Goal: Task Accomplishment & Management: Manage account settings

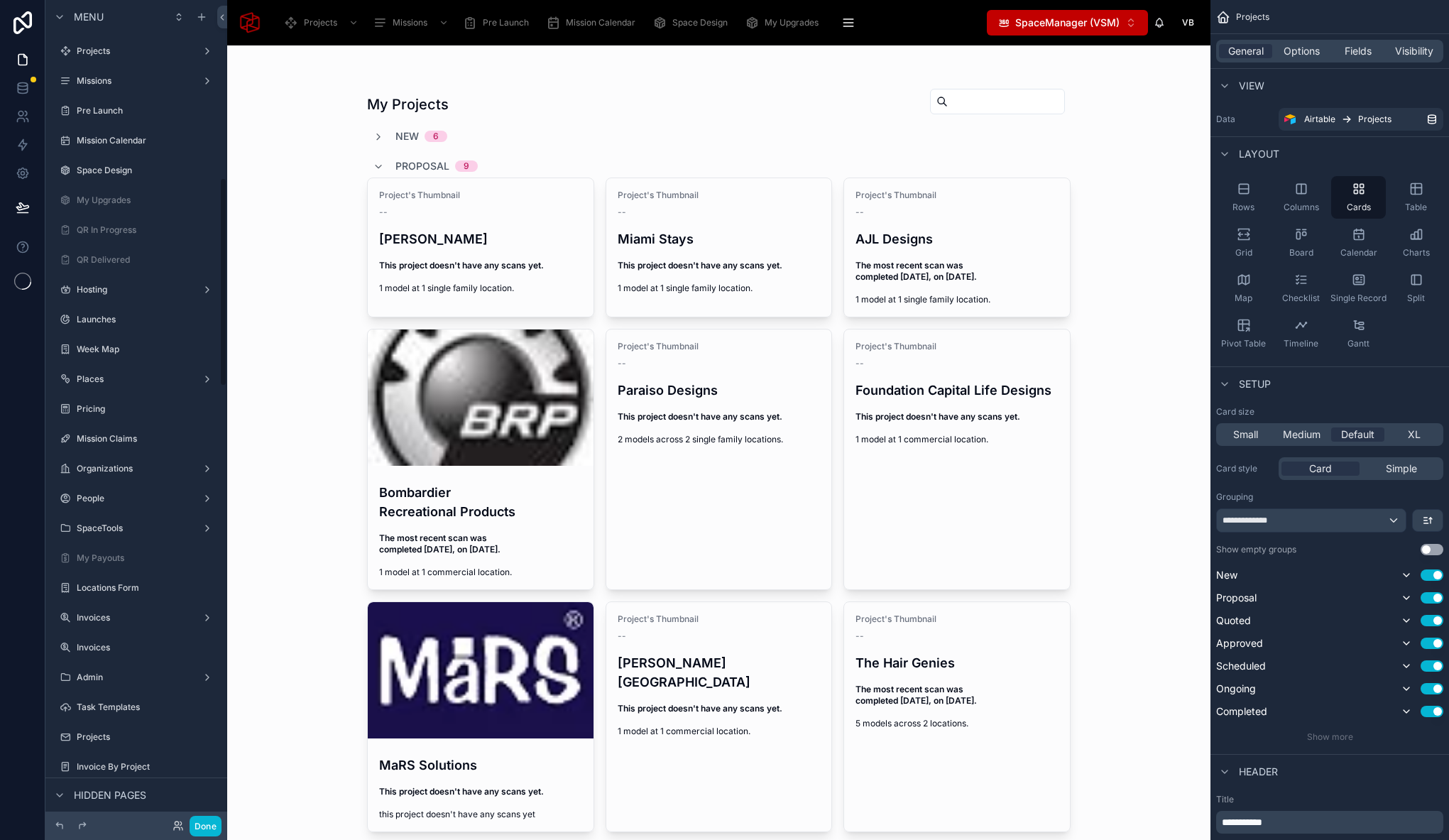
scroll to position [697, 0]
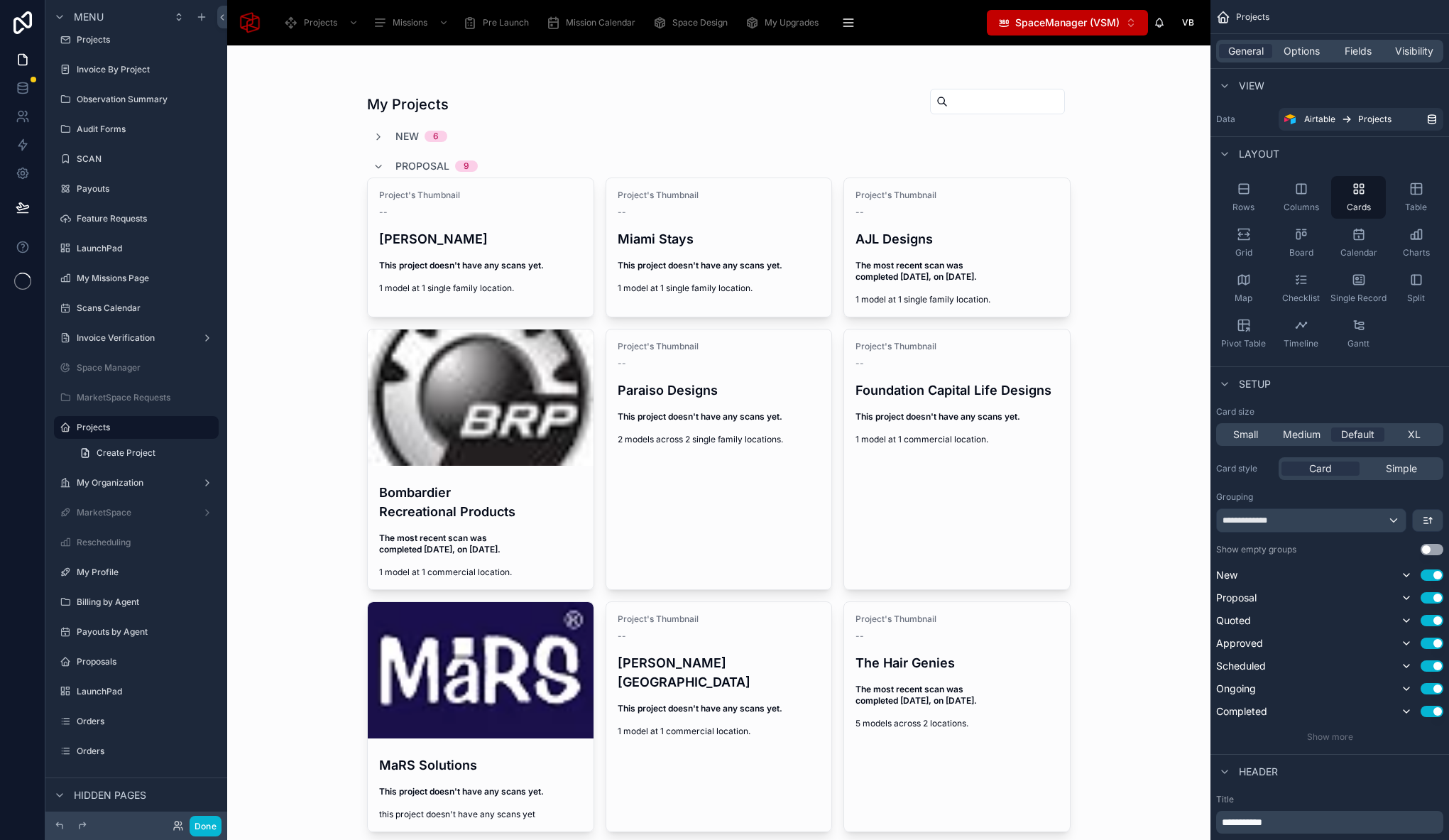
drag, startPoint x: 303, startPoint y: 101, endPoint x: 592, endPoint y: 58, distance: 292.2
click at [303, 101] on div "My Projects New 6 Proposal 9 Project's Thumbnail -- Rolando Chavez This project…" at bounding box center [719, 443] width 983 height 794
click at [1113, 24] on span "SpaceManager (VSM)" at bounding box center [1067, 22] width 104 height 14
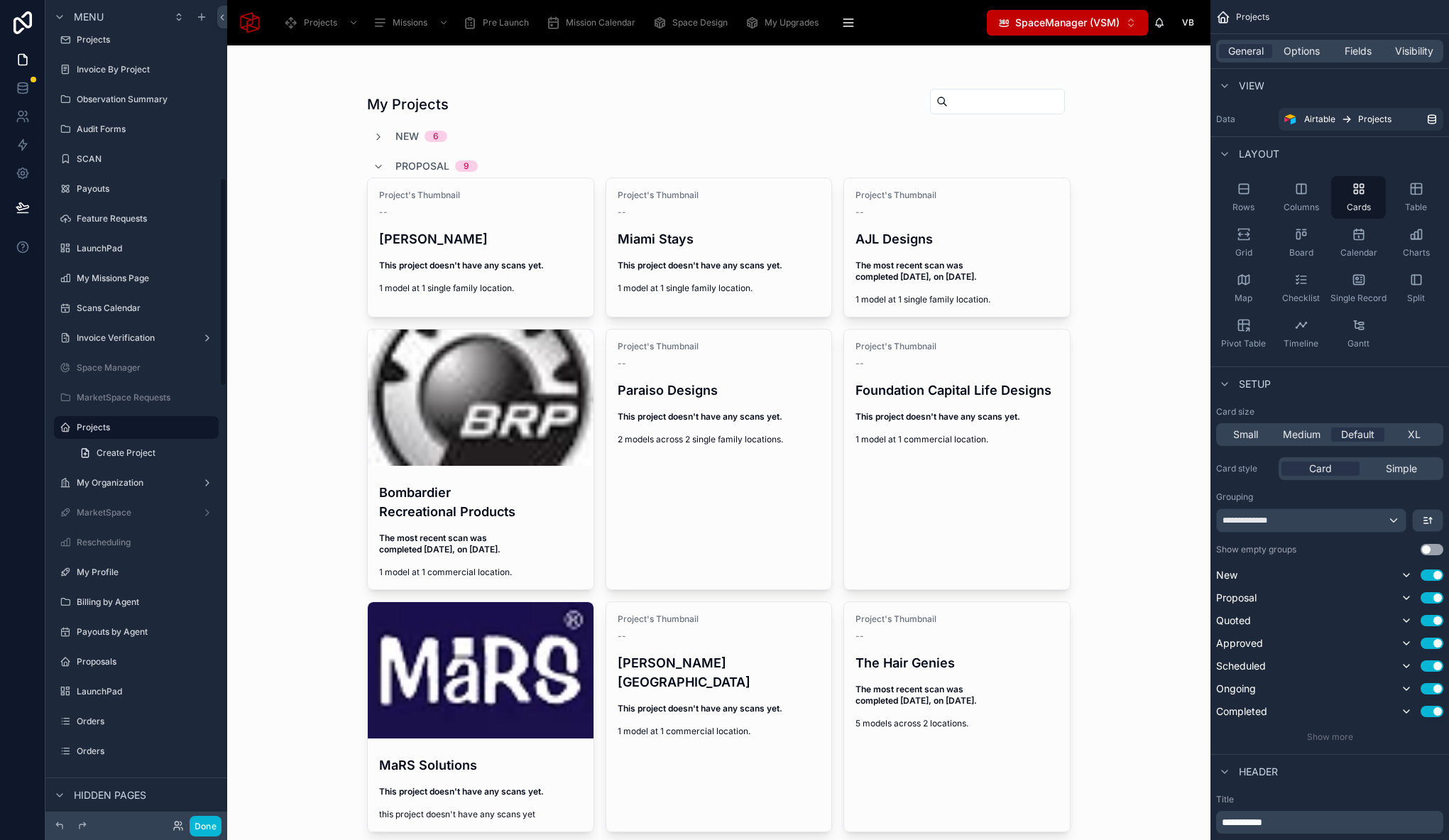
click at [221, 828] on div "Done" at bounding box center [137, 825] width 182 height 28
click at [215, 821] on button "Done" at bounding box center [205, 826] width 32 height 21
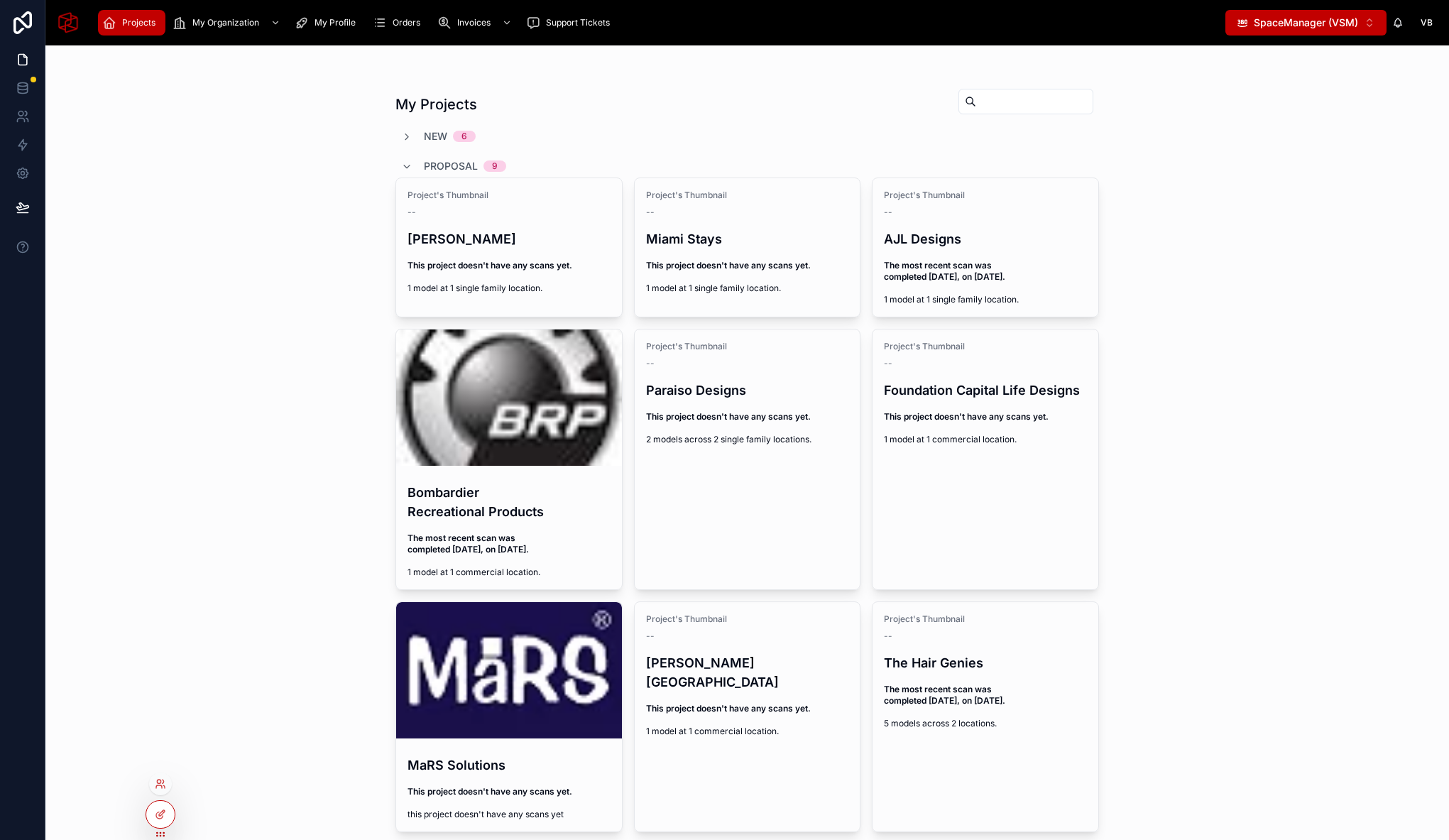
click at [165, 774] on div at bounding box center [160, 784] width 22 height 22
click at [163, 777] on div at bounding box center [160, 784] width 22 height 22
click at [164, 783] on icon at bounding box center [160, 784] width 11 height 11
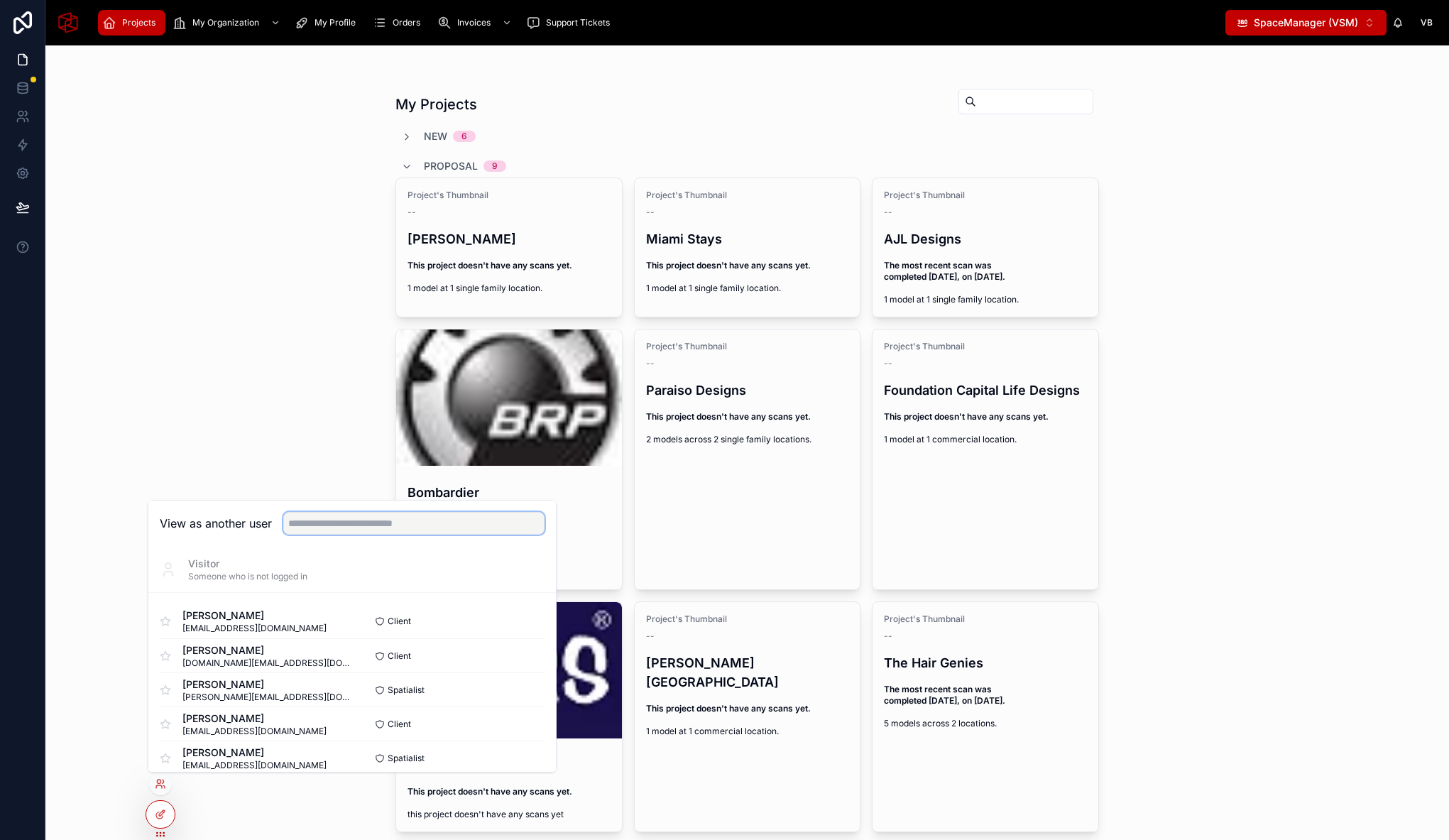
click at [337, 528] on input "text" at bounding box center [413, 523] width 261 height 22
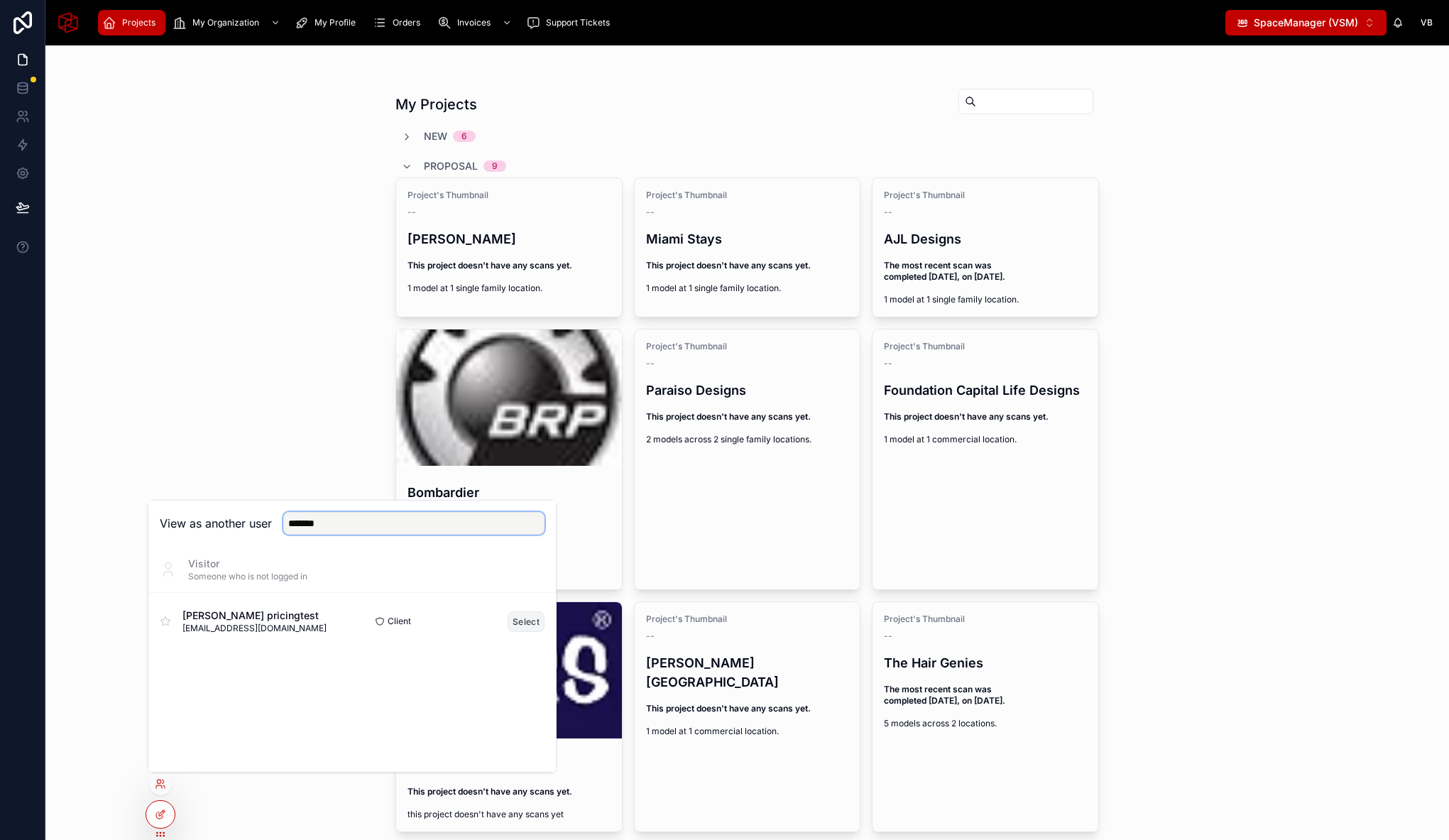
type input "*******"
click at [511, 620] on button "Select" at bounding box center [525, 622] width 37 height 21
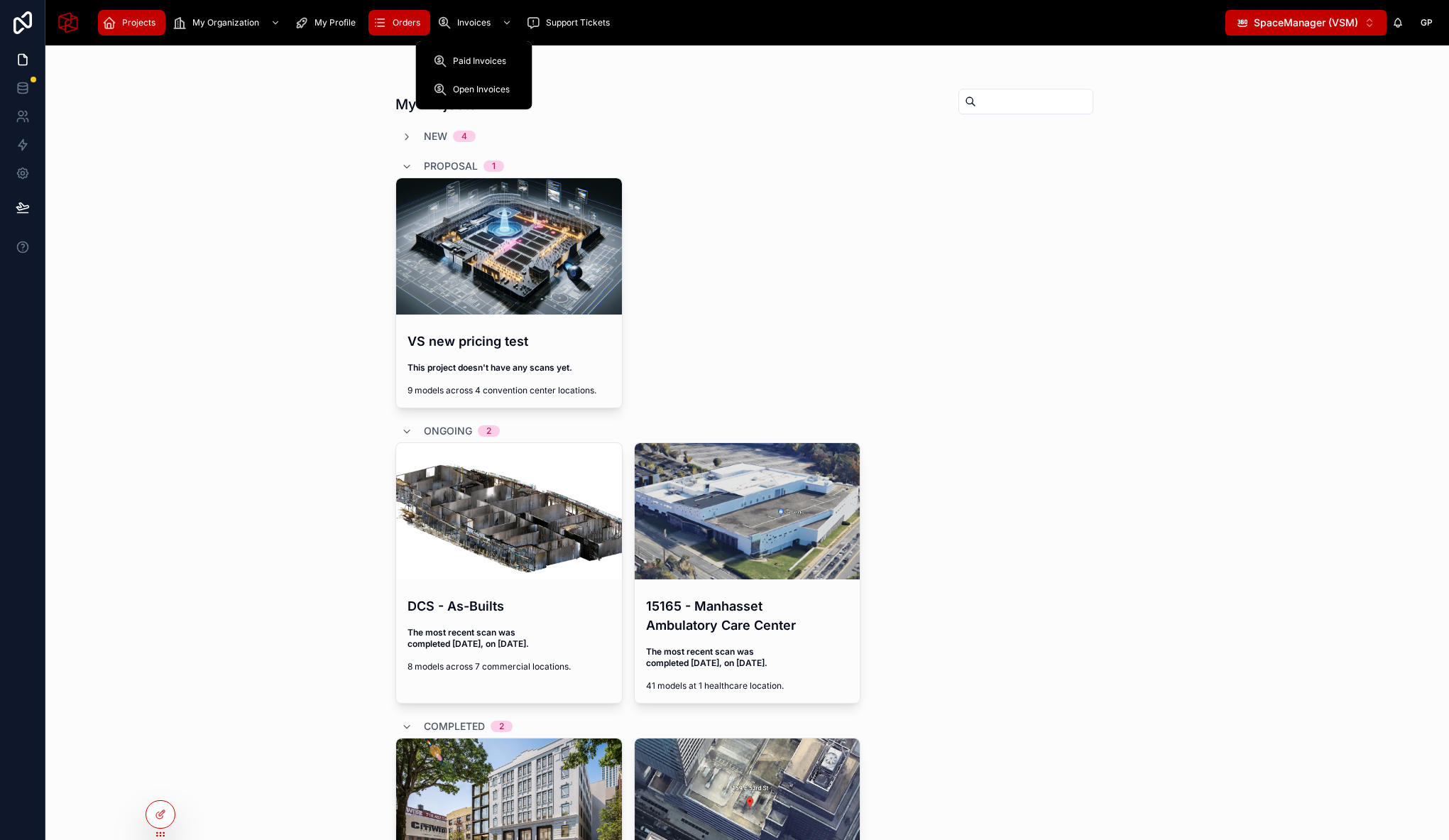
click at [389, 28] on div "Orders" at bounding box center [399, 22] width 53 height 22
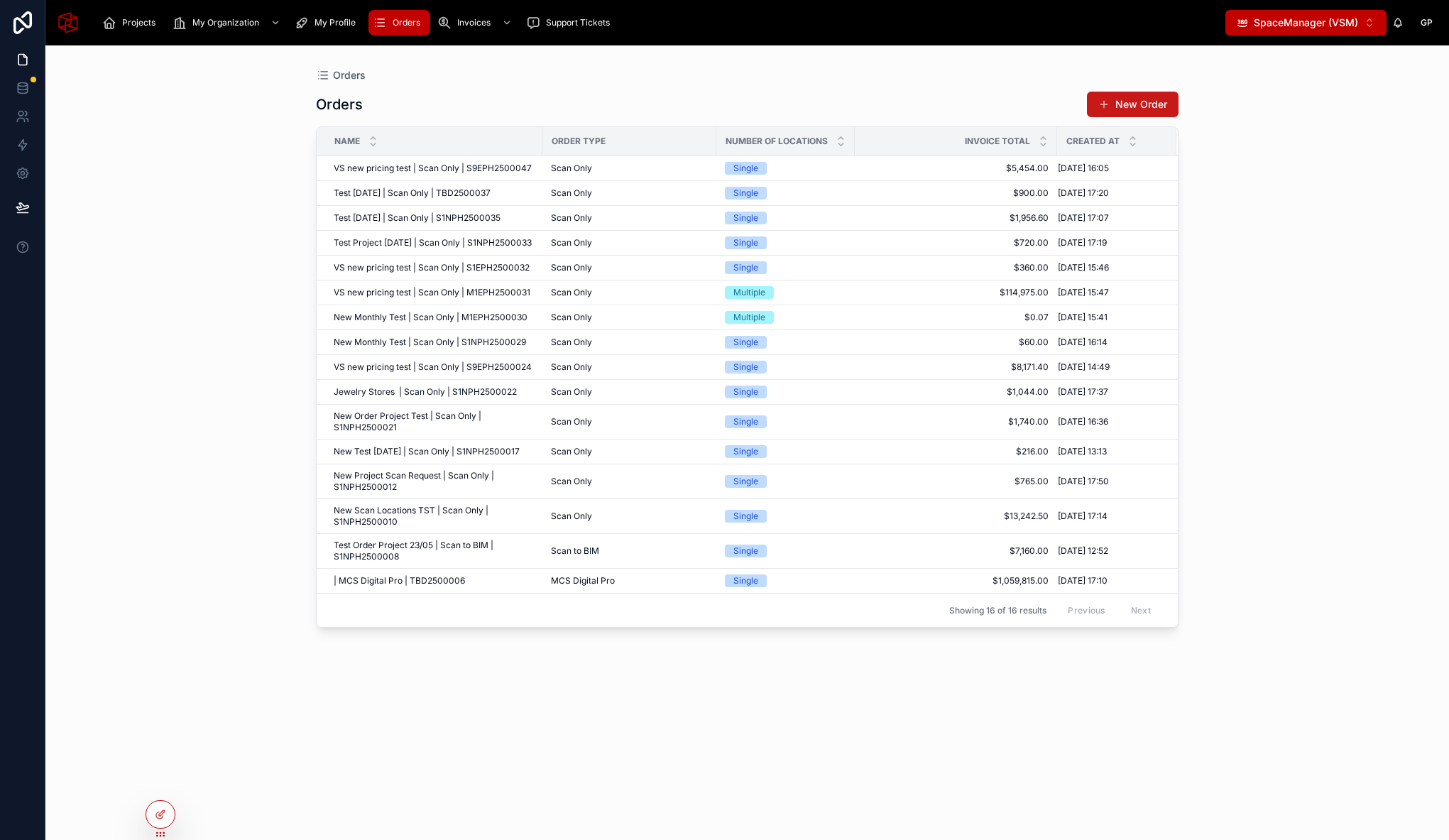
click at [1133, 107] on button "New Order" at bounding box center [1132, 104] width 92 height 25
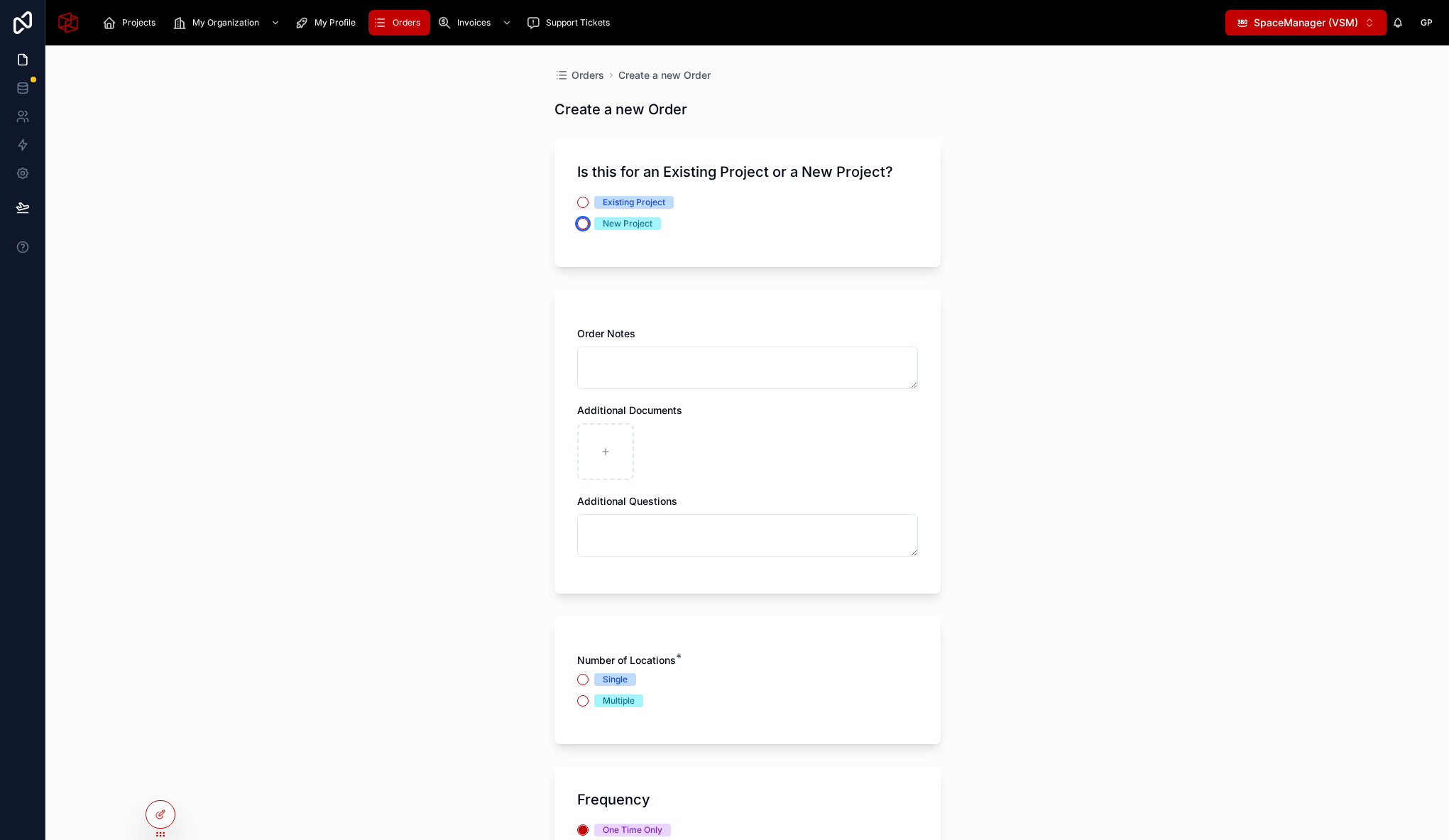
click at [580, 219] on button "New Project" at bounding box center [583, 224] width 11 height 11
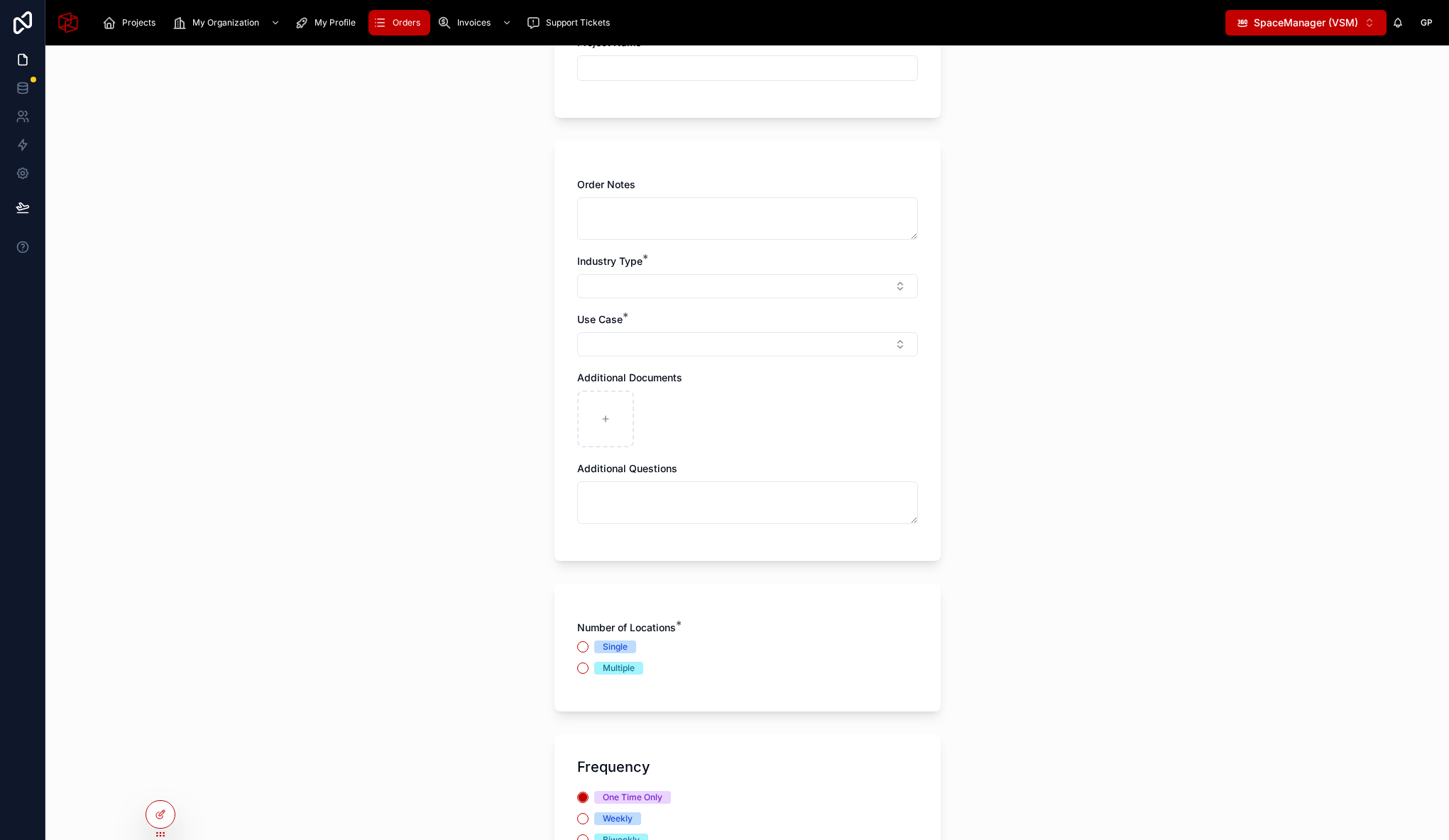
scroll to position [199, 0]
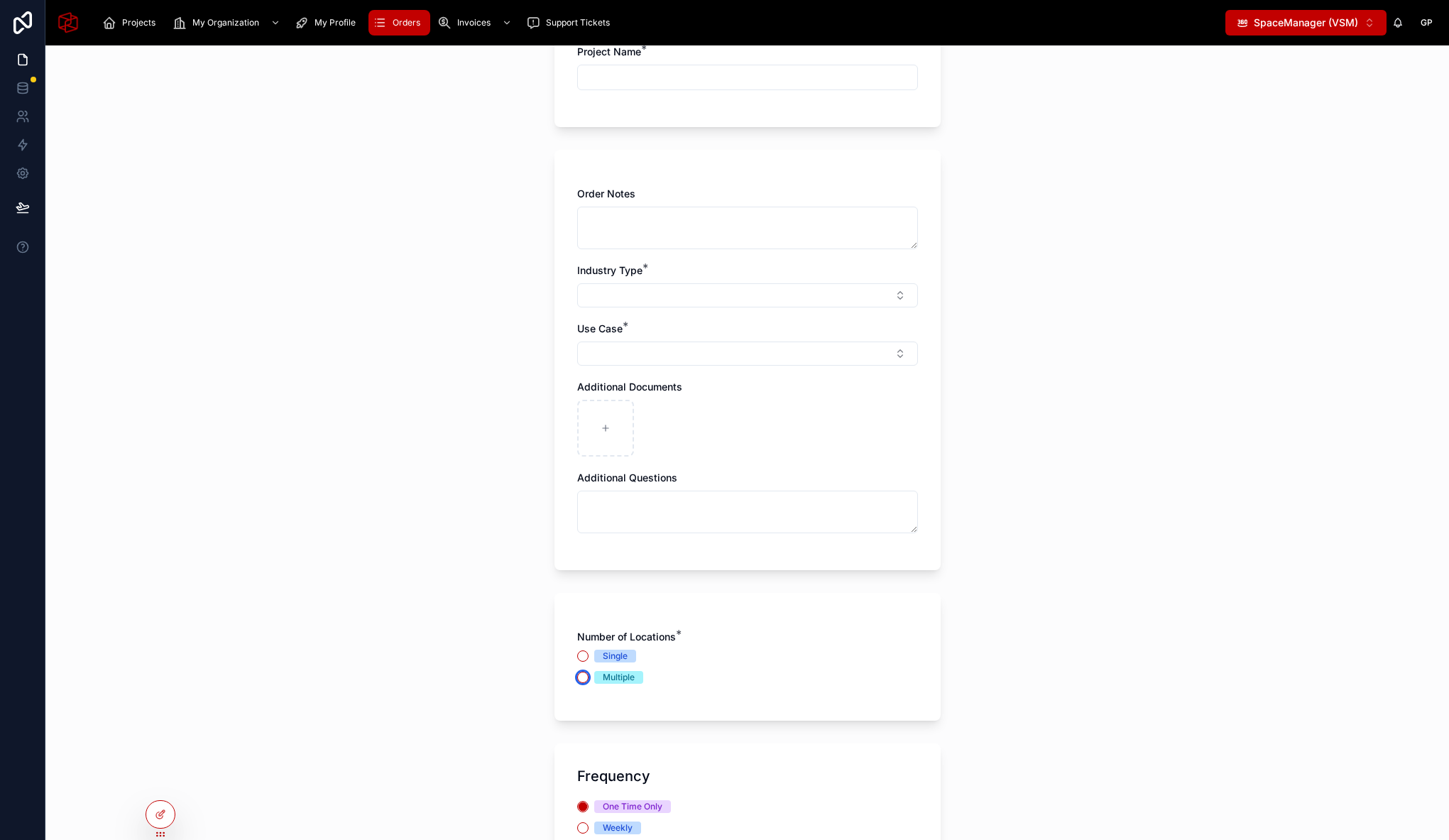
click at [577, 676] on button "Multiple" at bounding box center [583, 677] width 11 height 11
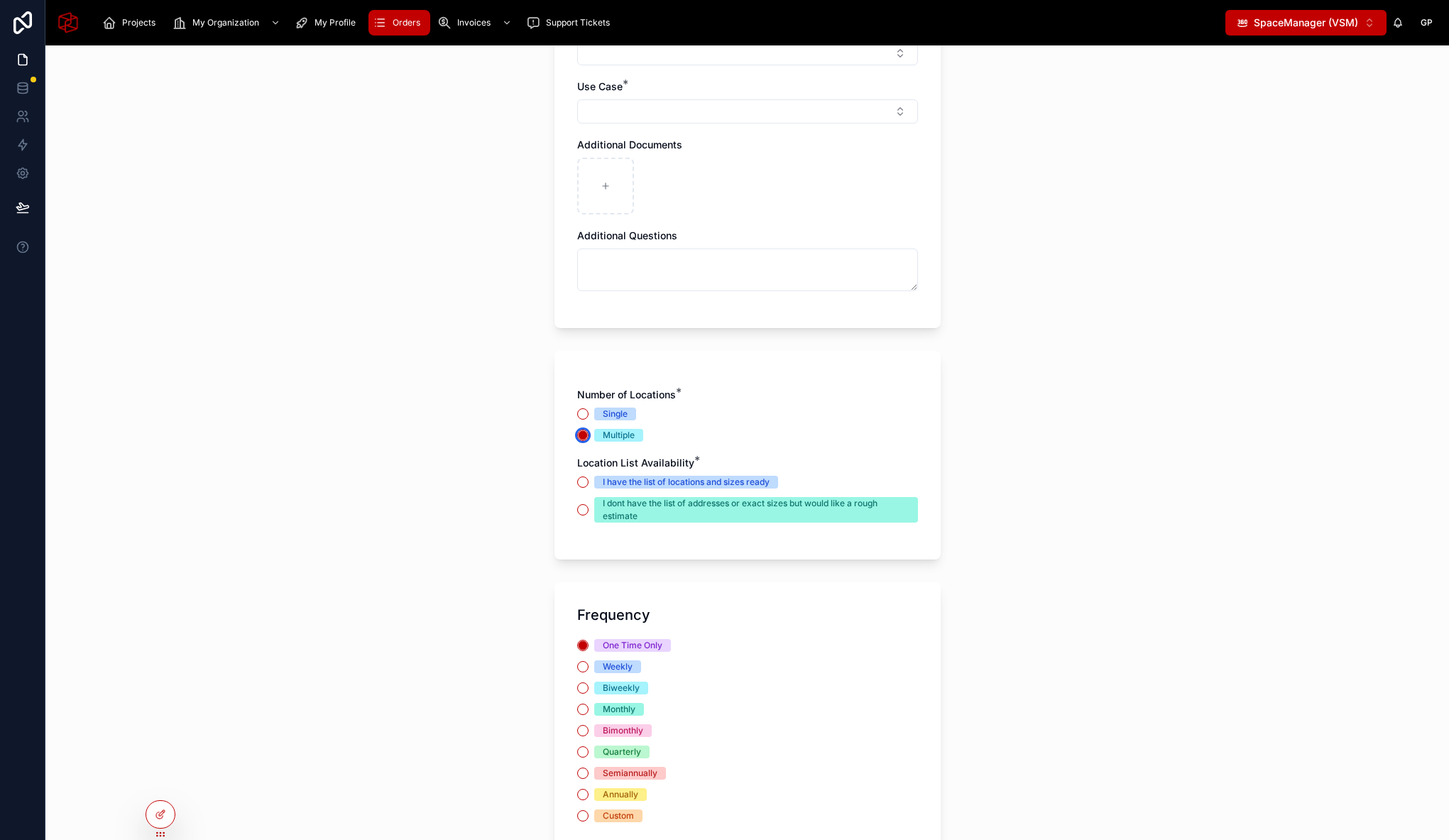
scroll to position [428, 0]
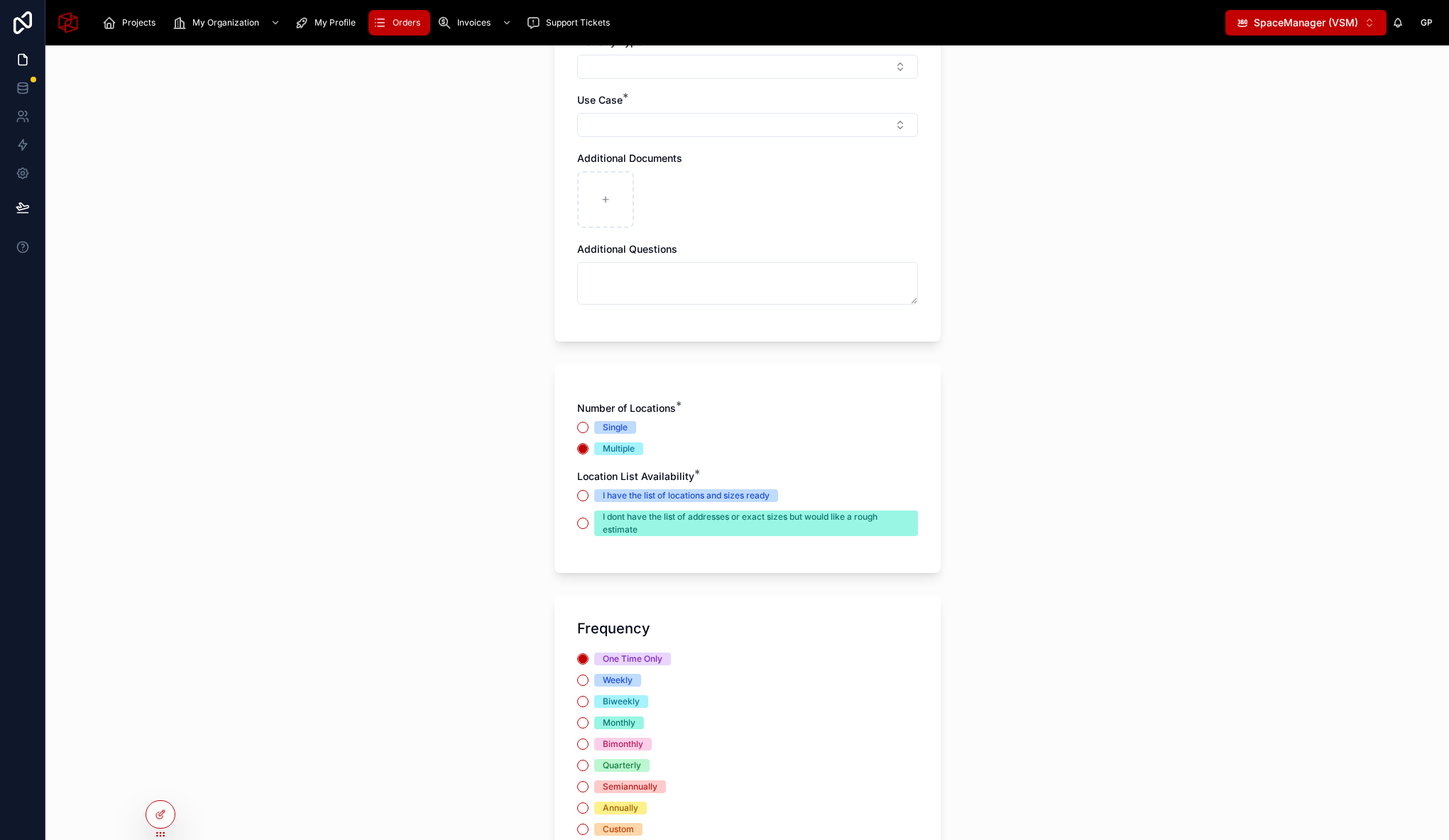
click at [582, 488] on div "Location List Availability * I have the list of locations and sizes ready I don…" at bounding box center [747, 502] width 341 height 66
click at [577, 494] on button "I have the list of locations and sizes ready" at bounding box center [583, 495] width 11 height 11
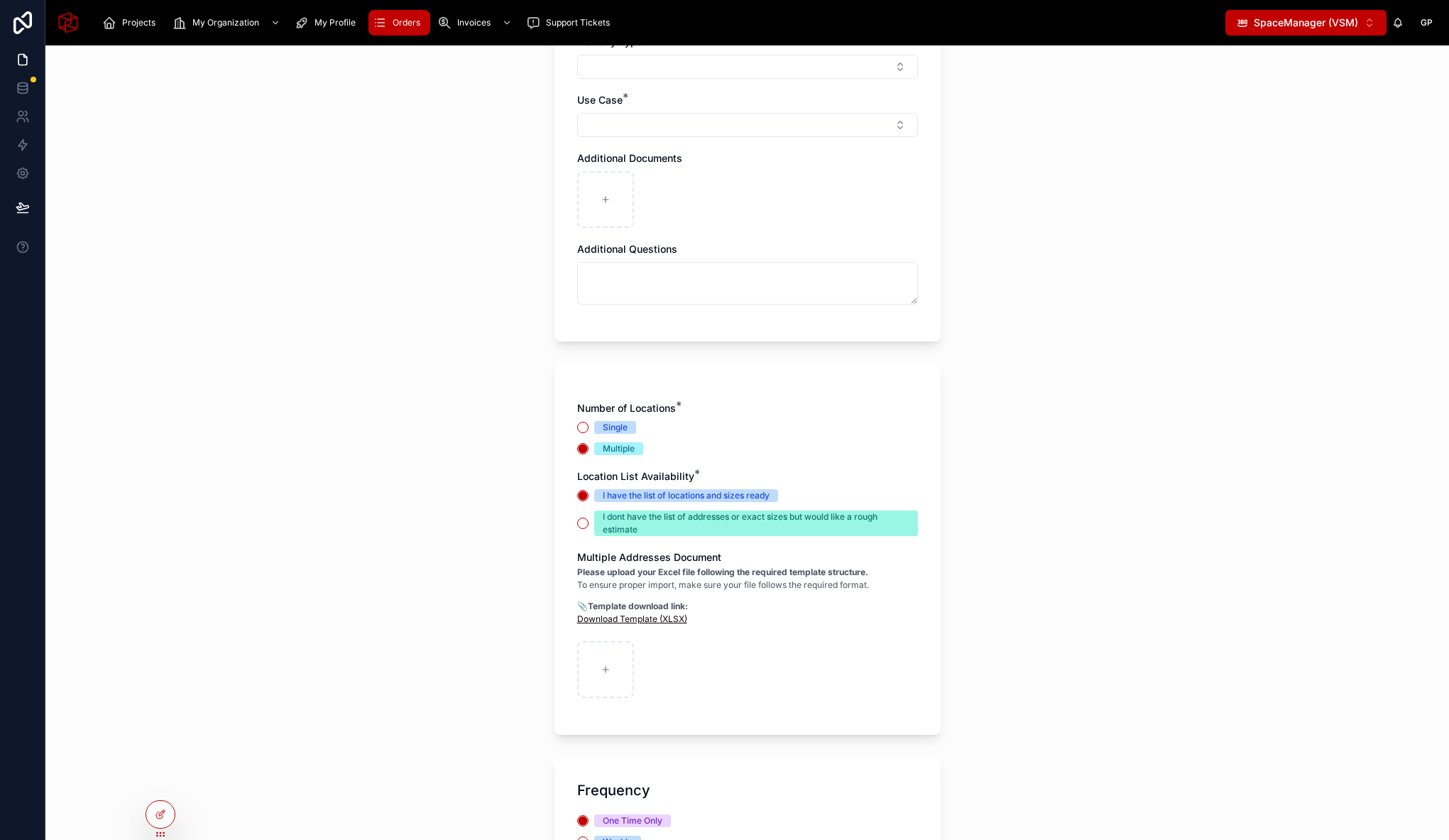
click at [651, 620] on link "Download Template (XLSX)" at bounding box center [631, 618] width 110 height 10
click at [166, 814] on icon at bounding box center [160, 814] width 11 height 11
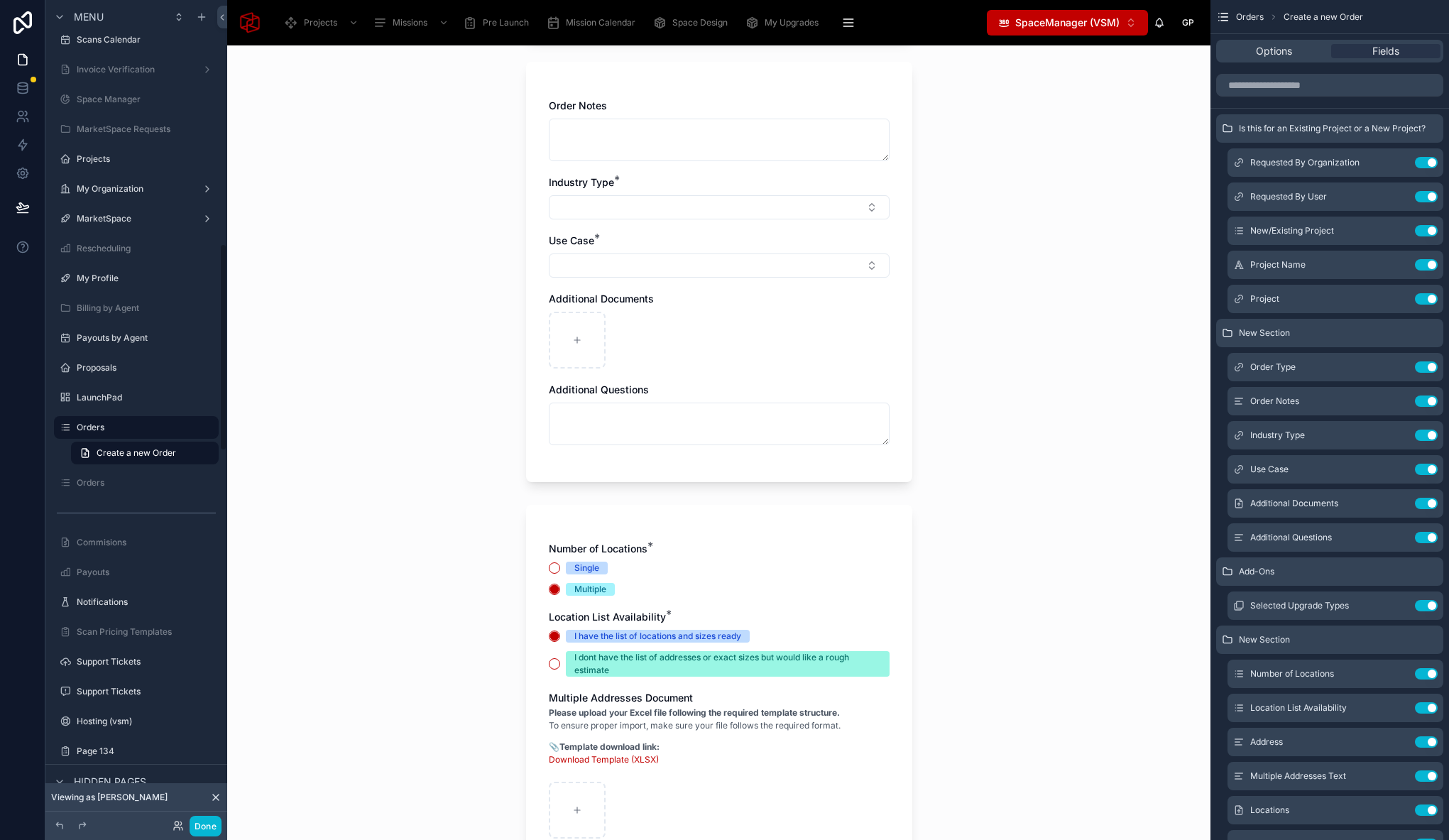
scroll to position [361, 0]
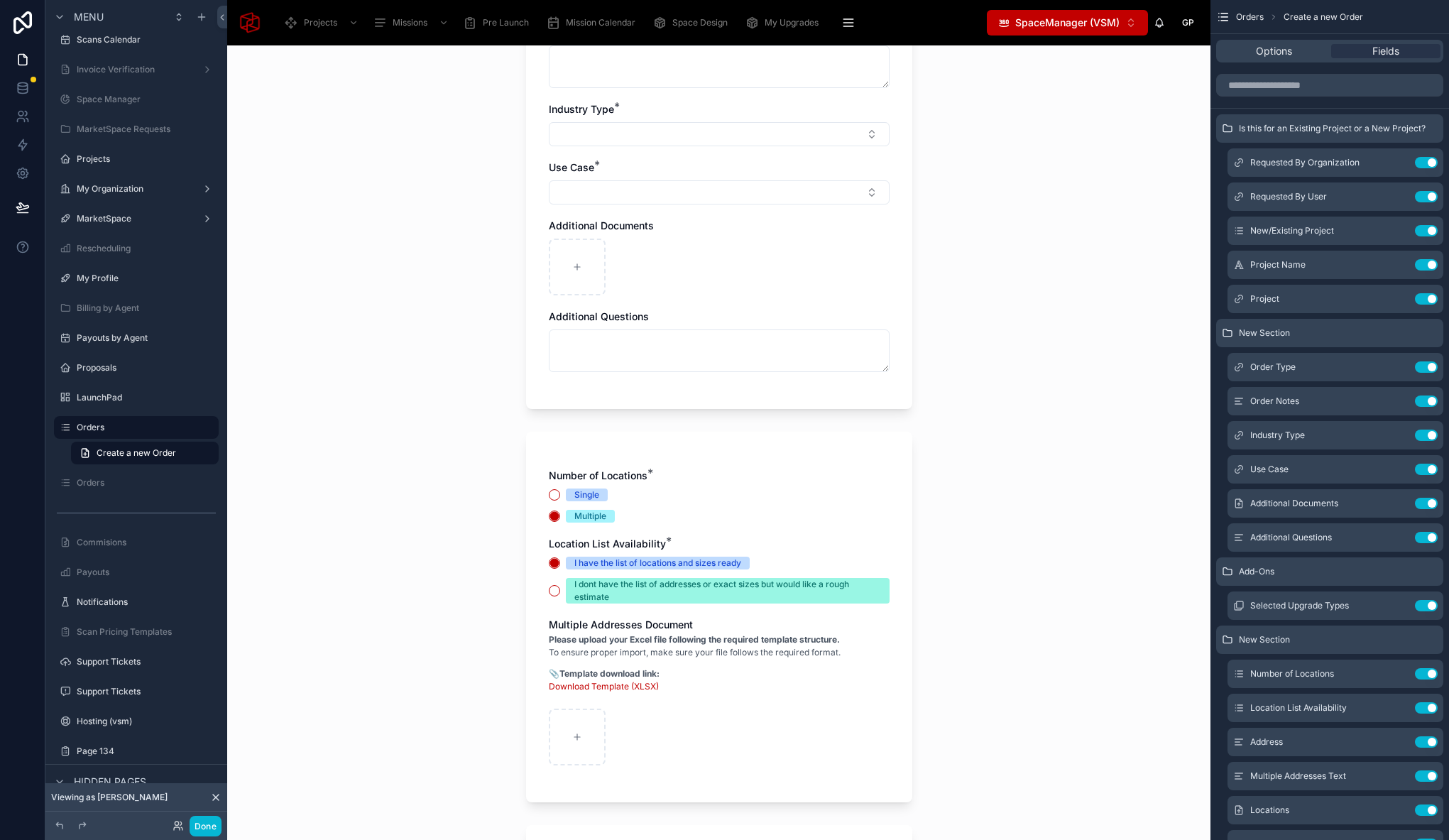
click at [702, 669] on p "📎 Template download link: Download Template (XLSX)" at bounding box center [695, 679] width 292 height 25
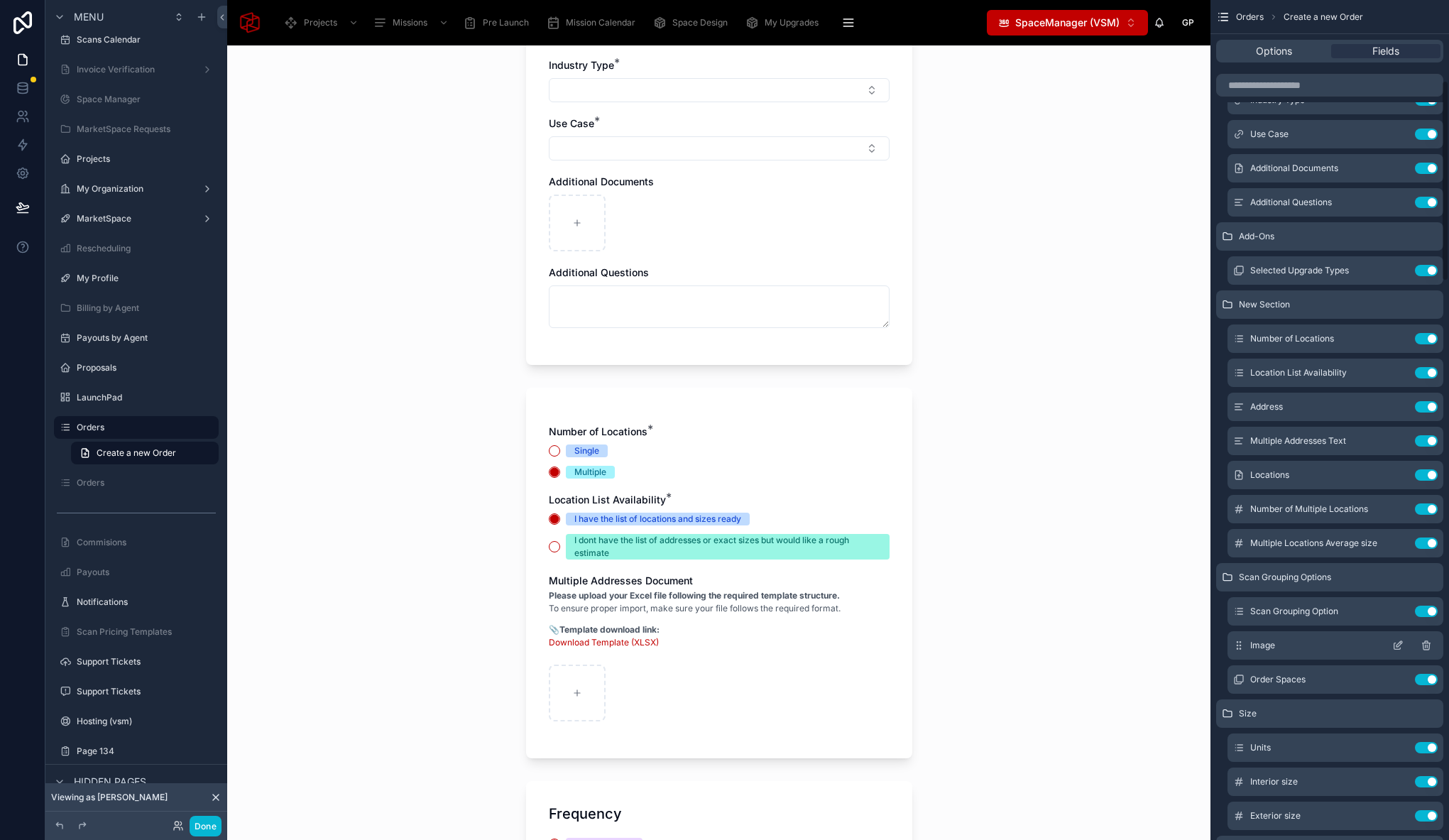
scroll to position [311, 0]
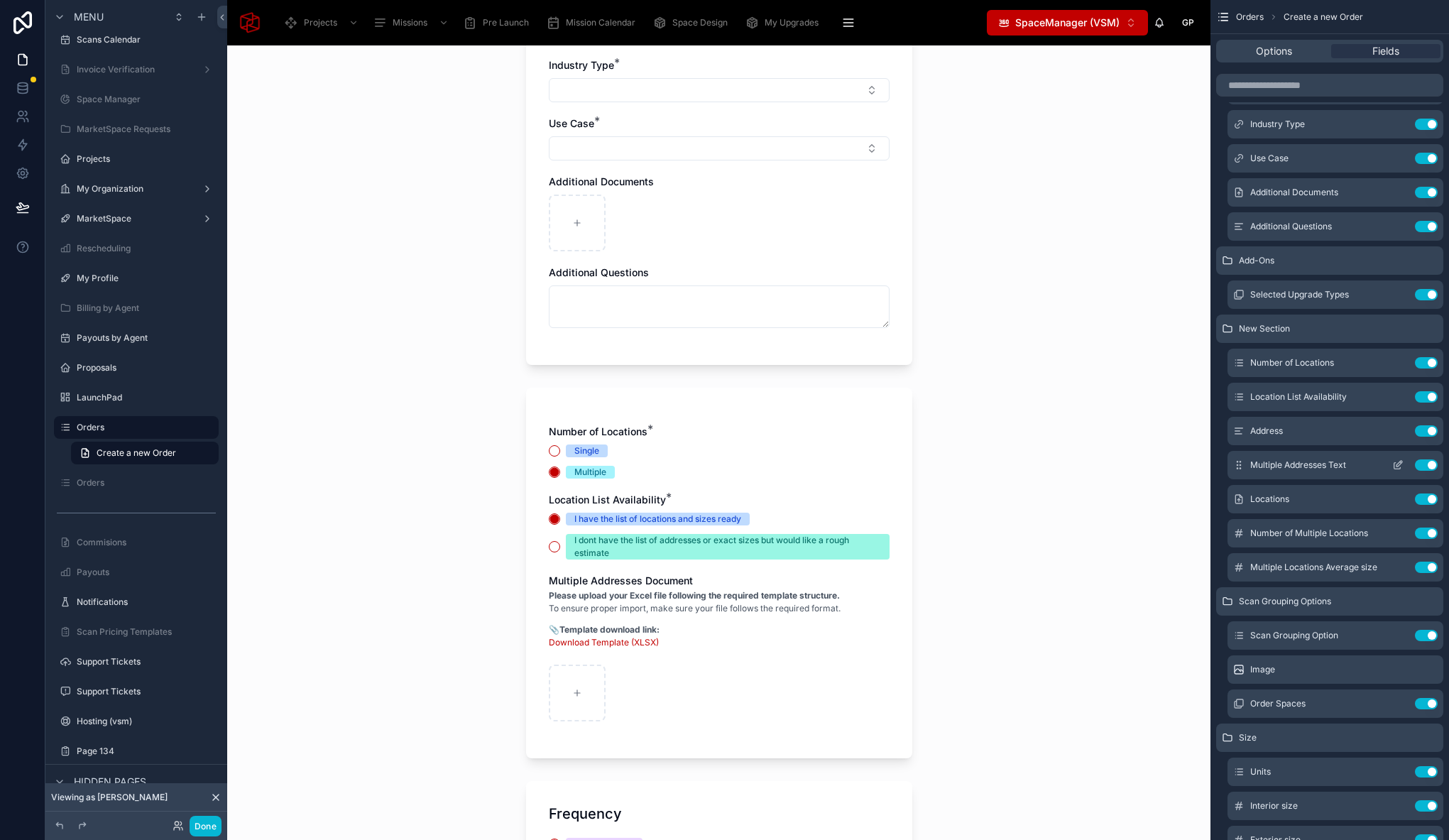
click at [1396, 466] on icon "scrollable content" at bounding box center [1397, 464] width 11 height 11
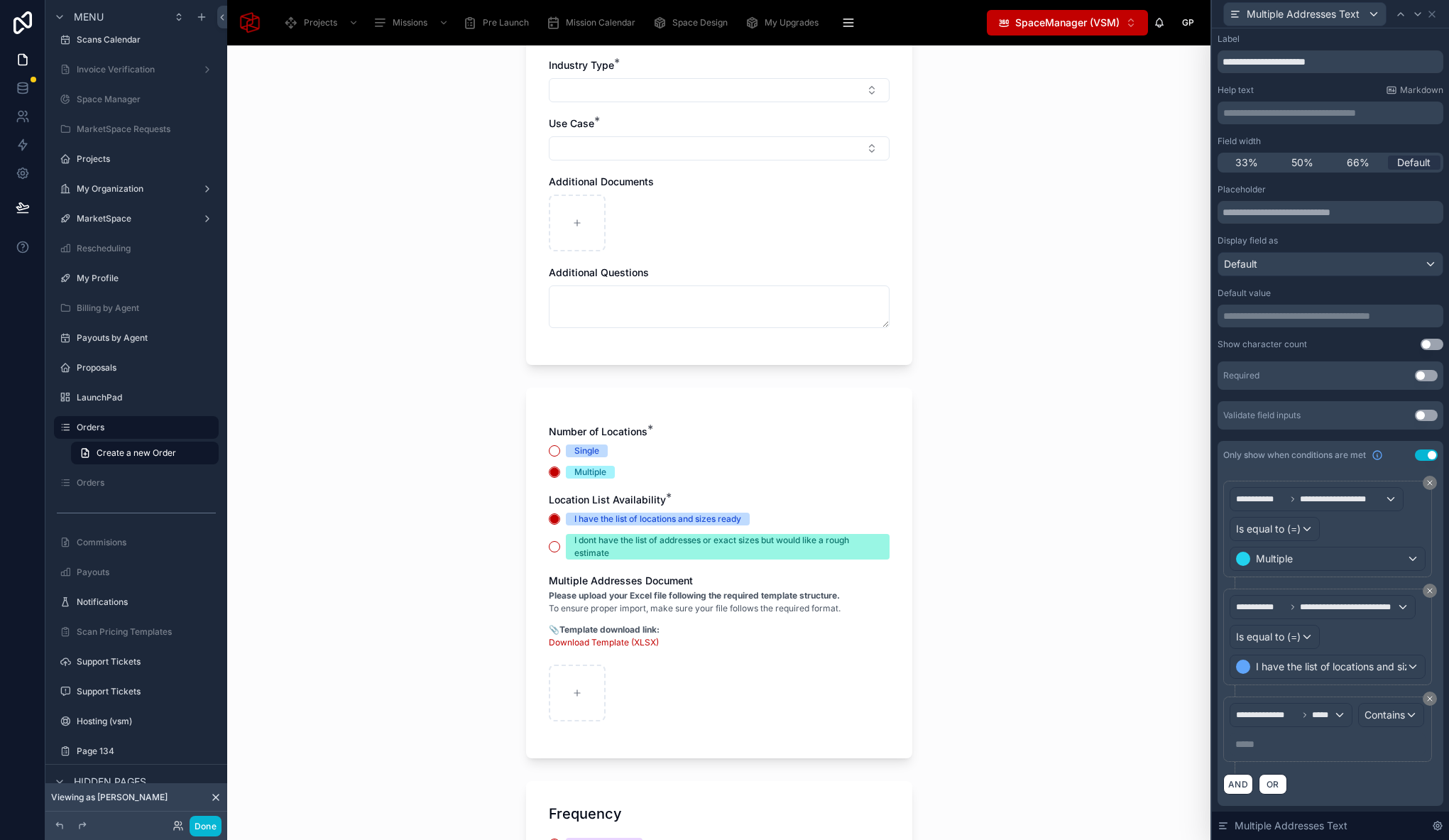
scroll to position [0, 0]
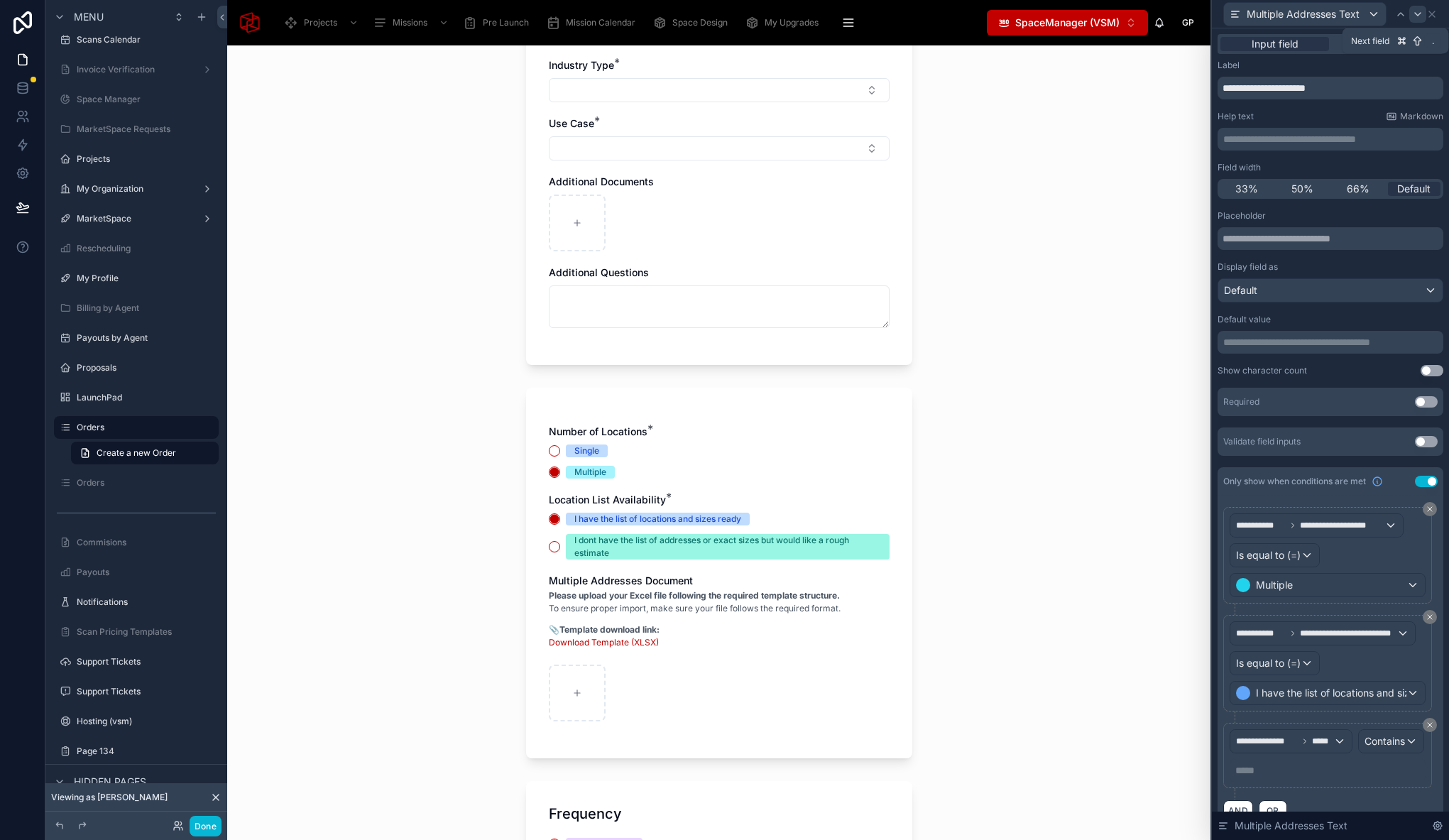
click at [1420, 13] on icon at bounding box center [1418, 14] width 6 height 3
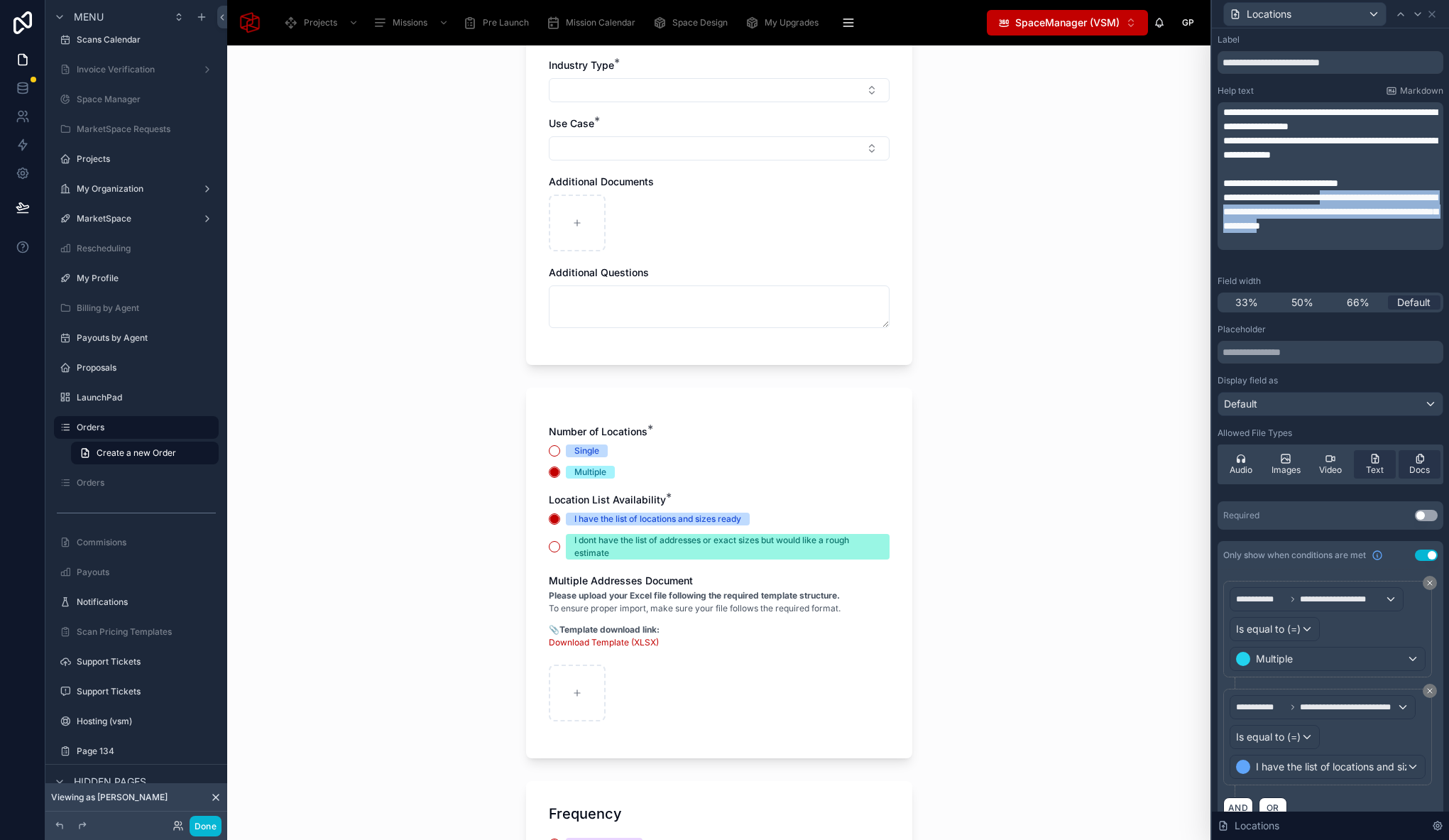
drag, startPoint x: 1228, startPoint y: 212, endPoint x: 1388, endPoint y: 236, distance: 161.8
click at [1388, 230] on span "**********" at bounding box center [1330, 211] width 214 height 38
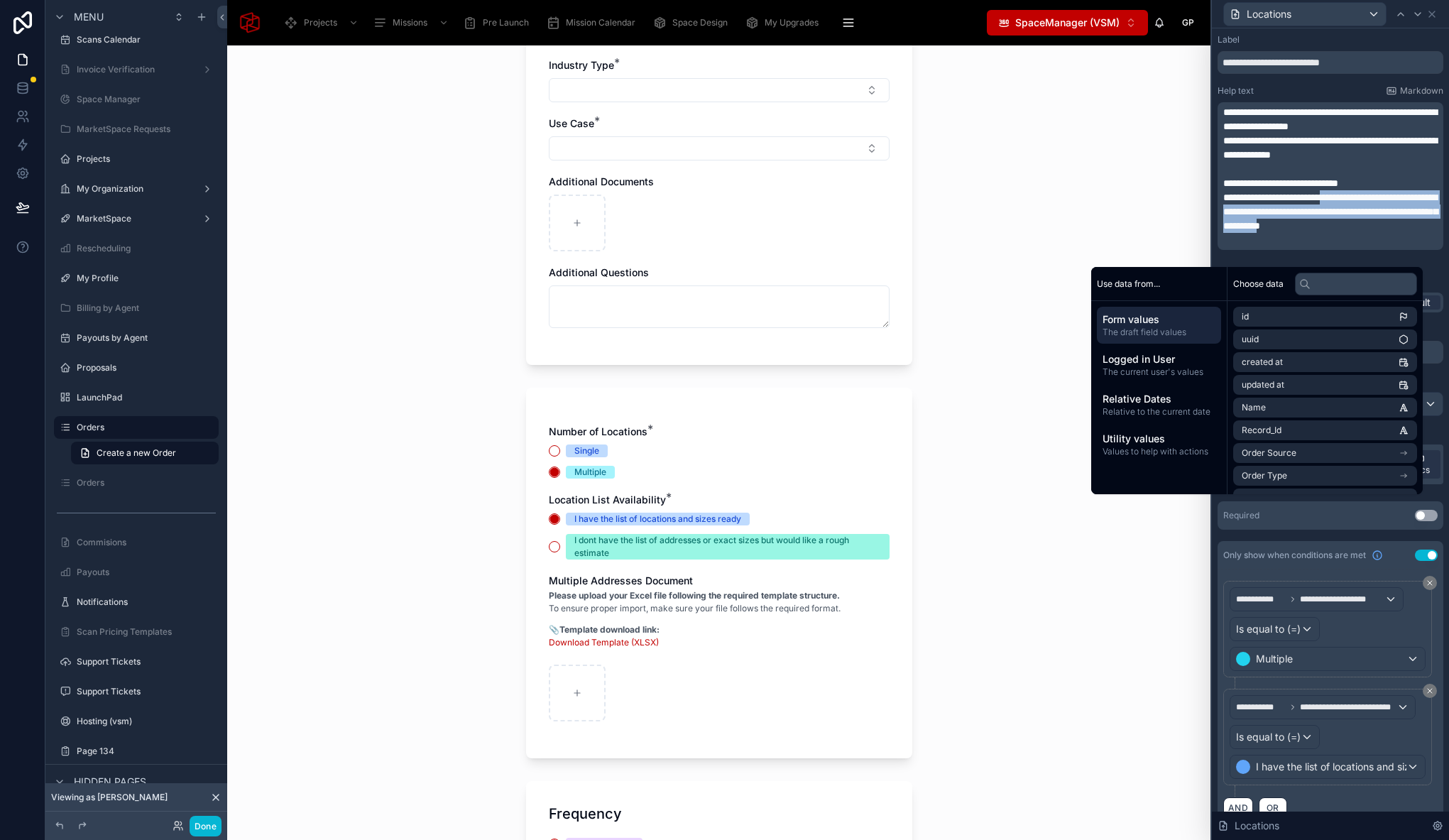
copy span "**********"
click at [210, 826] on button "Done" at bounding box center [205, 826] width 32 height 21
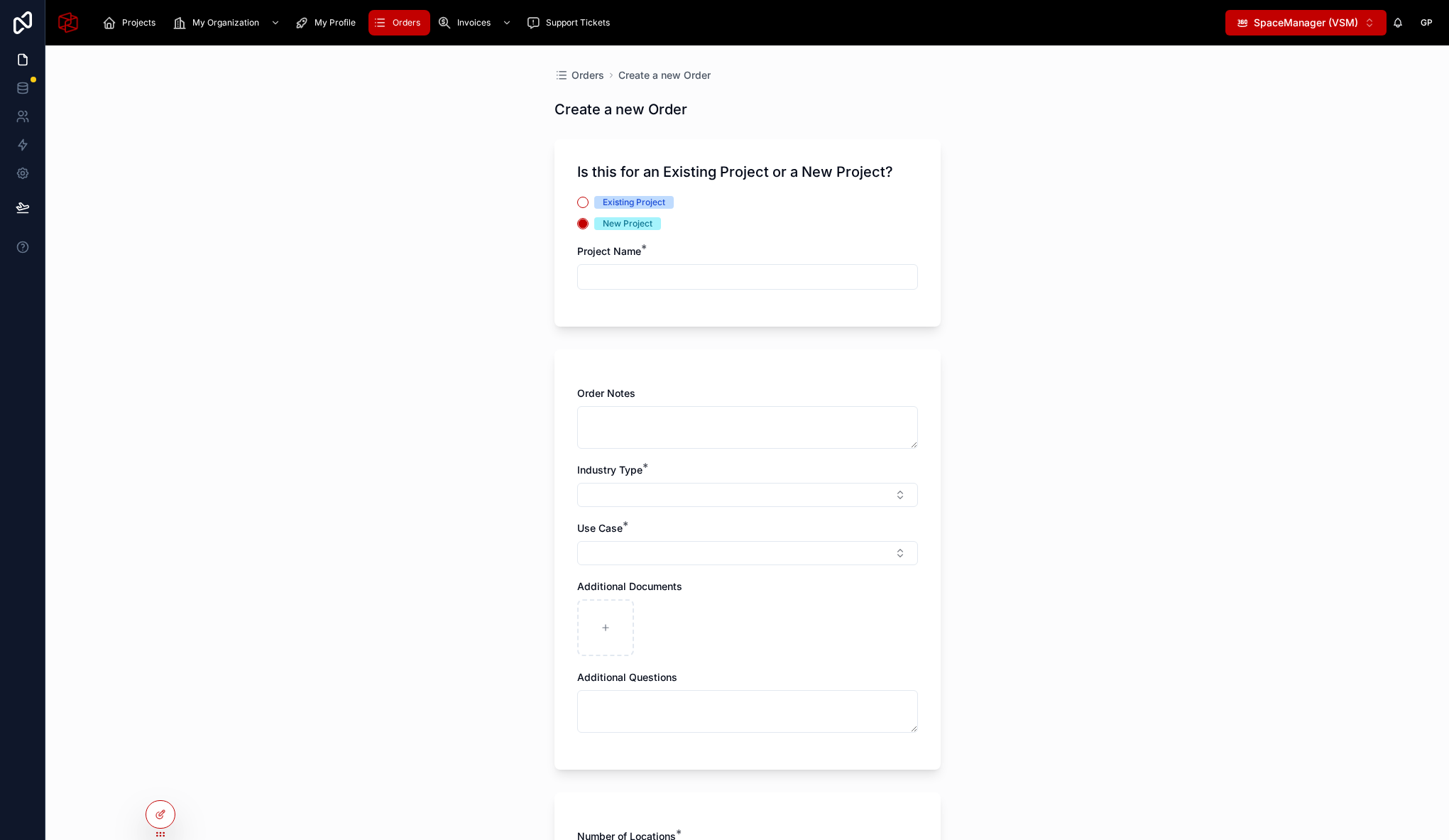
click at [1324, 27] on span "SpaceManager (VSM)" at bounding box center [1305, 22] width 104 height 14
click at [162, 817] on icon at bounding box center [159, 815] width 7 height 7
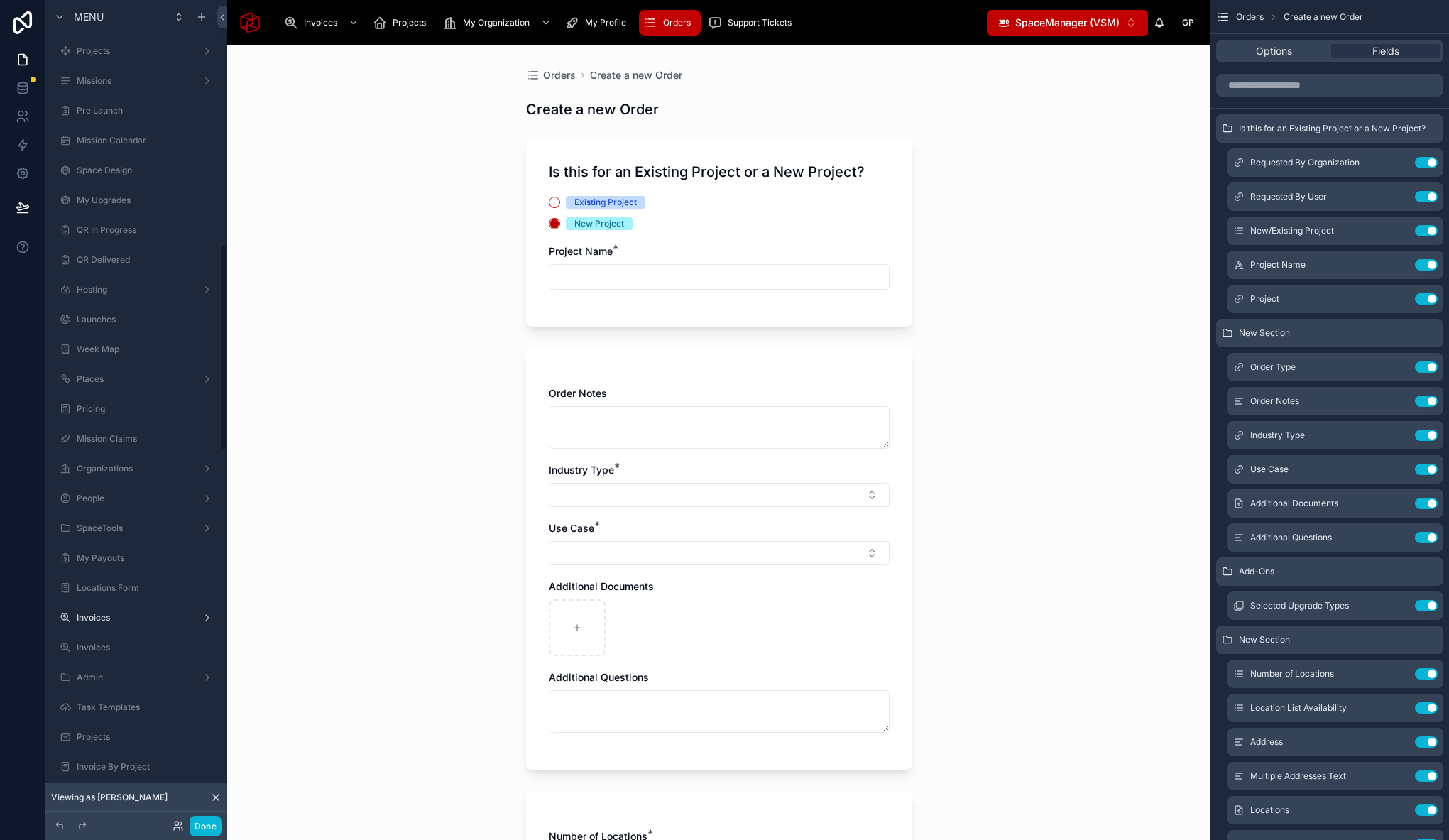
scroll to position [965, 0]
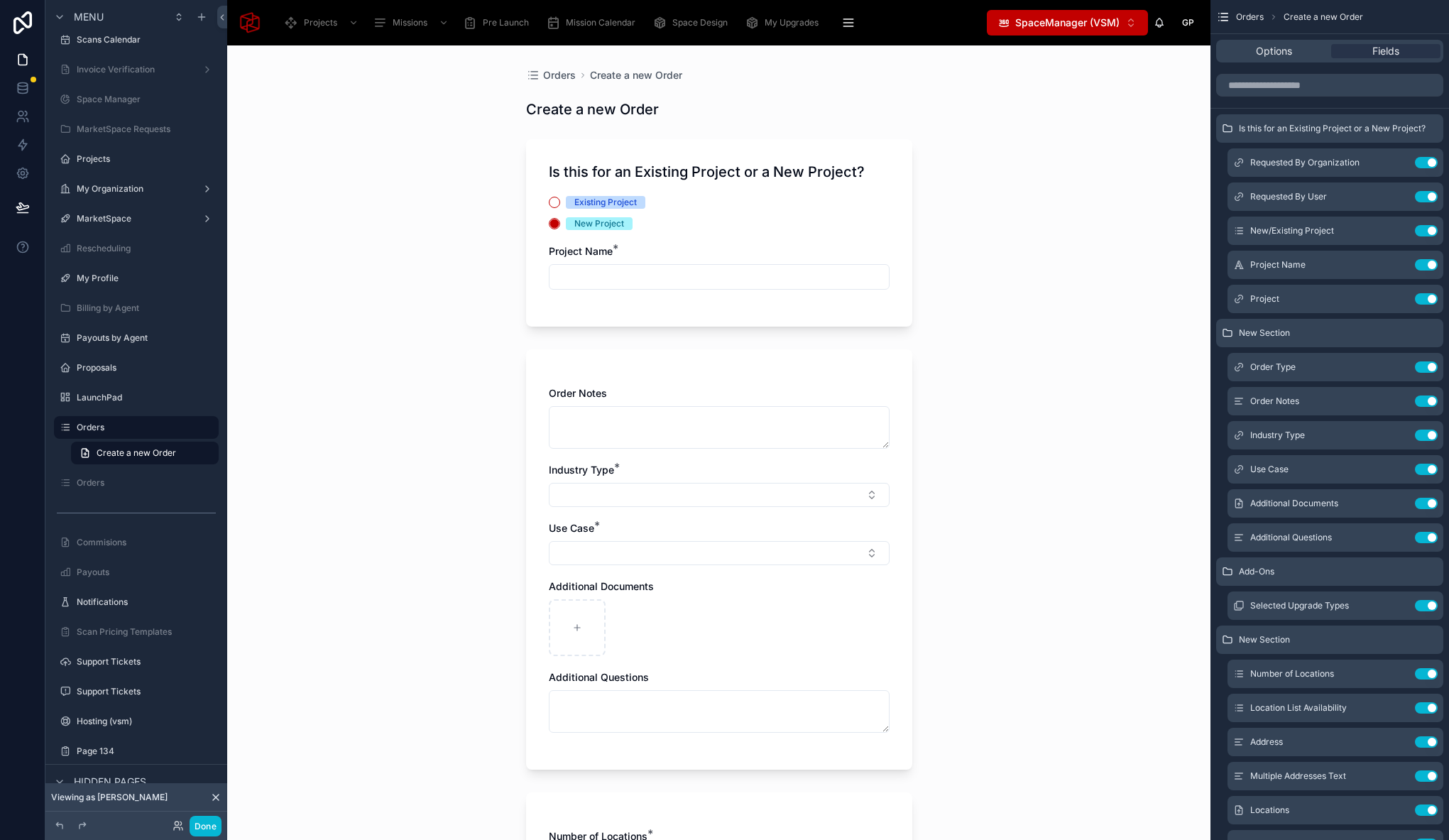
click at [214, 799] on icon at bounding box center [215, 797] width 11 height 11
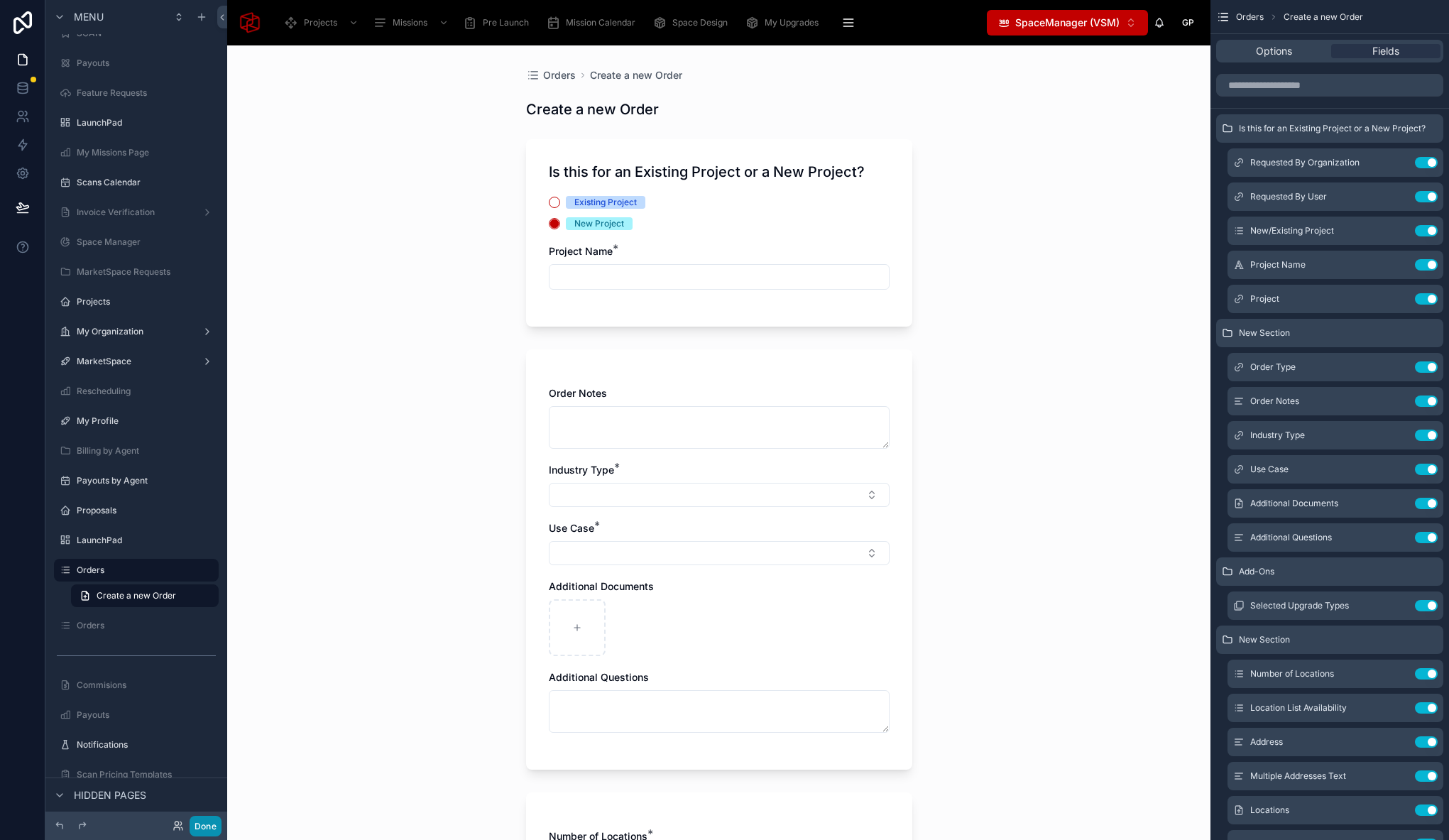
click at [199, 821] on button "Done" at bounding box center [205, 826] width 32 height 21
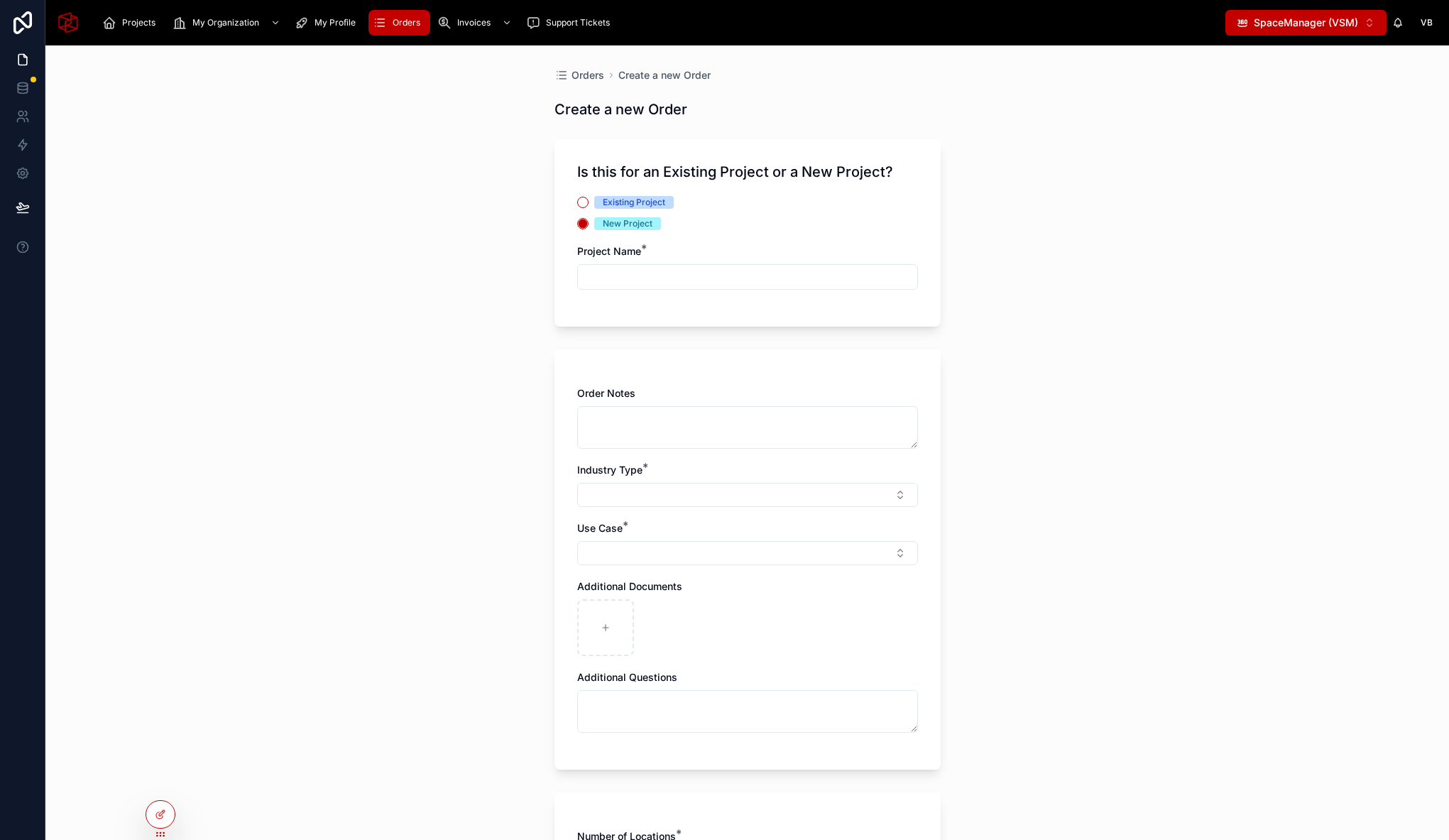
click at [1309, 18] on span "SpaceManager (VSM)" at bounding box center [1305, 22] width 104 height 14
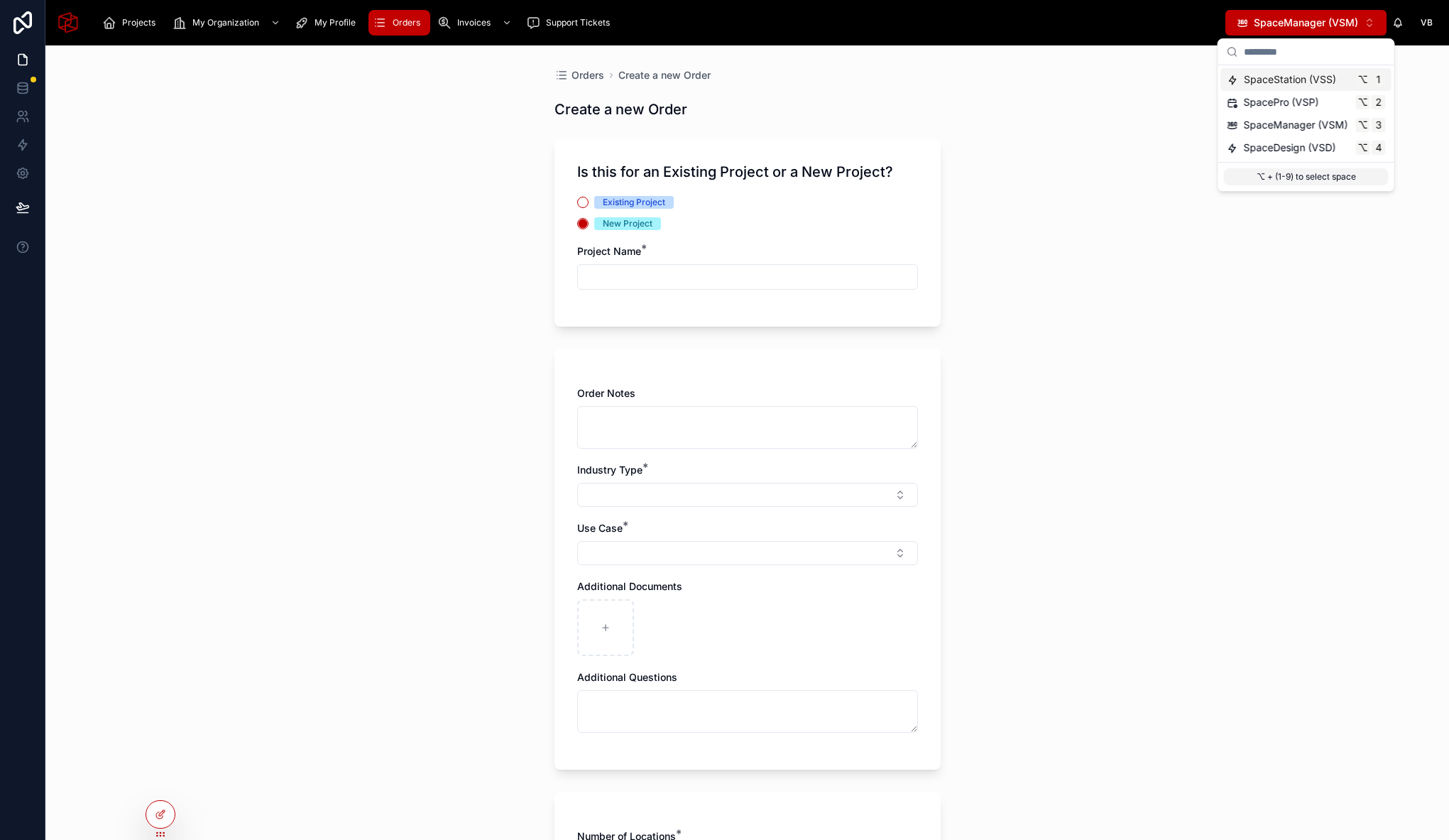
click at [1290, 82] on span "SpaceStation (VSS)" at bounding box center [1290, 79] width 93 height 14
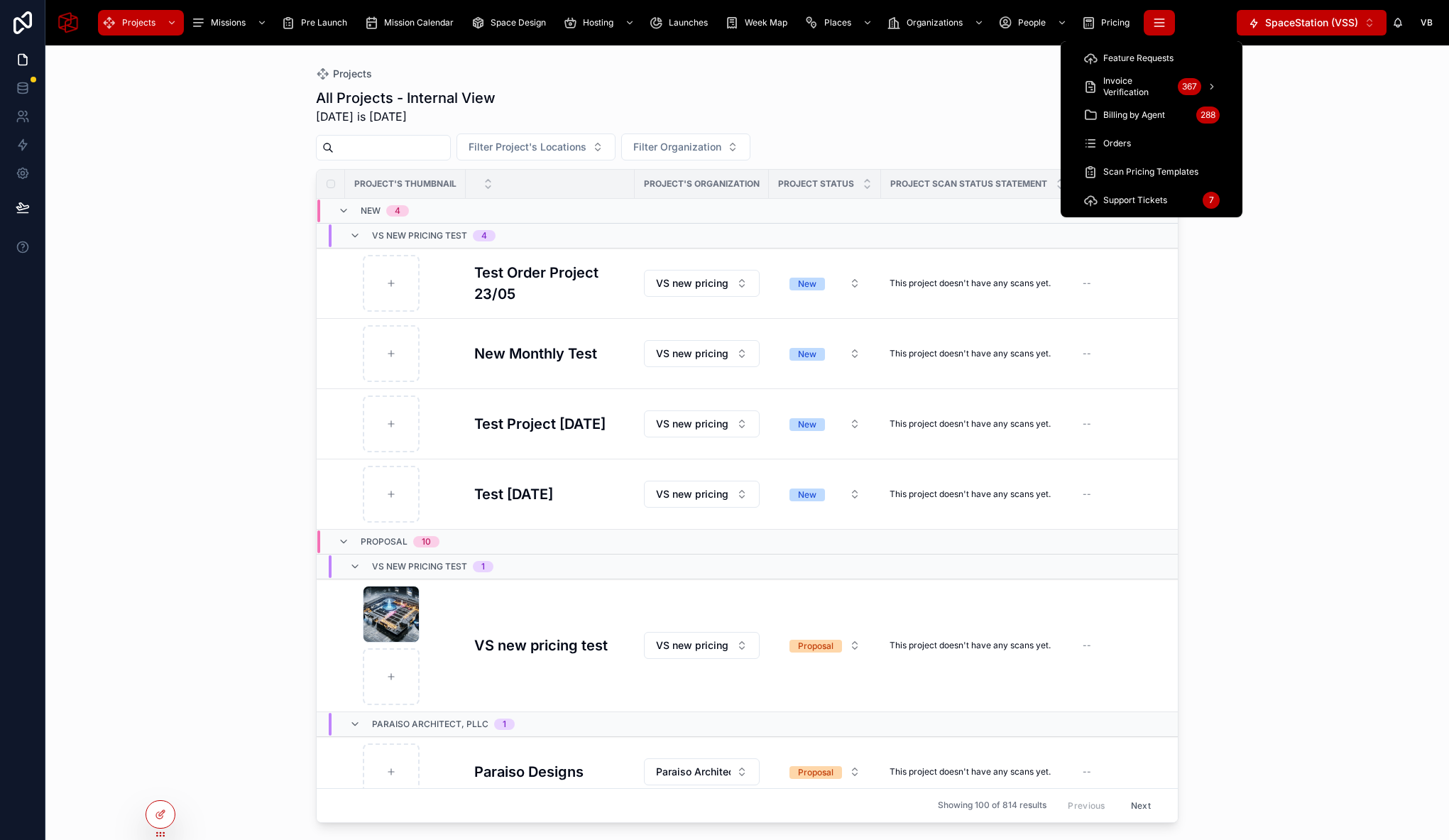
click at [1154, 27] on icon "scrollable content" at bounding box center [1159, 22] width 14 height 14
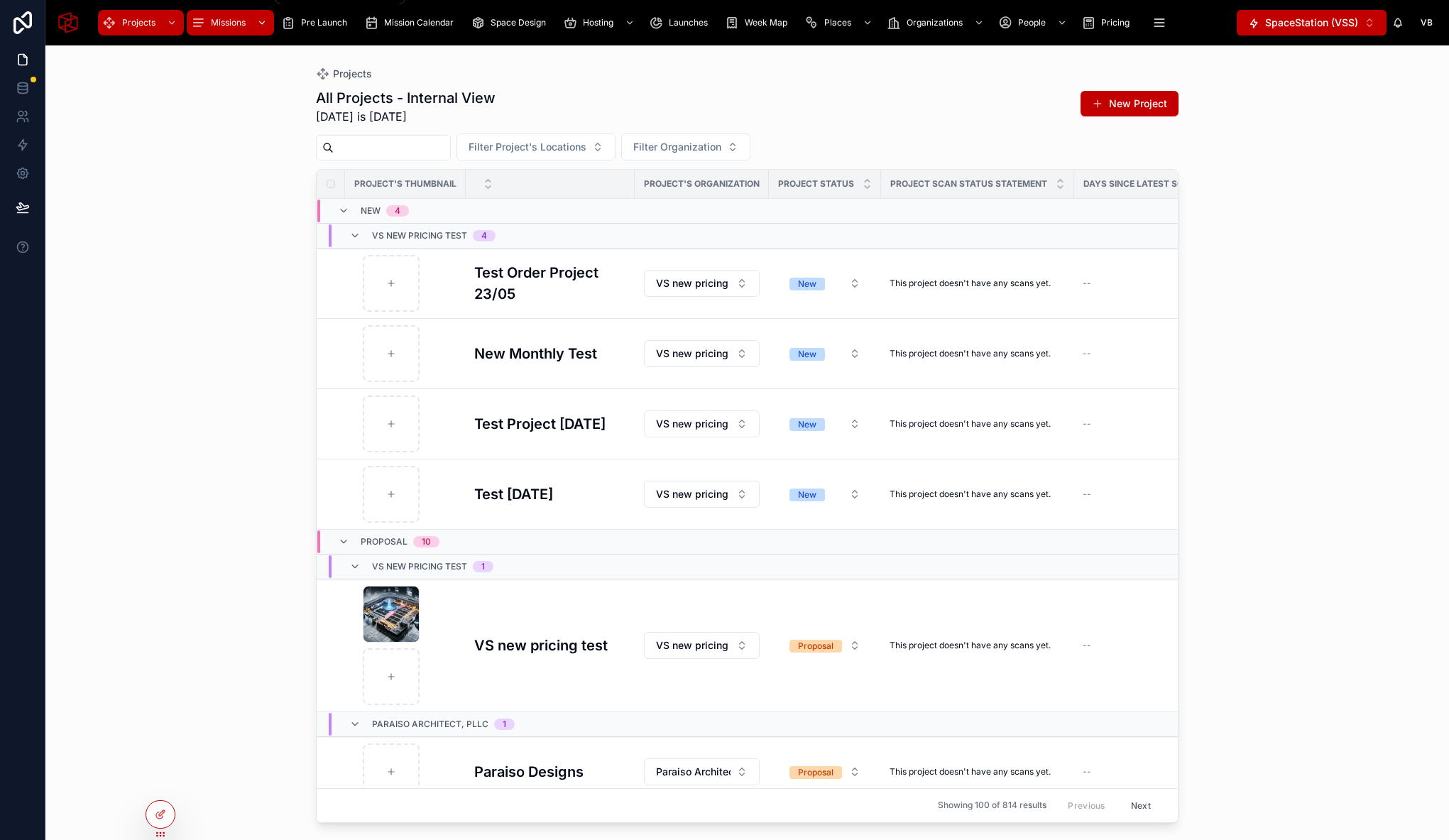
click at [213, 14] on div "Missions" at bounding box center [230, 22] width 79 height 22
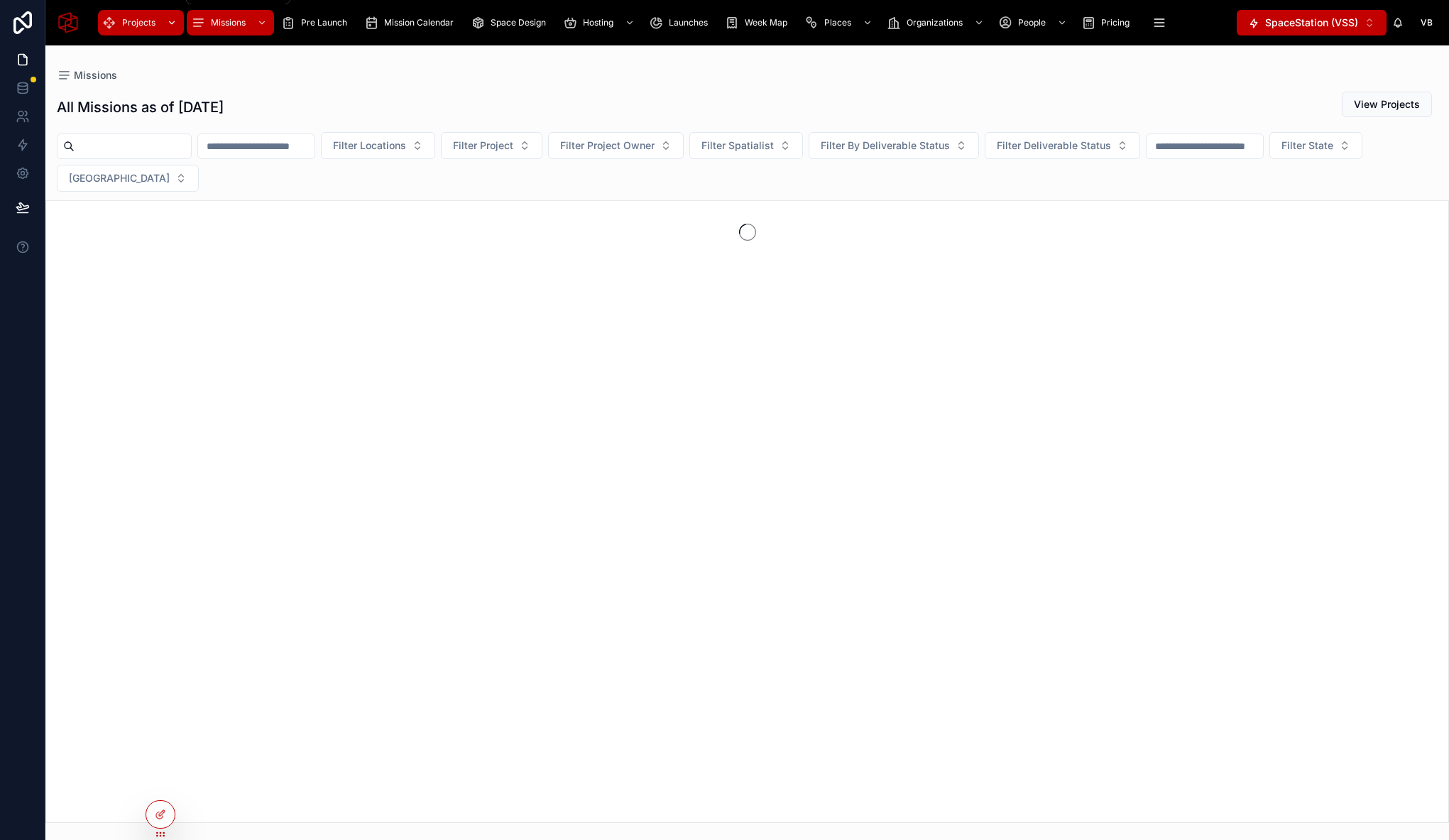
click at [135, 28] on span "Projects" at bounding box center [139, 22] width 34 height 11
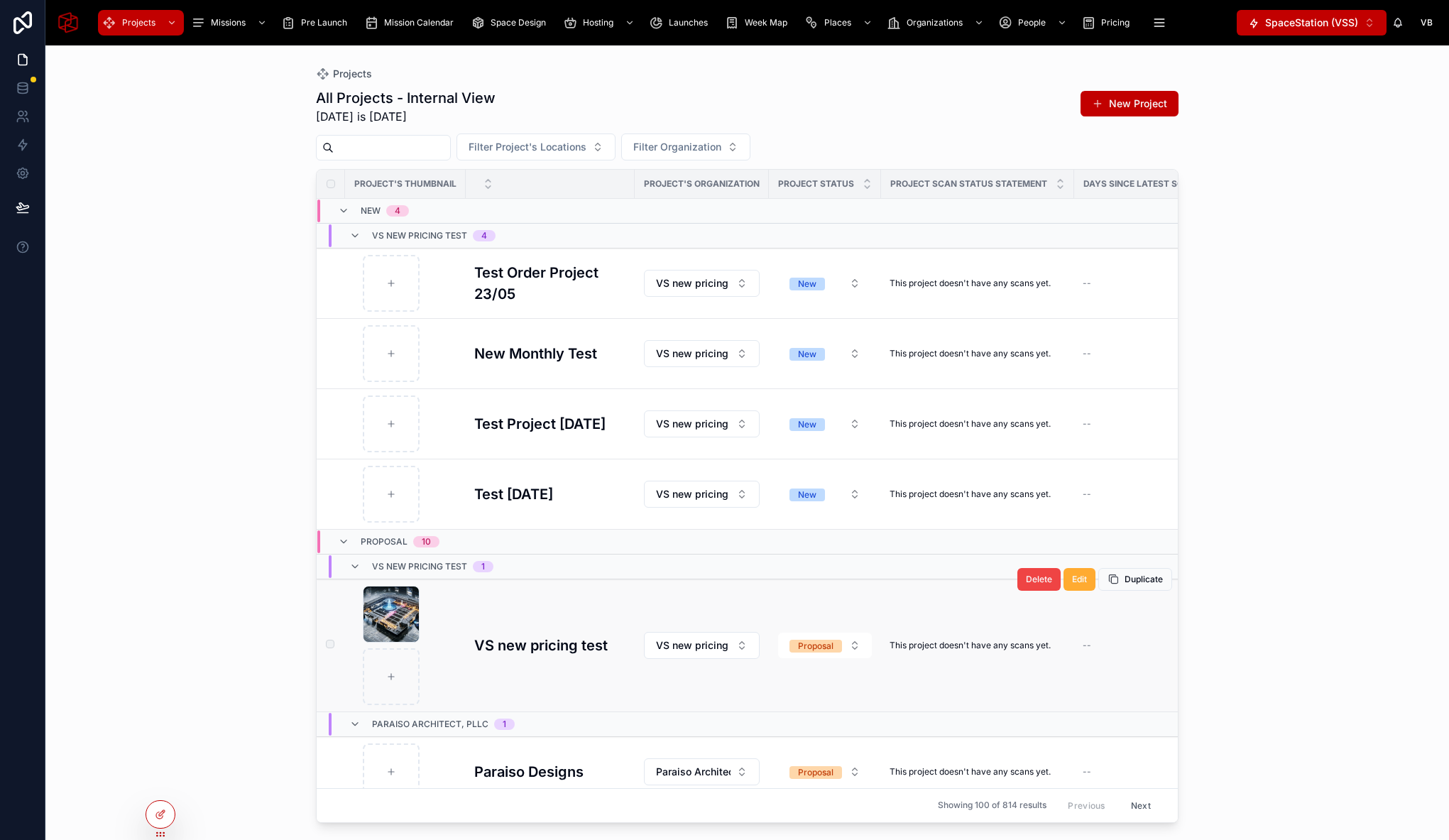
click at [561, 642] on h3 "VS new pricing test" at bounding box center [540, 645] width 133 height 22
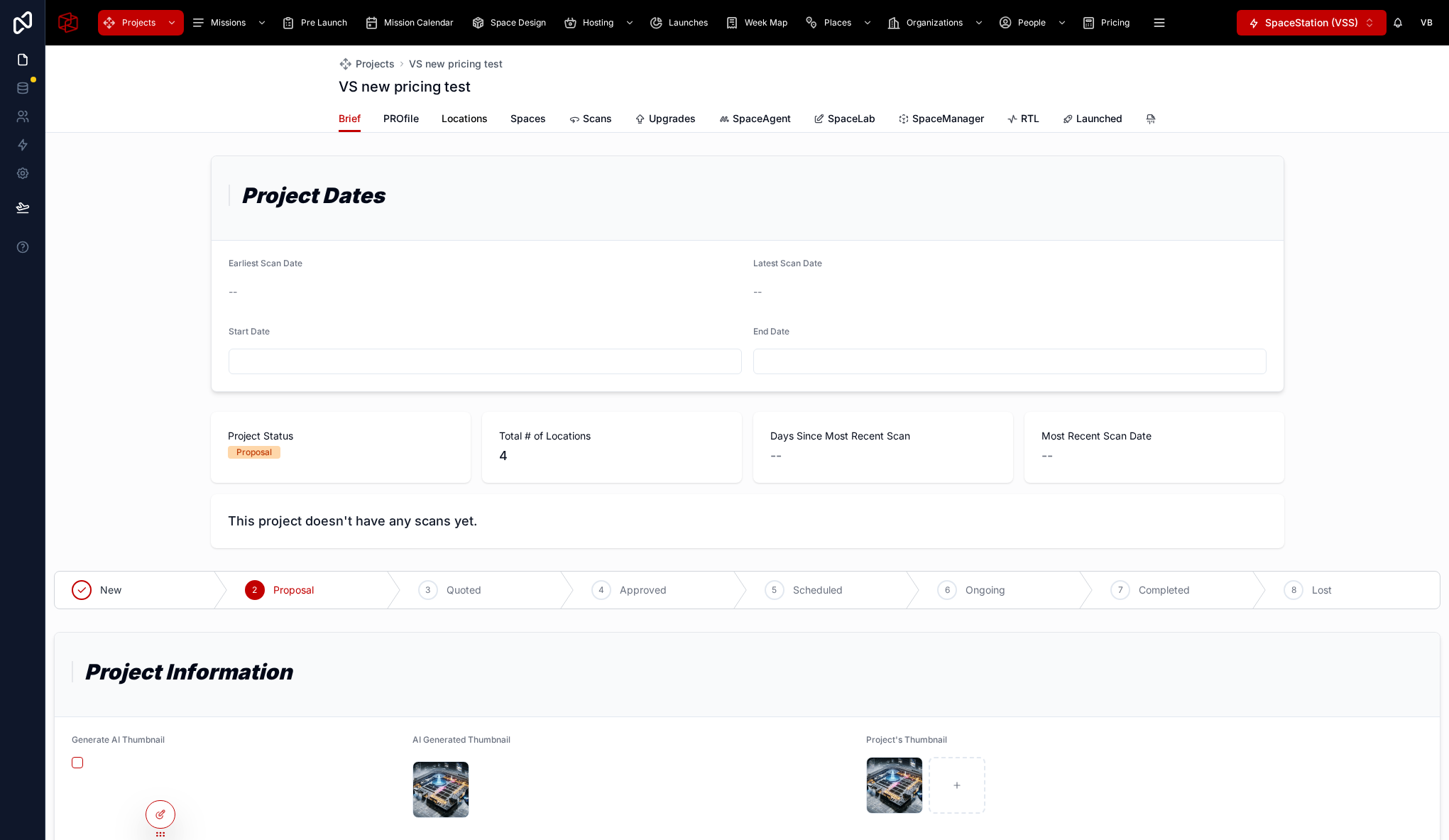
click at [461, 122] on span "Locations" at bounding box center [464, 118] width 46 height 14
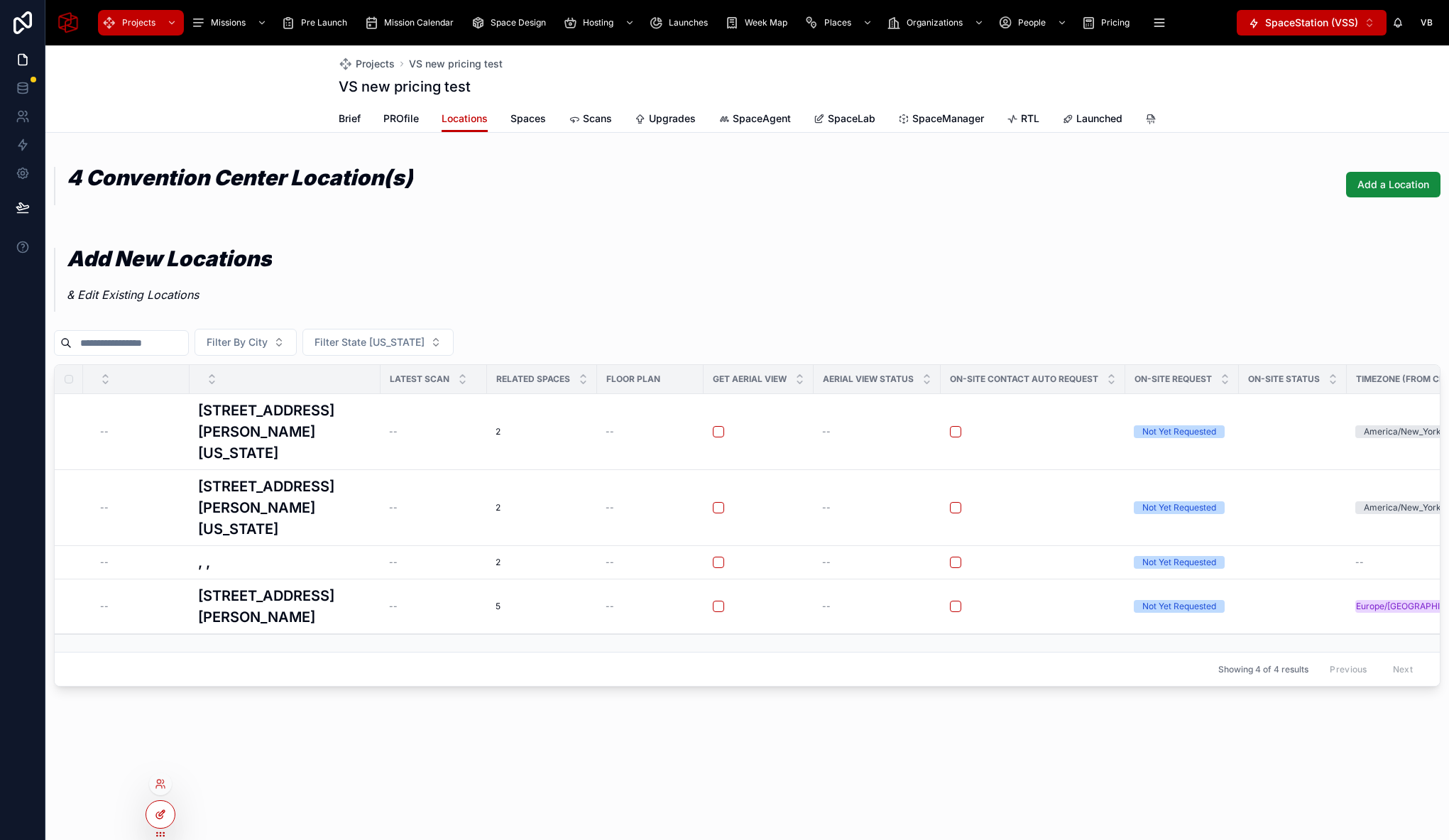
click at [165, 812] on icon at bounding box center [160, 814] width 11 height 11
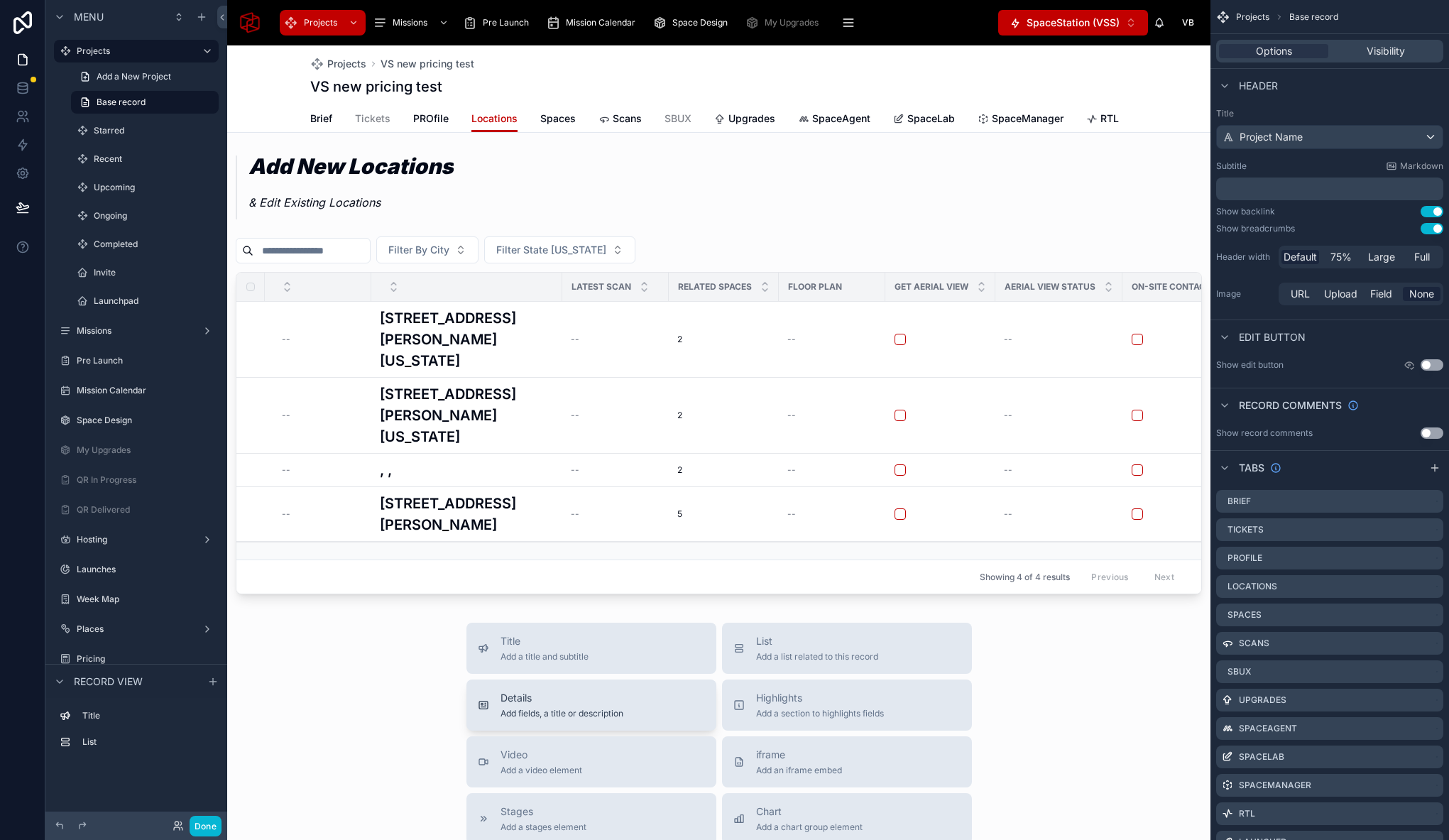
scroll to position [98, 0]
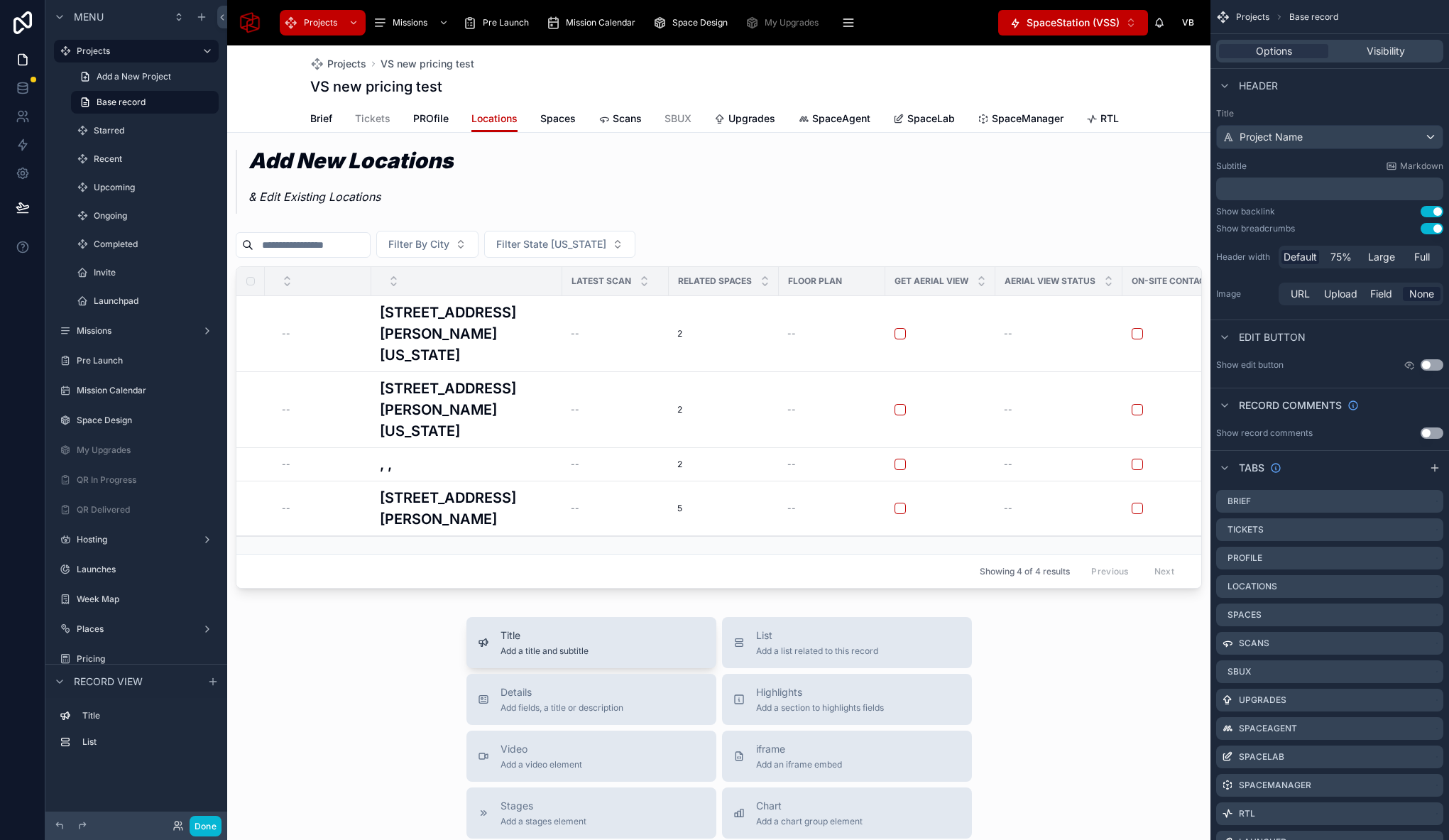
click at [584, 652] on div "Title Add a title and subtitle" at bounding box center [591, 642] width 228 height 28
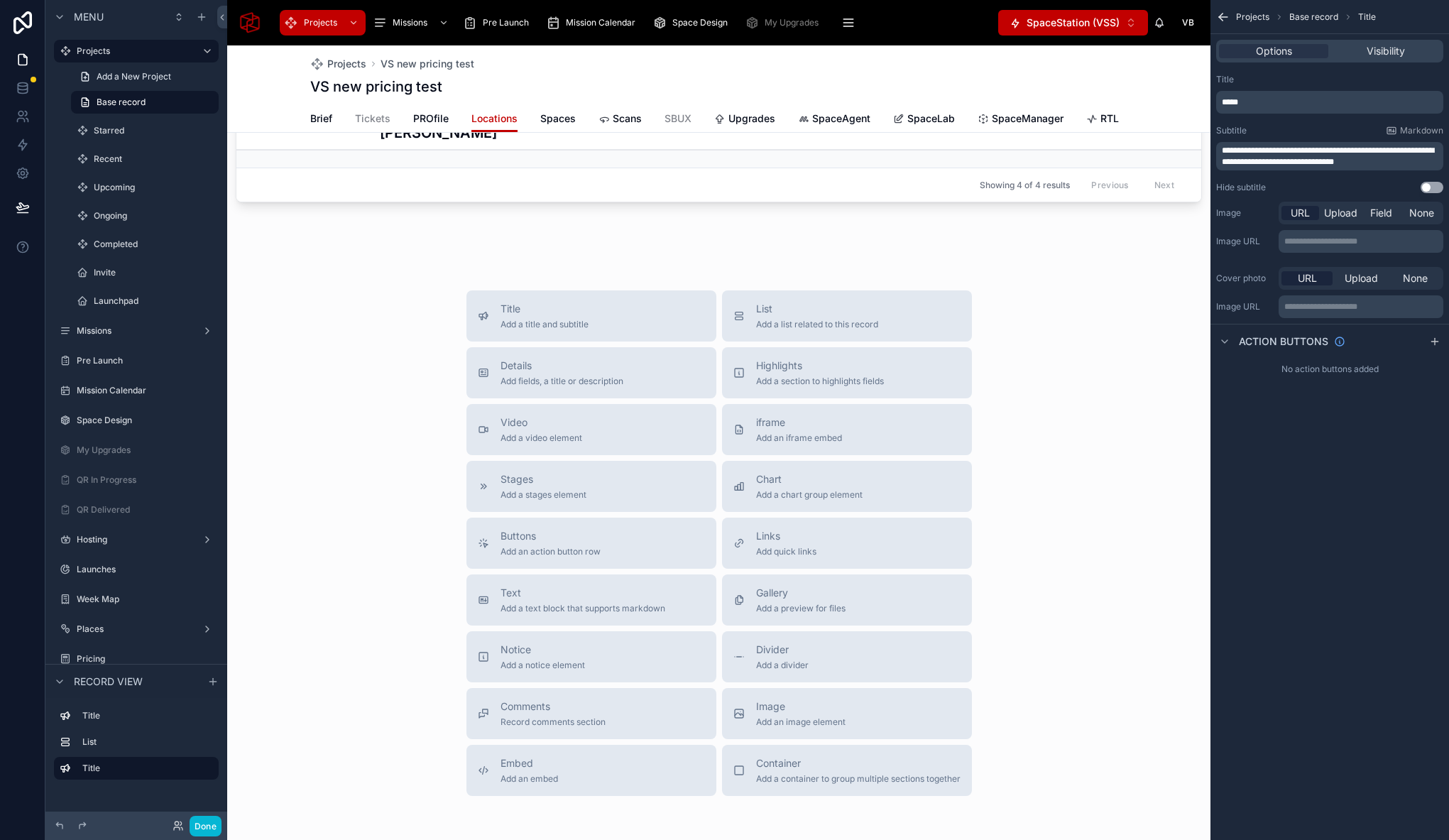
scroll to position [484, 0]
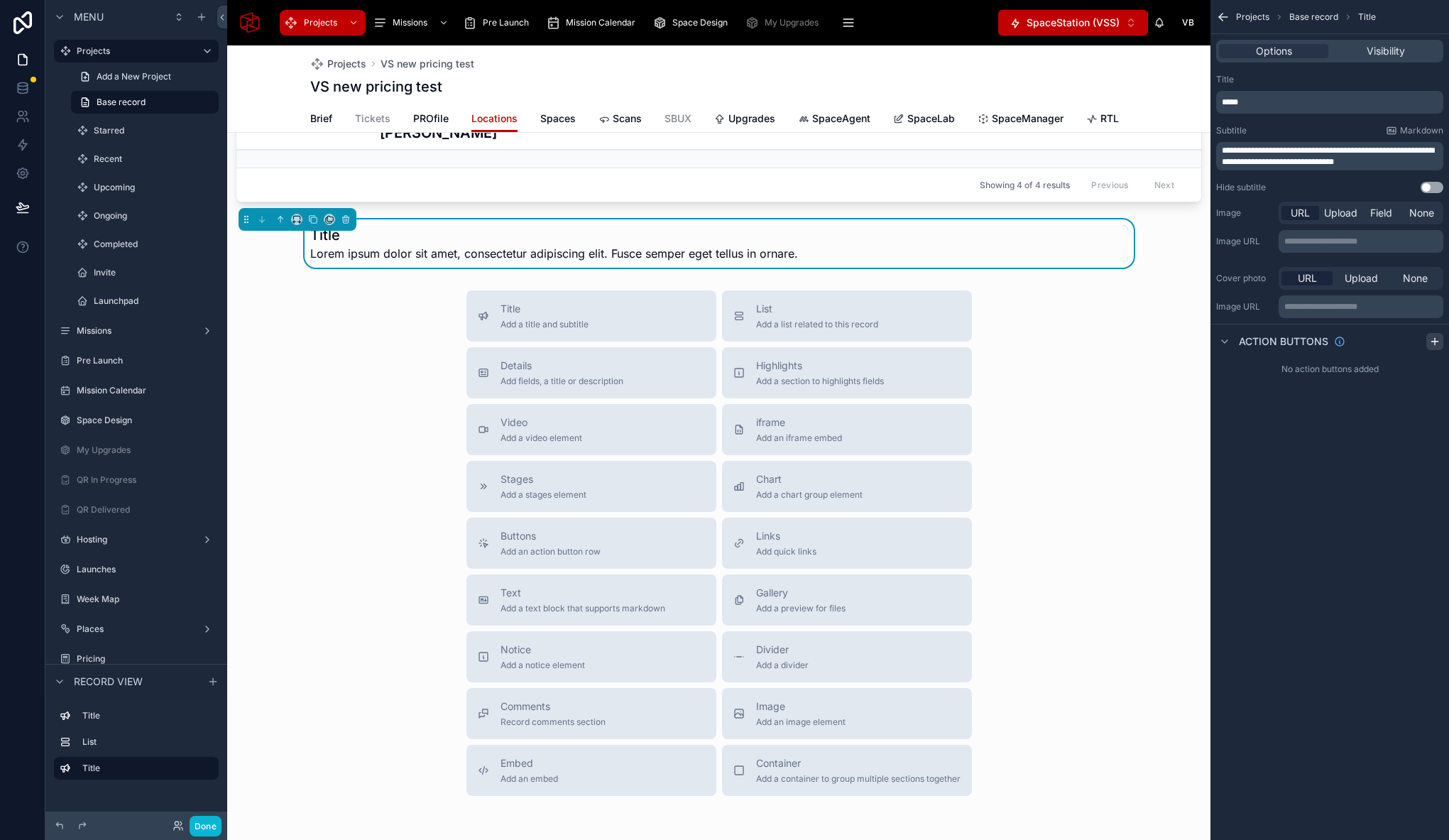
click at [1437, 343] on icon "scrollable content" at bounding box center [1435, 341] width 11 height 11
click at [1245, 96] on div "*****" at bounding box center [1329, 102] width 228 height 22
click at [1245, 98] on p "*****" at bounding box center [1330, 102] width 218 height 11
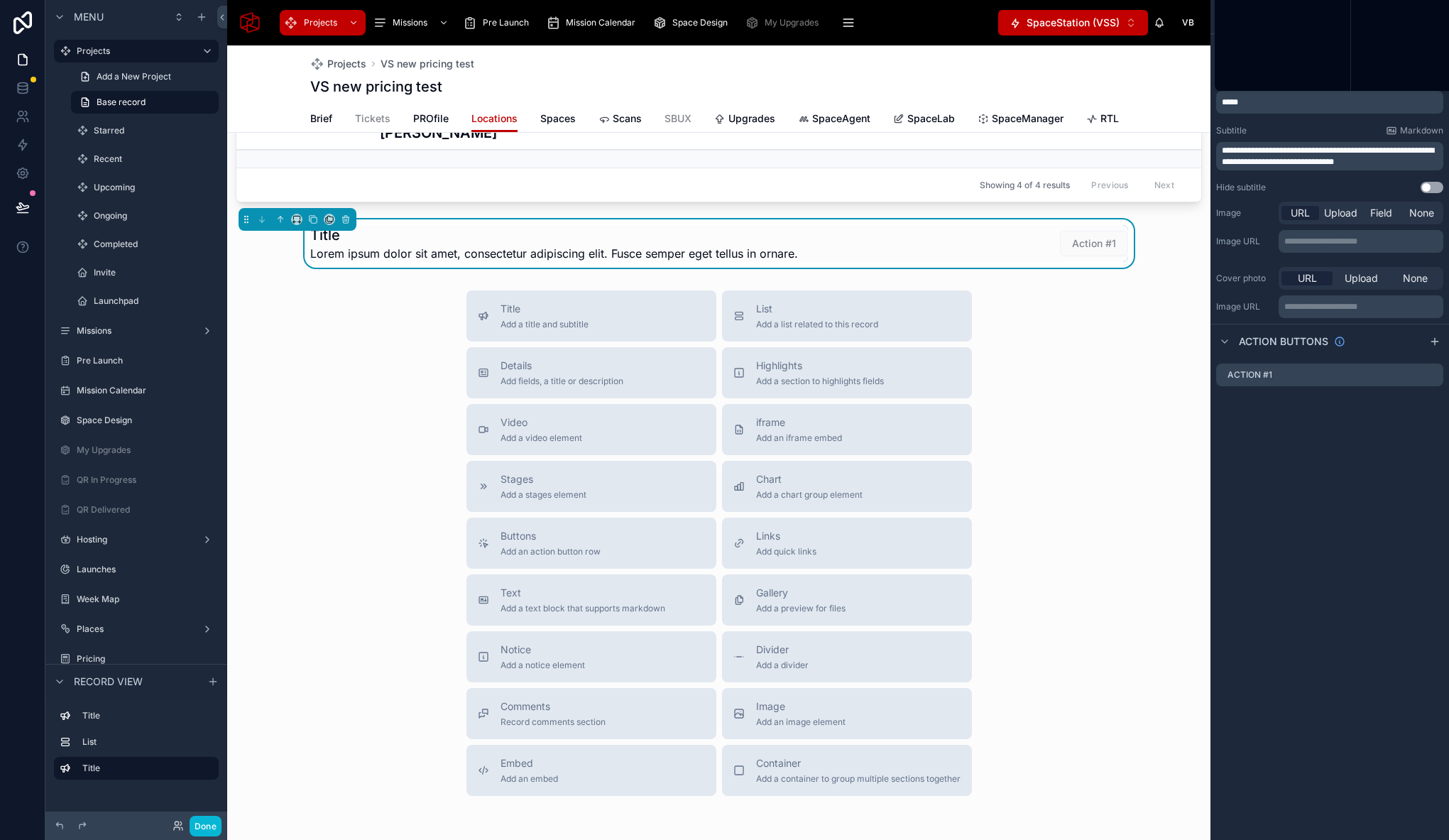
click at [1245, 98] on p "*****" at bounding box center [1330, 102] width 218 height 11
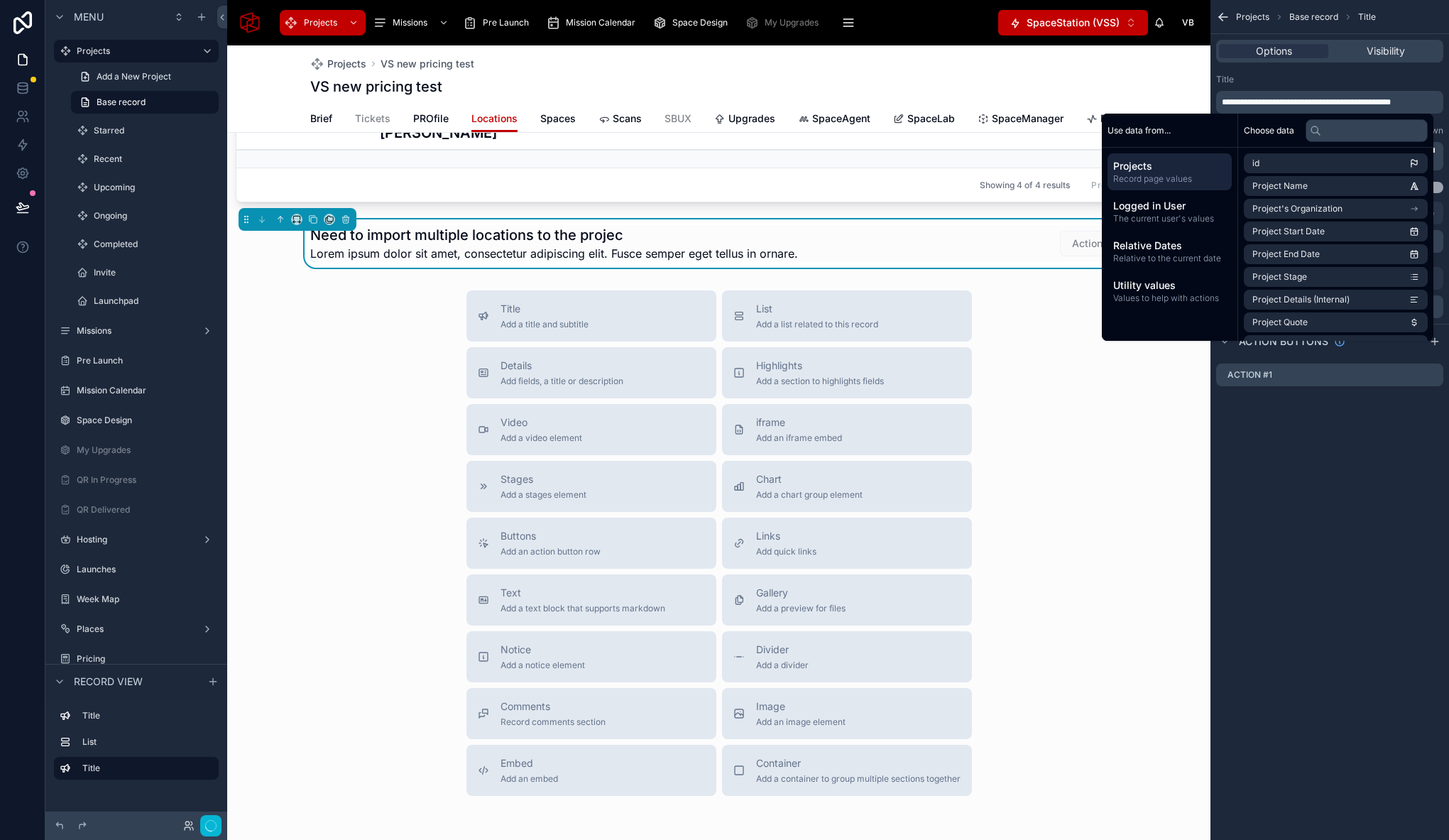
click at [1313, 72] on div "**********" at bounding box center [1329, 133] width 239 height 130
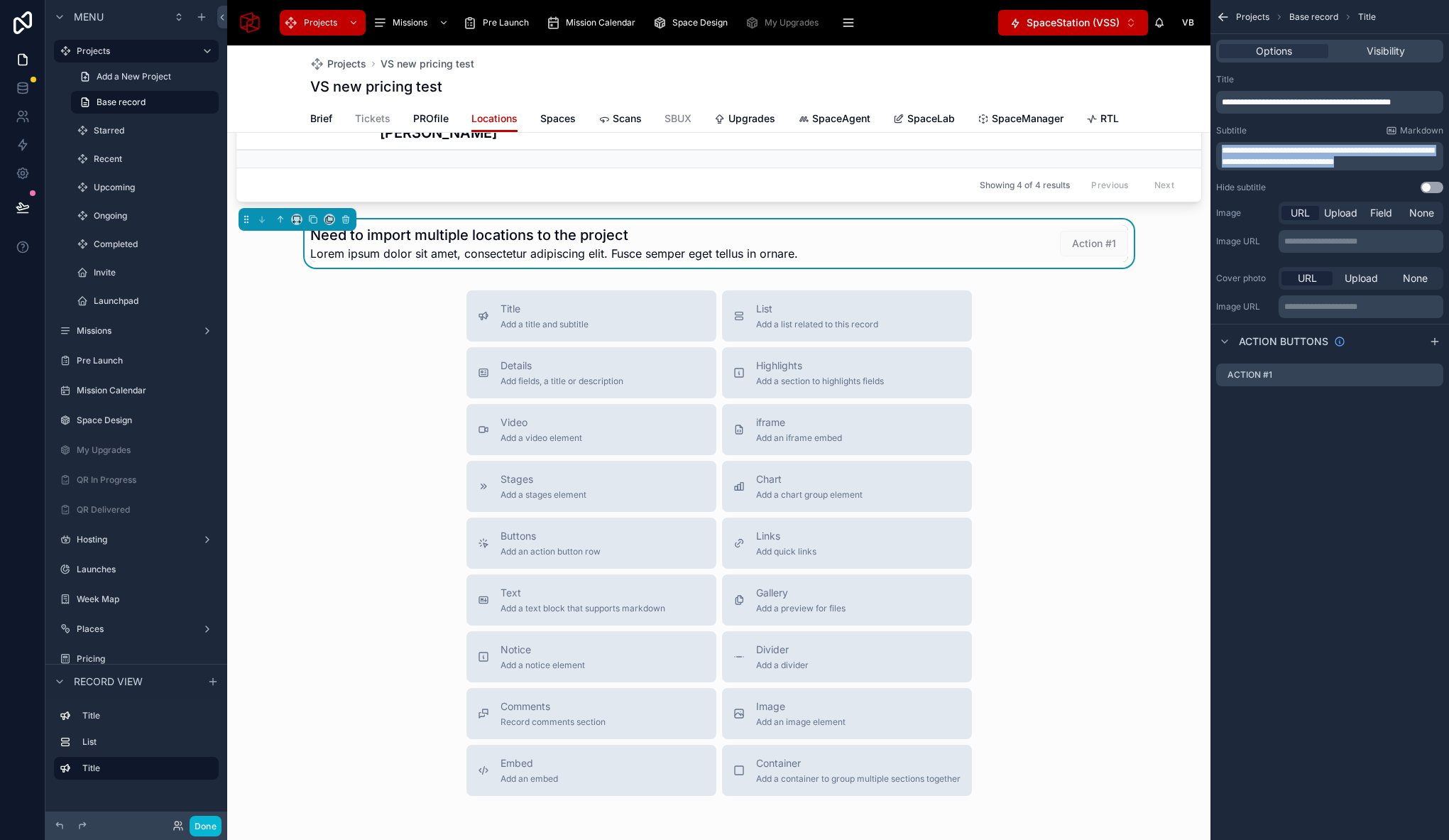
drag, startPoint x: 1398, startPoint y: 161, endPoint x: 1214, endPoint y: 145, distance: 184.7
click at [1214, 145] on div "**********" at bounding box center [1329, 133] width 239 height 130
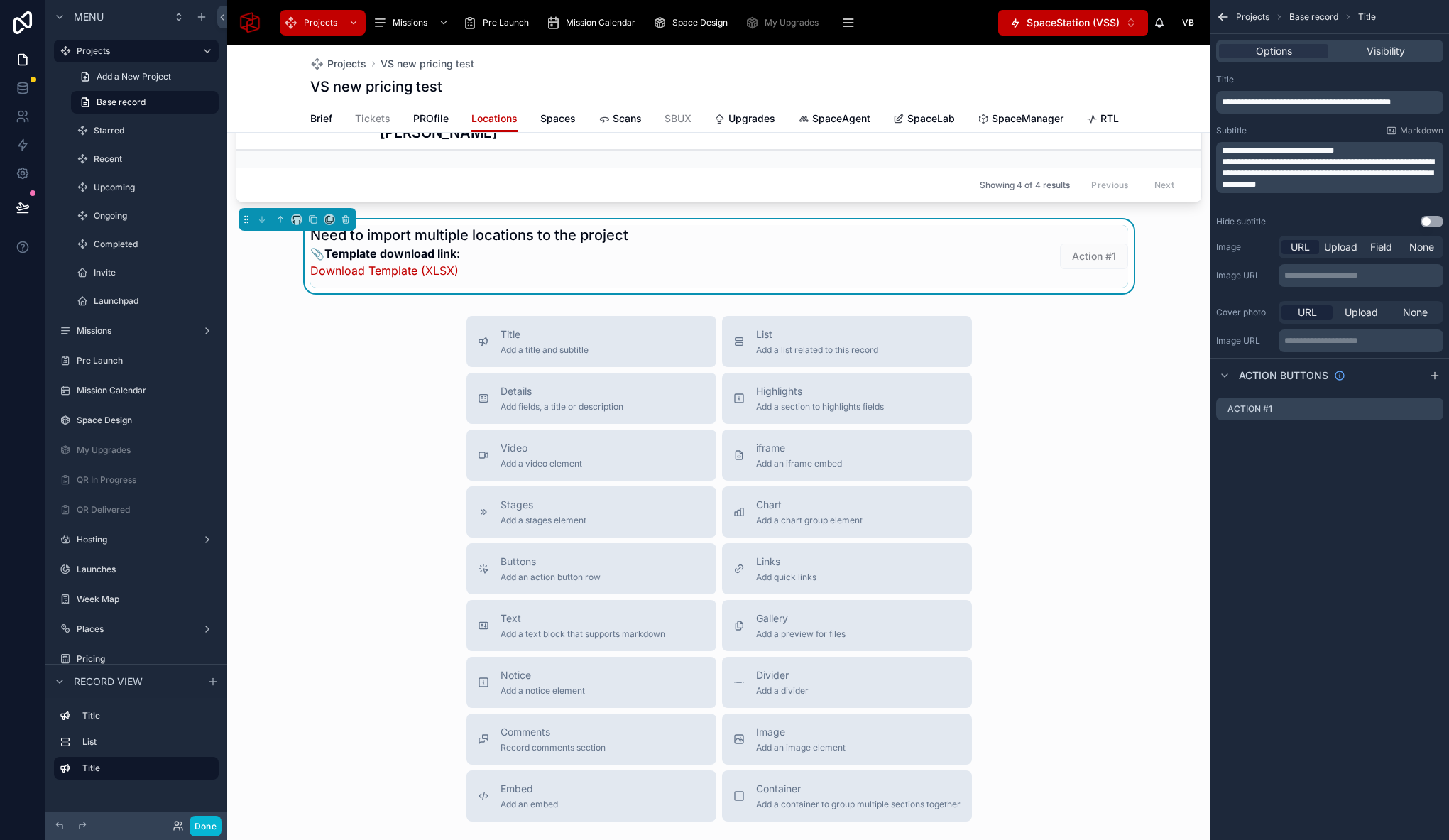
click at [1267, 148] on span "**********" at bounding box center [1278, 150] width 112 height 8
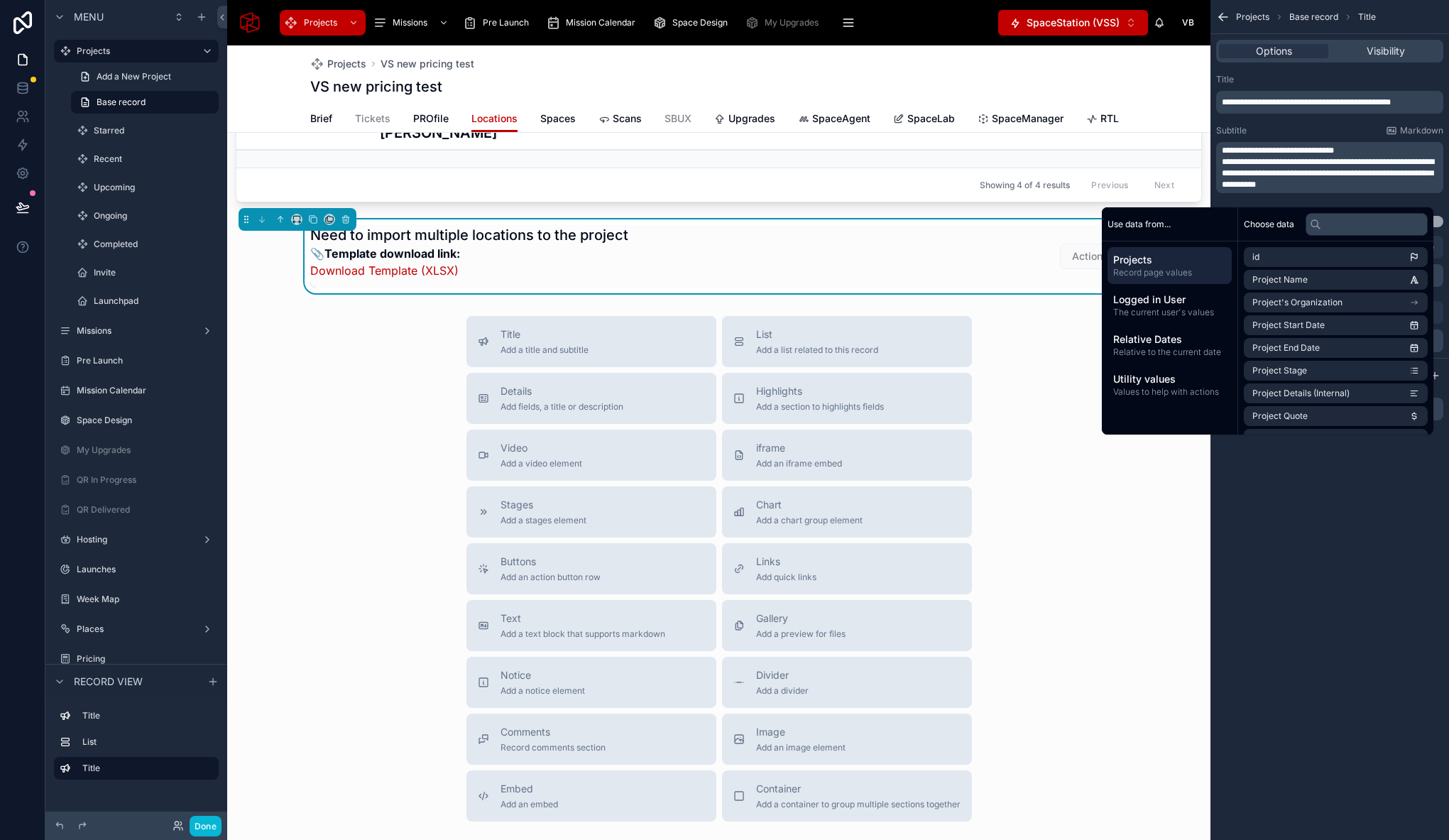
click at [1346, 157] on p "**********" at bounding box center [1330, 173] width 218 height 34
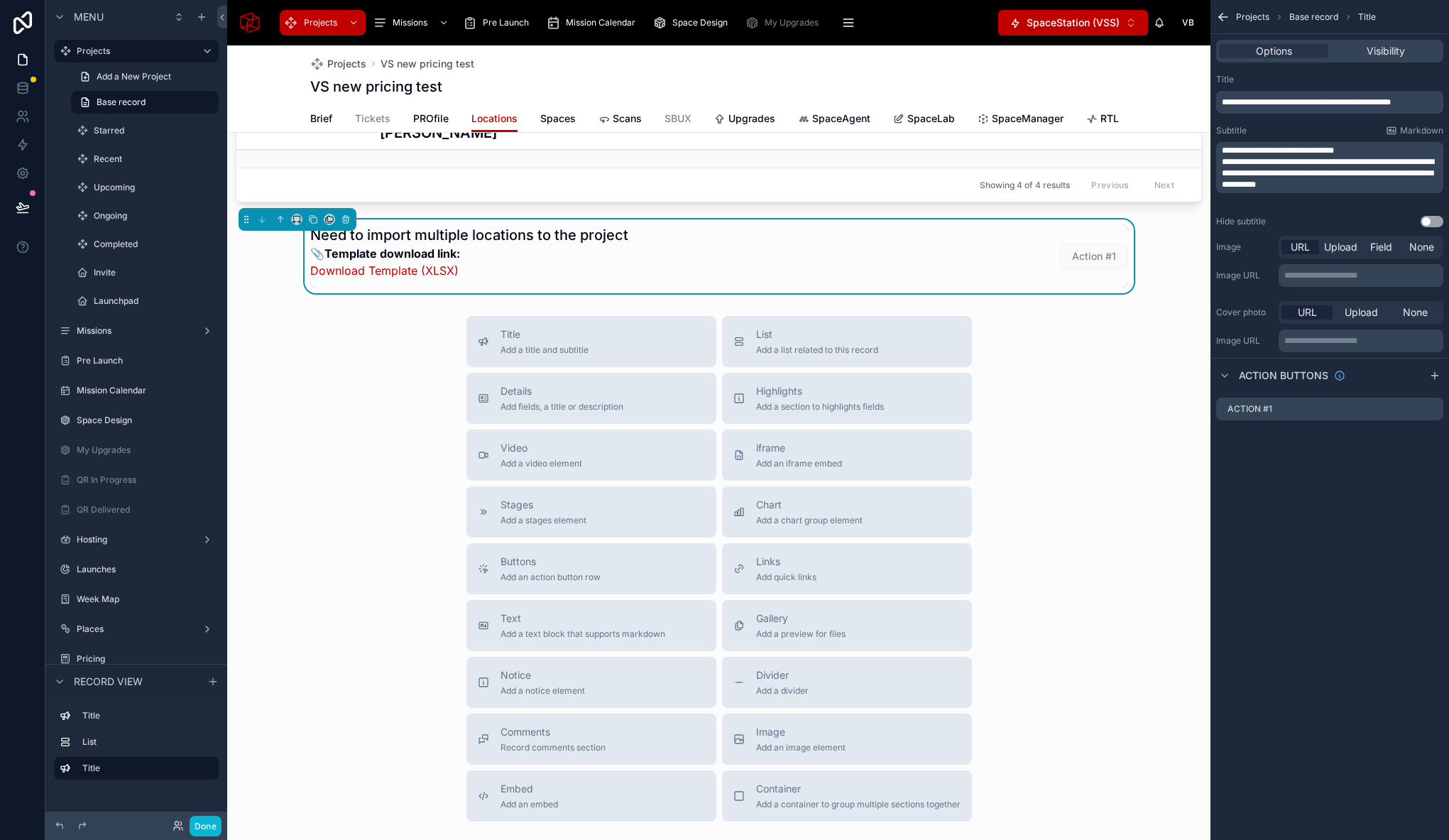
click at [1222, 151] on span "**********" at bounding box center [1278, 150] width 112 height 8
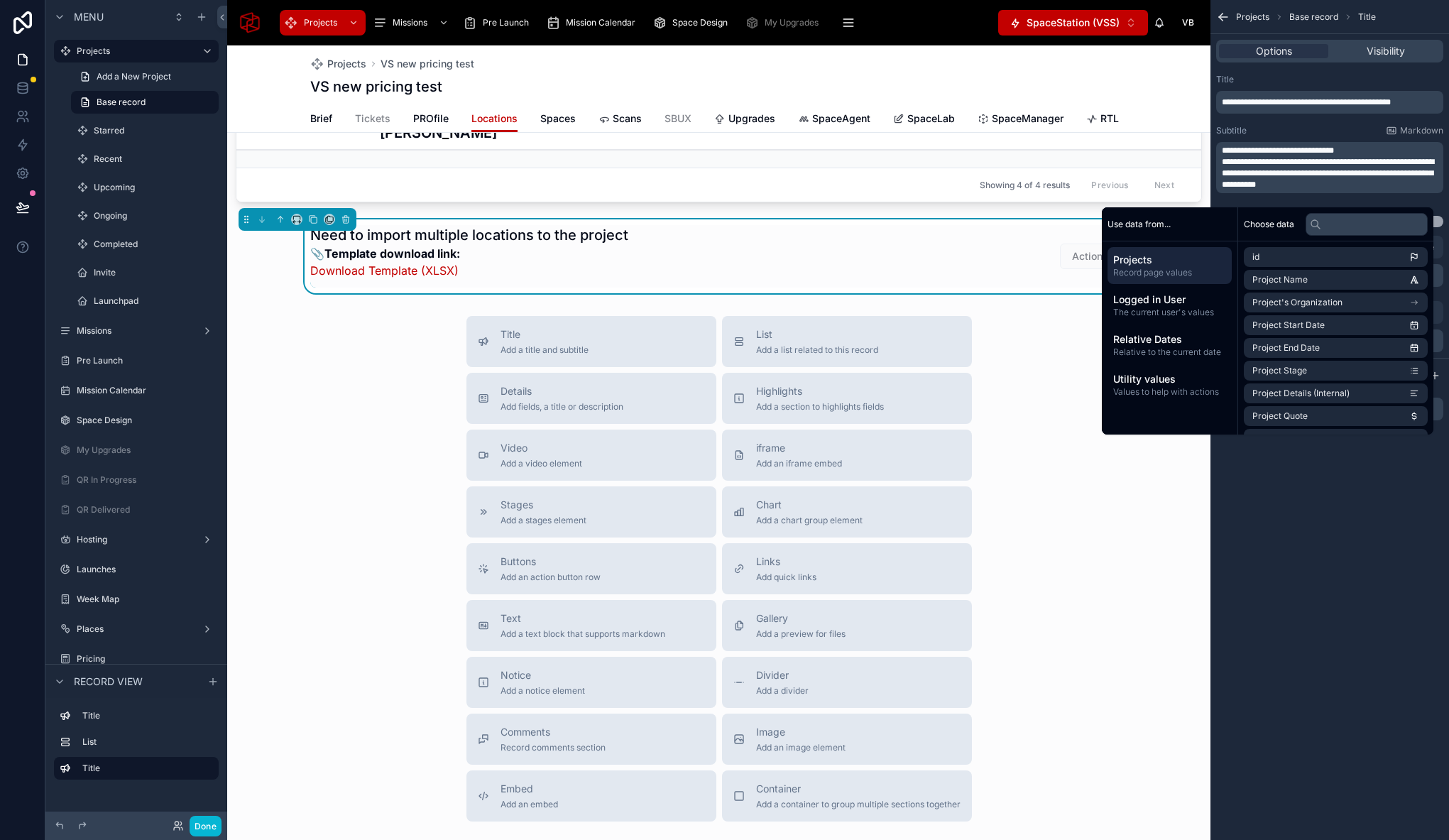
click at [1245, 150] on span "**********" at bounding box center [1278, 150] width 112 height 8
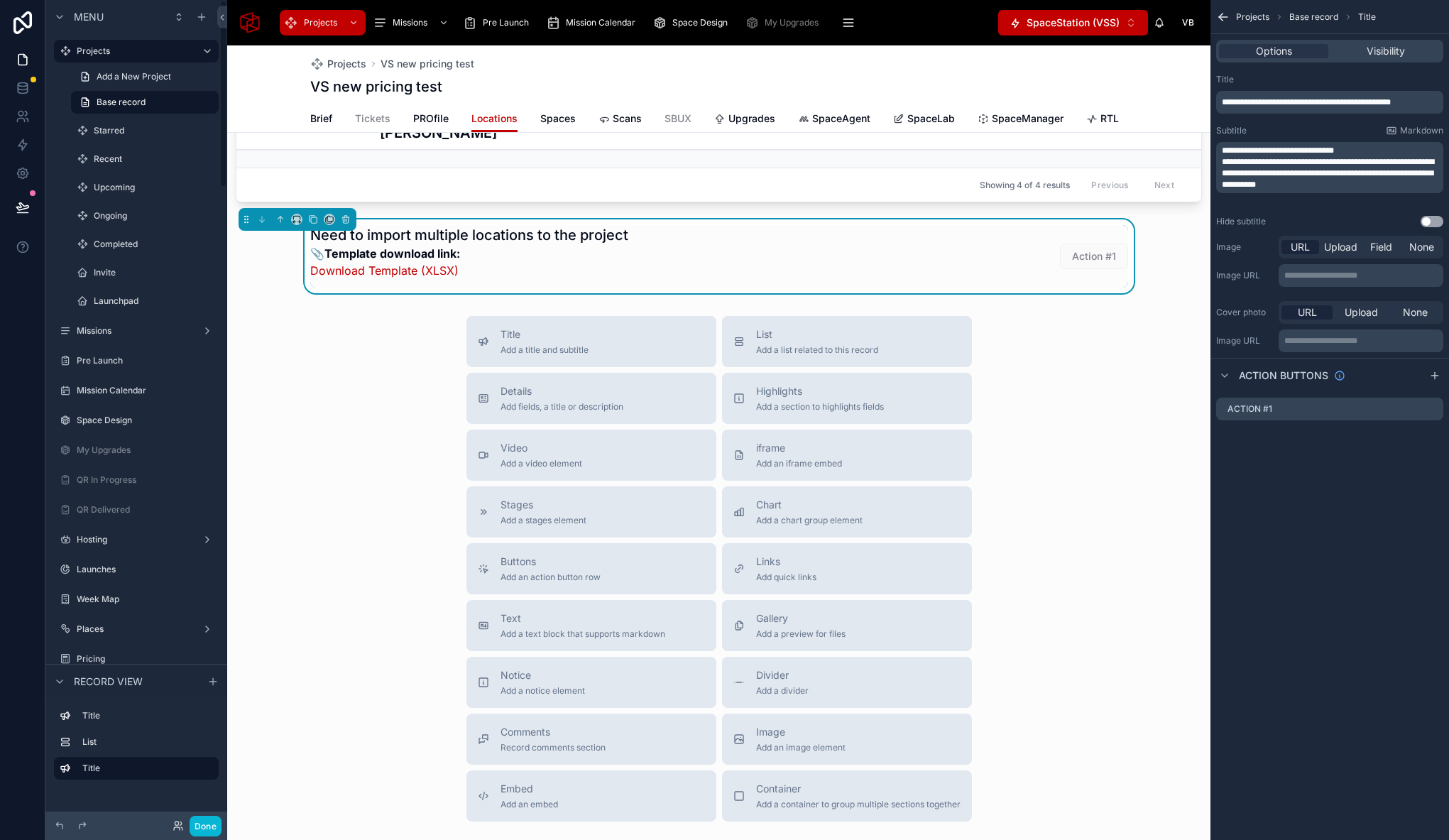
click at [364, 373] on div "Title Add a title and subtitle List Add a list related to this record Details A…" at bounding box center [719, 568] width 983 height 506
drag, startPoint x: 1225, startPoint y: 173, endPoint x: 1276, endPoint y: 195, distance: 55.5
click at [1276, 189] on span "**********" at bounding box center [1327, 172] width 213 height 31
click at [1045, 484] on div "Title Add a title and subtitle List Add a list related to this record Details A…" at bounding box center [719, 568] width 983 height 506
click at [1431, 410] on icon "scrollable content" at bounding box center [1433, 407] width 6 height 6
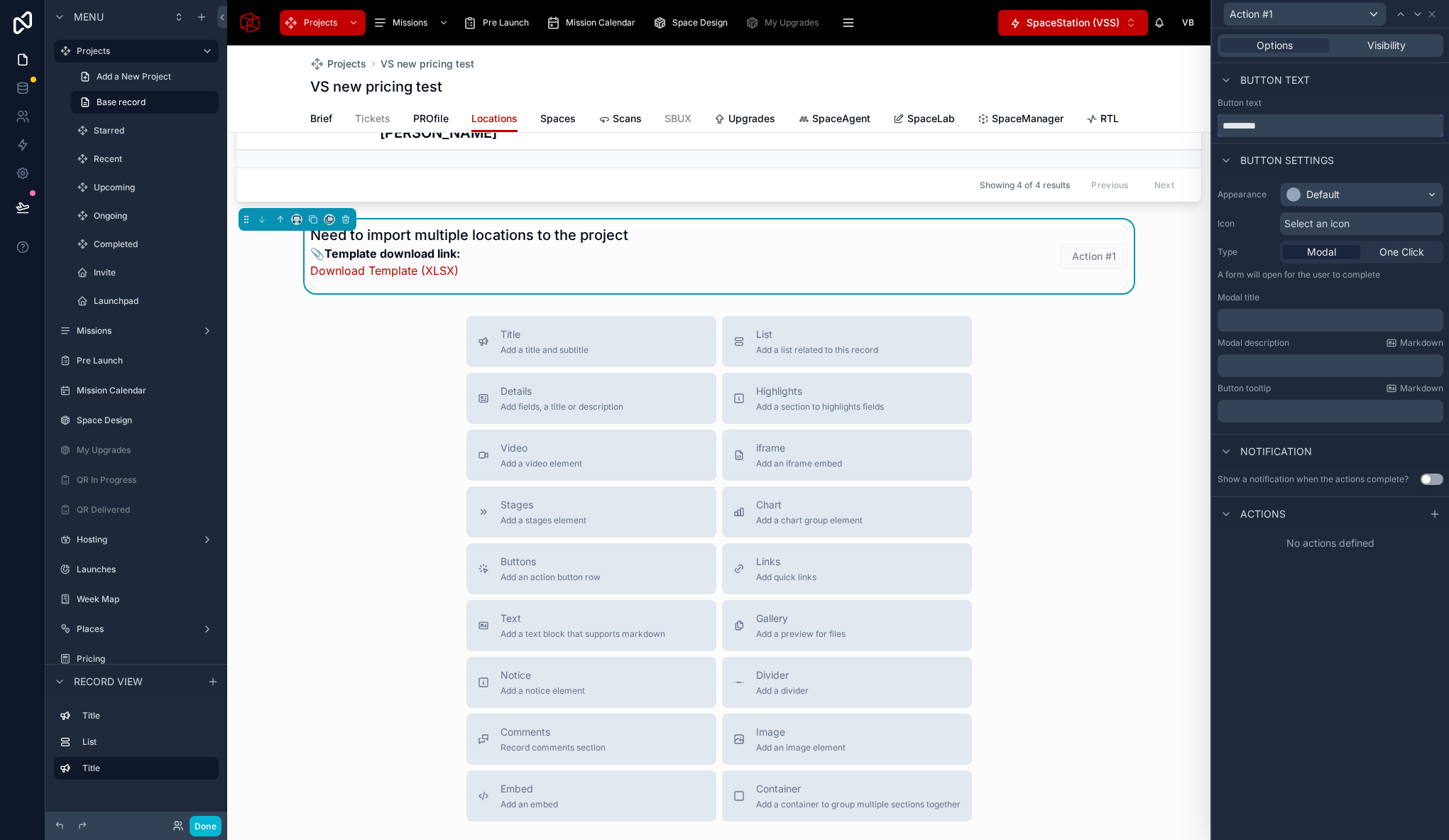
click at [1271, 132] on input "*********" at bounding box center [1330, 125] width 226 height 22
type input "******"
click at [1316, 189] on div "Default" at bounding box center [1323, 194] width 34 height 14
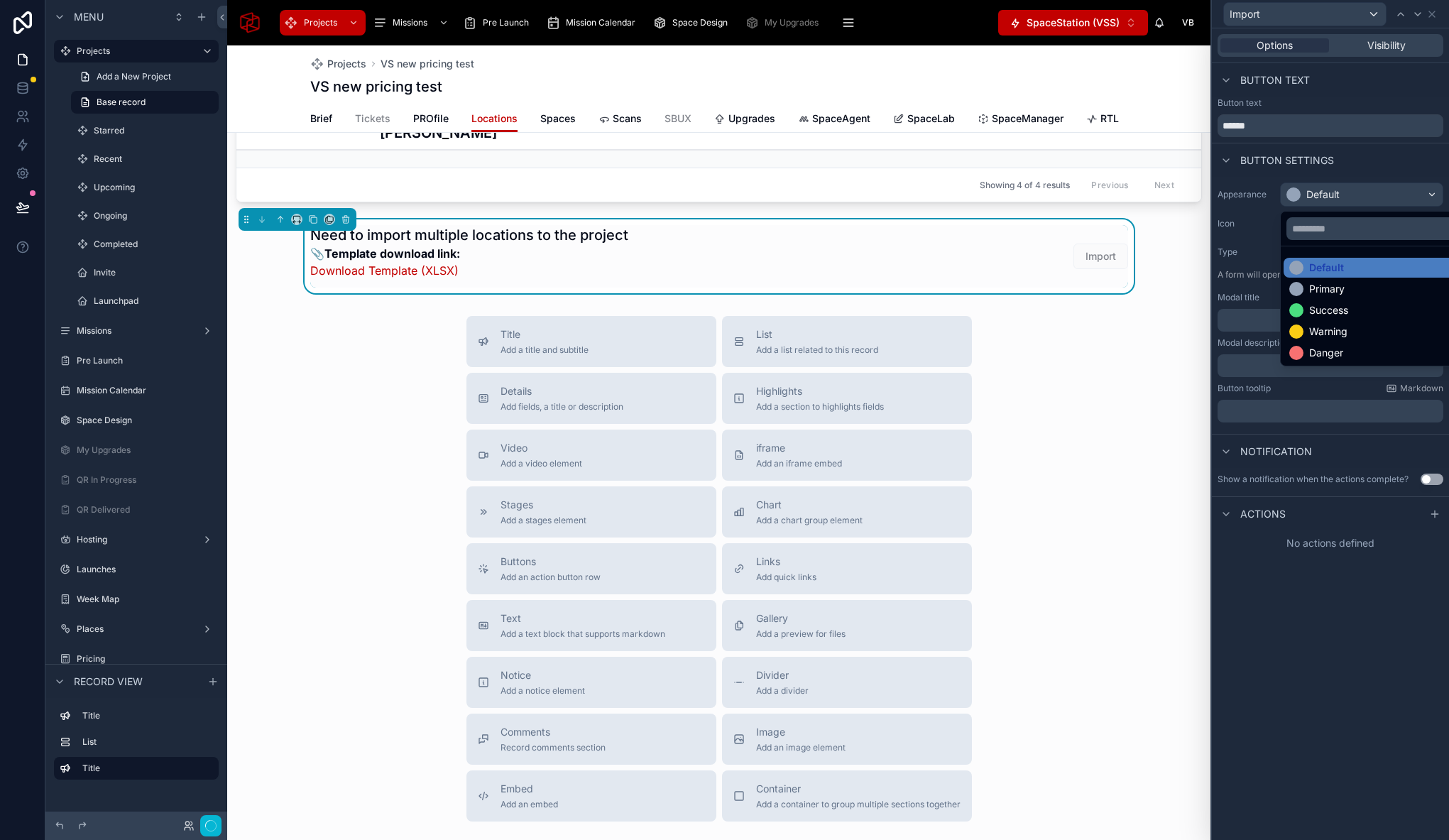
click at [1319, 318] on div "Success" at bounding box center [1378, 310] width 189 height 20
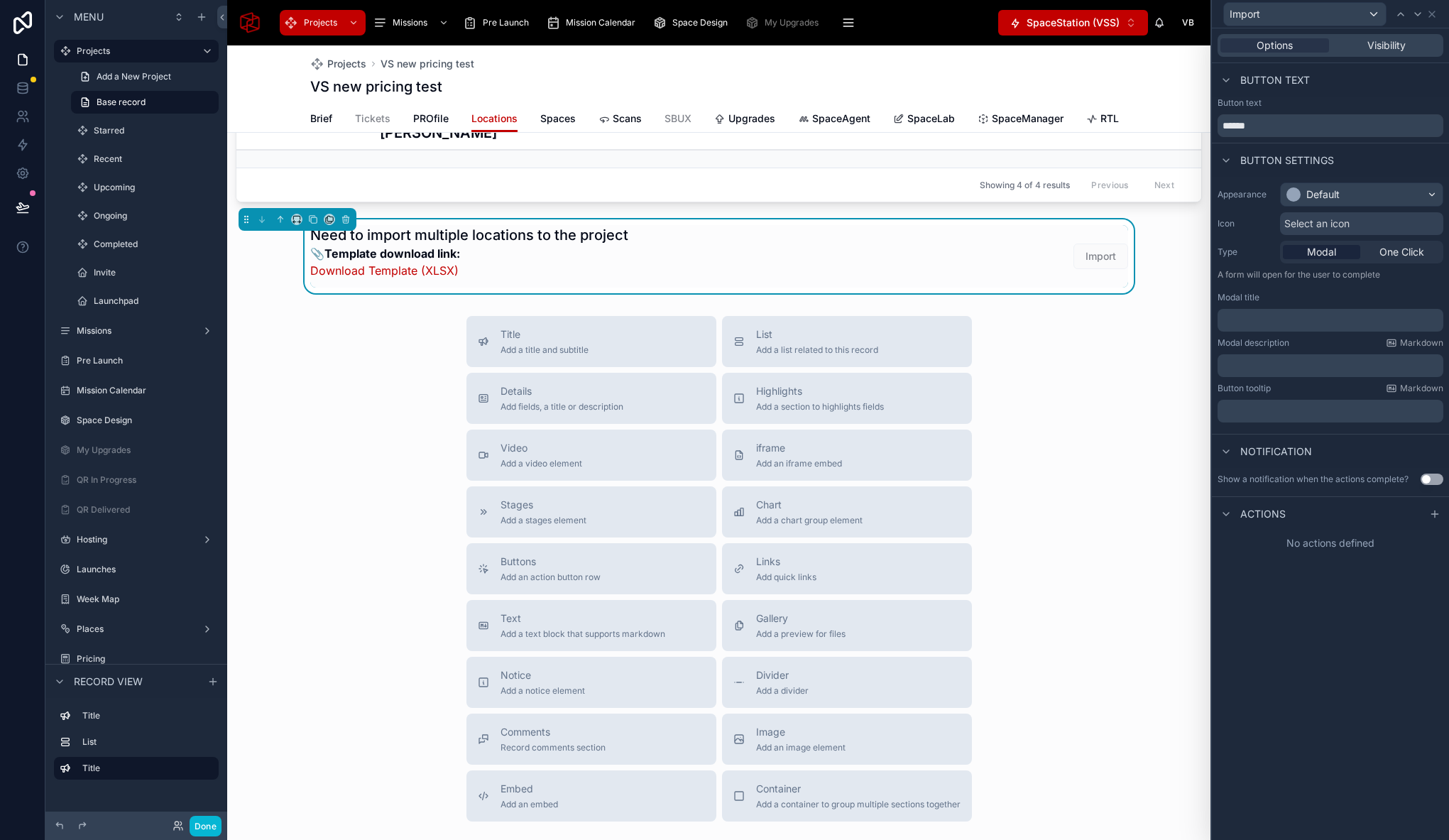
click at [1304, 218] on span "Select an icon" at bounding box center [1317, 223] width 66 height 14
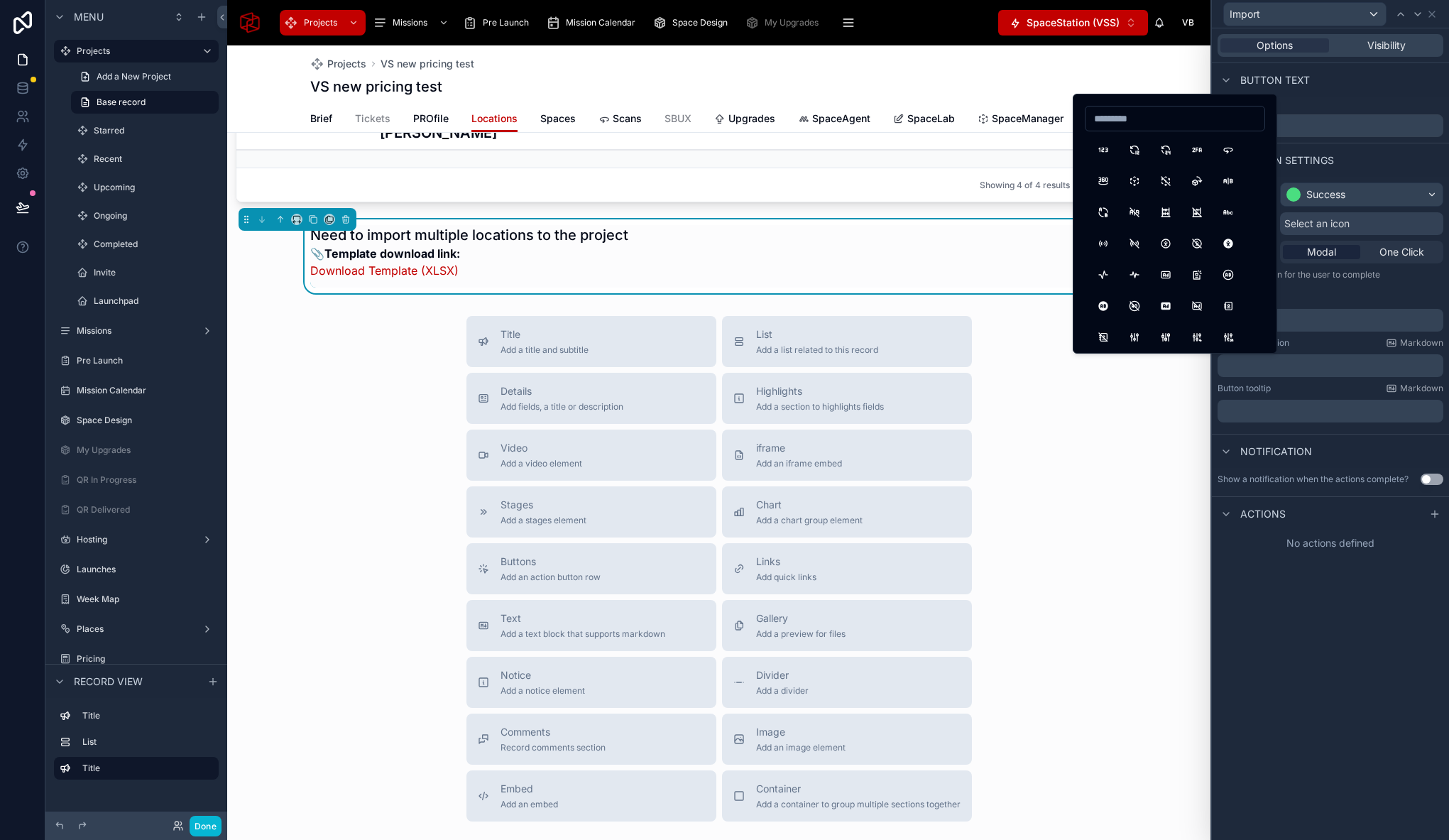
click at [1141, 119] on input at bounding box center [1175, 118] width 179 height 20
type input "*"
type input "******"
click at [1131, 148] on button "TableImport" at bounding box center [1134, 149] width 25 height 25
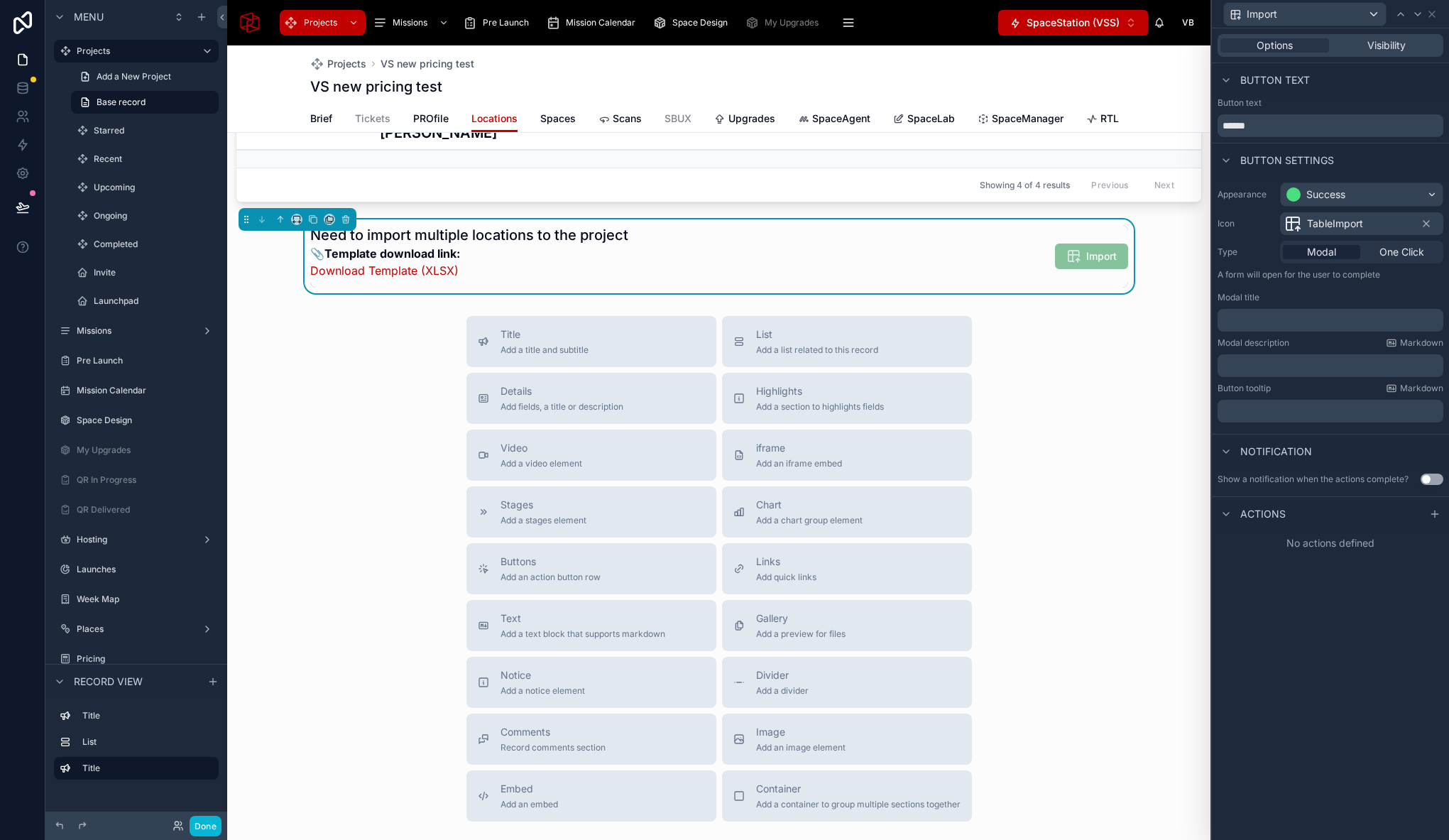
click at [1091, 415] on div "Title Add a title and subtitle List Add a list related to this record Details A…" at bounding box center [719, 568] width 983 height 506
click at [1248, 320] on p "﻿" at bounding box center [1332, 319] width 217 height 14
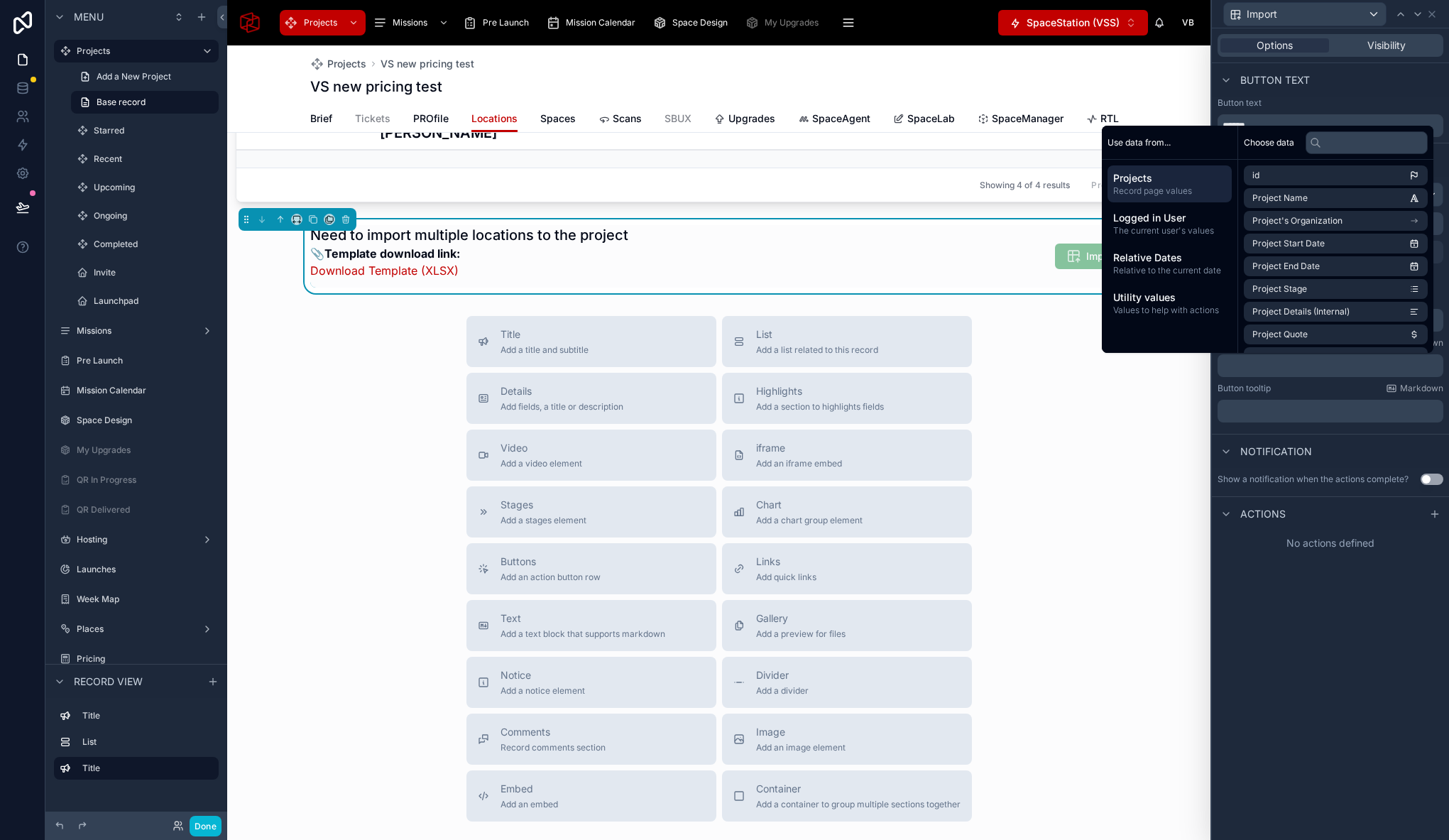
click at [1260, 374] on div "﻿" at bounding box center [1330, 365] width 226 height 22
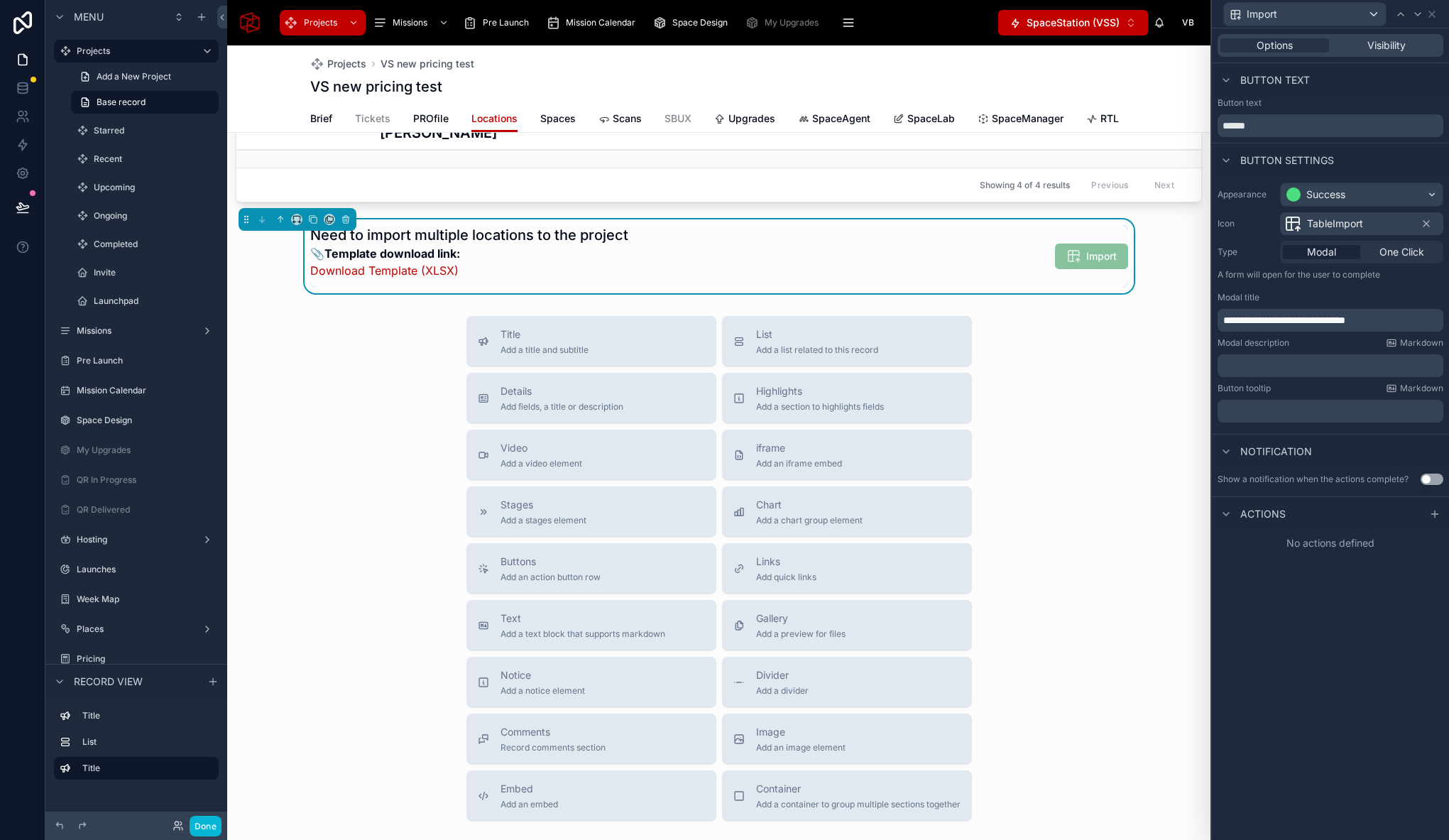
click at [1260, 369] on p "﻿" at bounding box center [1332, 365] width 217 height 14
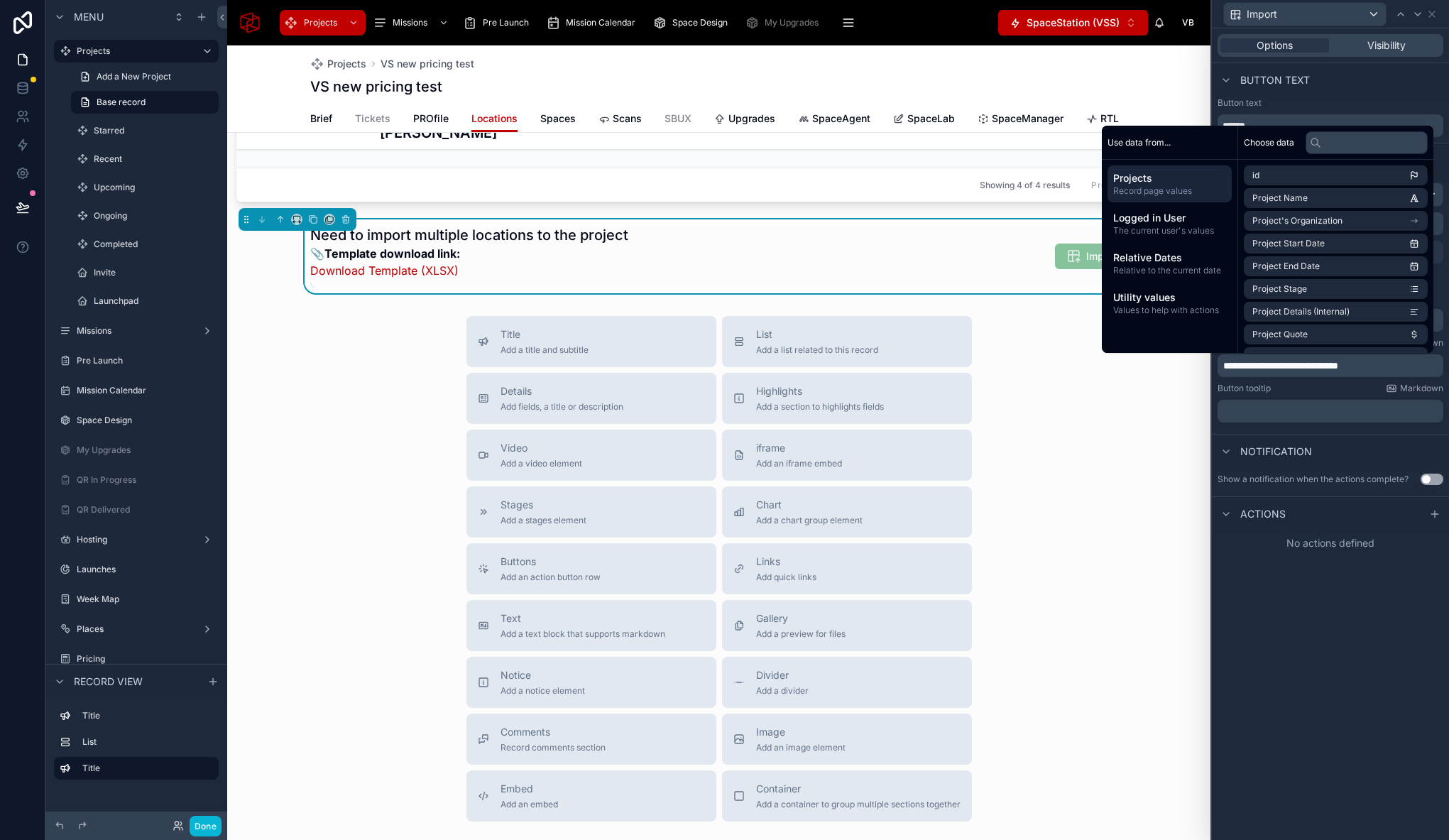
click at [1391, 366] on p "**********" at bounding box center [1332, 365] width 217 height 14
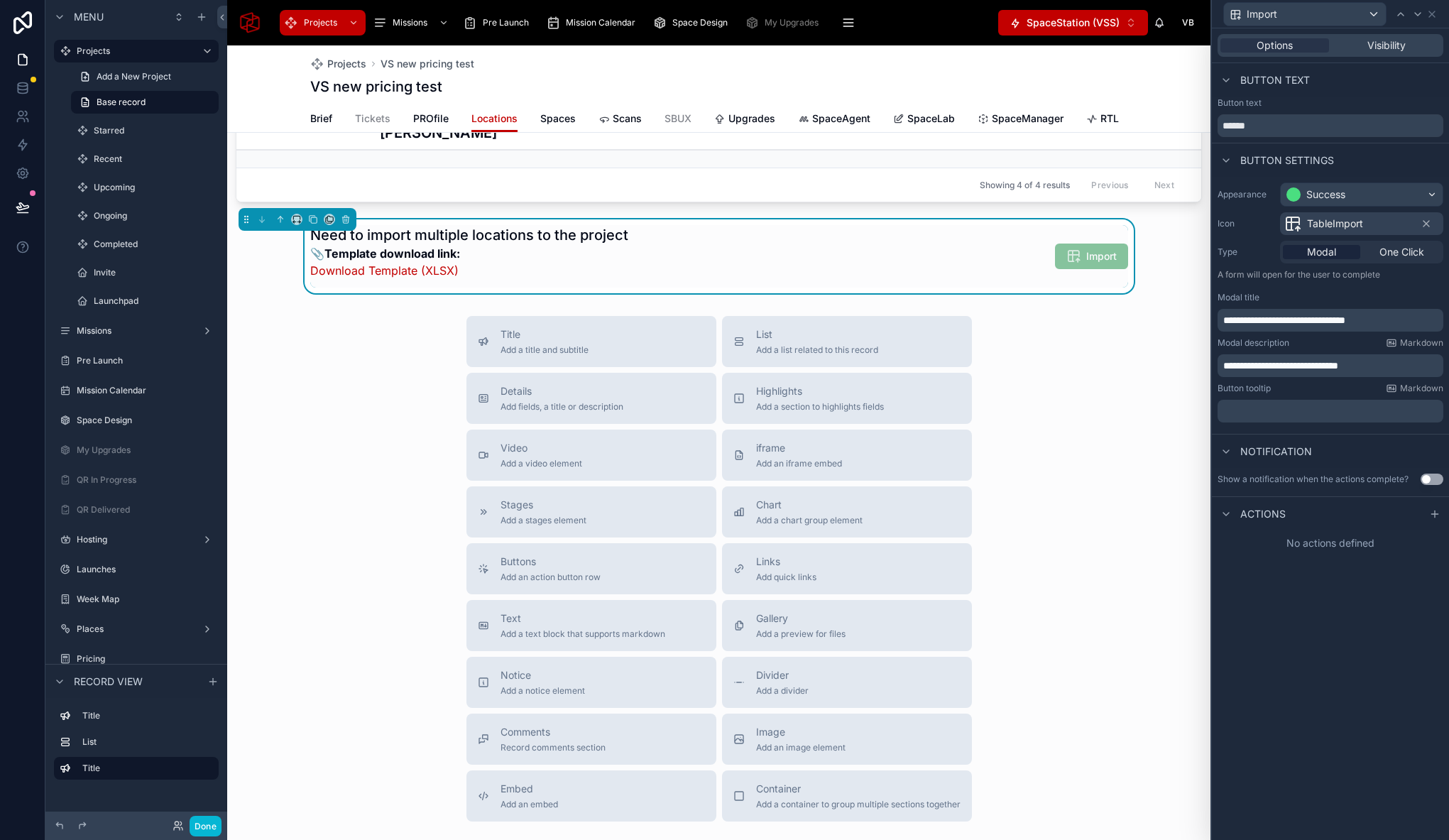
click at [1310, 600] on div "**********" at bounding box center [1330, 434] width 237 height 811
click at [866, 253] on div "Need to import multiple locations to the project 📎 Template download link: Down…" at bounding box center [718, 256] width 818 height 63
click at [1383, 49] on span "Visibility" at bounding box center [1386, 45] width 38 height 14
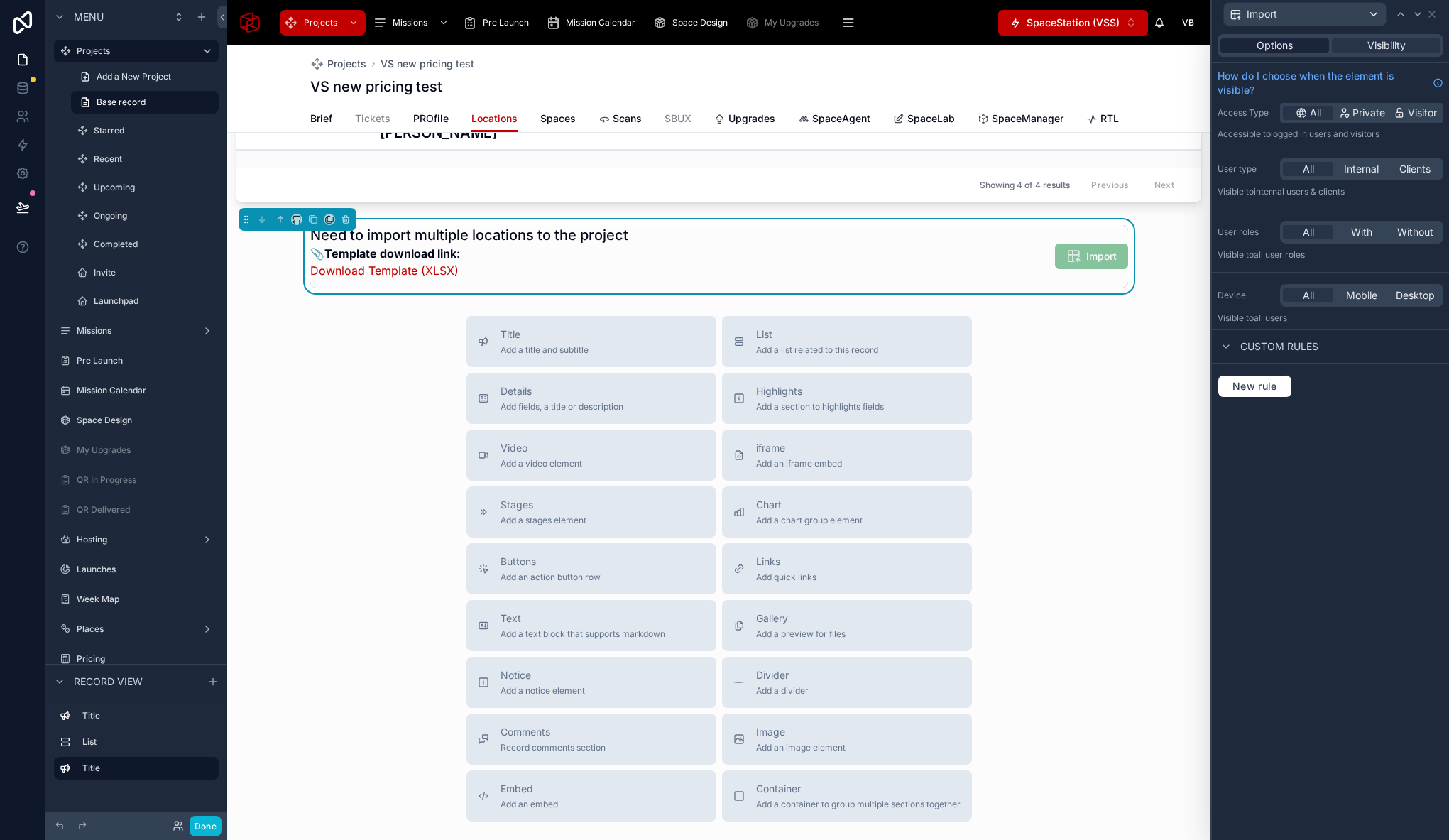
click at [1274, 52] on span "Options" at bounding box center [1275, 45] width 37 height 14
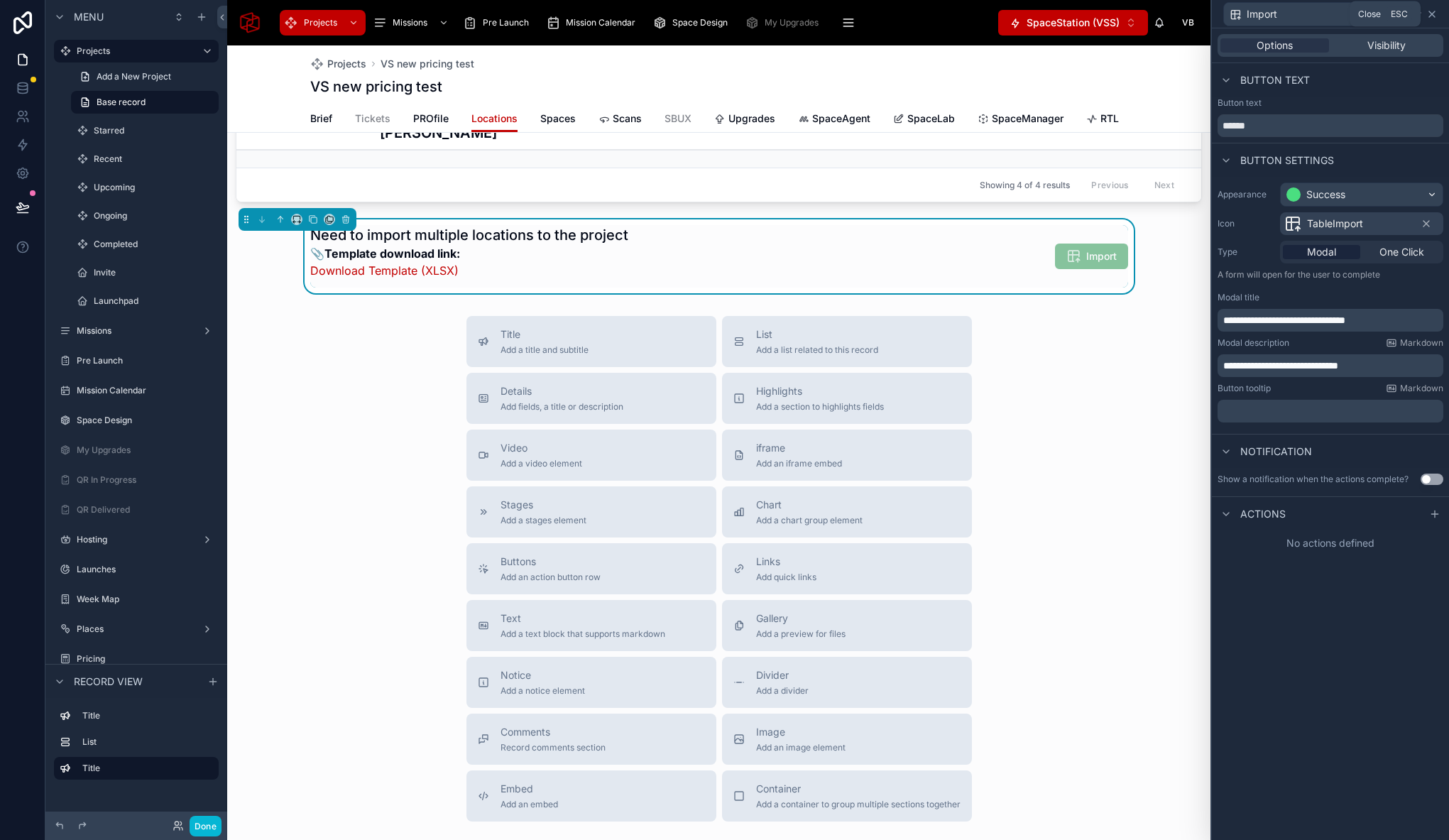
click at [1433, 15] on icon at bounding box center [1432, 14] width 6 height 6
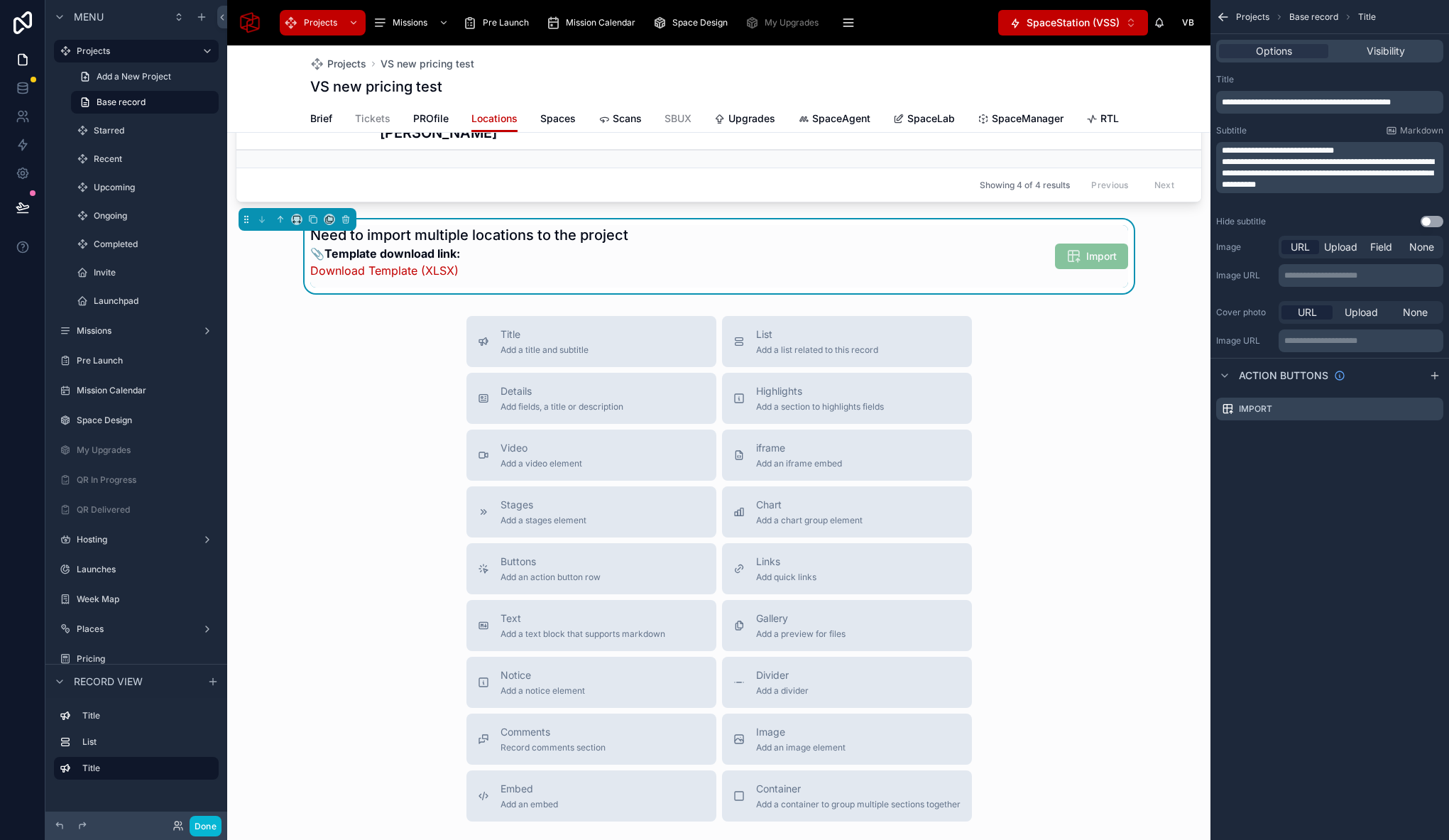
click at [1222, 162] on span "**********" at bounding box center [1327, 172] width 213 height 31
drag, startPoint x: 1221, startPoint y: 150, endPoint x: 1404, endPoint y: 192, distance: 187.8
click at [1404, 192] on div "**********" at bounding box center [1329, 168] width 228 height 52
drag, startPoint x: 1399, startPoint y: 197, endPoint x: 1207, endPoint y: 151, distance: 197.4
click at [1207, 151] on div "Projects Missions Pre Launch Mission Calendar Space Design My Upgrades QR In Pr…" at bounding box center [838, 420] width 1221 height 840
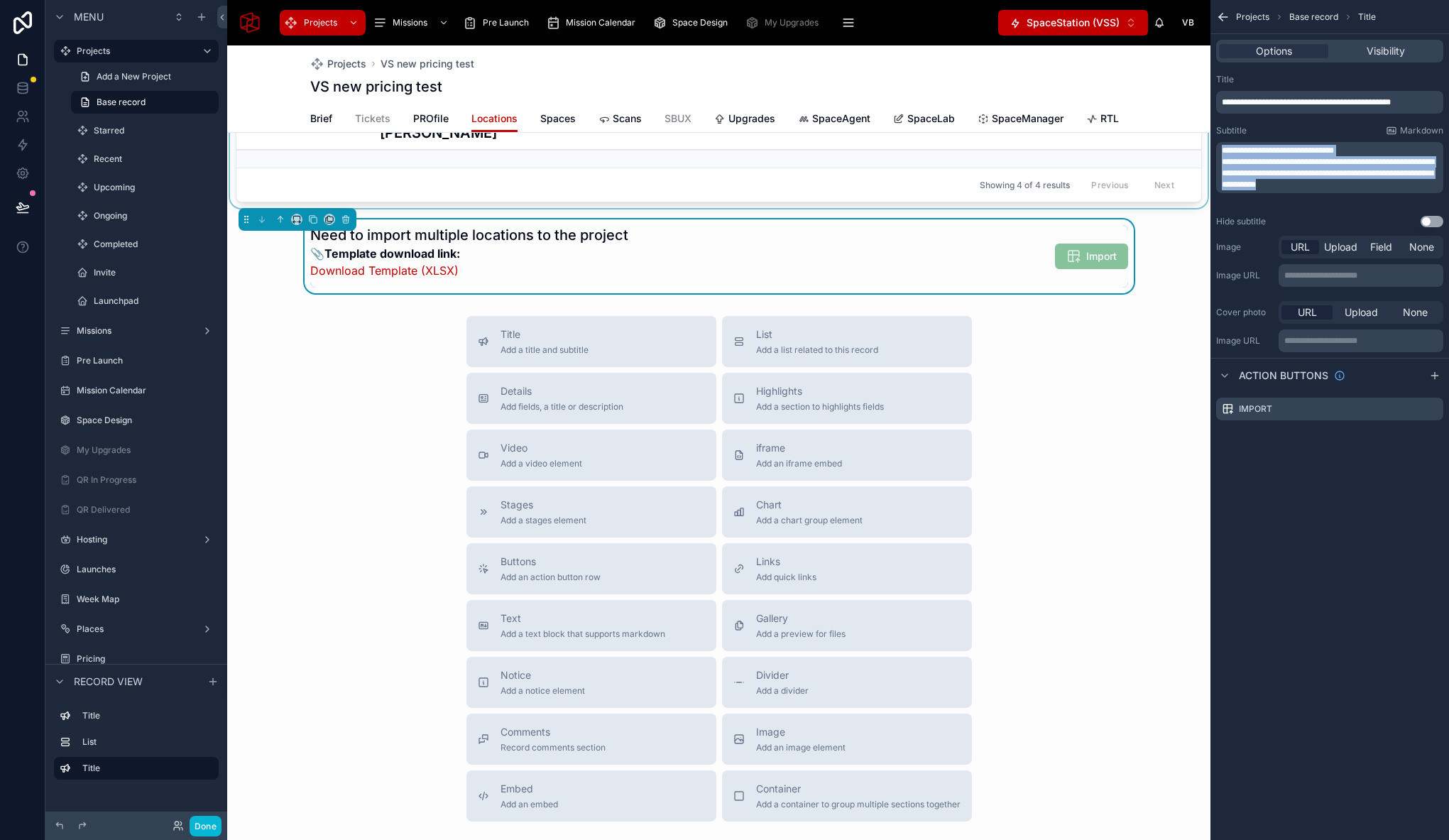
copy div "**********"
click at [966, 278] on div "Need to import multiple locations to the project 📎 Template download link: Down…" at bounding box center [718, 256] width 818 height 63
click at [1115, 287] on div "Need to import multiple locations to the project 📎 Template download link: Down…" at bounding box center [718, 256] width 818 height 63
click at [1433, 409] on icon "scrollable content" at bounding box center [1432, 408] width 11 height 11
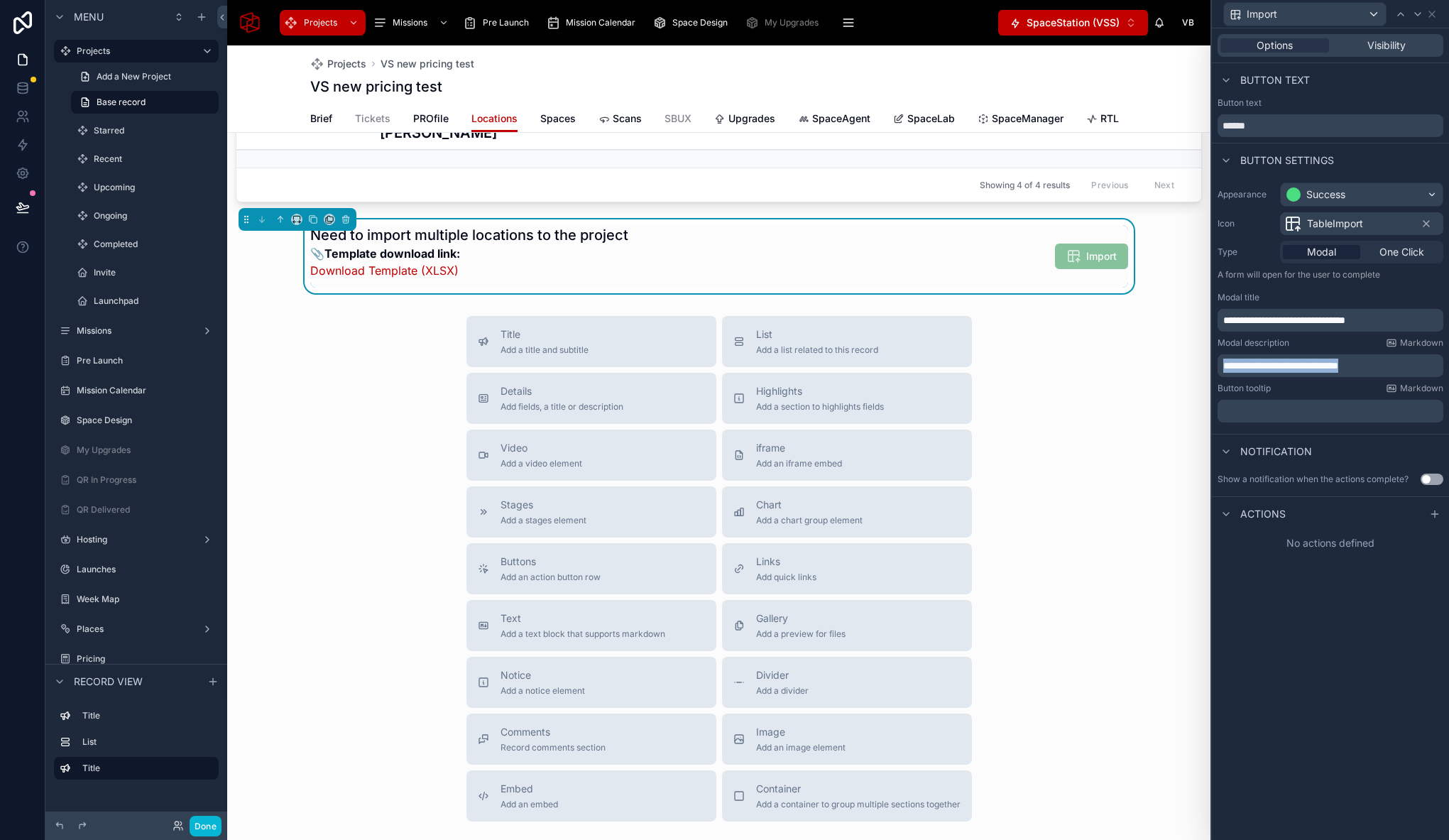
drag, startPoint x: 1405, startPoint y: 369, endPoint x: 1219, endPoint y: 363, distance: 186.1
click at [1219, 363] on div "**********" at bounding box center [1330, 365] width 226 height 22
click at [1403, 368] on p "**********" at bounding box center [1332, 365] width 217 height 14
drag, startPoint x: 1403, startPoint y: 368, endPoint x: 1216, endPoint y: 374, distance: 187.1
click at [1216, 374] on div "**********" at bounding box center [1330, 302] width 237 height 251
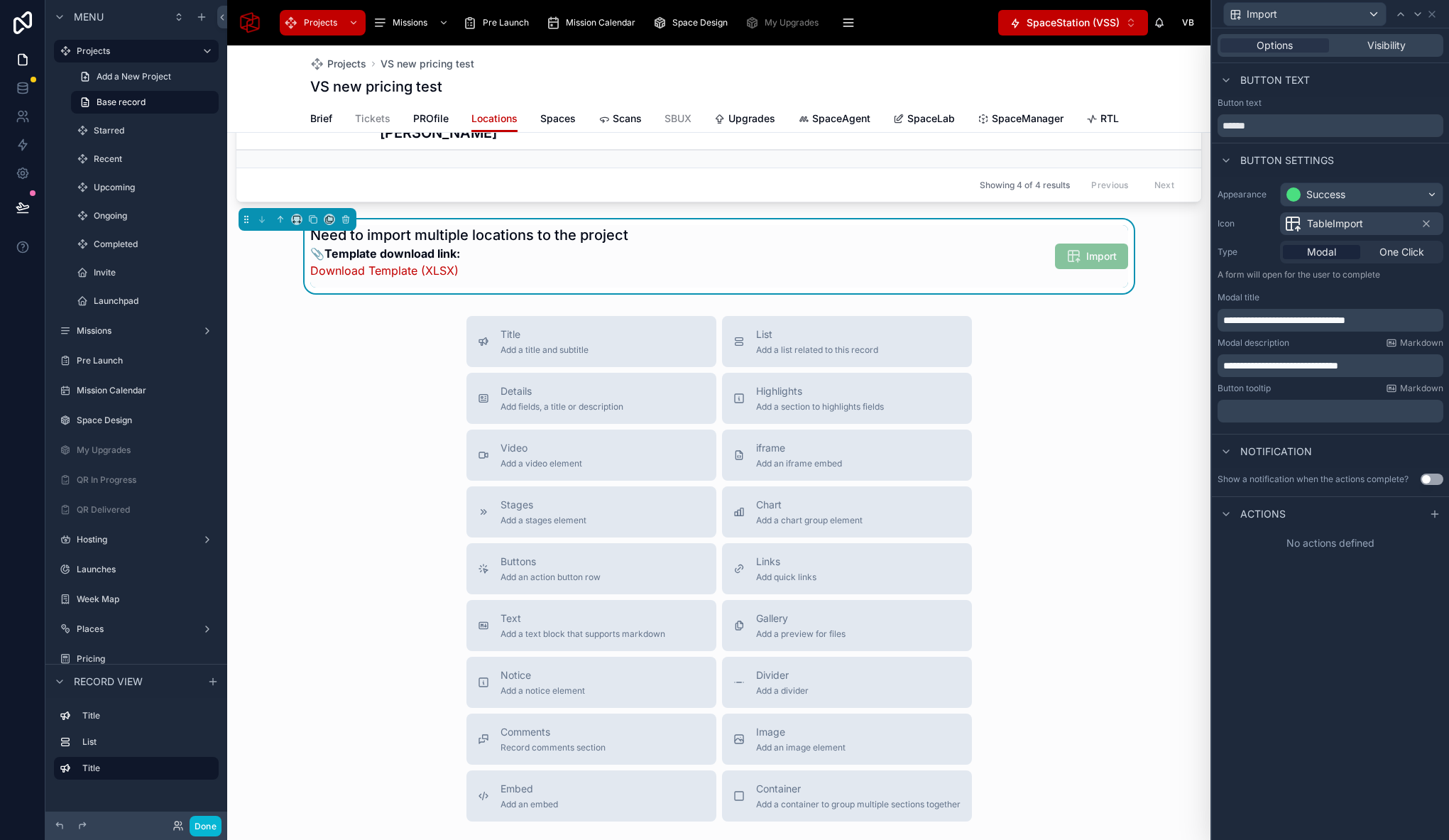
click at [1395, 365] on p "**********" at bounding box center [1332, 365] width 217 height 14
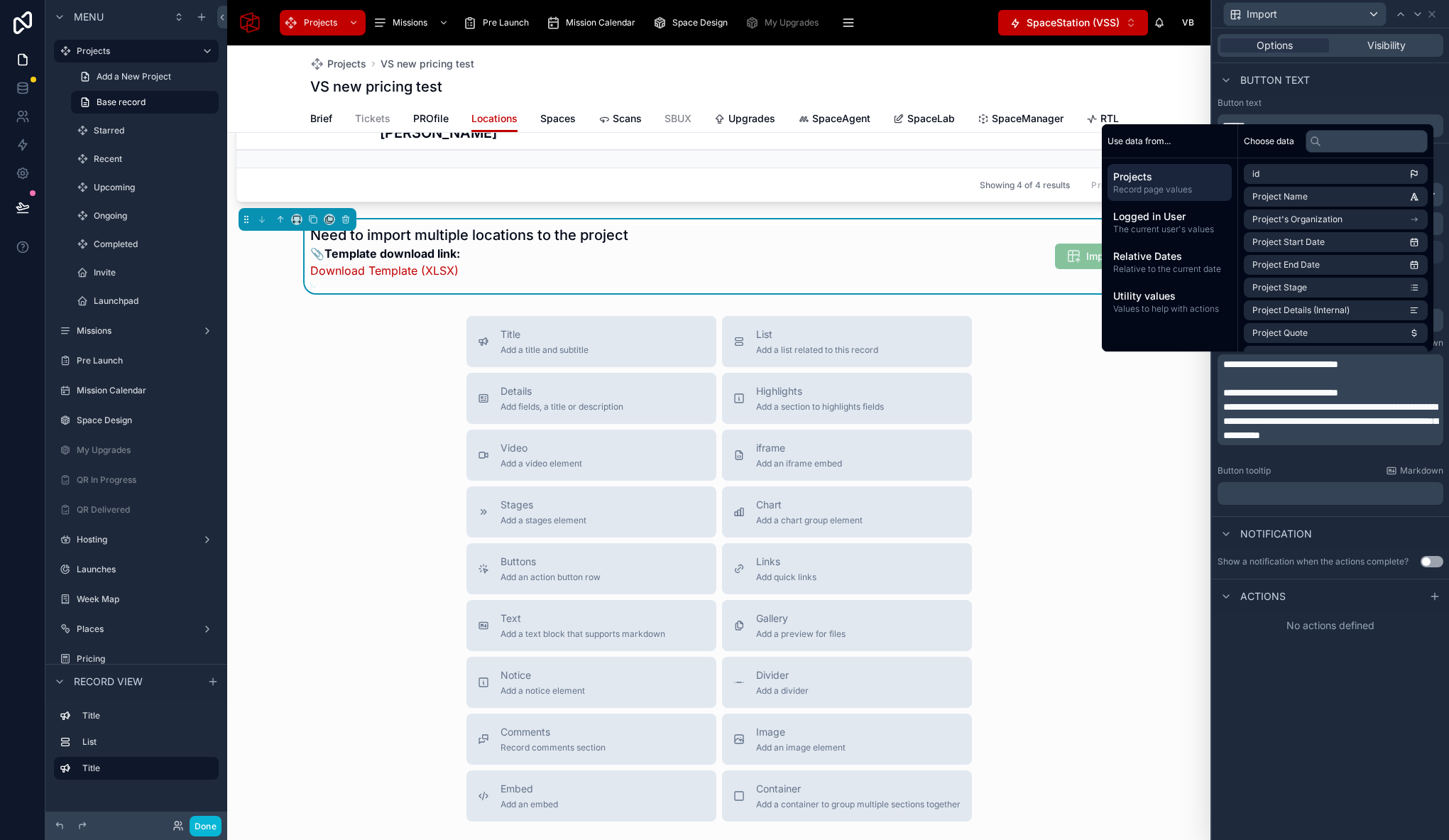
click at [1327, 695] on div "**********" at bounding box center [1330, 434] width 237 height 811
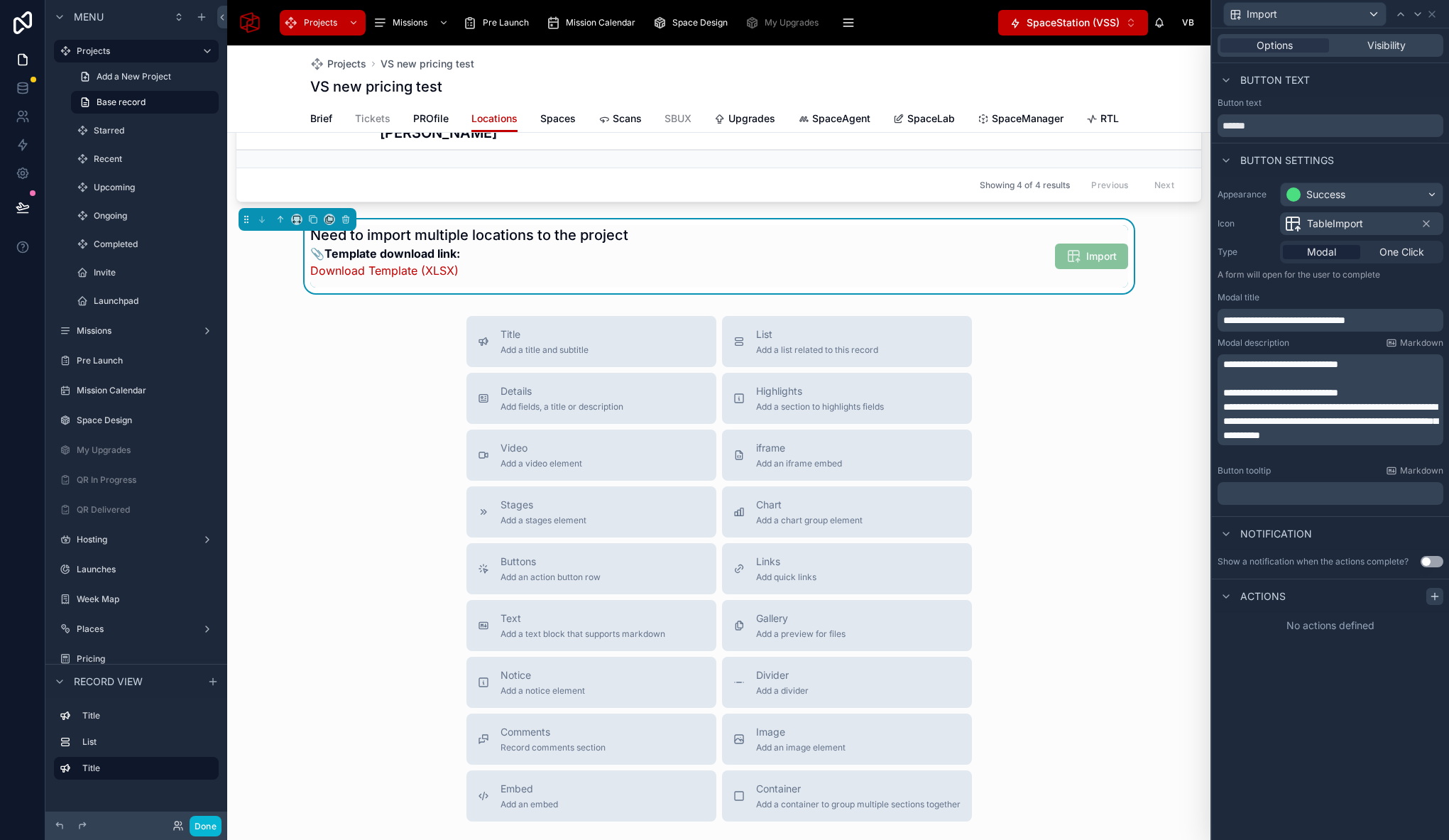
click at [1435, 594] on icon at bounding box center [1435, 596] width 0 height 7
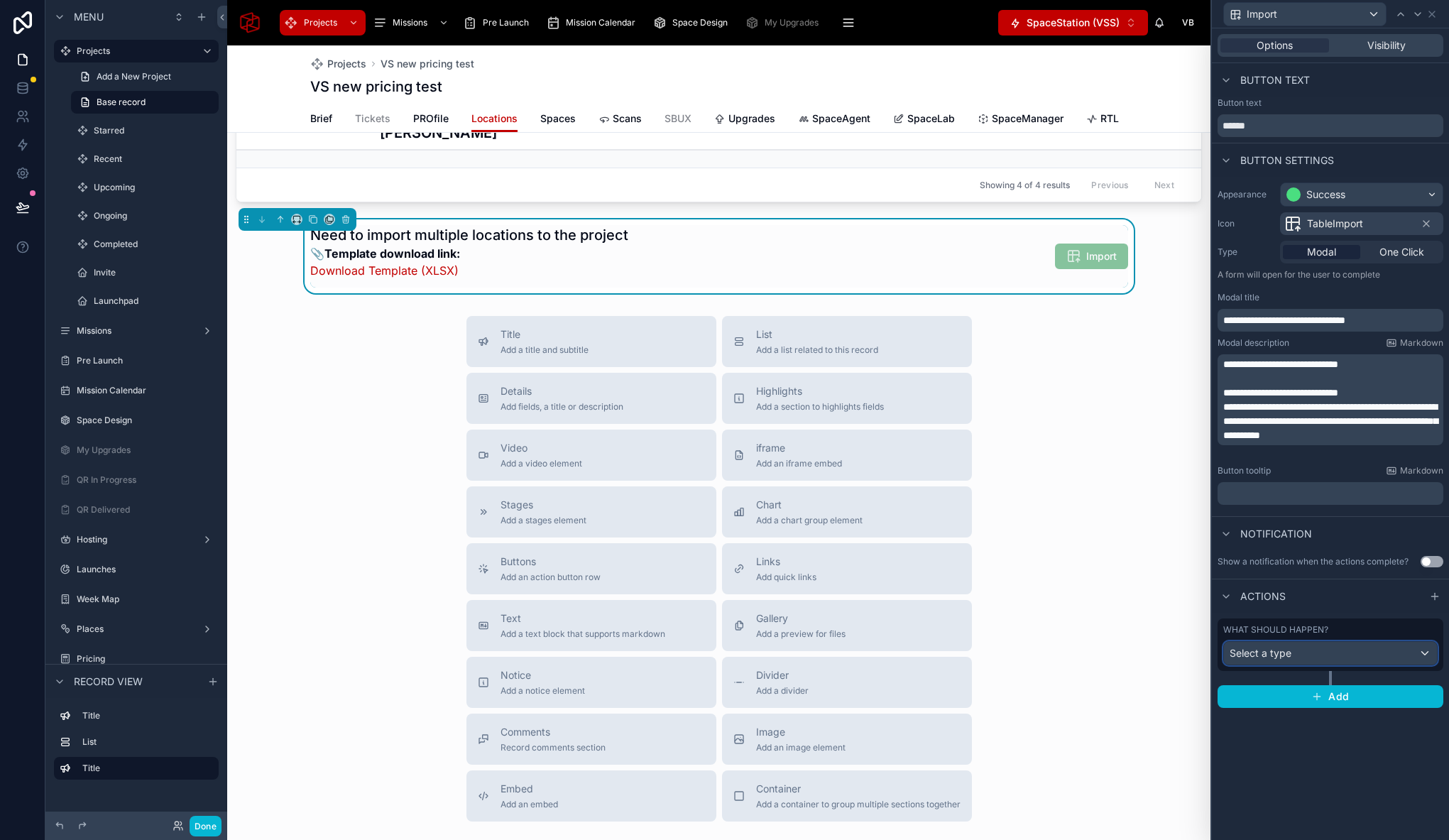
click at [1348, 656] on div "Select a type" at bounding box center [1330, 653] width 213 height 22
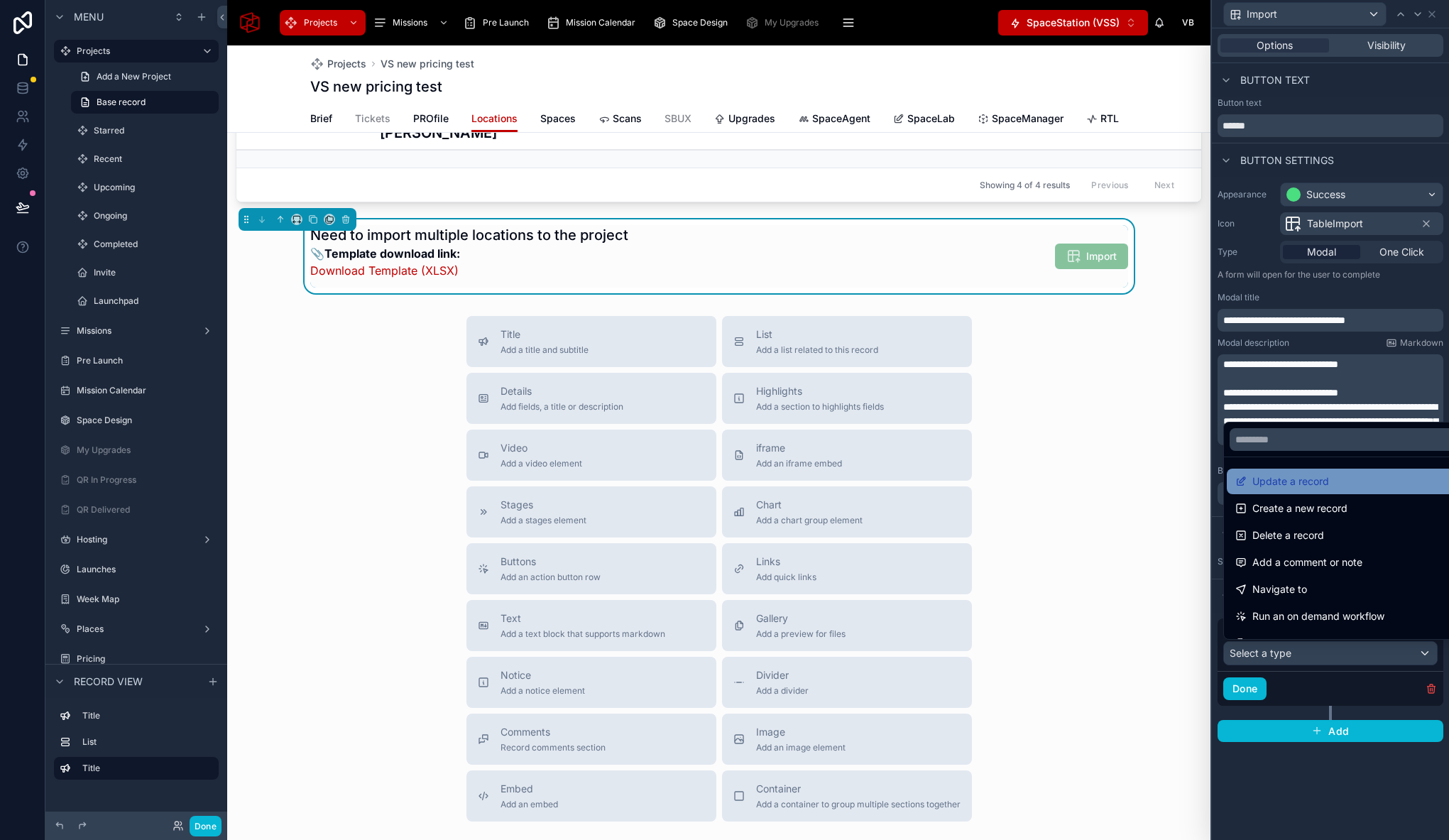
click at [1311, 478] on span "Update a record" at bounding box center [1291, 481] width 77 height 17
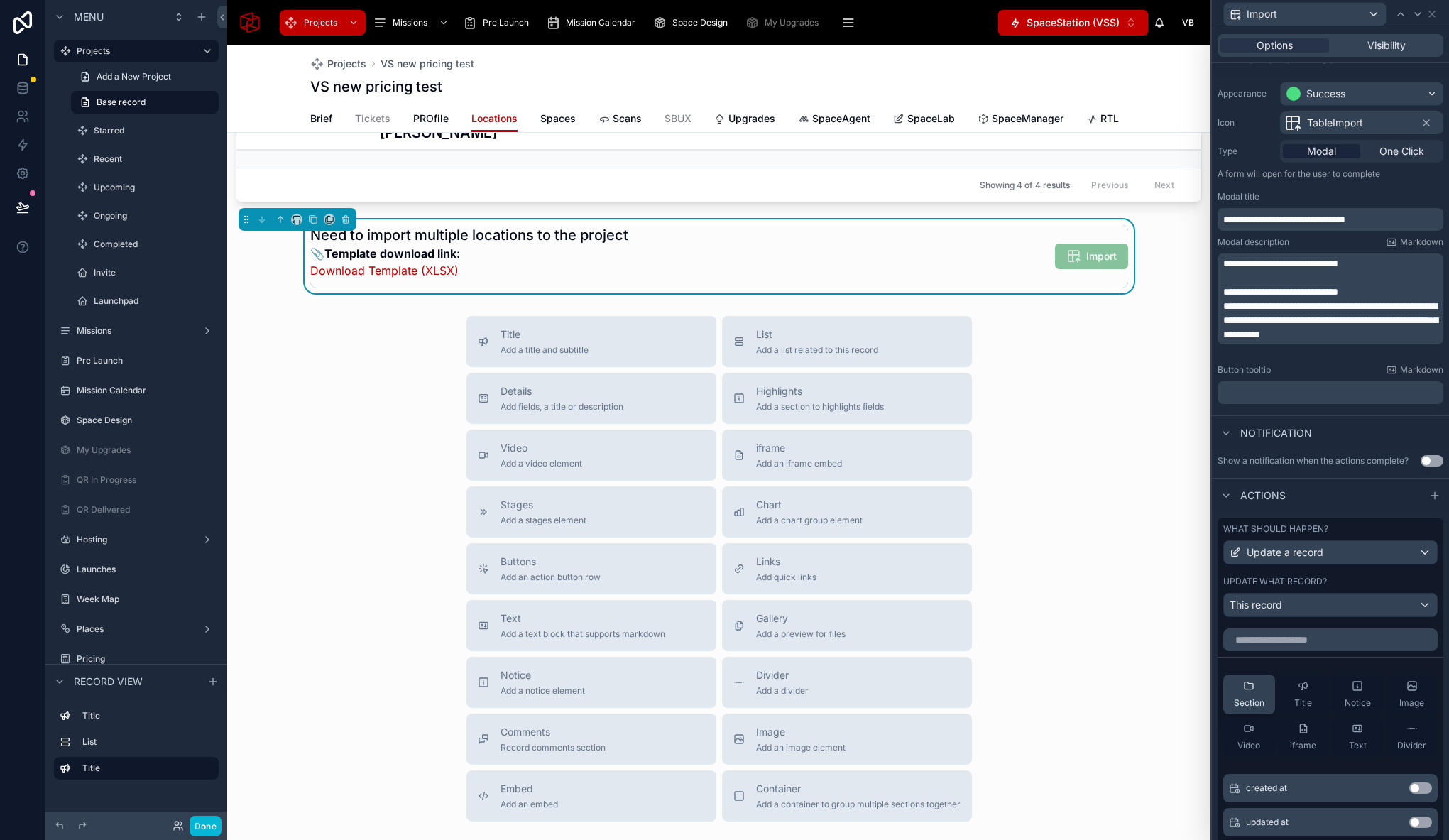
click at [1251, 682] on icon at bounding box center [1249, 685] width 11 height 11
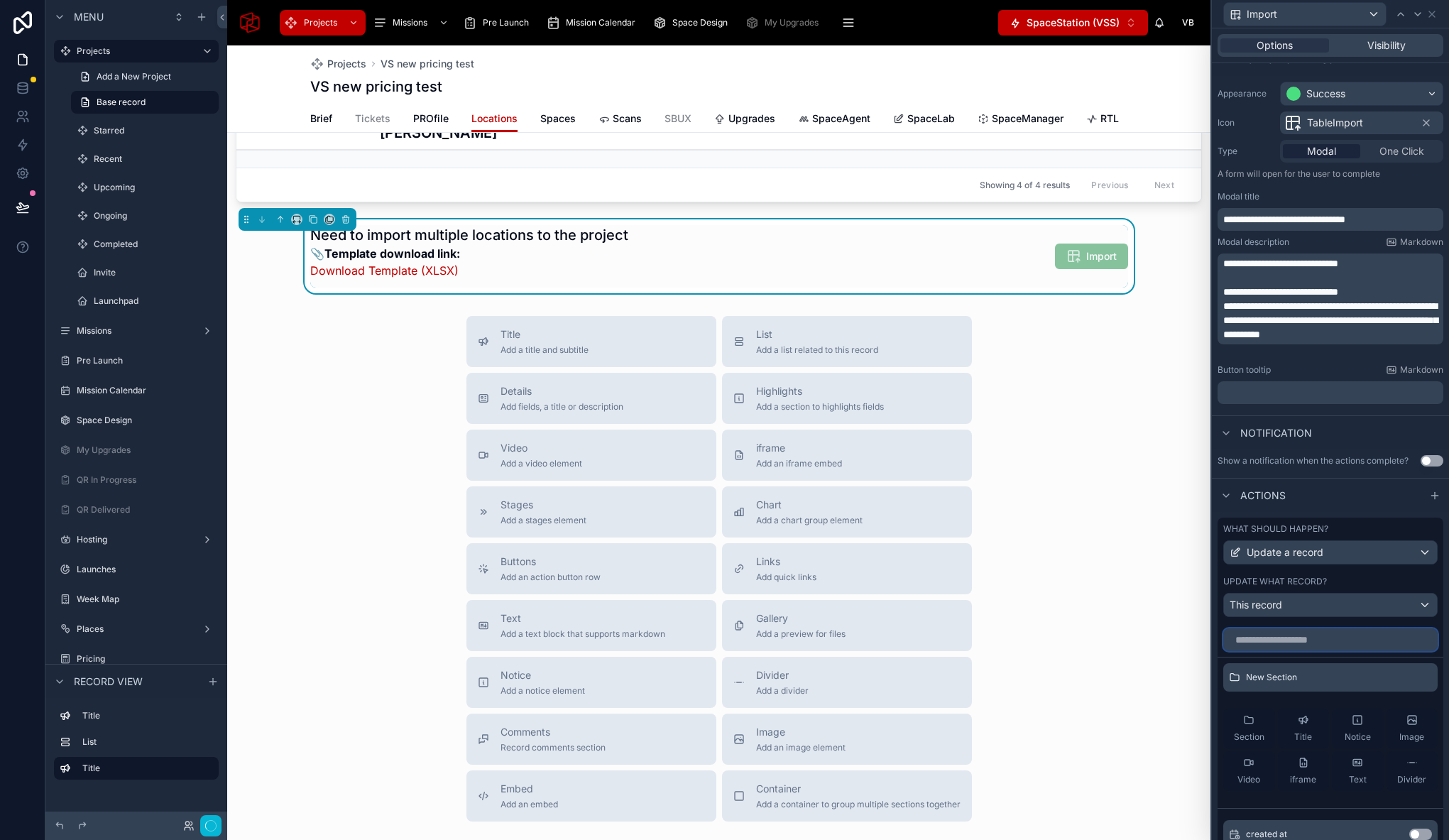
click at [1315, 647] on input "text" at bounding box center [1330, 640] width 214 height 22
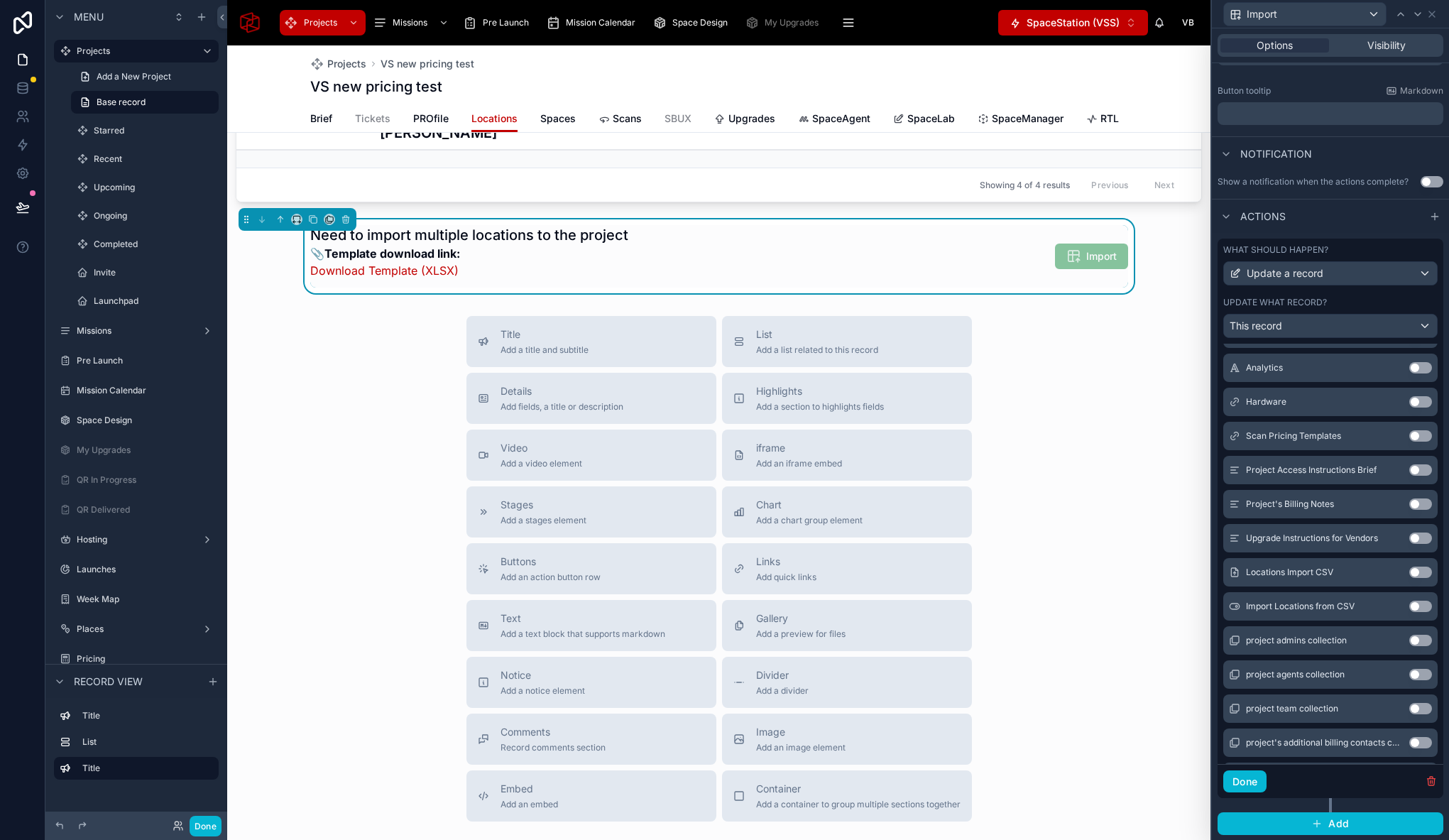
scroll to position [3623, 0]
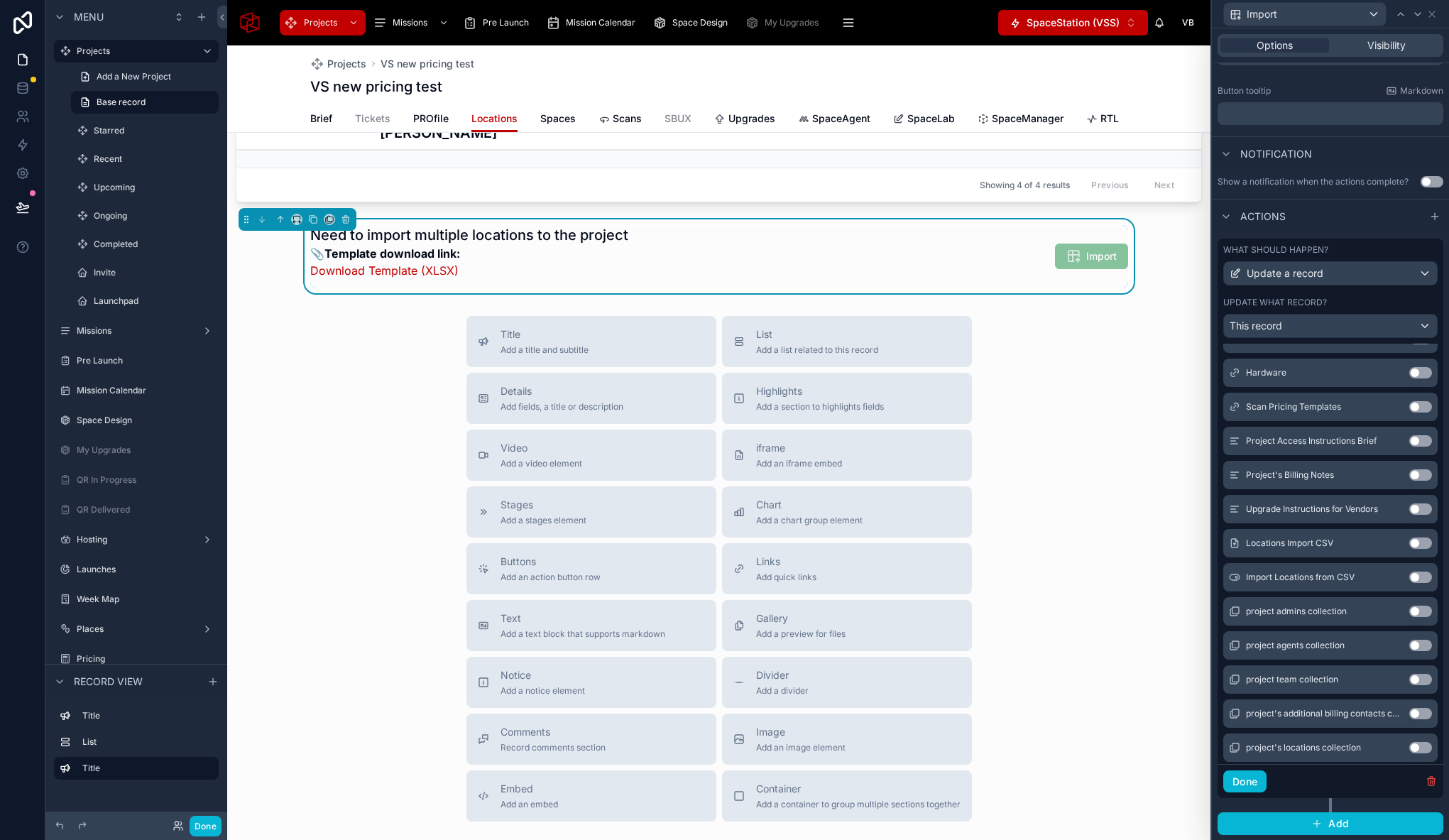
click at [1409, 541] on button "Use setting" at bounding box center [1420, 543] width 22 height 11
click at [1409, 539] on button "Use setting" at bounding box center [1420, 543] width 22 height 11
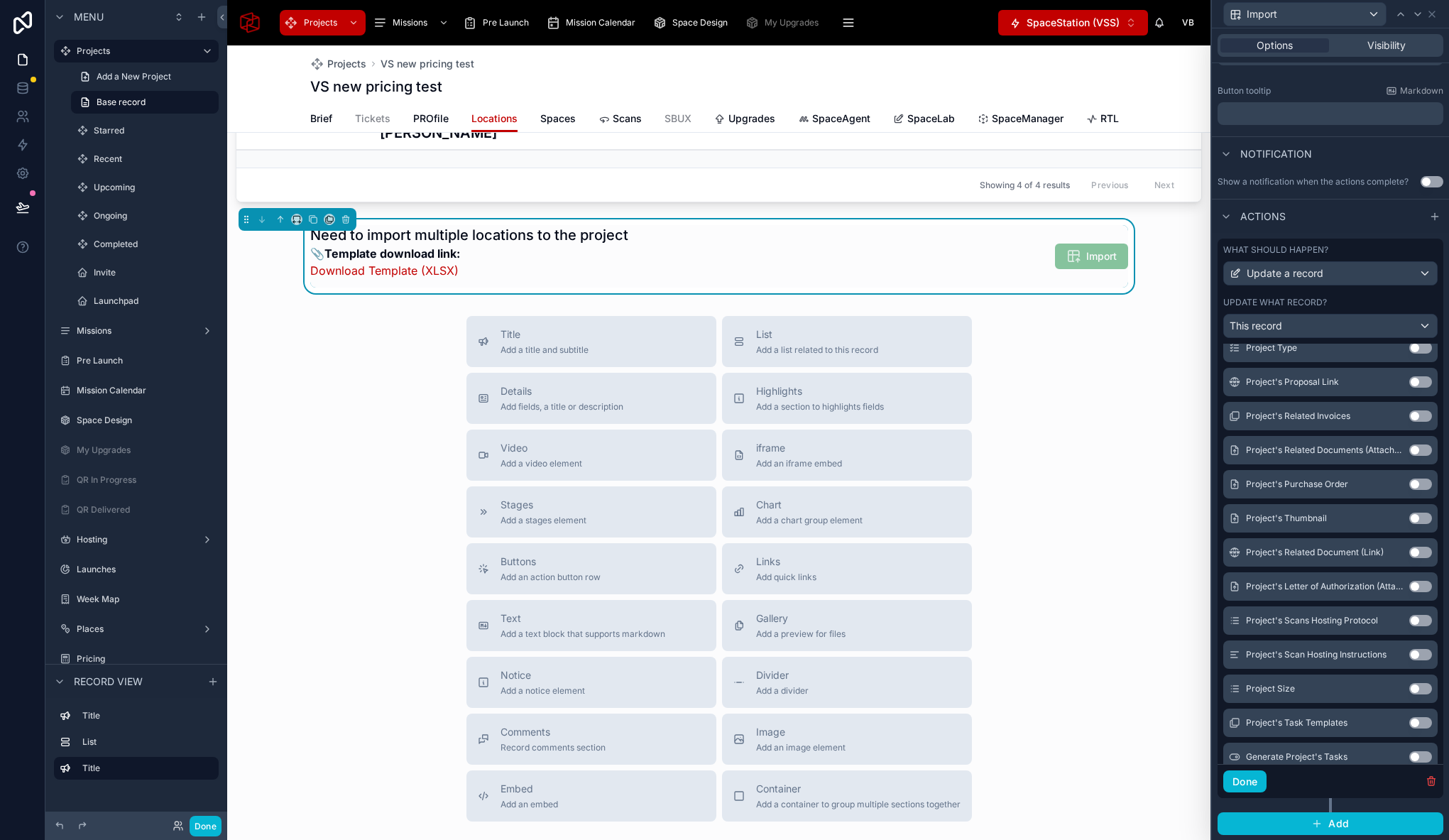
scroll to position [0, 0]
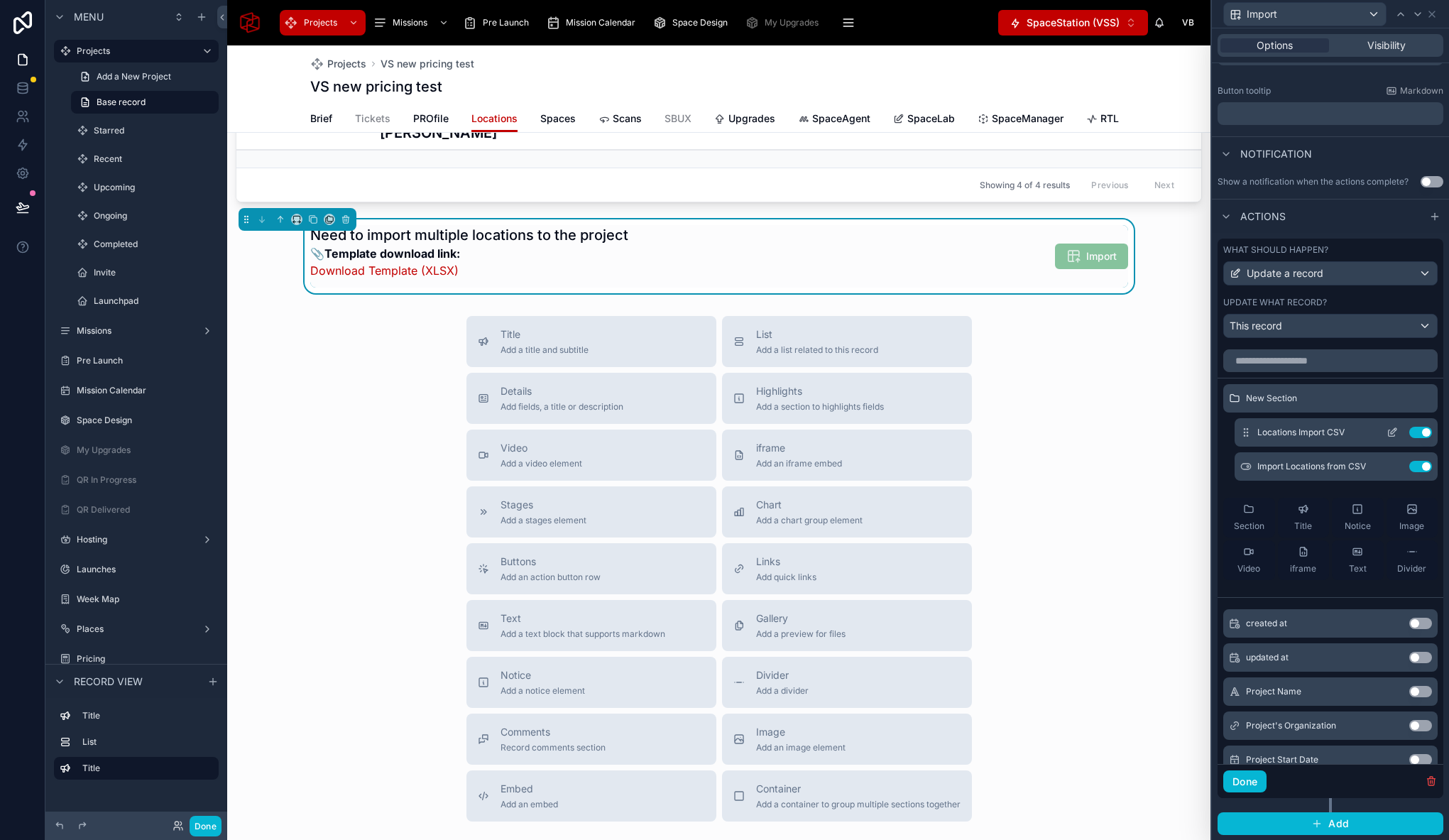
click at [1386, 430] on icon at bounding box center [1392, 433] width 11 height 11
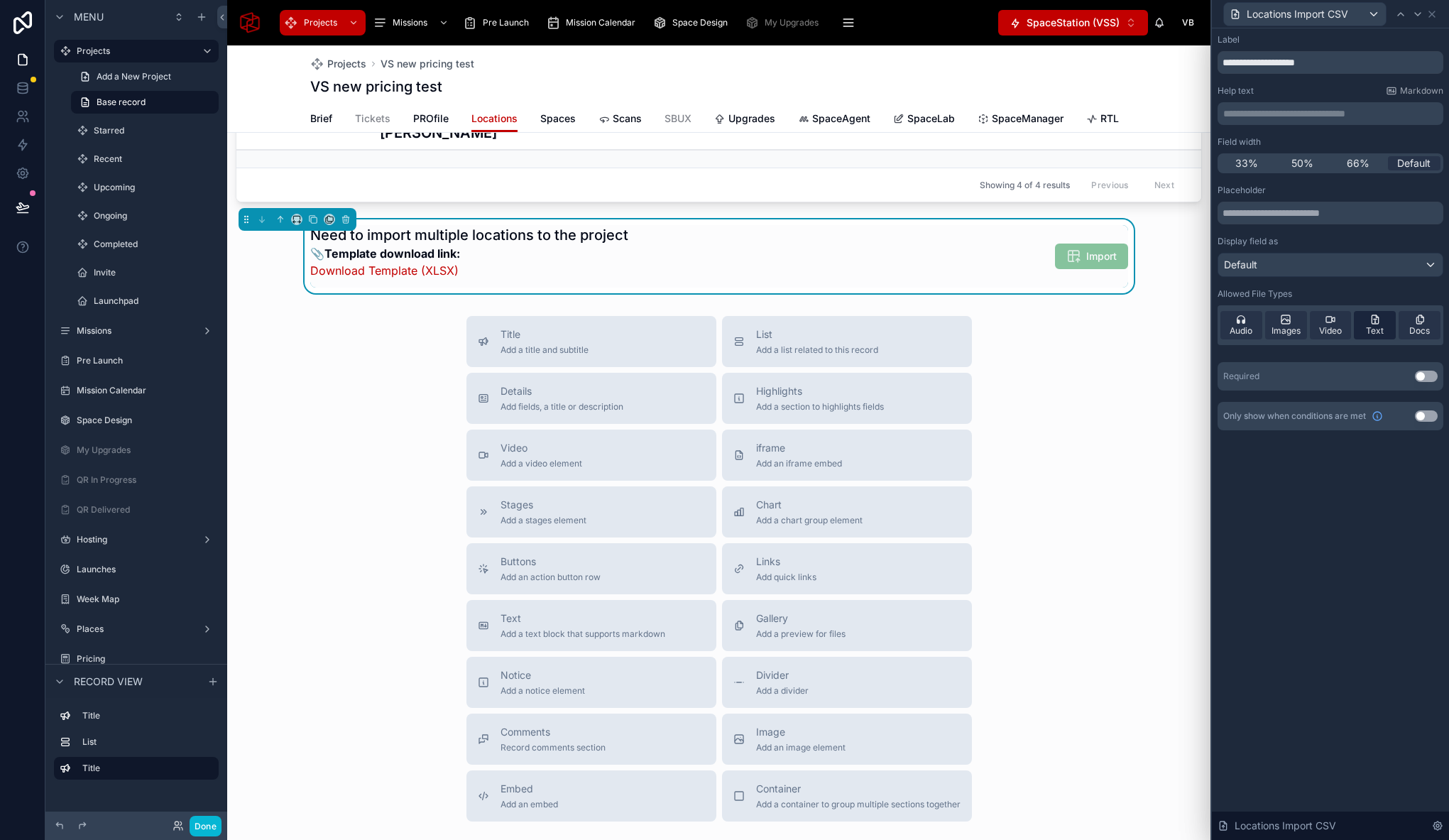
click at [1385, 325] on div "Text" at bounding box center [1374, 325] width 42 height 28
click at [1328, 327] on span "Video" at bounding box center [1330, 331] width 22 height 11
click at [1284, 324] on icon at bounding box center [1286, 319] width 11 height 11
click at [1233, 328] on span "Audio" at bounding box center [1241, 331] width 22 height 11
click at [1427, 376] on button "Use setting" at bounding box center [1427, 376] width 22 height 11
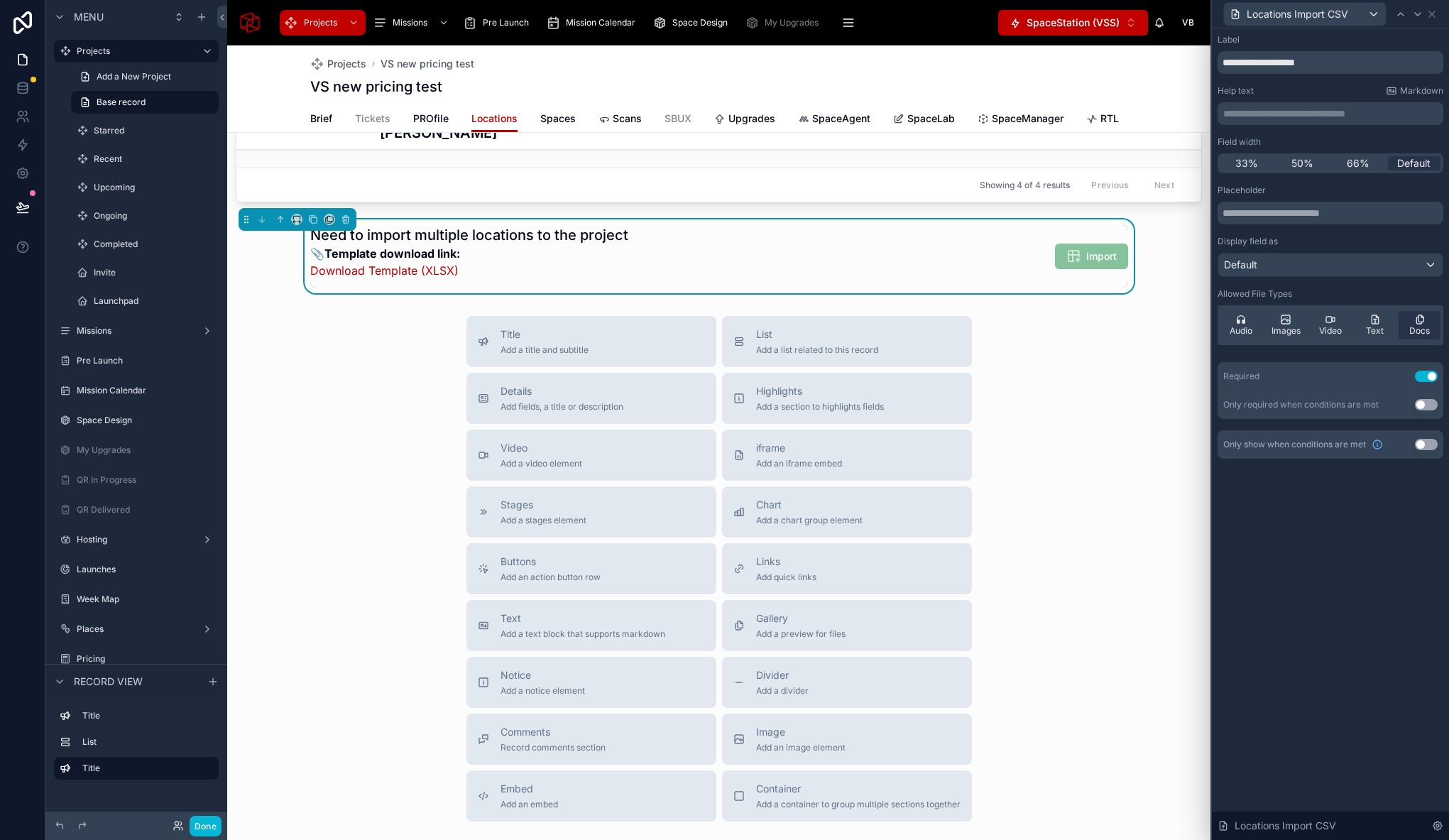
click at [1378, 567] on div "**********" at bounding box center [1330, 434] width 237 height 811
click at [1418, 9] on icon at bounding box center [1418, 14] width 11 height 11
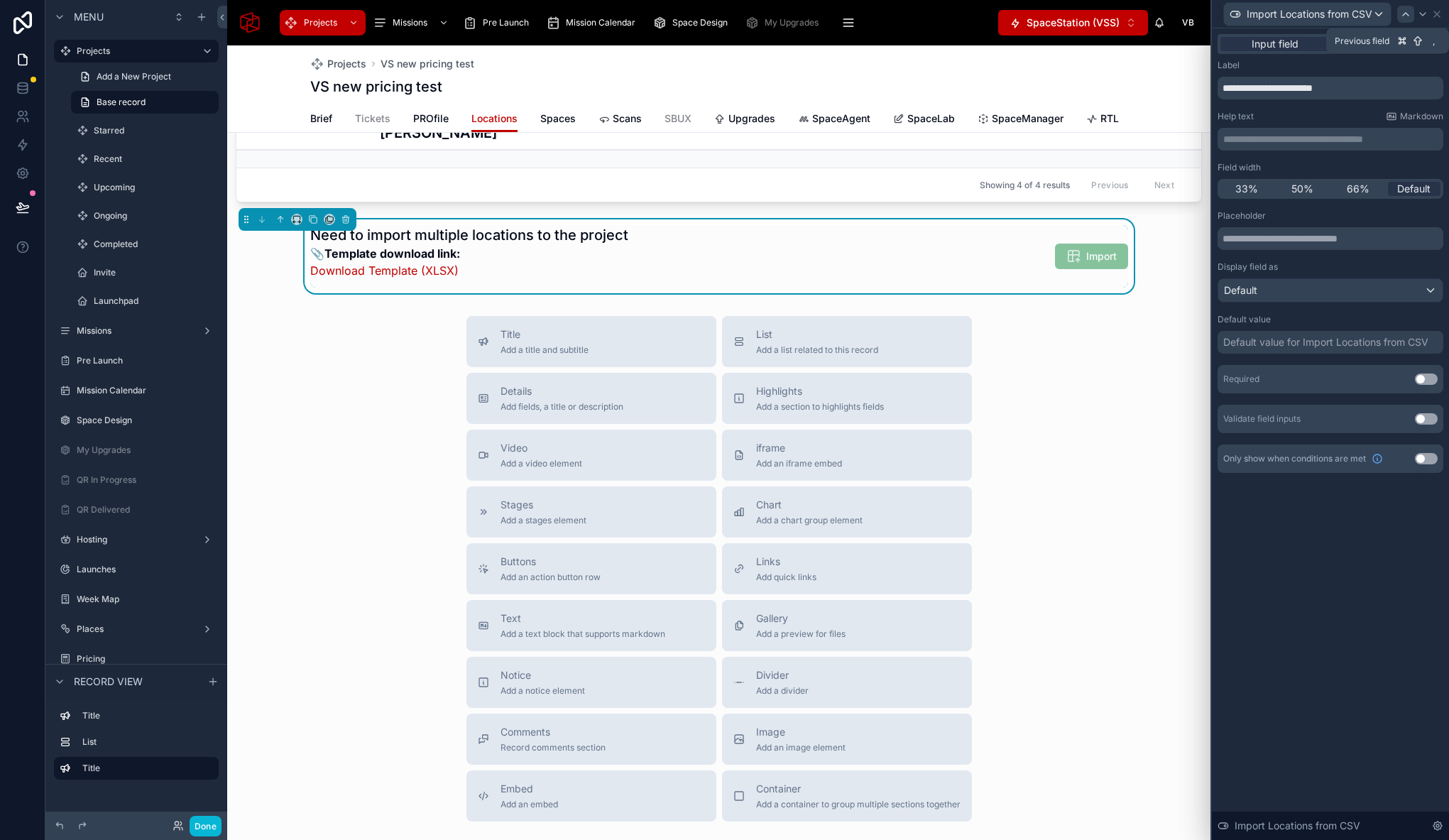
click at [1399, 10] on div at bounding box center [1406, 14] width 17 height 17
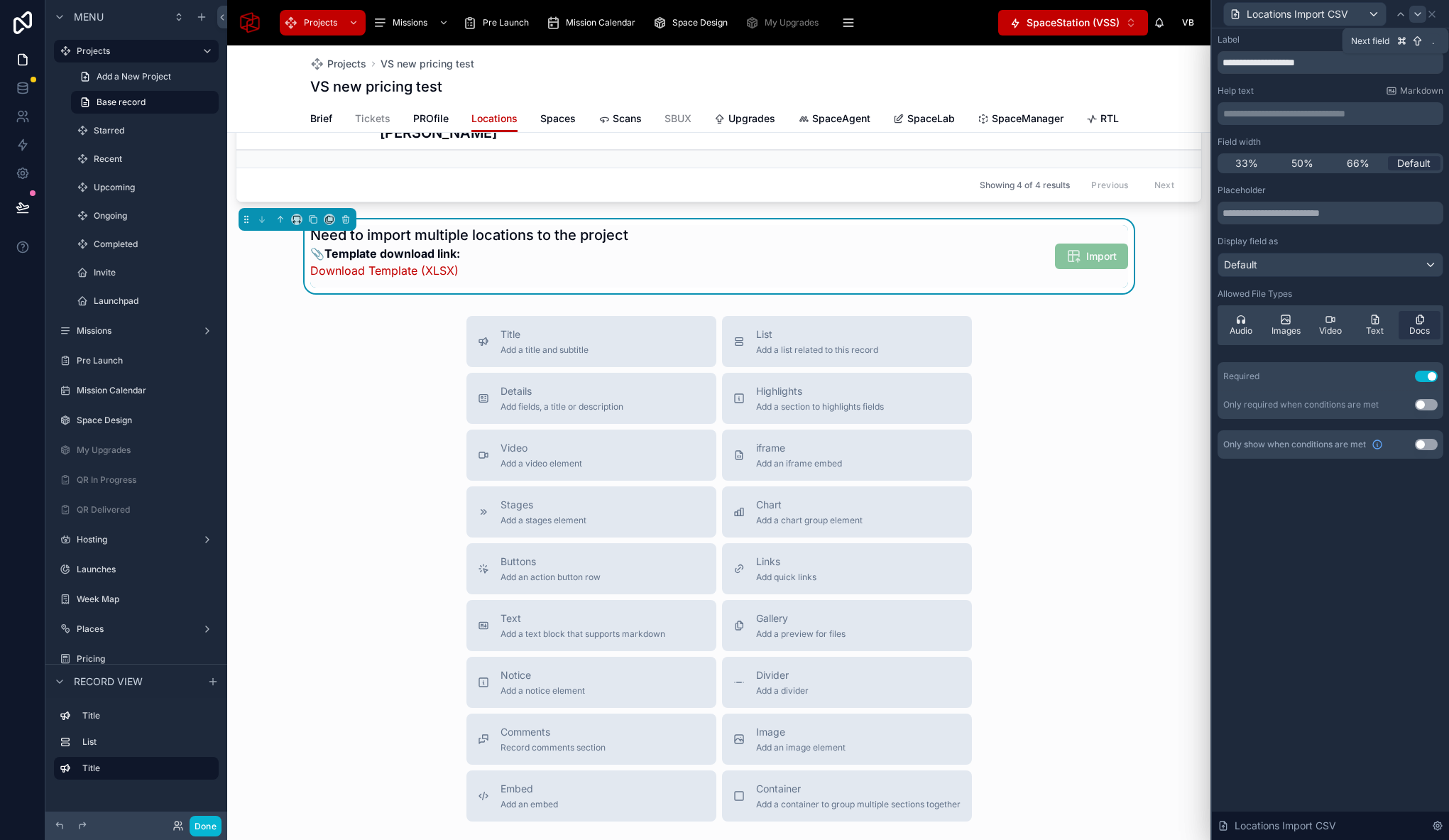
click at [1419, 13] on icon at bounding box center [1418, 14] width 11 height 11
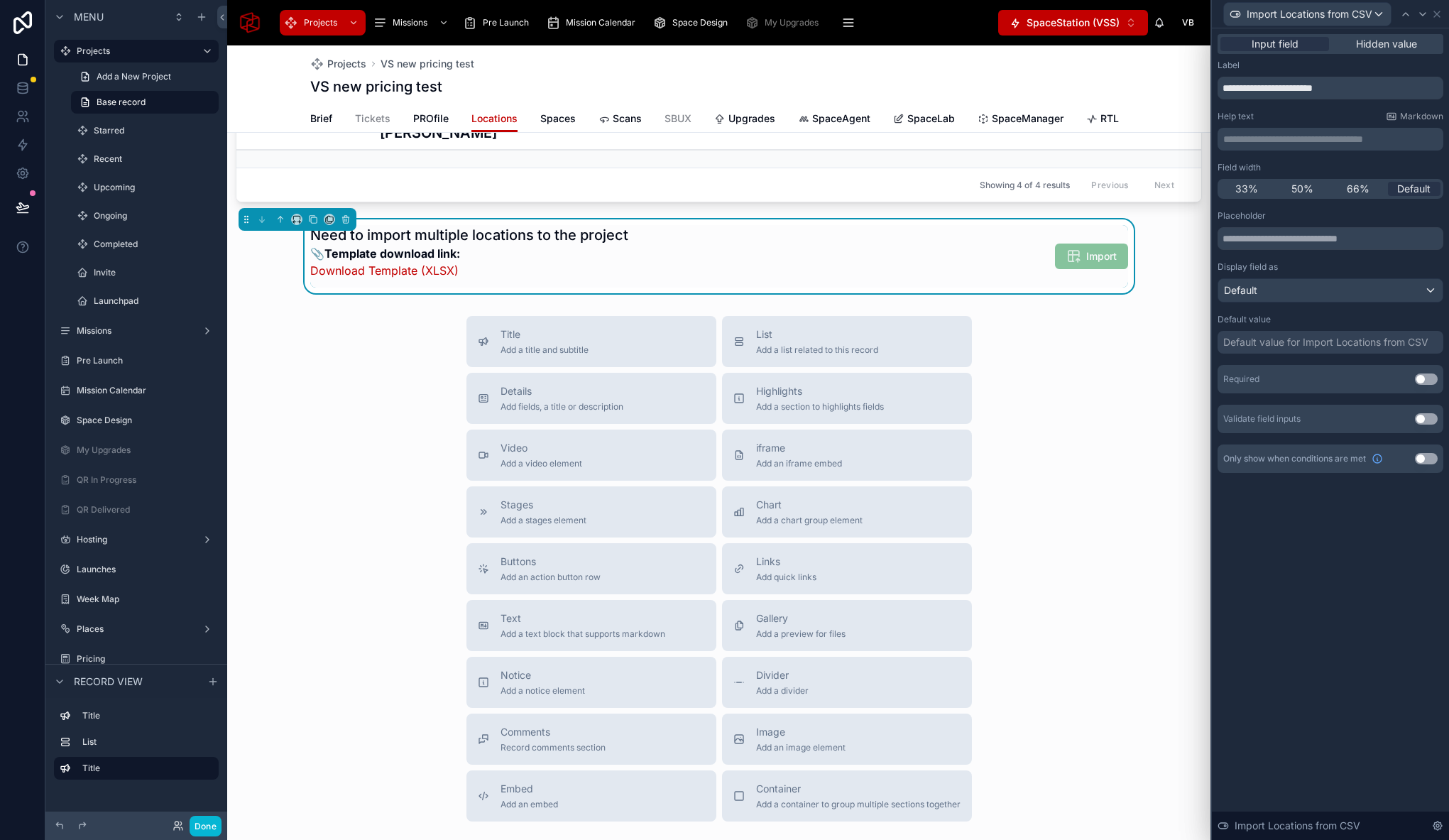
click at [1406, 52] on div "Input field Hidden value" at bounding box center [1330, 43] width 226 height 20
click at [1397, 43] on span "Hidden value" at bounding box center [1386, 43] width 61 height 14
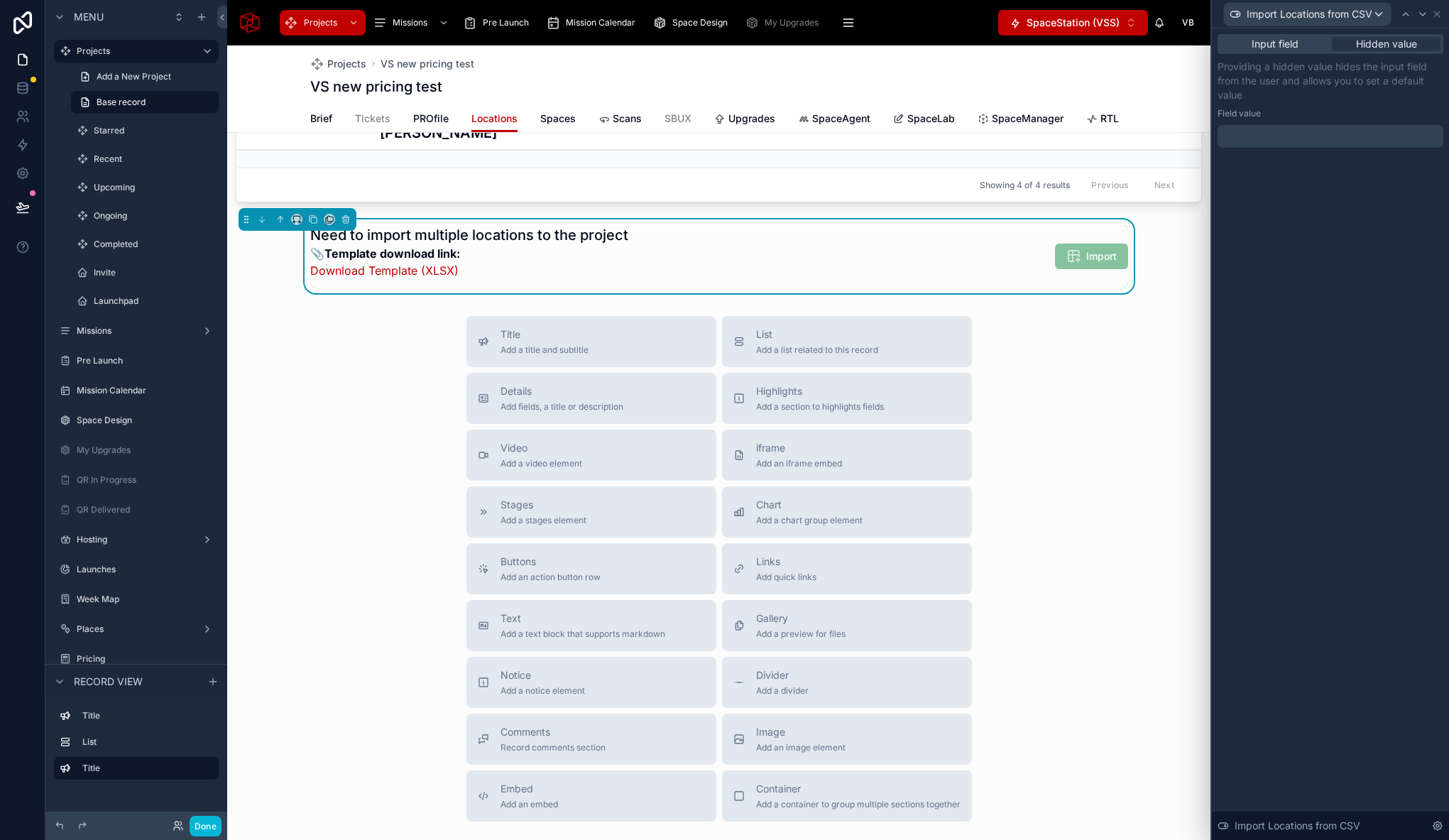
click at [1274, 134] on div at bounding box center [1330, 136] width 226 height 22
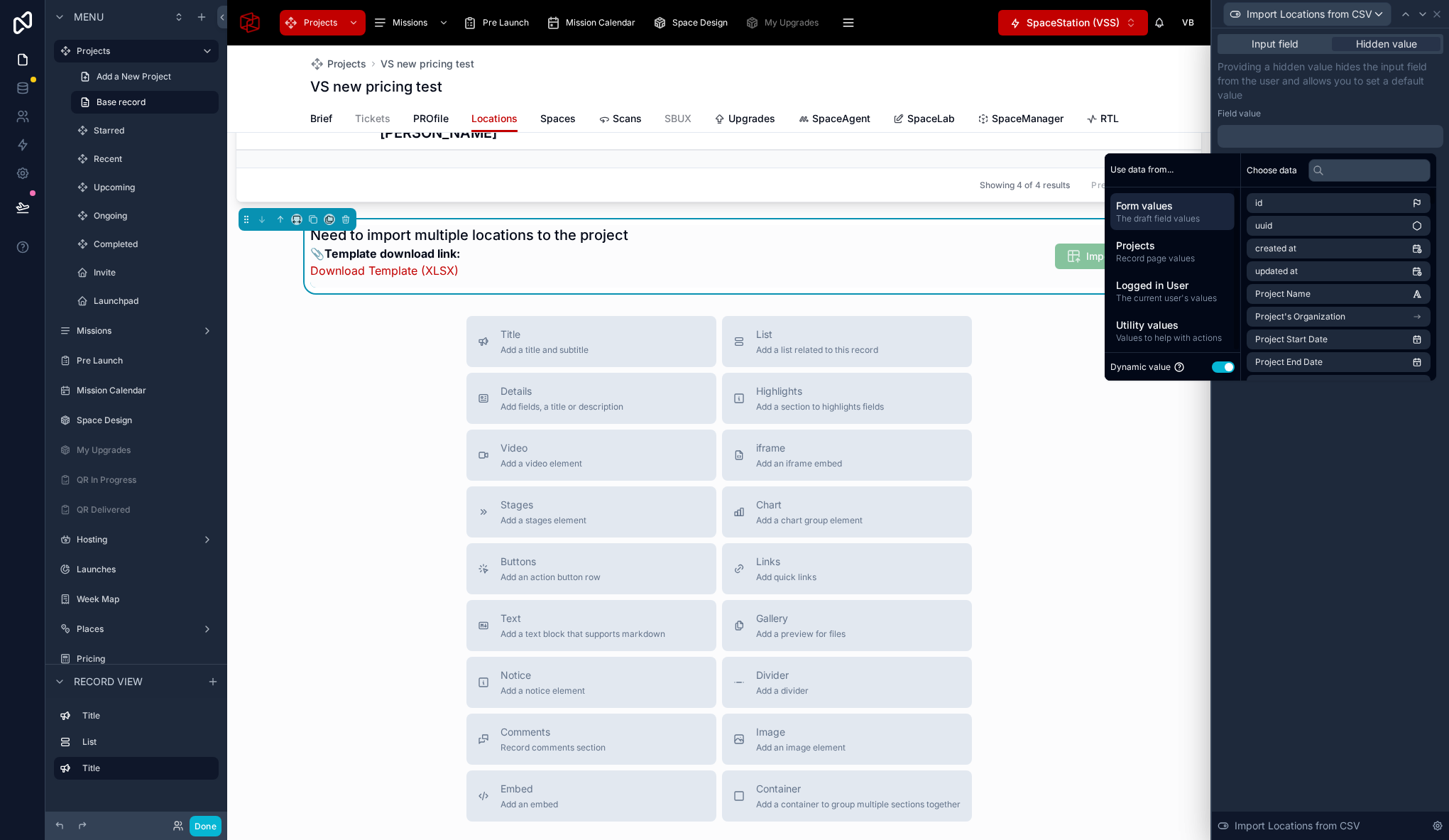
click at [1212, 365] on button "Use setting" at bounding box center [1223, 367] width 22 height 11
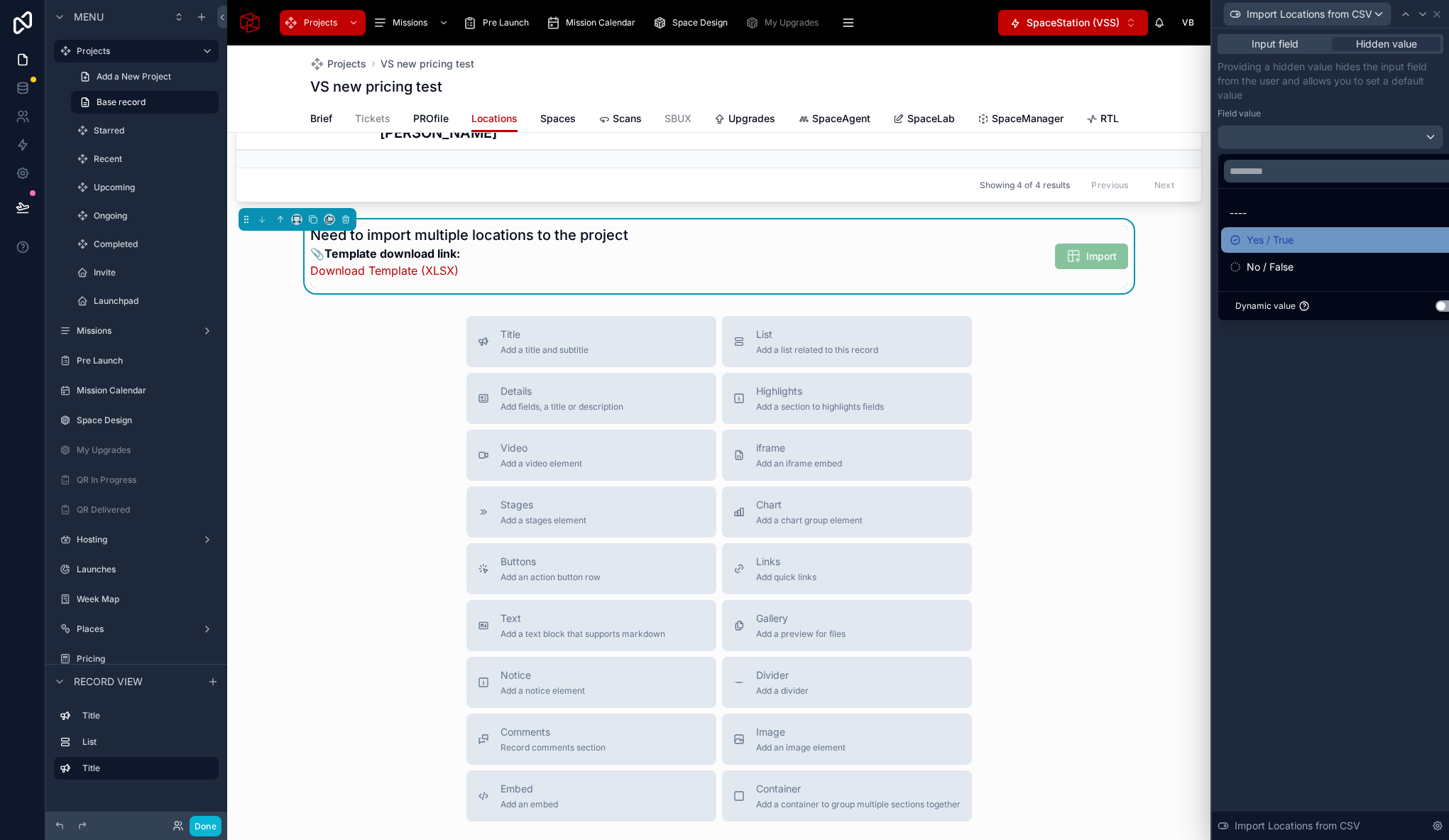
click at [1284, 239] on span "Yes / True" at bounding box center [1270, 240] width 47 height 17
drag, startPoint x: 1297, startPoint y: 468, endPoint x: 1313, endPoint y: 403, distance: 66.9
click at [1297, 467] on div "Input field Hidden value Providing a hidden value hides the input field from th…" at bounding box center [1330, 434] width 237 height 811
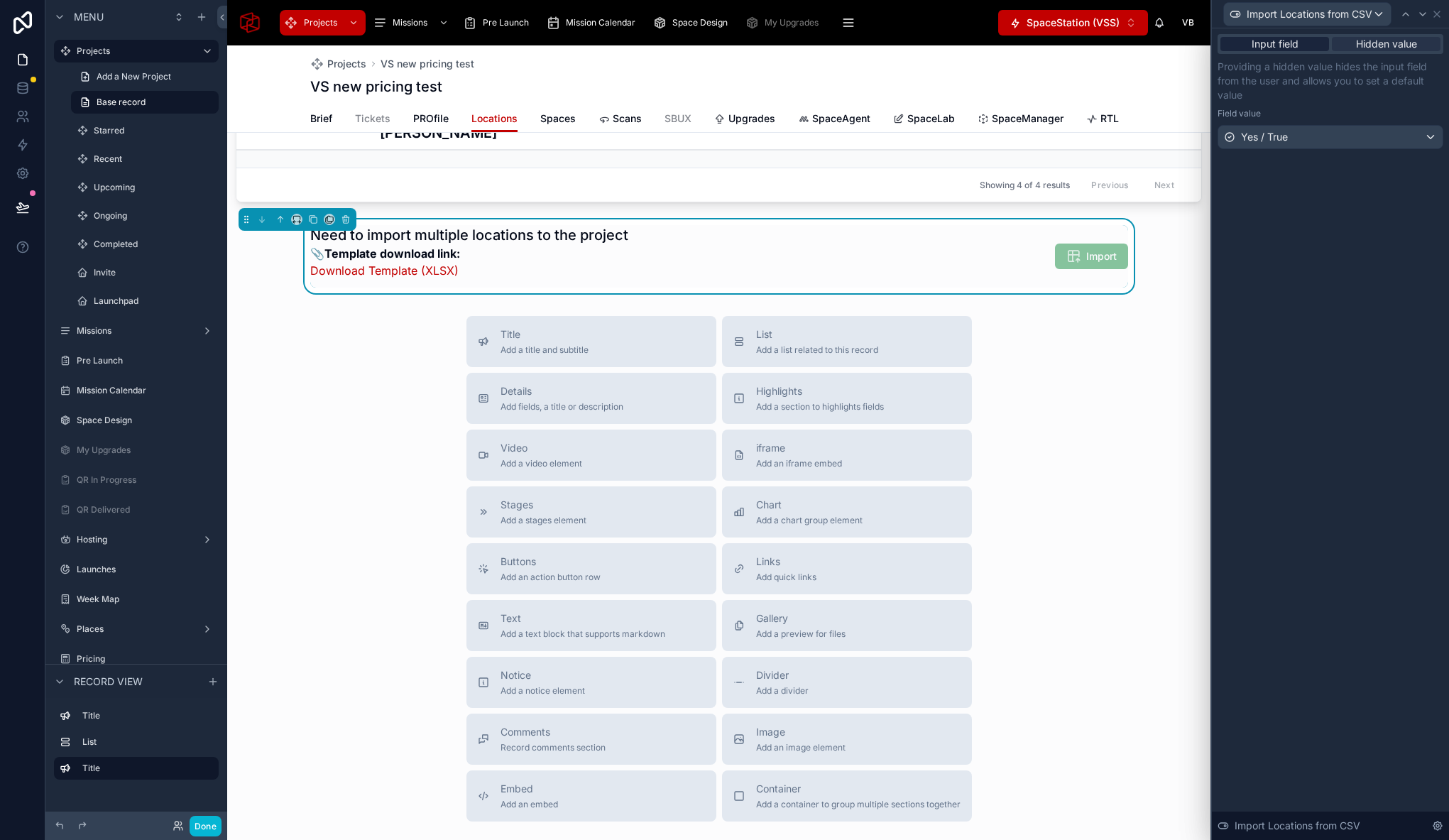
click at [1274, 39] on span "Input field" at bounding box center [1275, 43] width 47 height 14
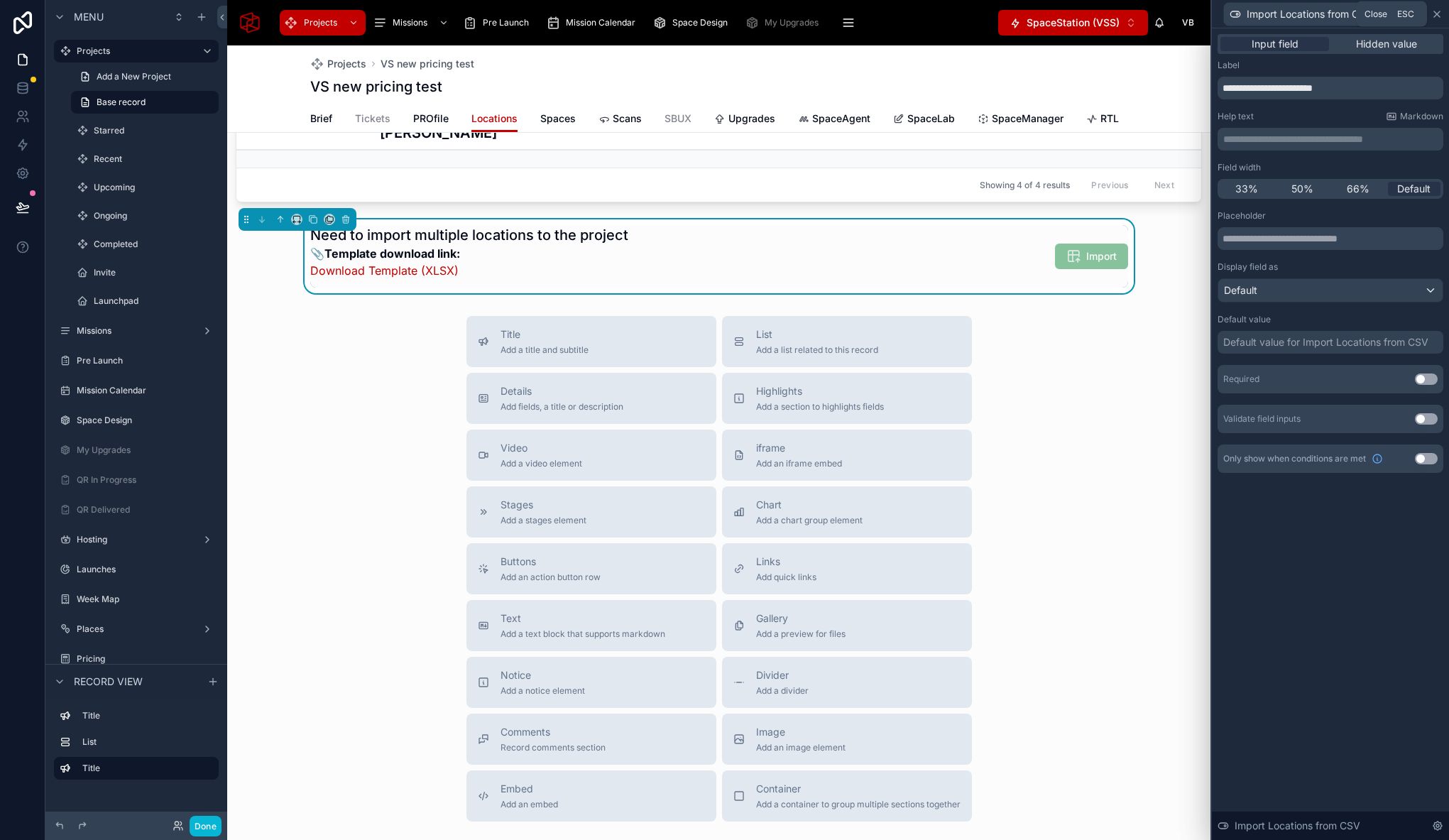
click at [1441, 13] on icon at bounding box center [1437, 14] width 11 height 11
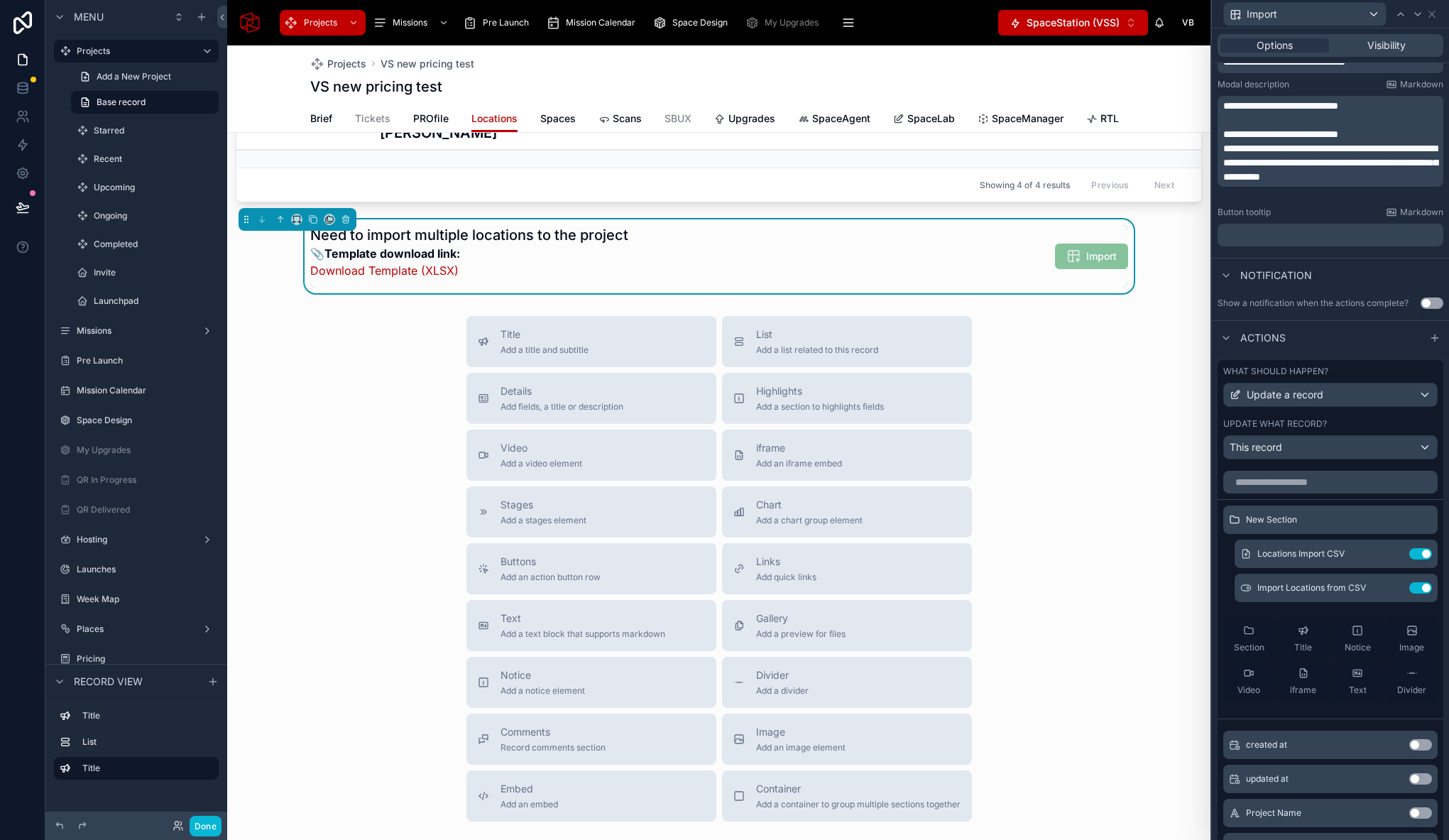
scroll to position [175, 0]
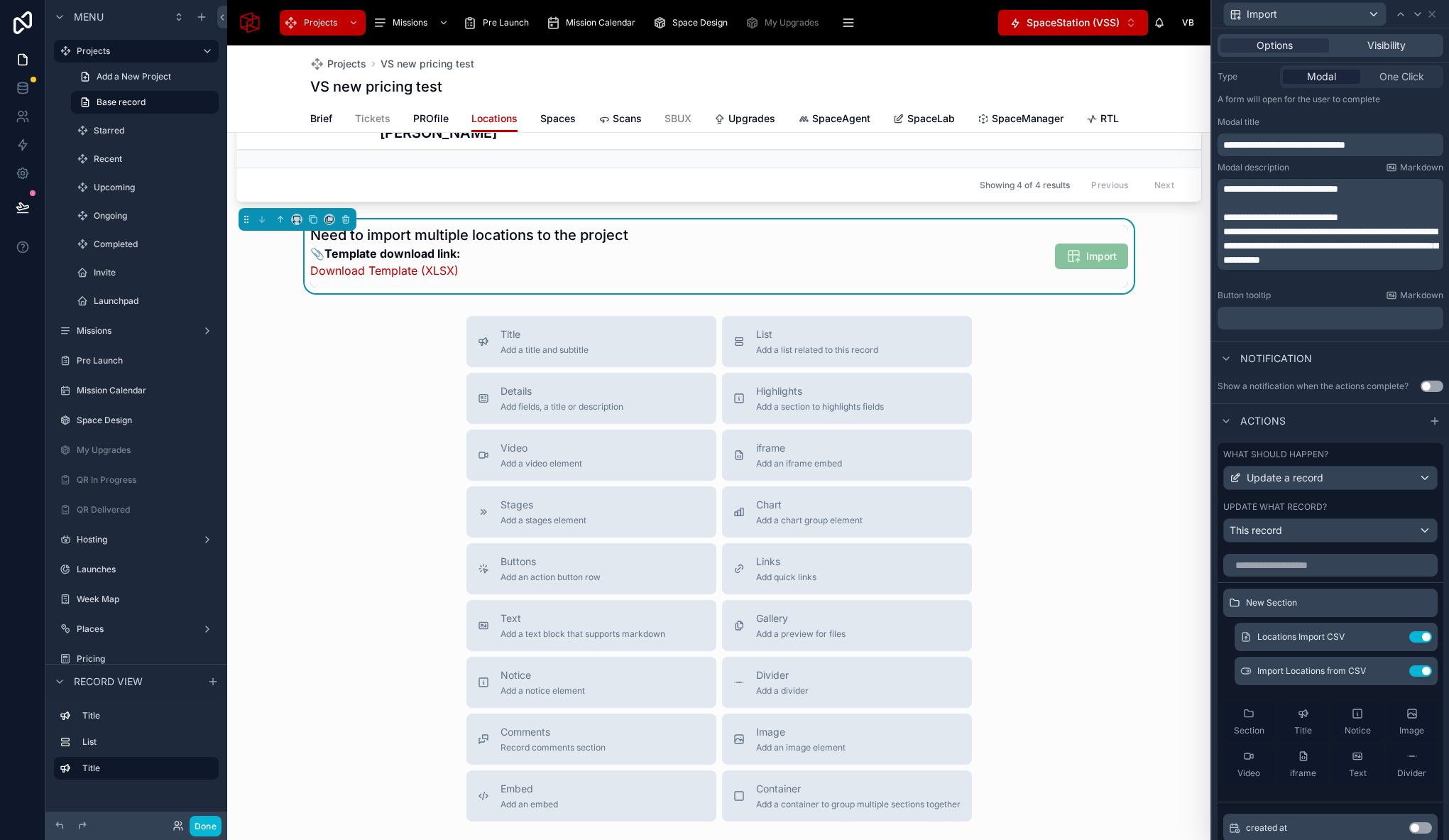
click at [1338, 192] on span "**********" at bounding box center [1280, 188] width 115 height 10
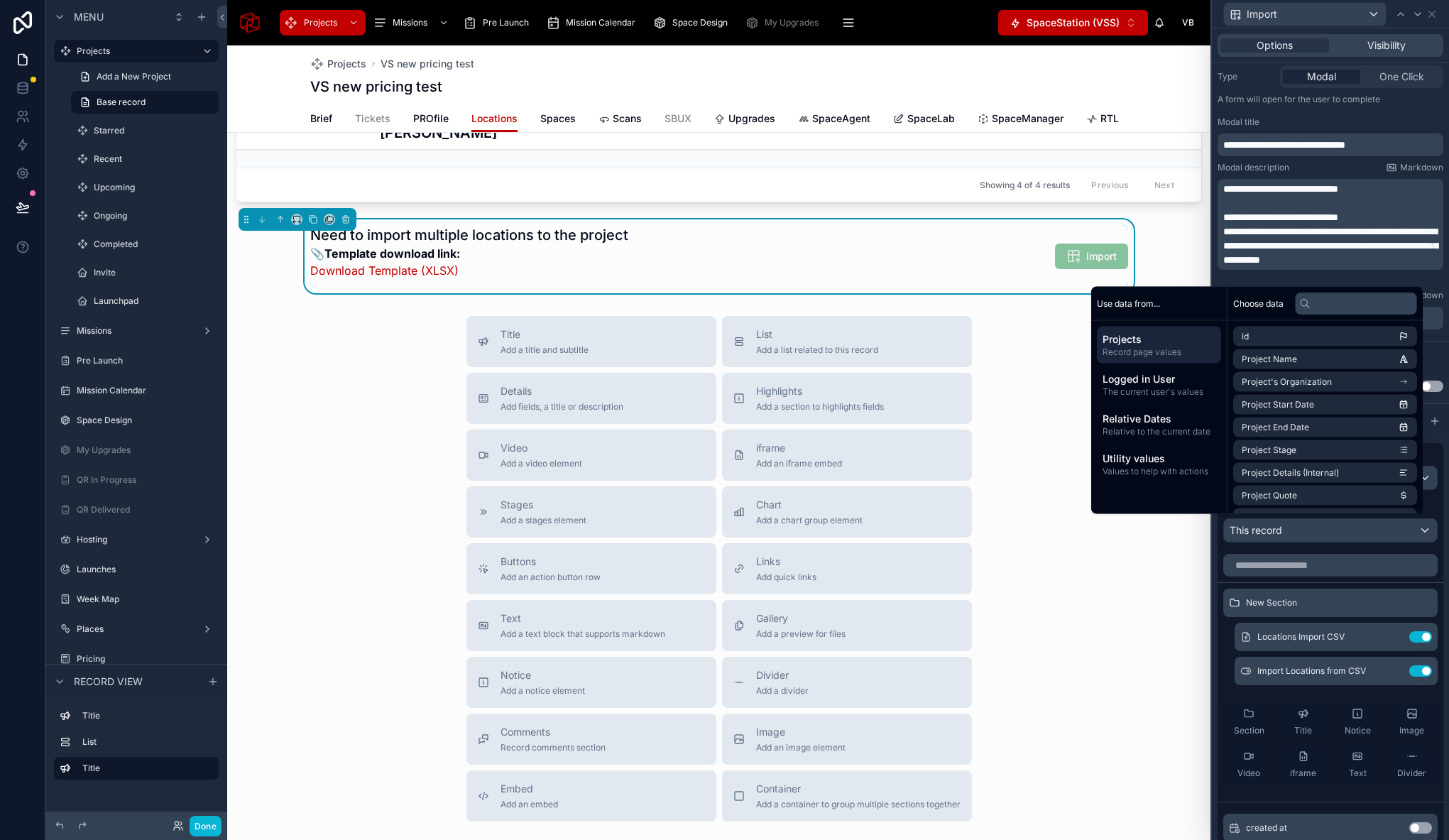
click at [1387, 188] on p "**********" at bounding box center [1332, 188] width 217 height 14
click at [1257, 186] on span "**********" at bounding box center [1280, 188] width 115 height 10
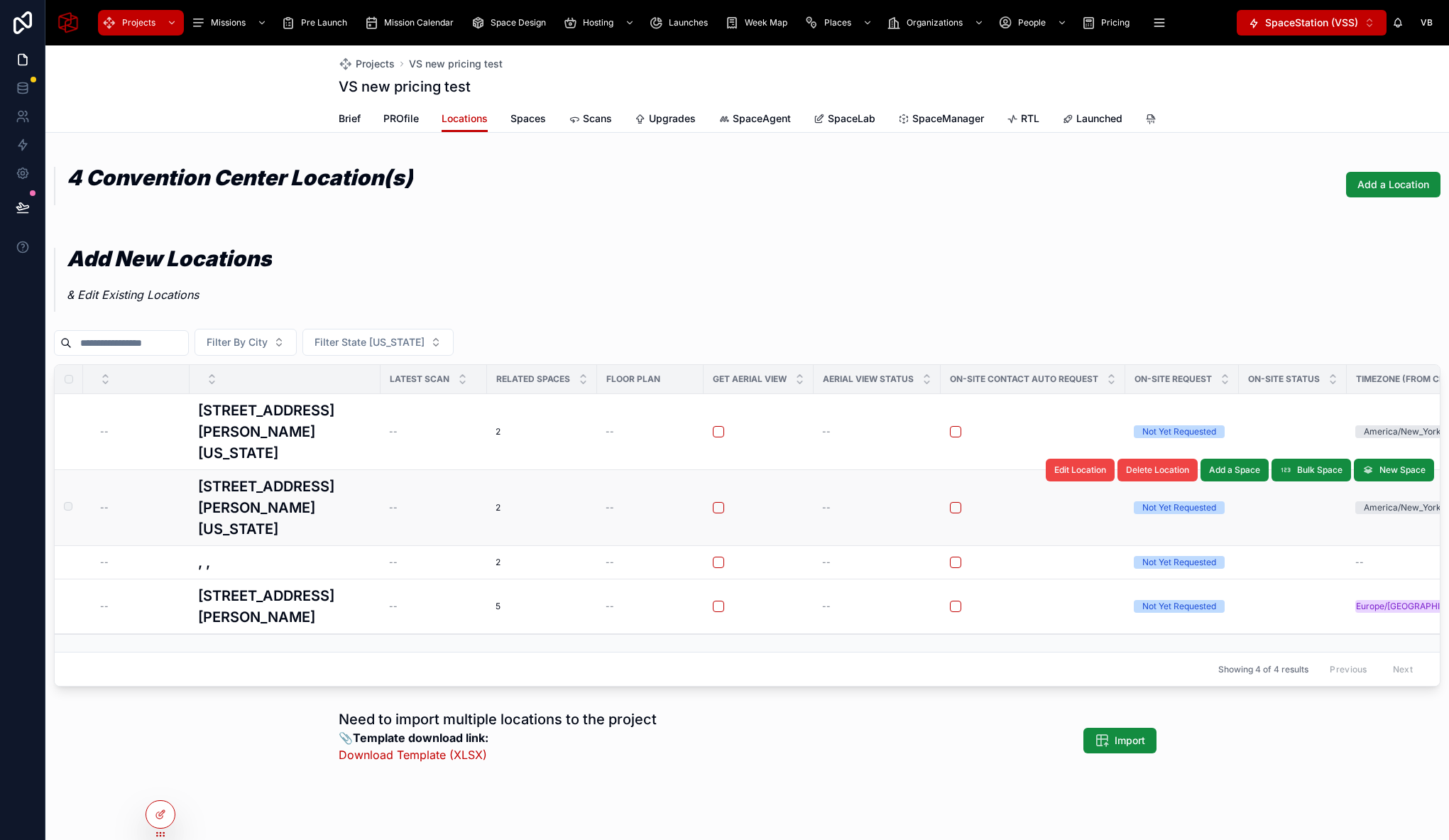
scroll to position [49, 0]
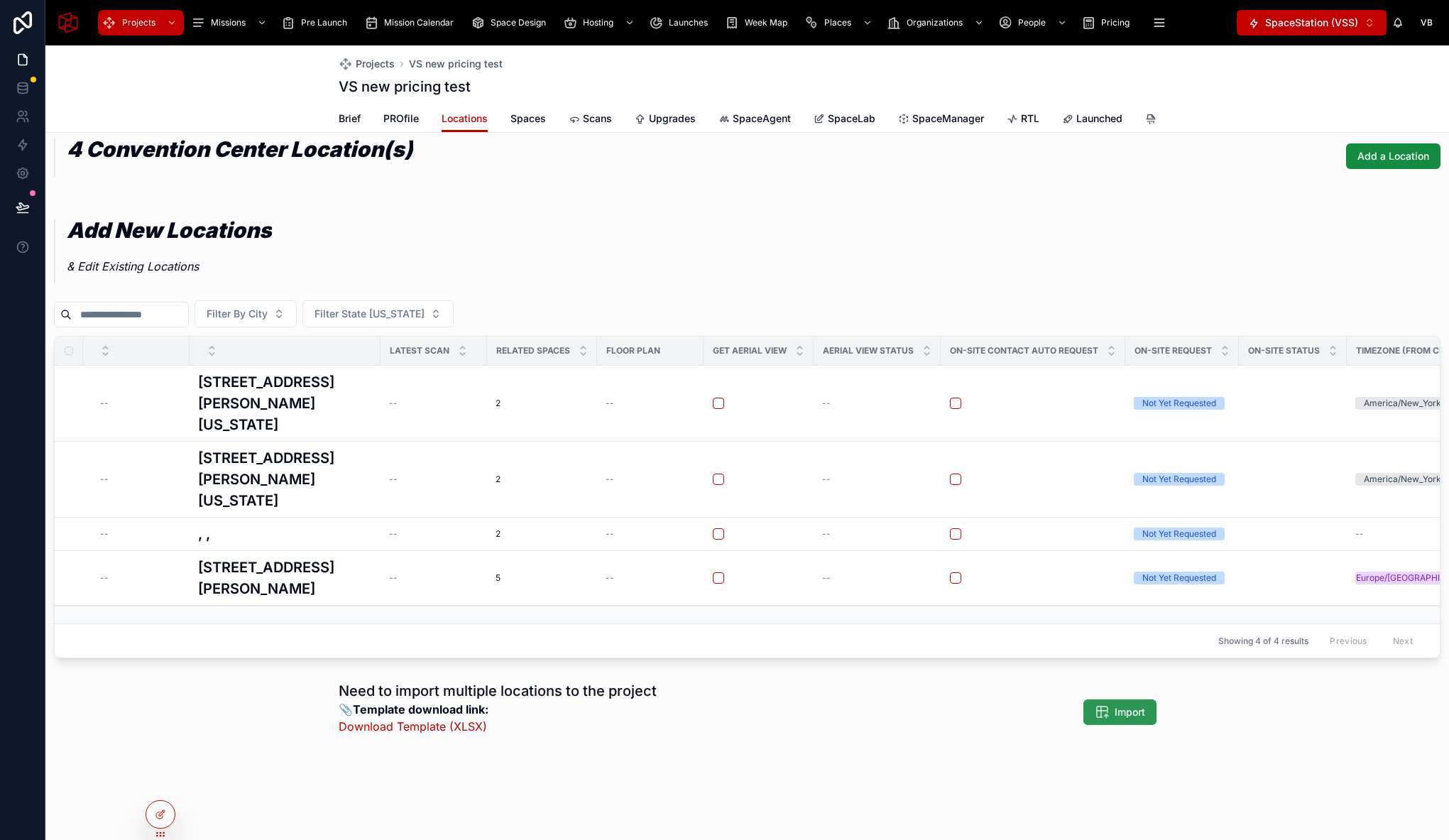
click at [1119, 715] on span "Import" at bounding box center [1130, 712] width 31 height 14
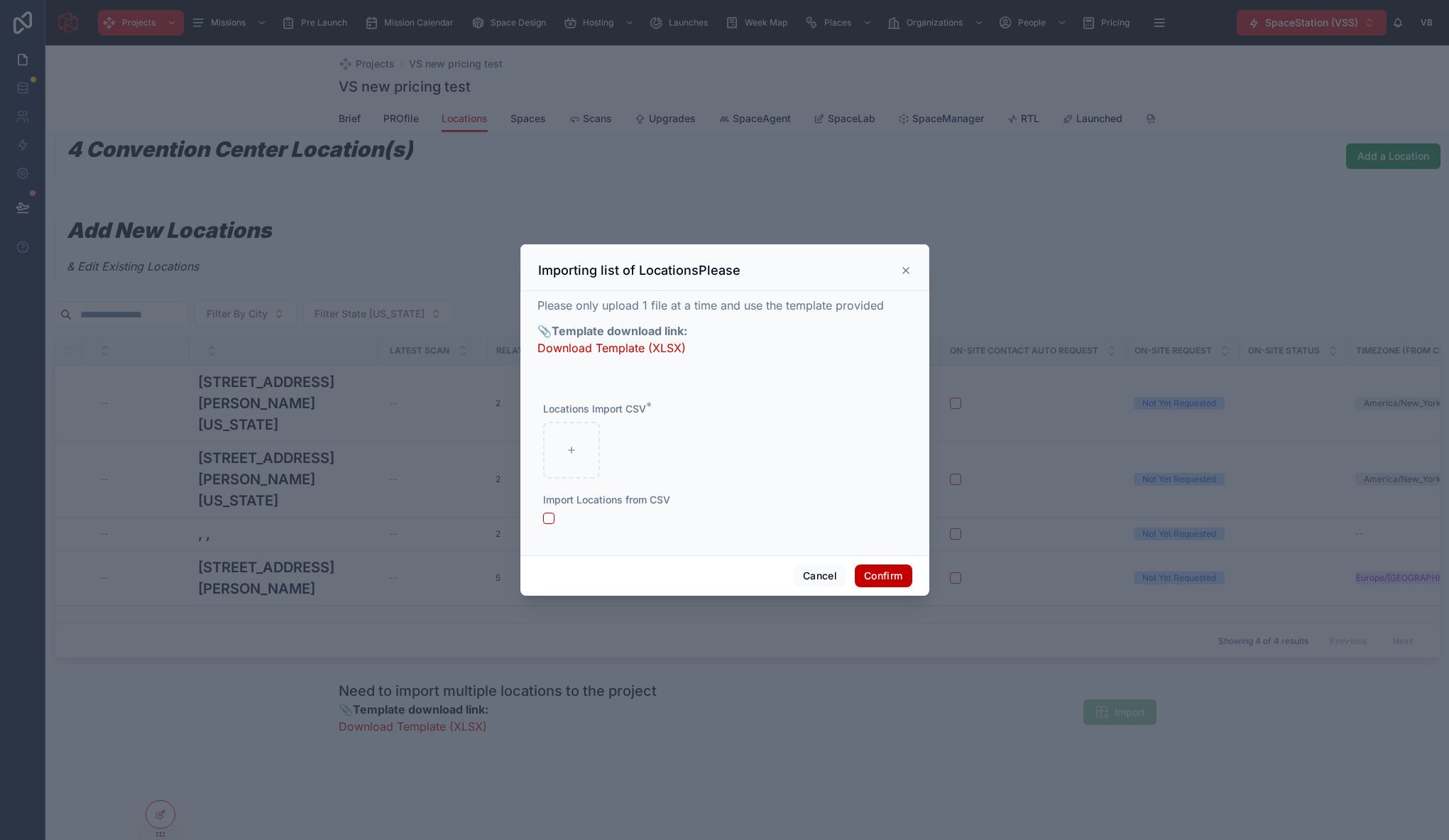
click at [907, 270] on icon at bounding box center [906, 271] width 11 height 11
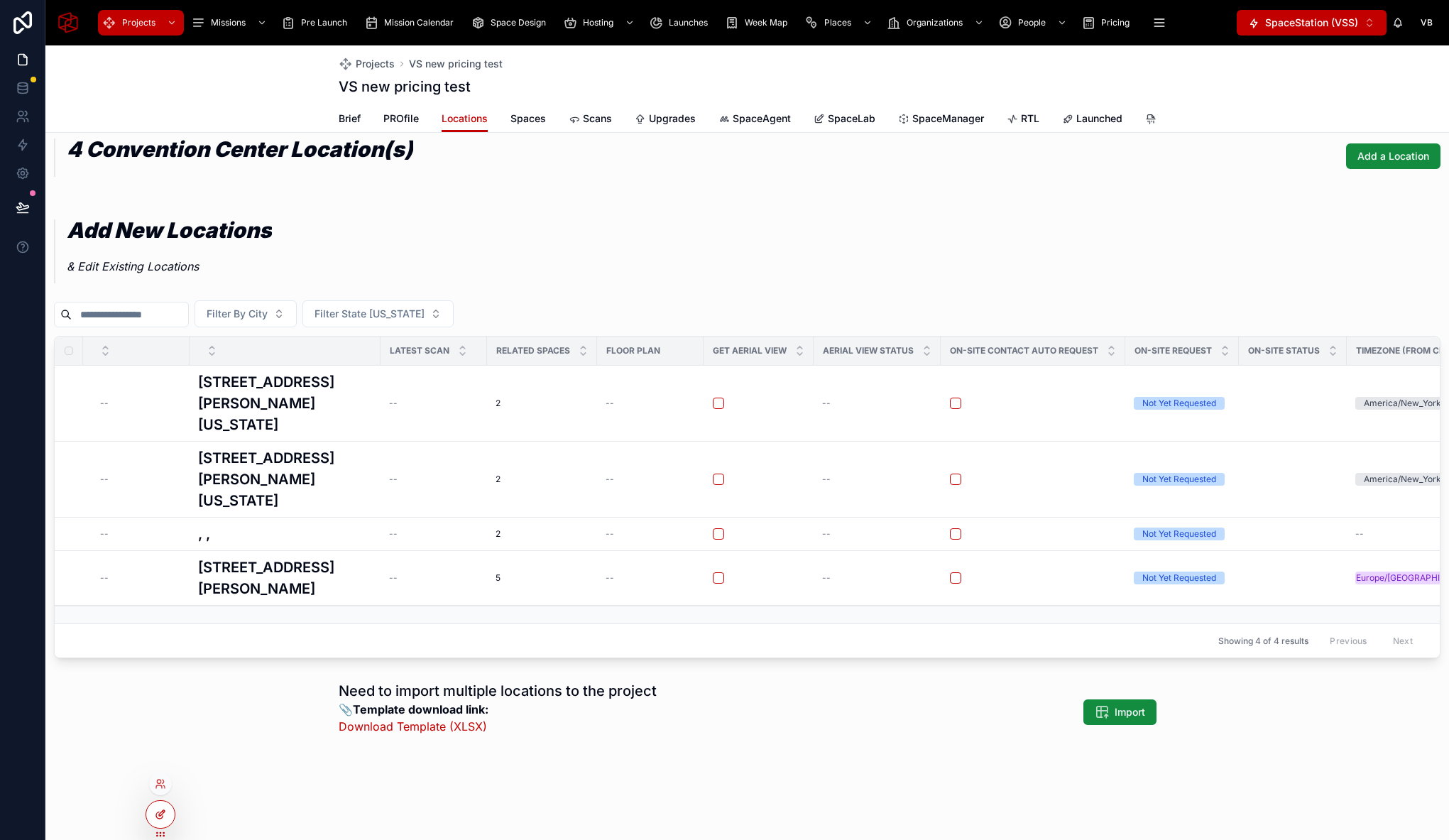
click at [162, 818] on icon at bounding box center [160, 814] width 11 height 11
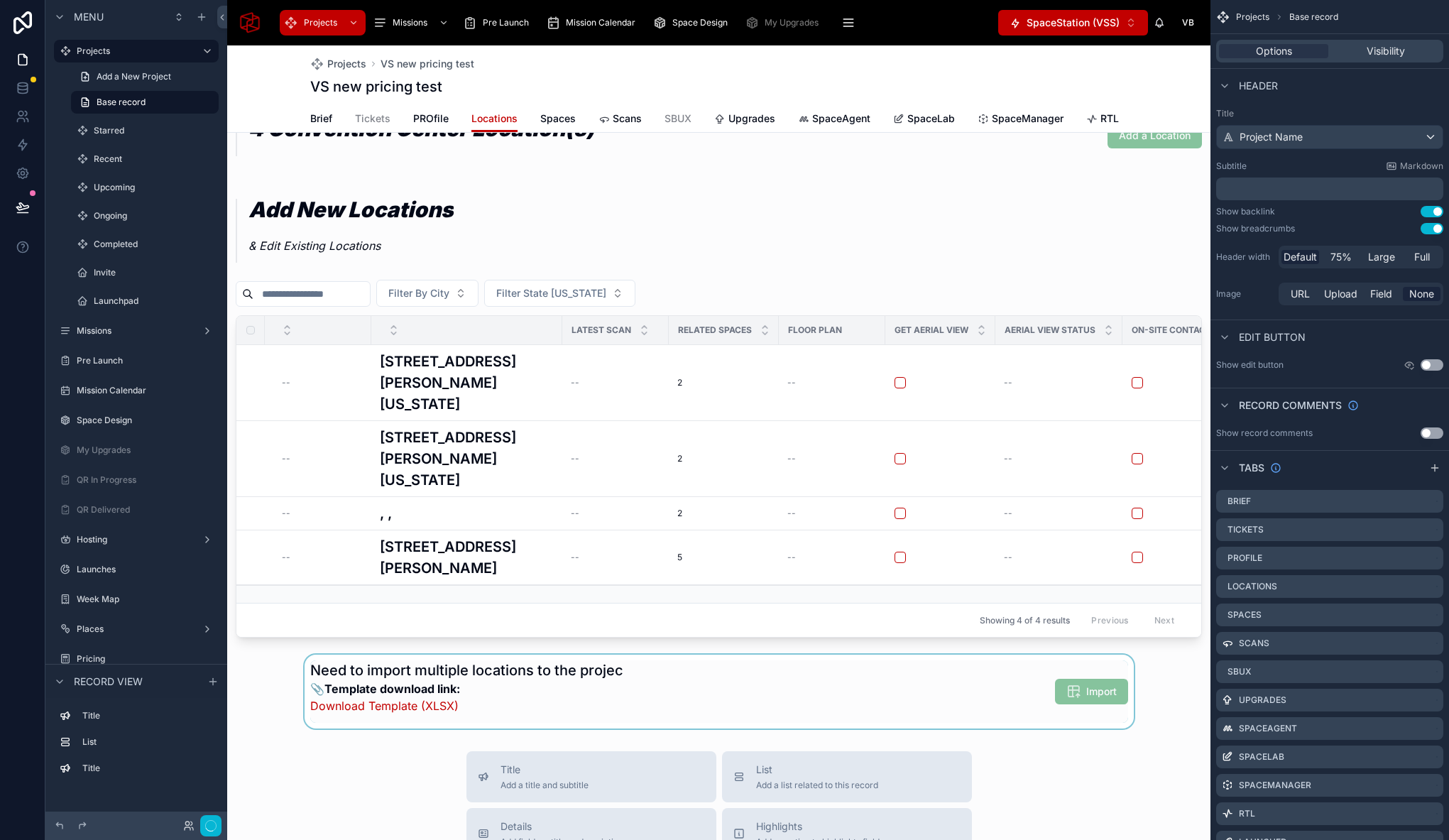
click at [1011, 707] on div at bounding box center [719, 691] width 983 height 74
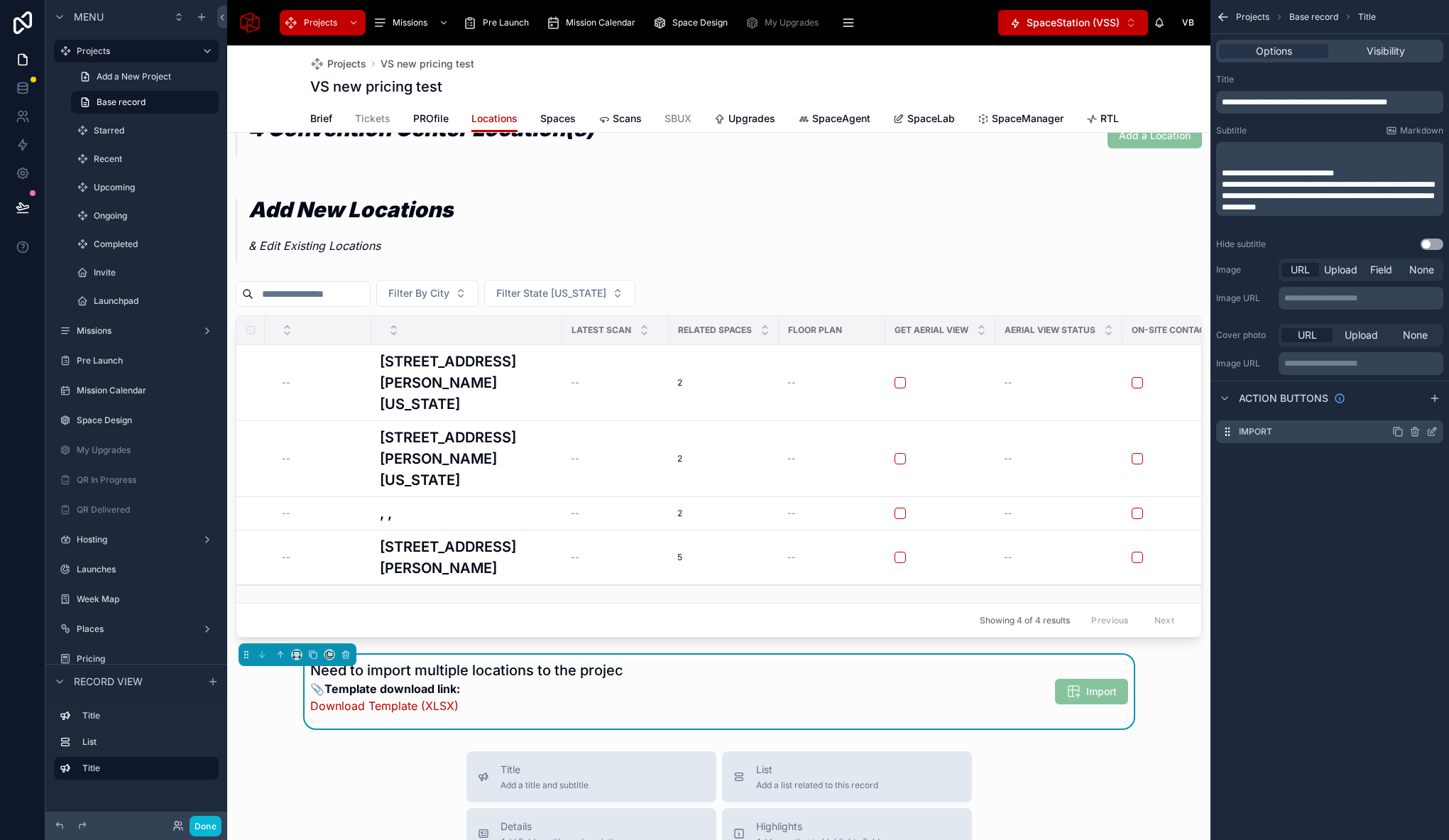
click at [1434, 433] on icon "scrollable content" at bounding box center [1432, 432] width 11 height 11
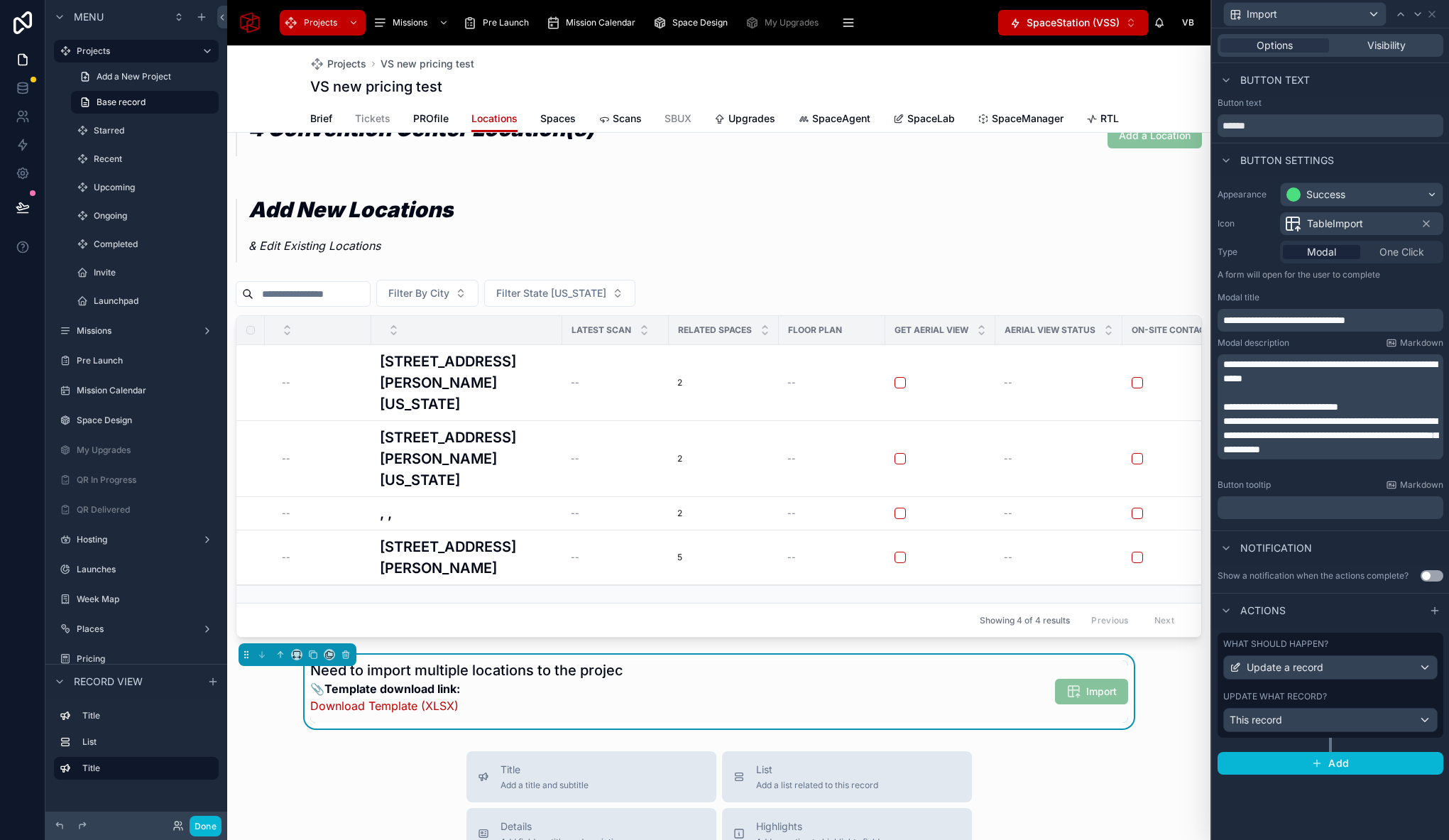
click at [1365, 690] on div "Update what record?" at bounding box center [1330, 696] width 214 height 11
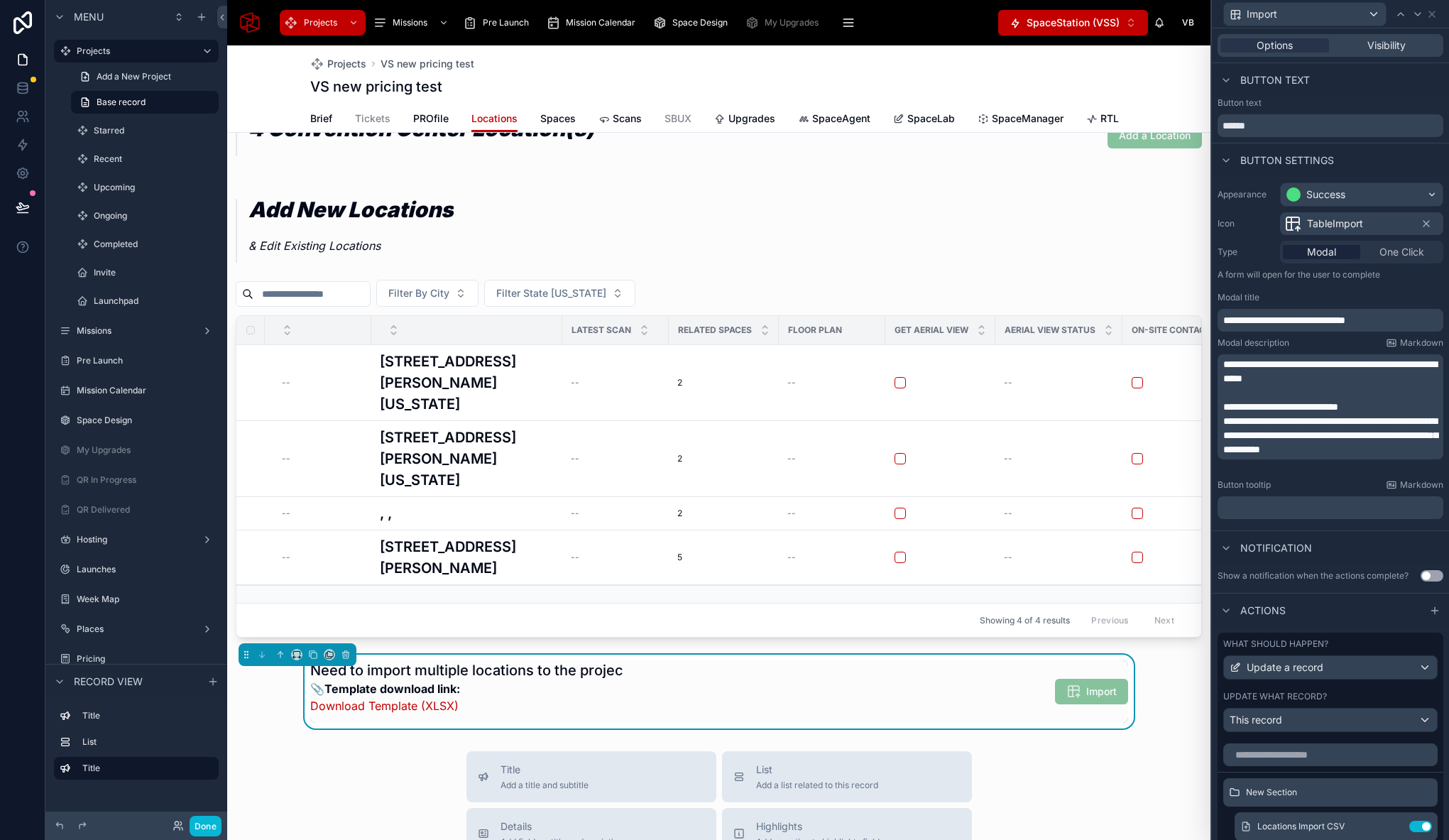
scroll to position [102, 0]
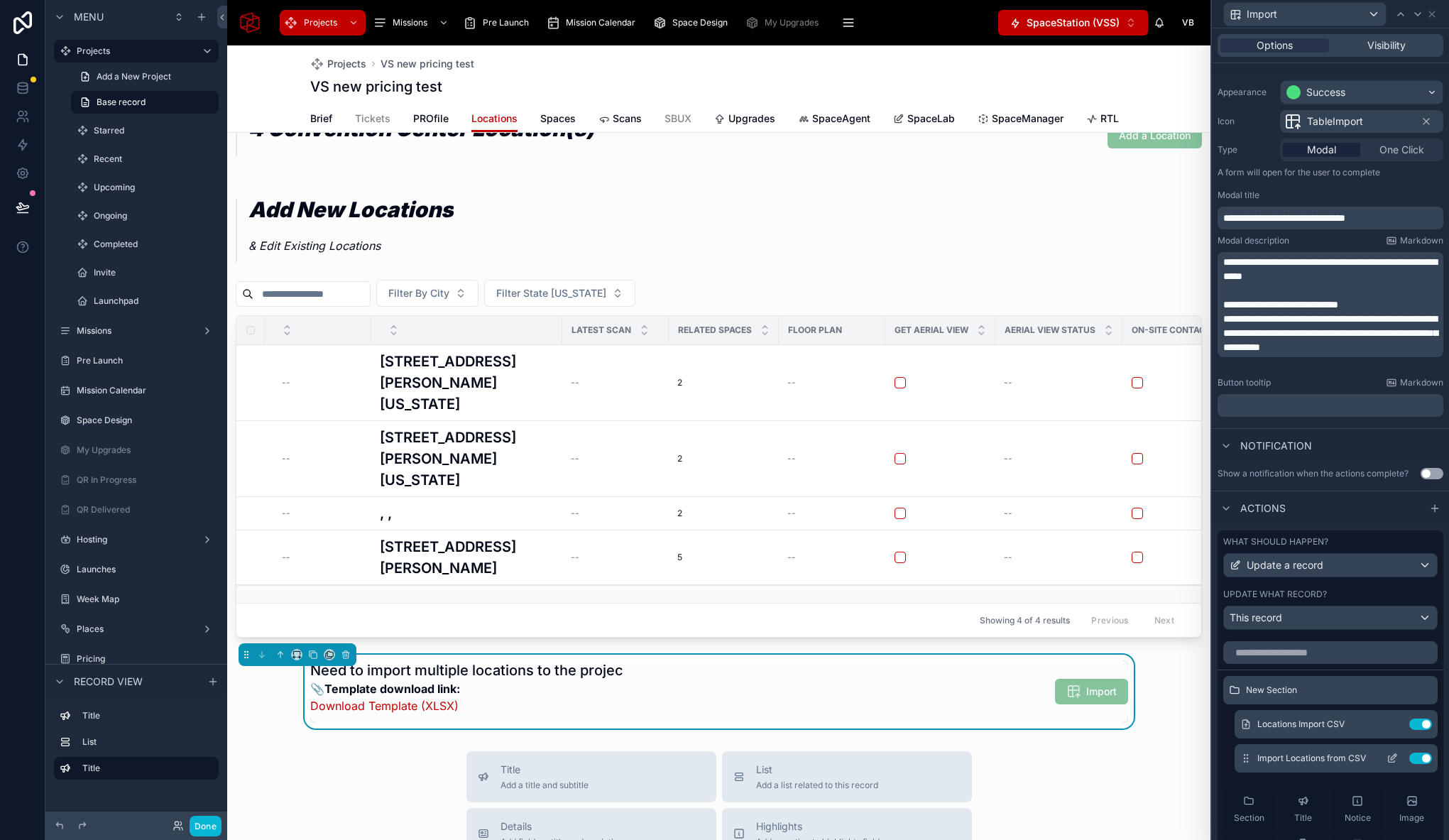
click at [1386, 759] on icon at bounding box center [1392, 758] width 11 height 11
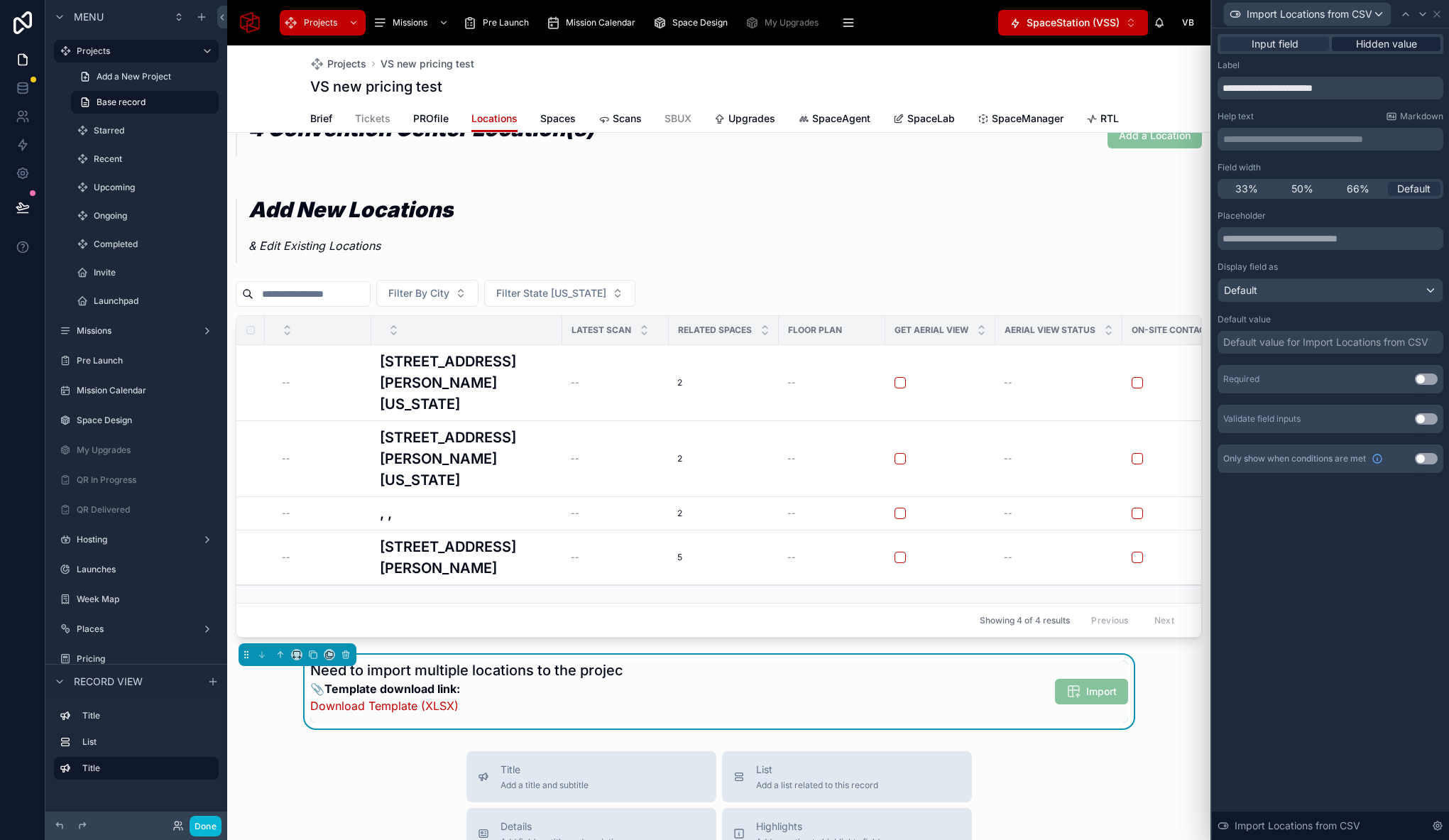
click at [1395, 49] on span "Hidden value" at bounding box center [1386, 43] width 61 height 14
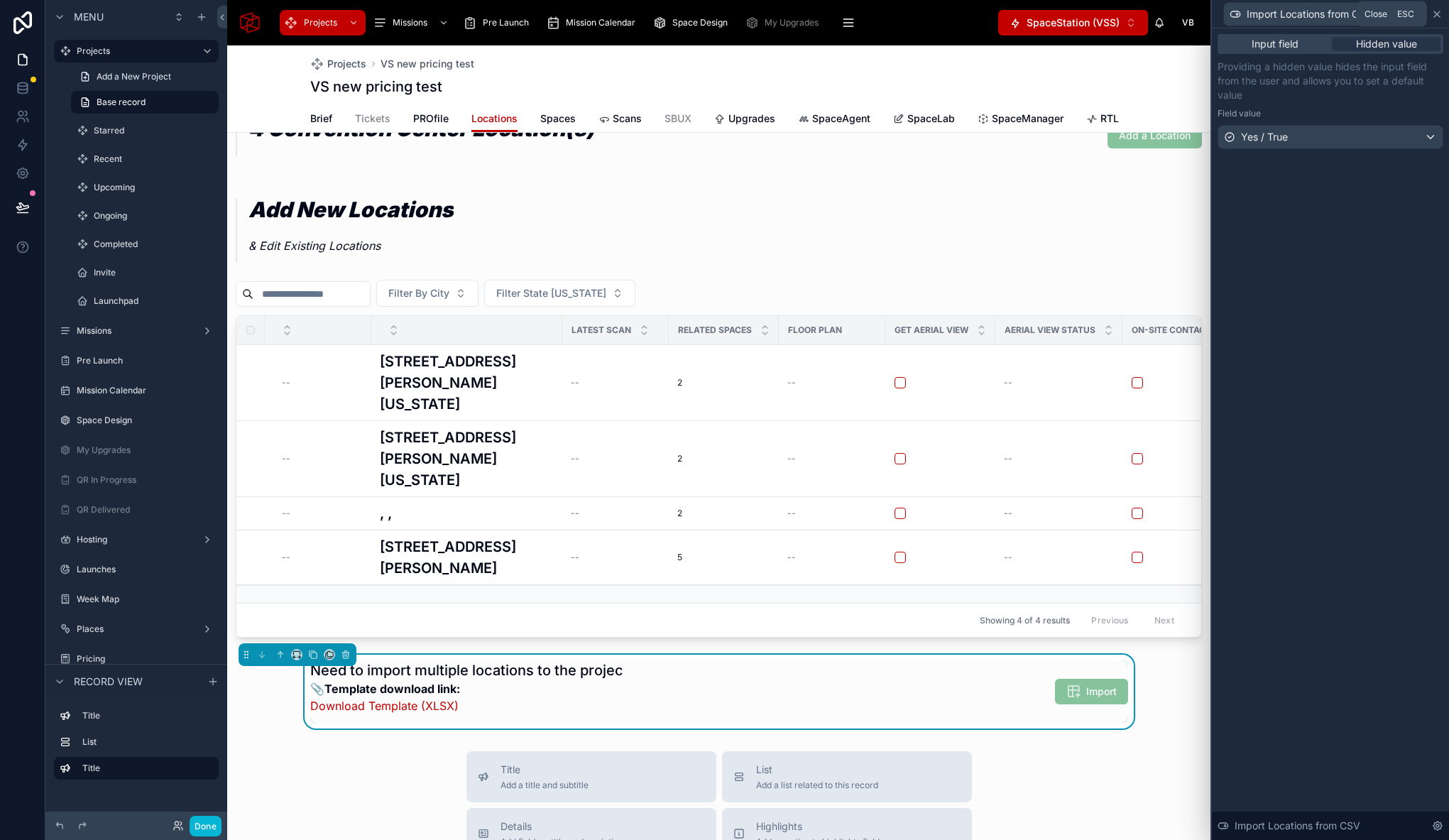
click at [1440, 17] on icon at bounding box center [1437, 14] width 11 height 11
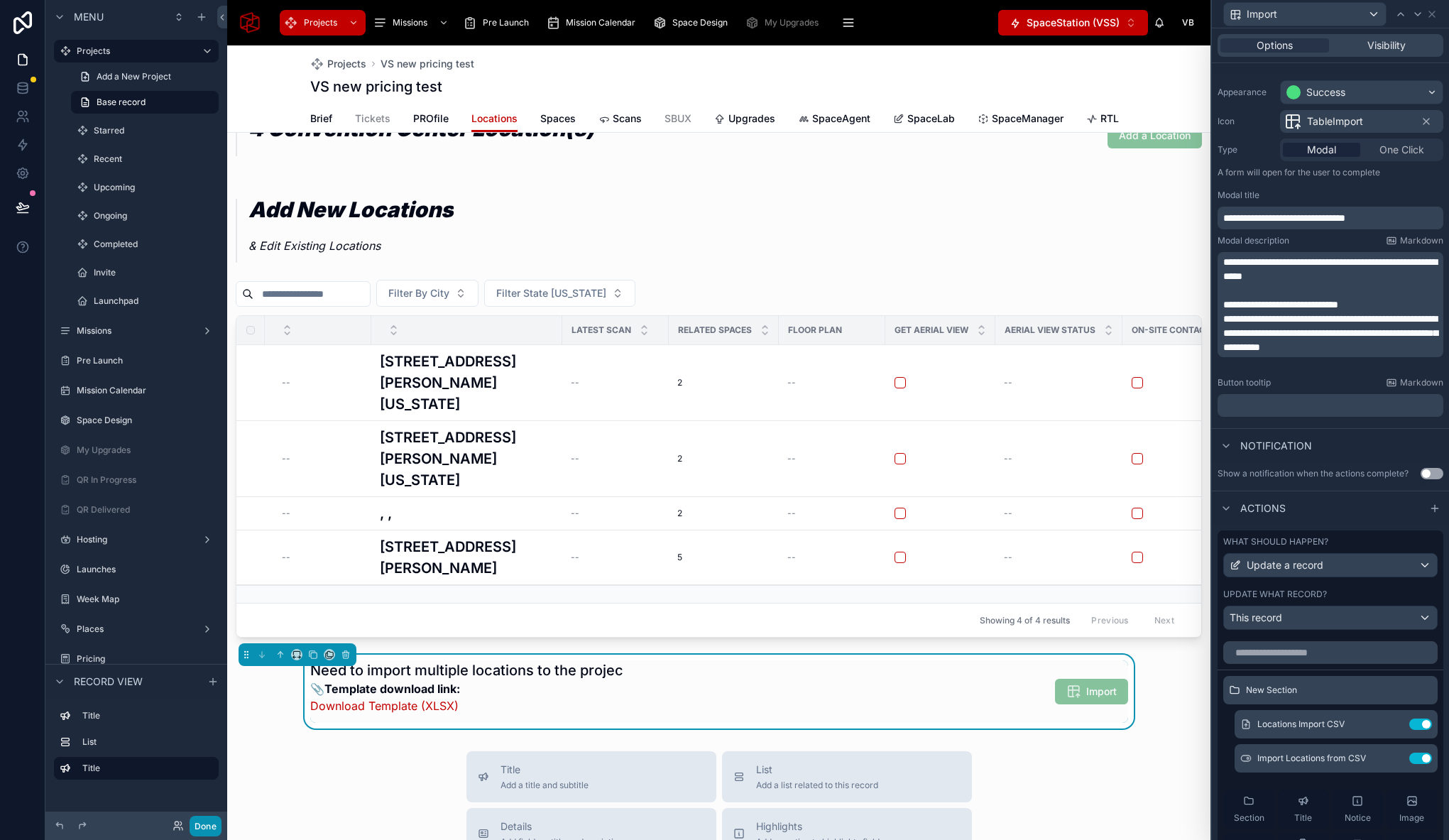
click at [194, 831] on button "Done" at bounding box center [205, 826] width 32 height 21
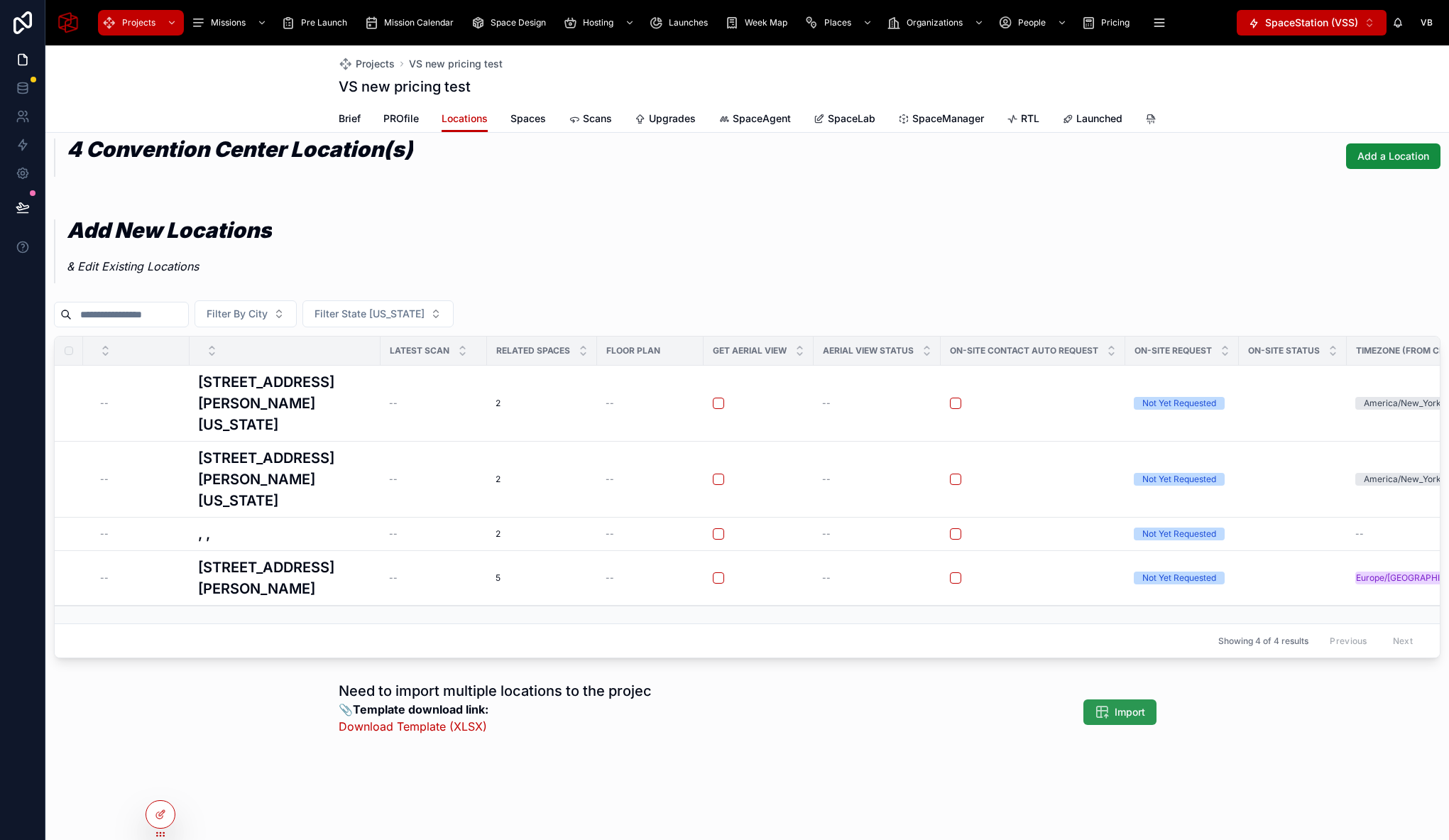
click at [1095, 716] on icon at bounding box center [1102, 712] width 14 height 14
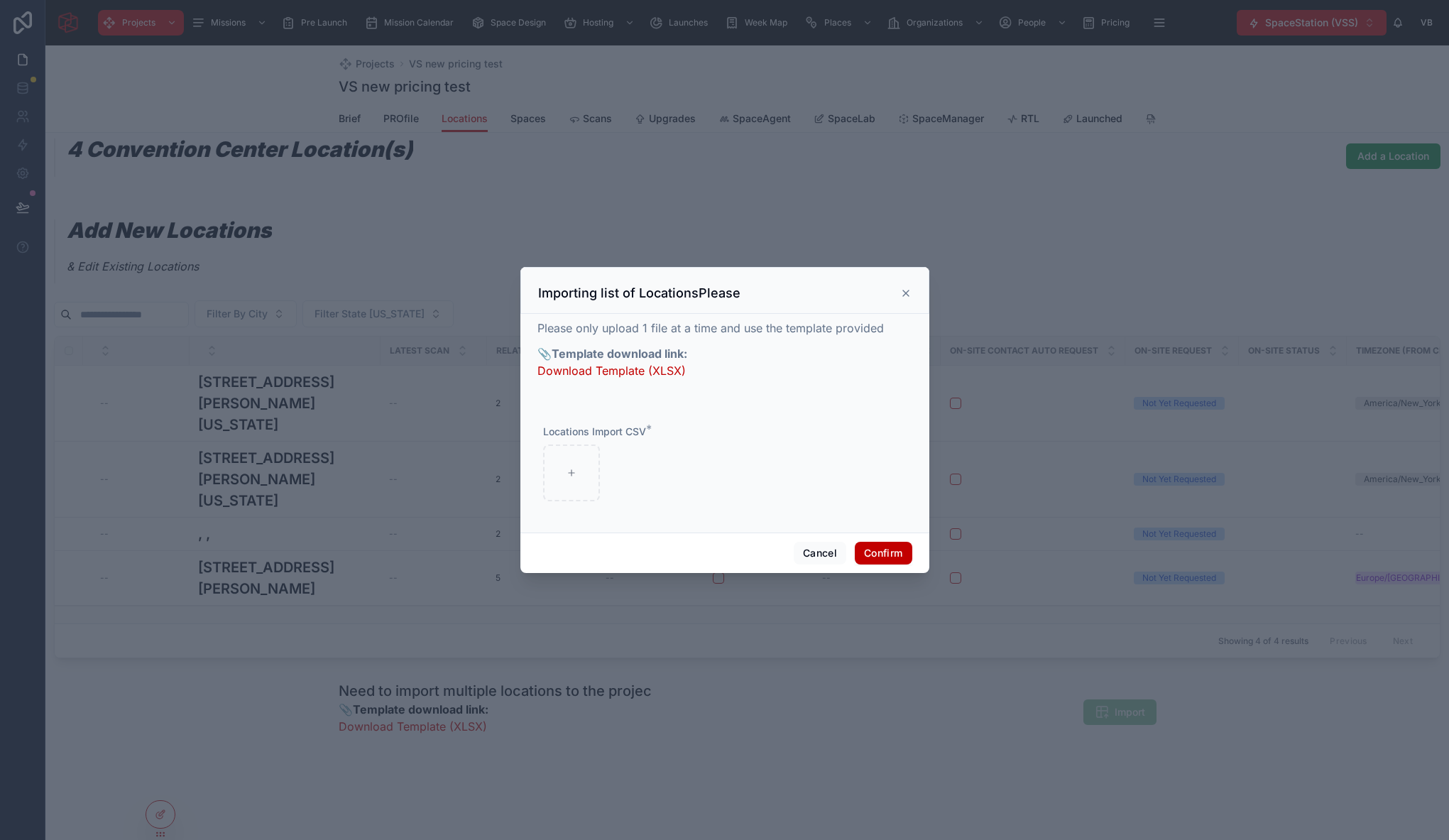
click at [906, 293] on icon at bounding box center [906, 293] width 6 height 6
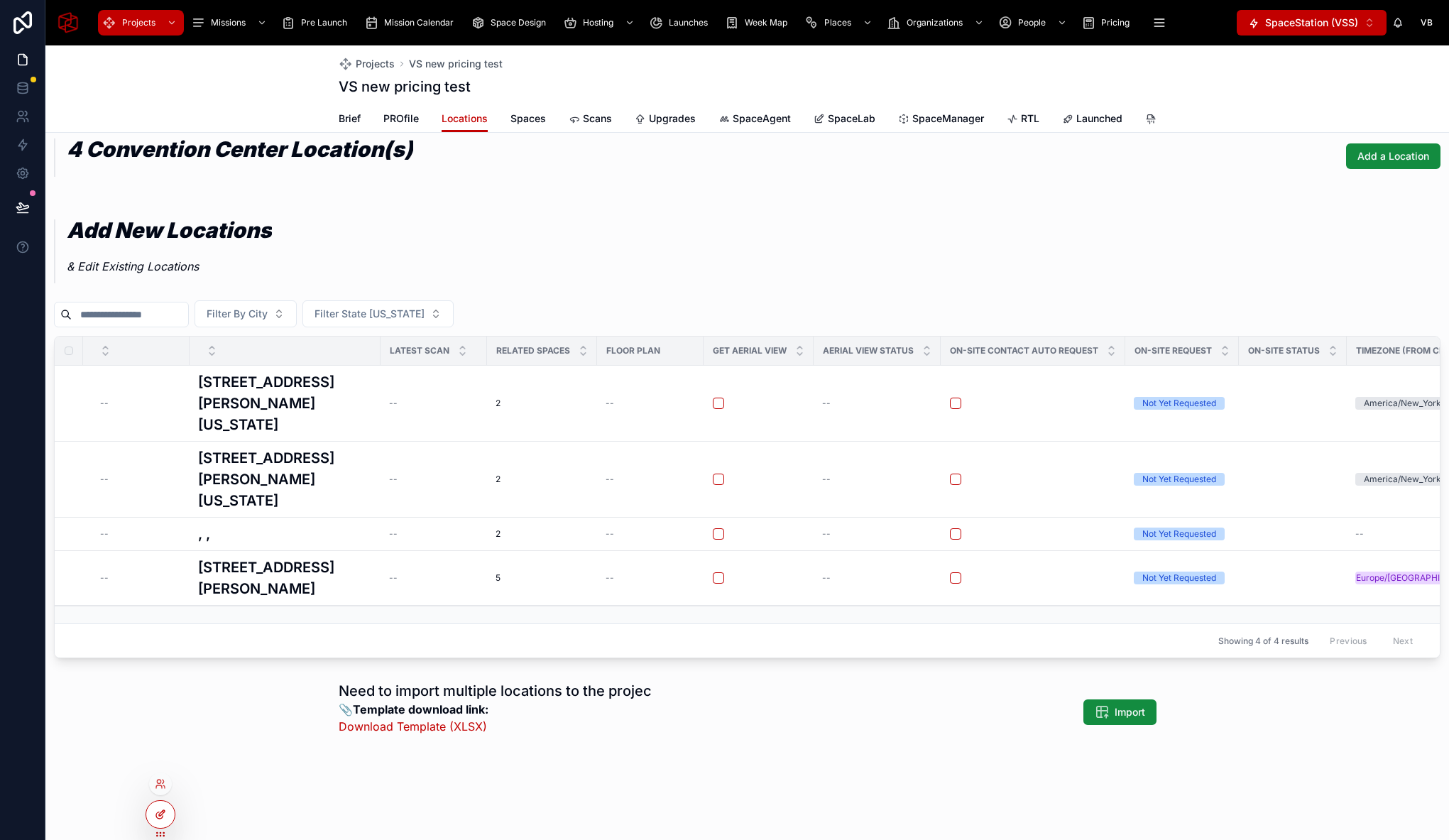
click at [155, 814] on icon at bounding box center [160, 814] width 11 height 11
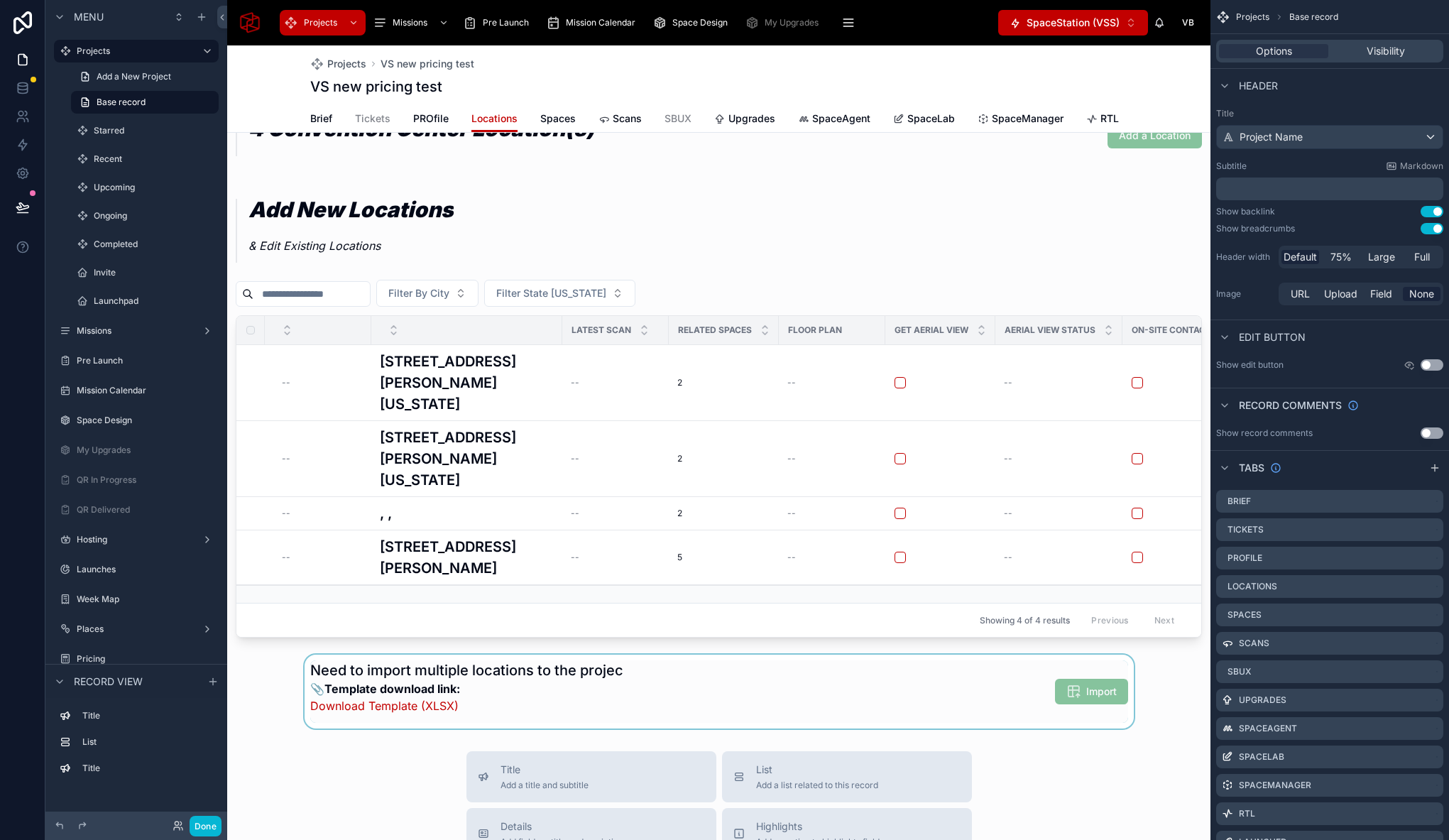
click at [893, 703] on div at bounding box center [719, 691] width 983 height 74
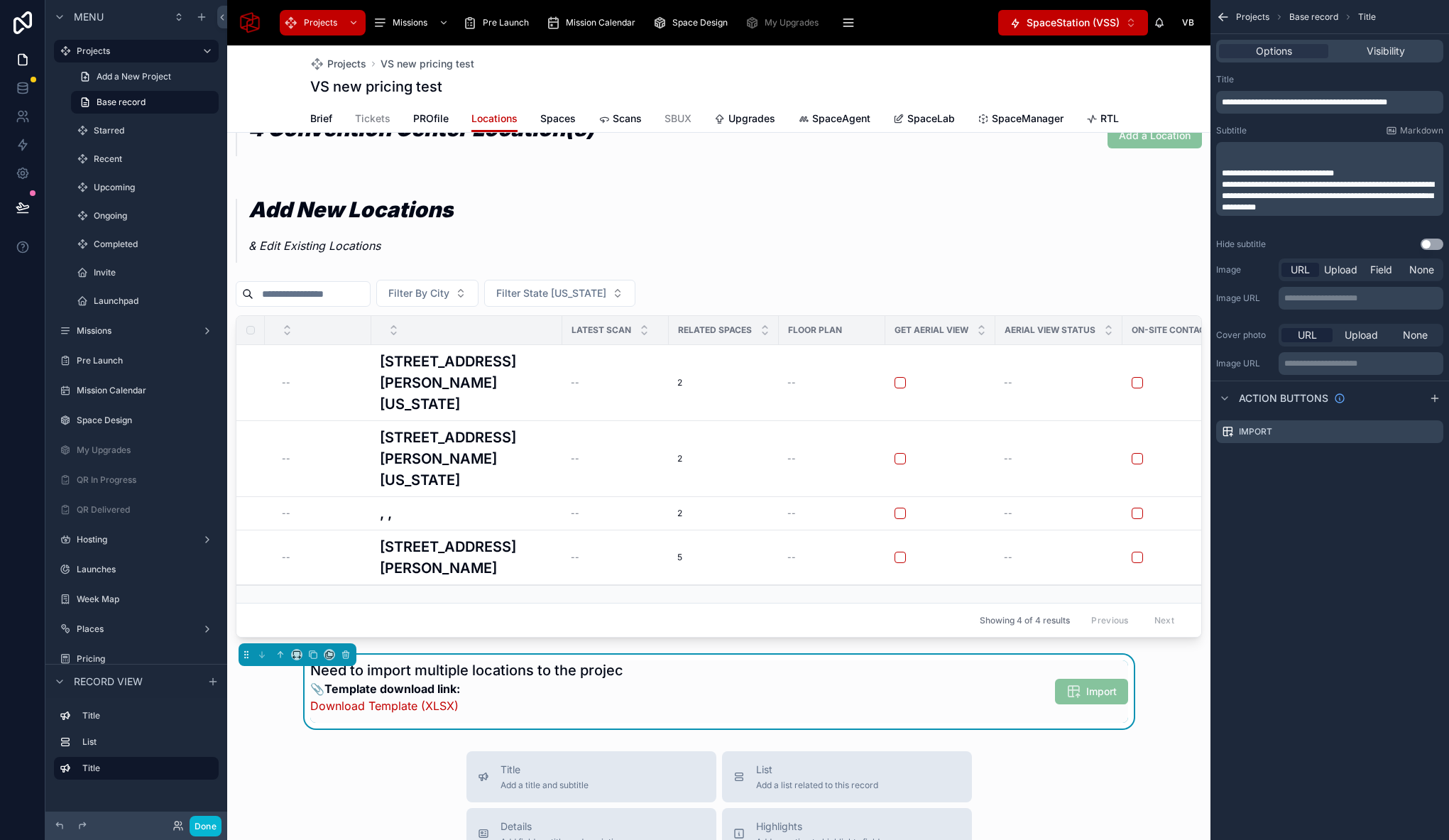
click at [1380, 106] on span "**********" at bounding box center [1304, 102] width 166 height 8
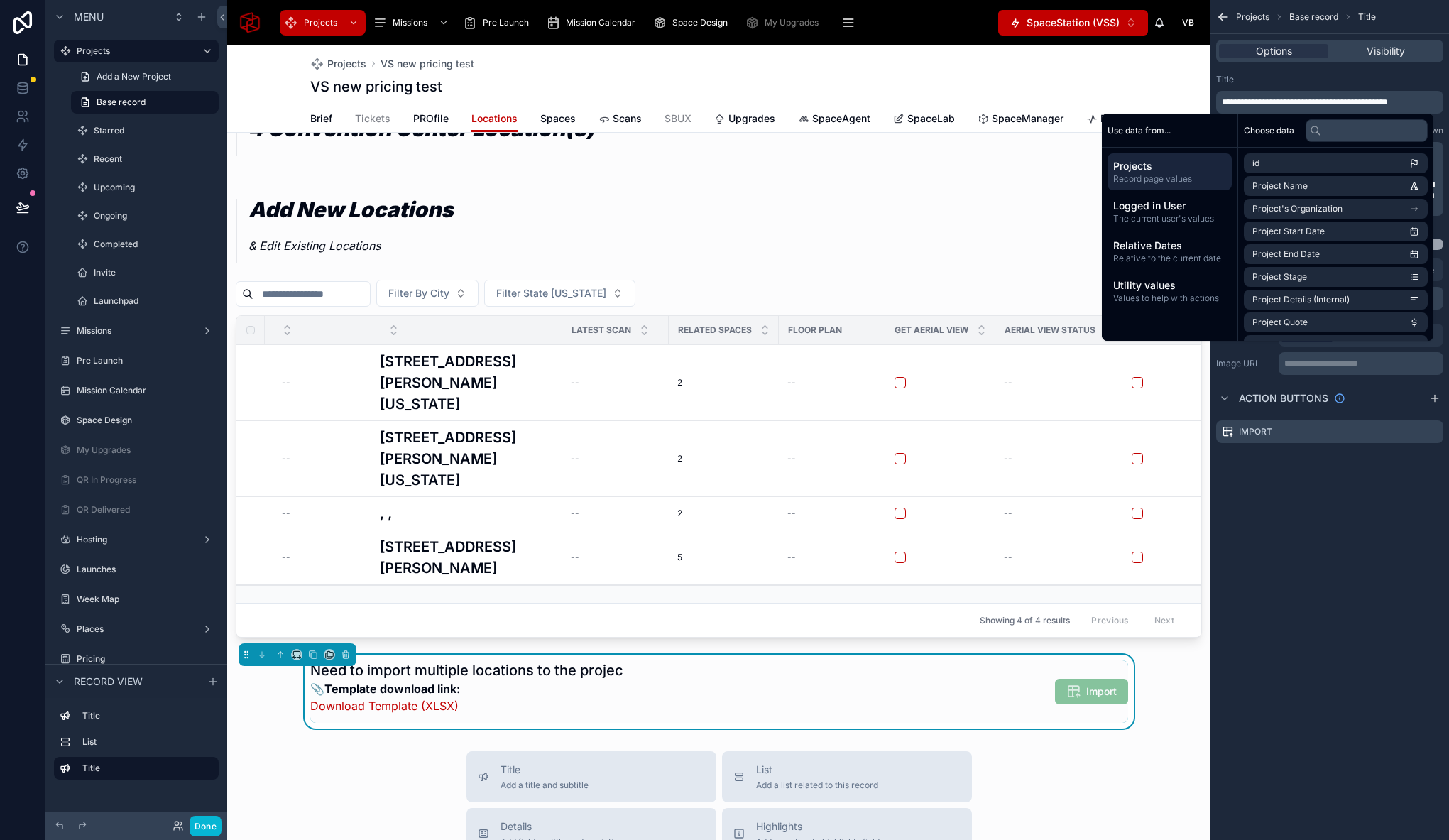
click at [1417, 102] on p "**********" at bounding box center [1330, 102] width 218 height 11
click at [1377, 532] on div "**********" at bounding box center [1329, 420] width 239 height 840
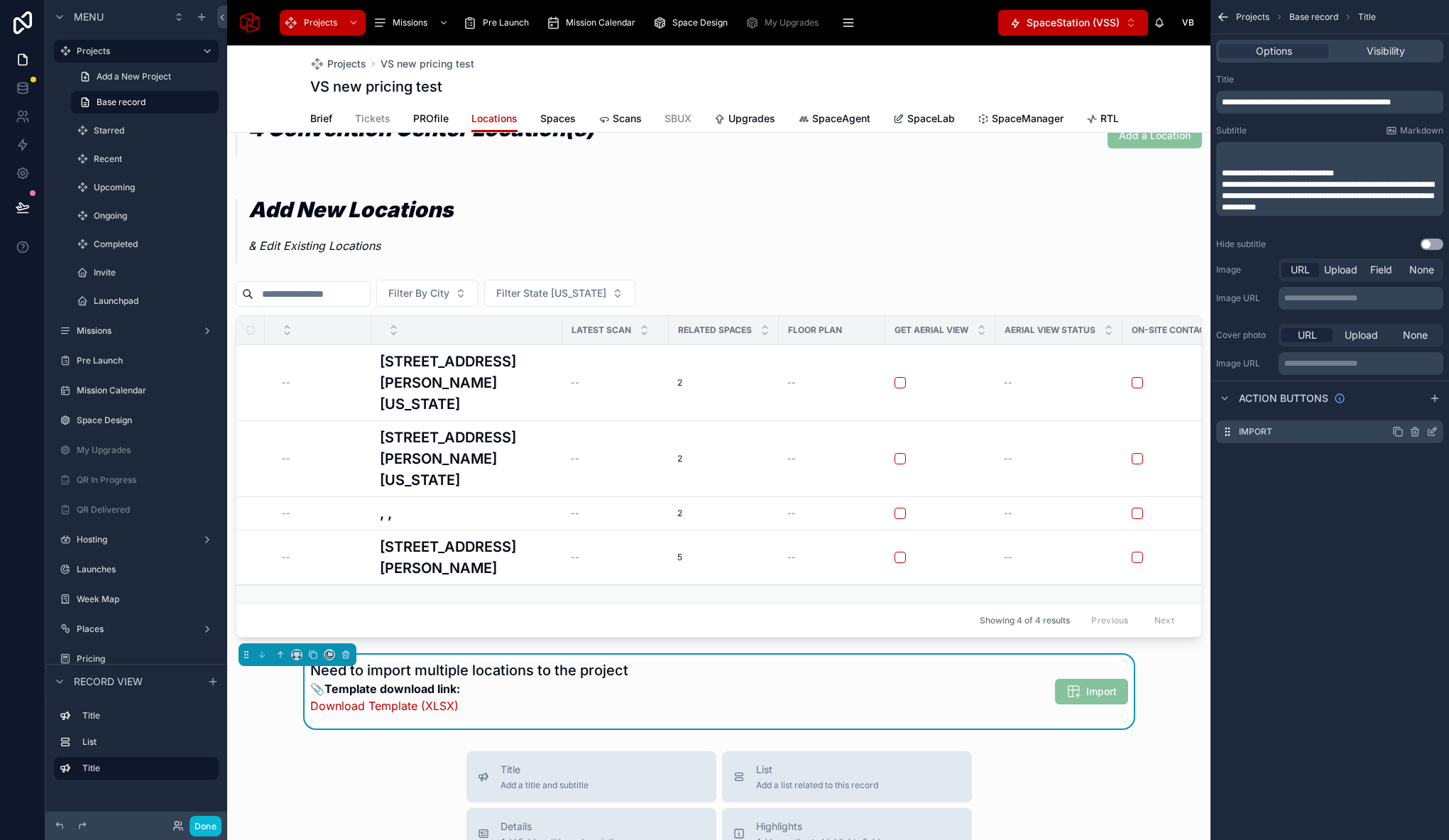
click at [1436, 431] on icon "scrollable content" at bounding box center [1432, 432] width 11 height 11
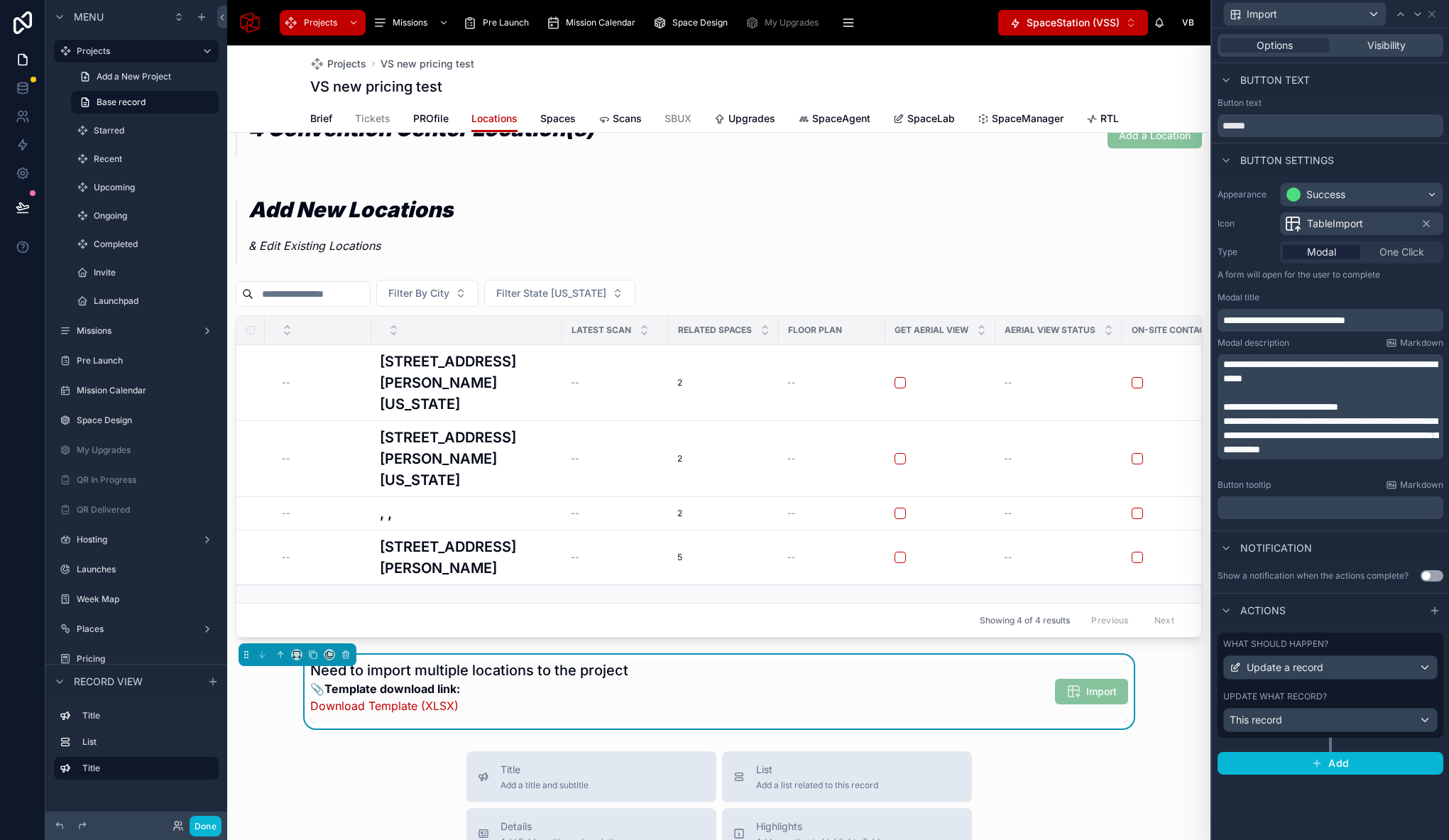
drag, startPoint x: 1347, startPoint y: 321, endPoint x: 1353, endPoint y: 319, distance: 6.3
click at [1345, 321] on span "**********" at bounding box center [1284, 320] width 122 height 10
drag, startPoint x: 1388, startPoint y: 321, endPoint x: 1355, endPoint y: 317, distance: 33.2
click at [1350, 318] on p "**********" at bounding box center [1332, 319] width 217 height 14
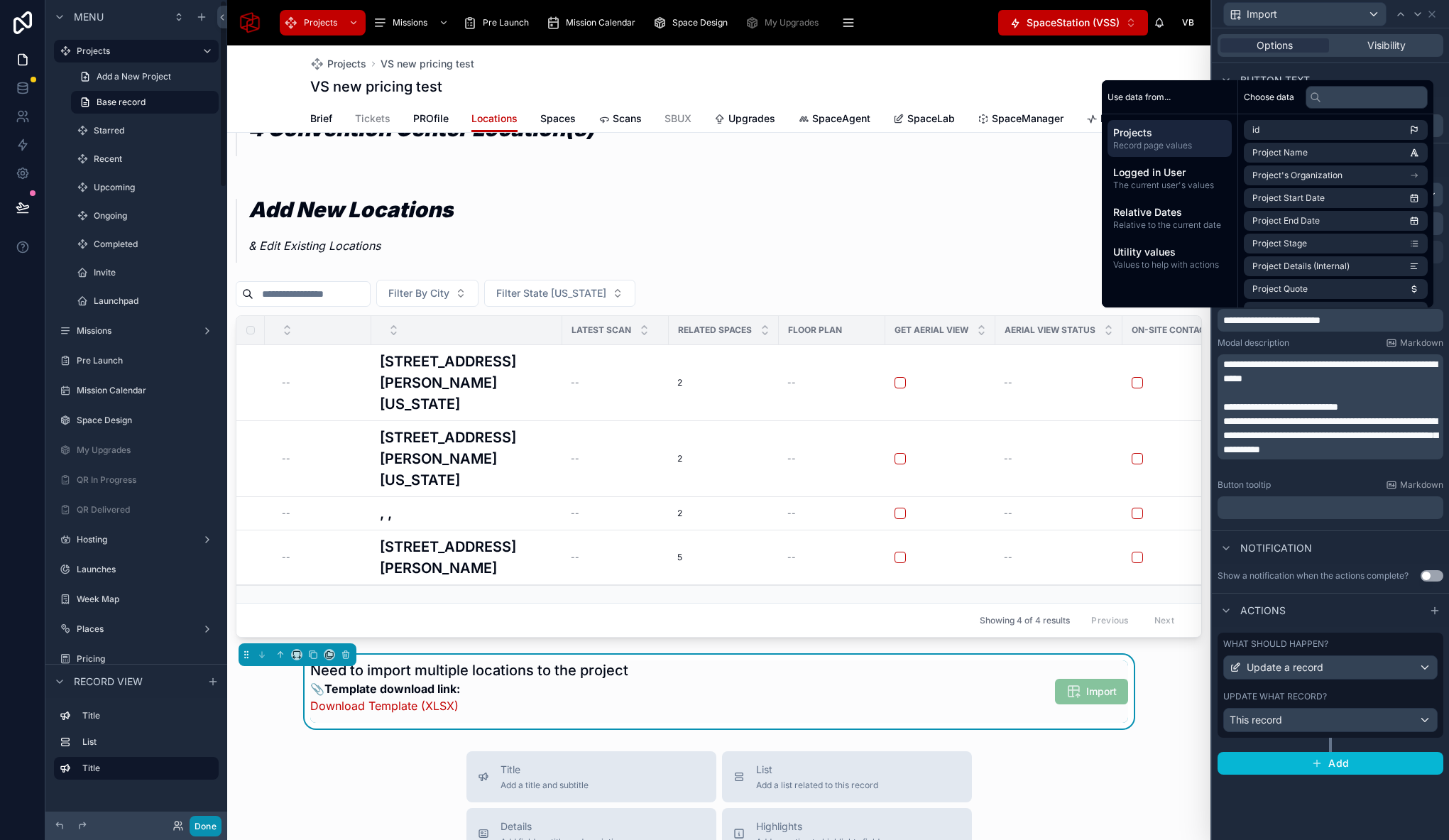
click at [207, 833] on button "Done" at bounding box center [205, 826] width 32 height 21
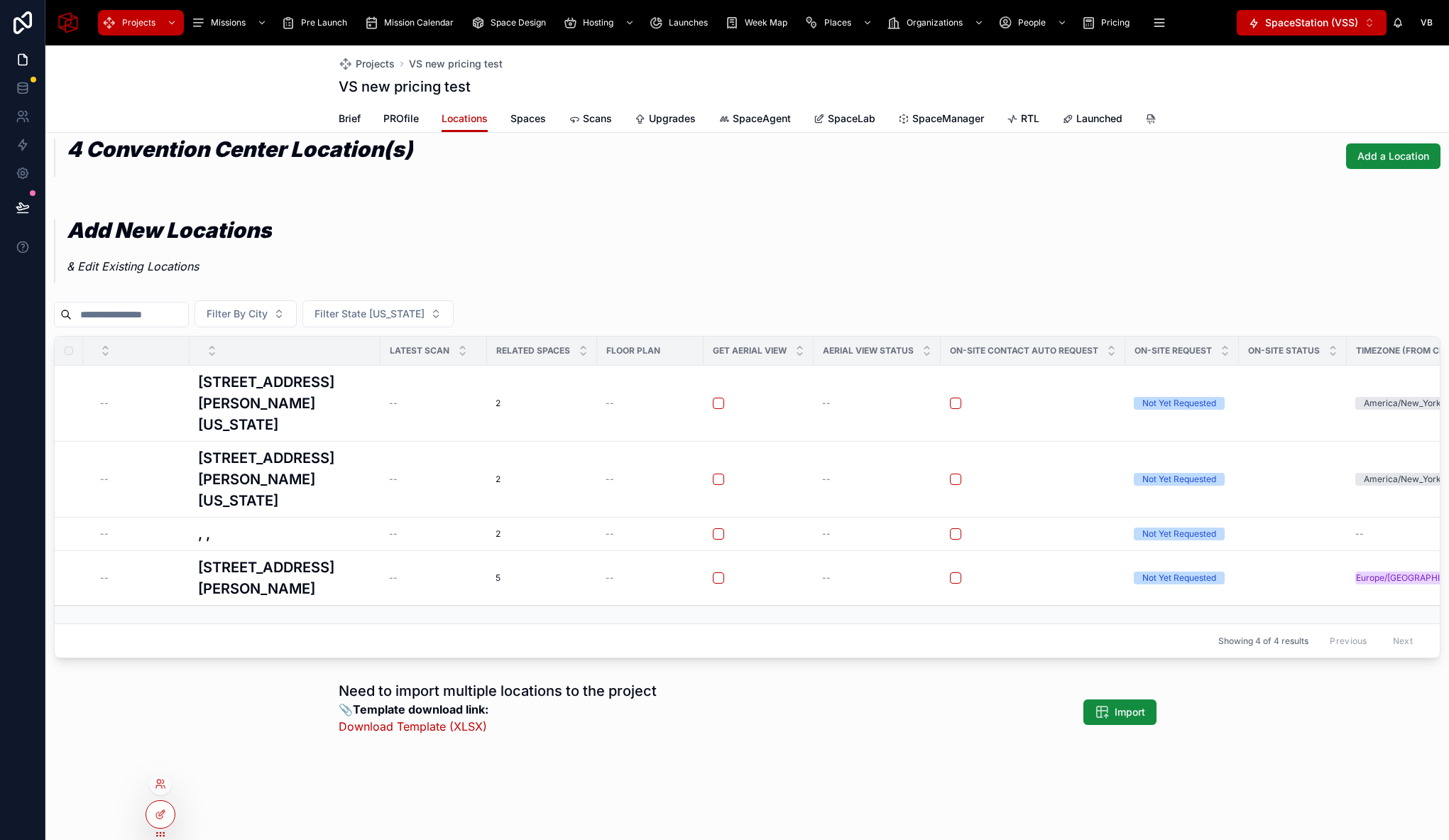
click at [174, 815] on div at bounding box center [160, 814] width 30 height 28
click at [163, 817] on icon at bounding box center [160, 814] width 11 height 11
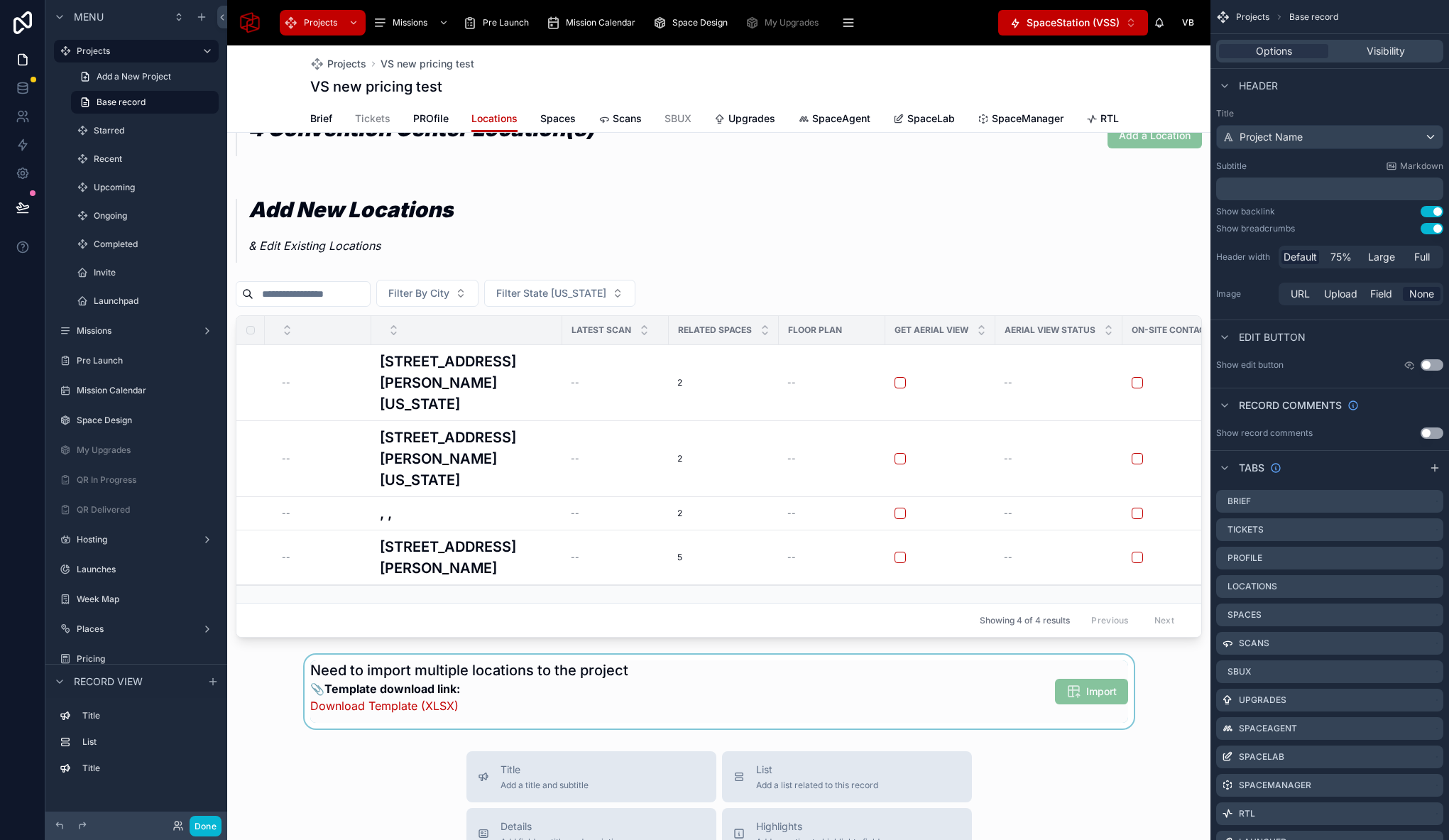
click at [303, 695] on div at bounding box center [719, 691] width 983 height 74
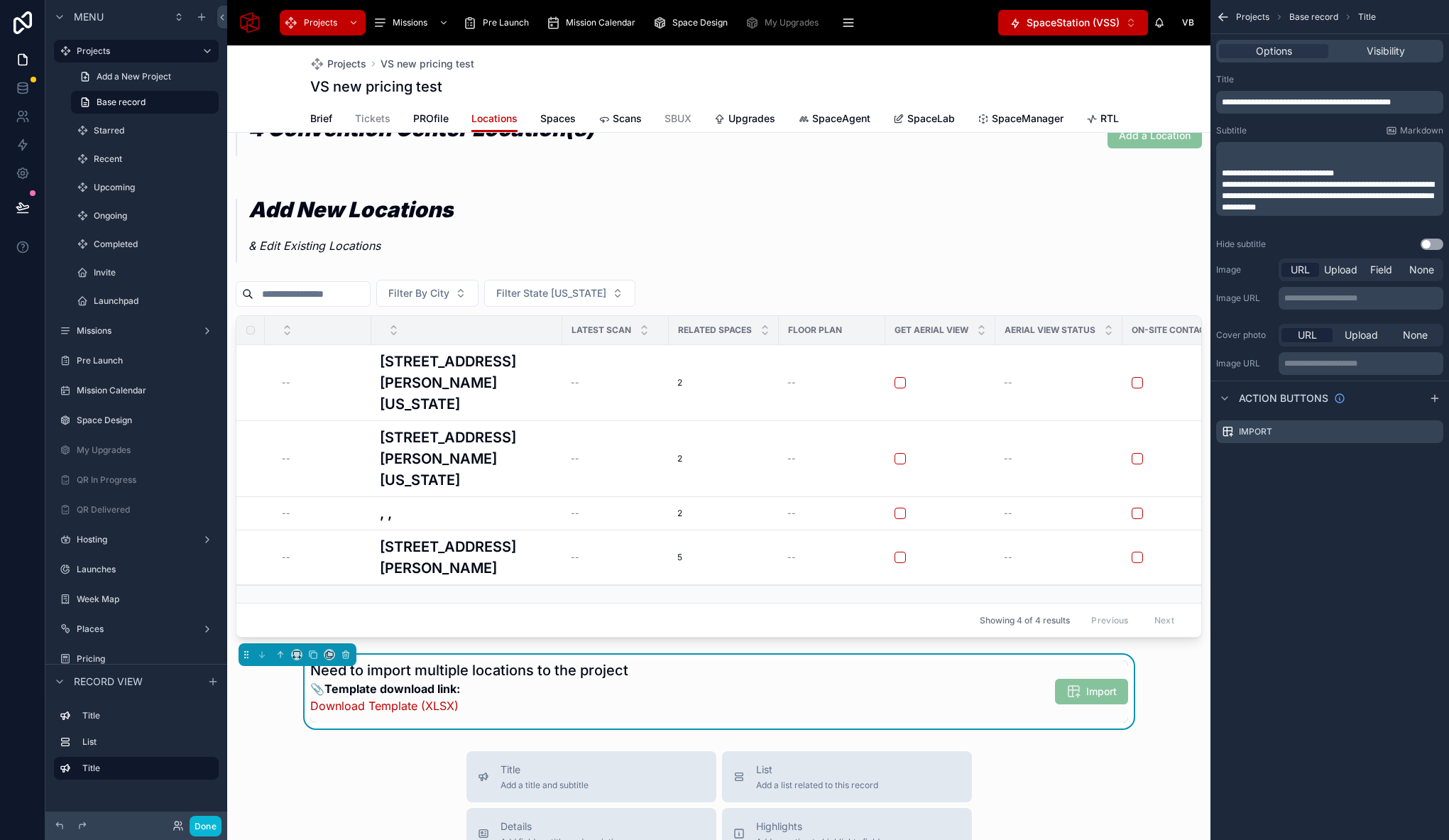
click at [1088, 700] on span "Import" at bounding box center [1091, 692] width 73 height 14
click at [1108, 700] on span "Import" at bounding box center [1091, 692] width 73 height 14
click at [1432, 435] on icon "scrollable content" at bounding box center [1432, 432] width 11 height 11
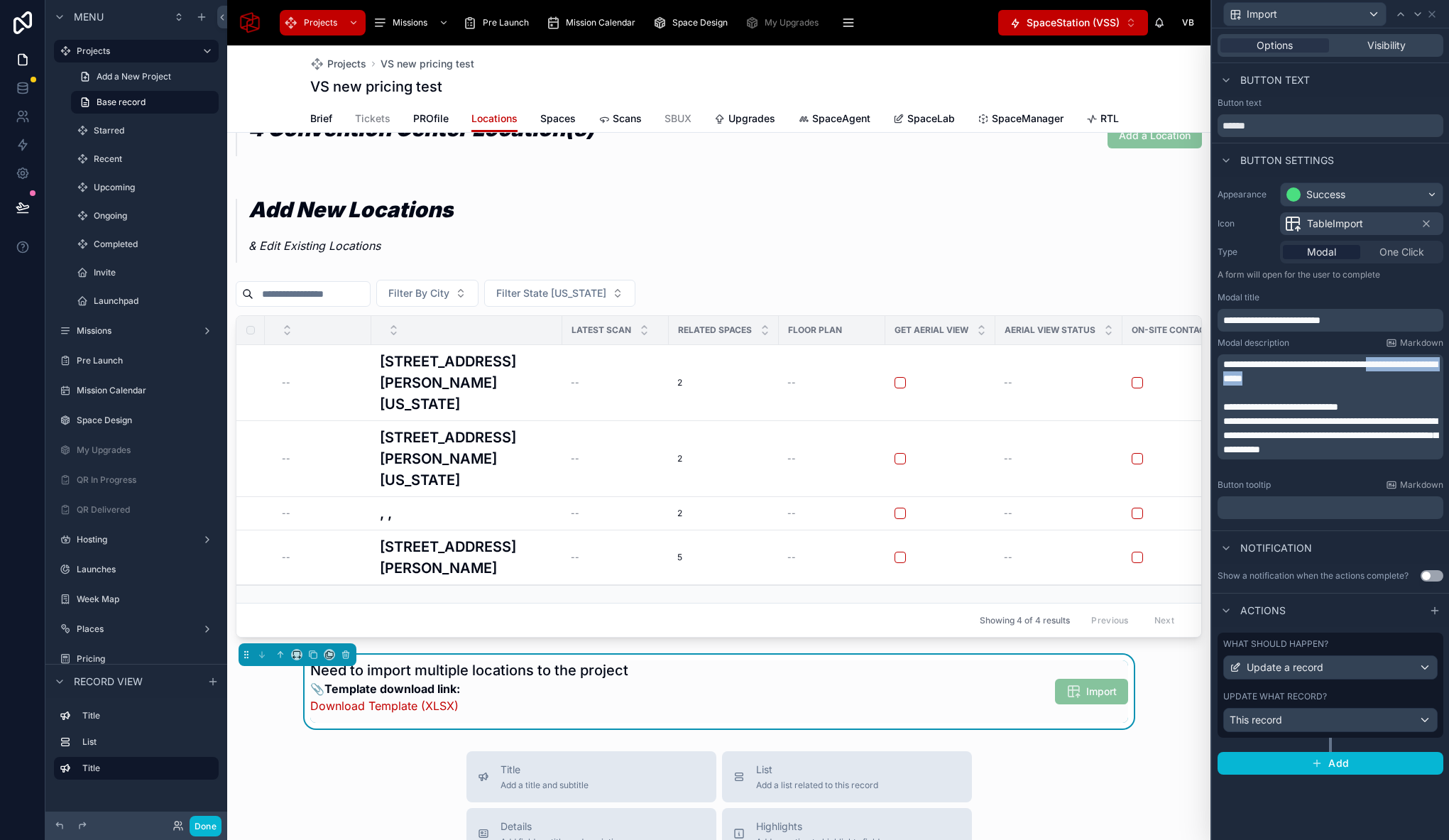
drag, startPoint x: 1400, startPoint y: 364, endPoint x: 1311, endPoint y: 378, distance: 90.1
click at [1311, 378] on p "**********" at bounding box center [1332, 371] width 217 height 28
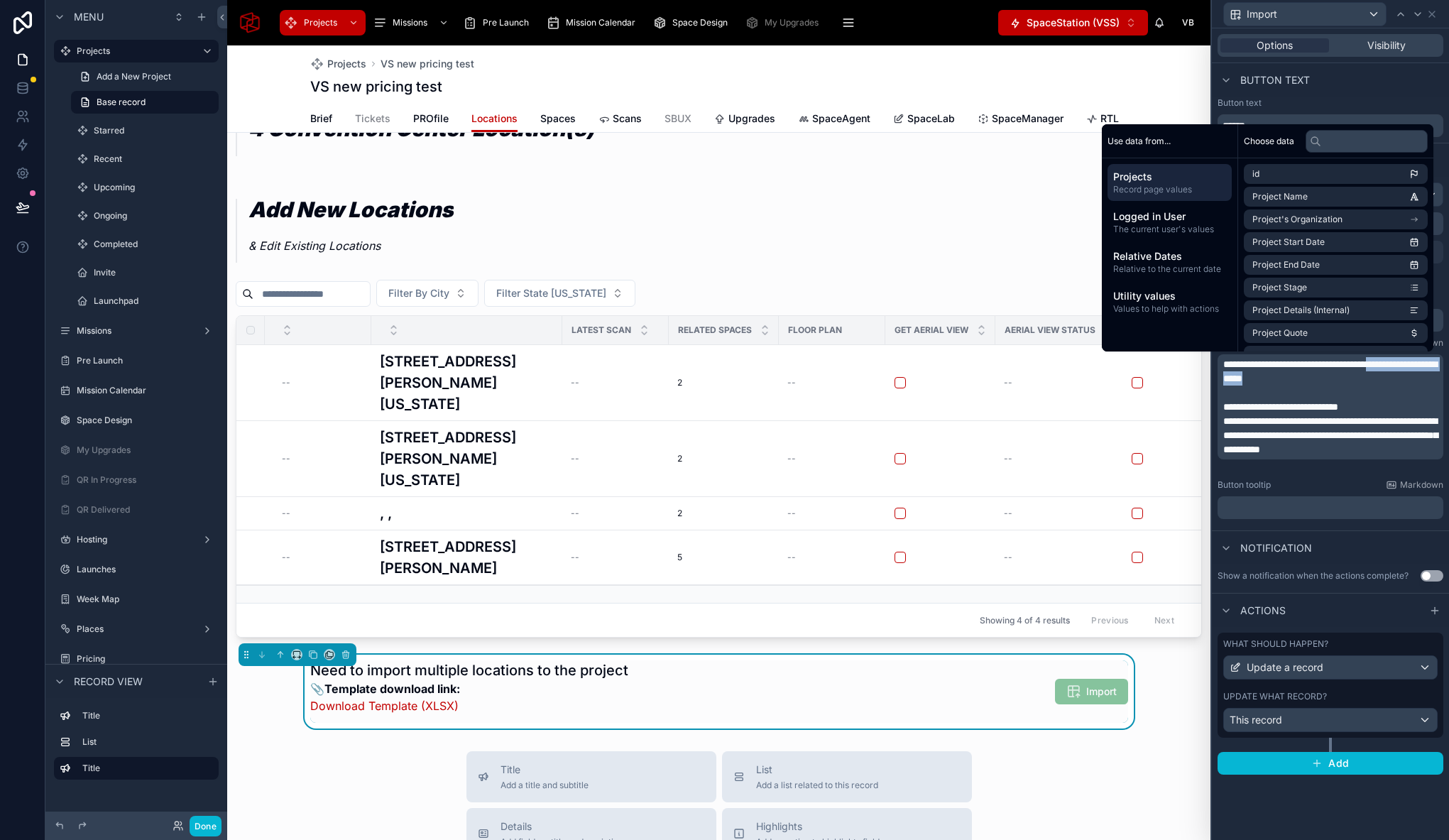
copy span "**********"
click at [1432, 13] on icon at bounding box center [1432, 14] width 11 height 11
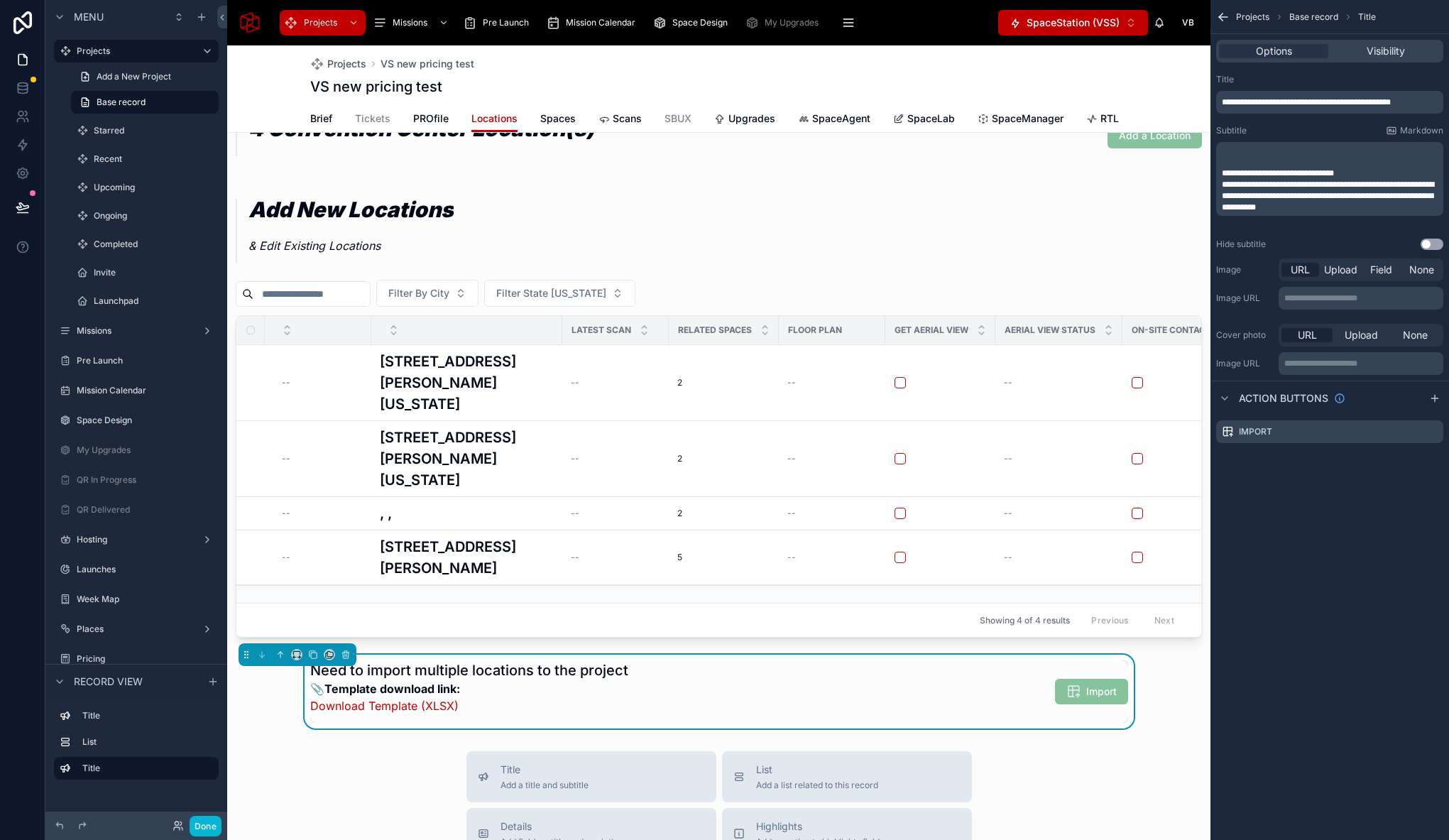
click at [1258, 160] on p "﻿" at bounding box center [1330, 162] width 218 height 11
click at [1222, 159] on span "**********" at bounding box center [1264, 161] width 87 height 8
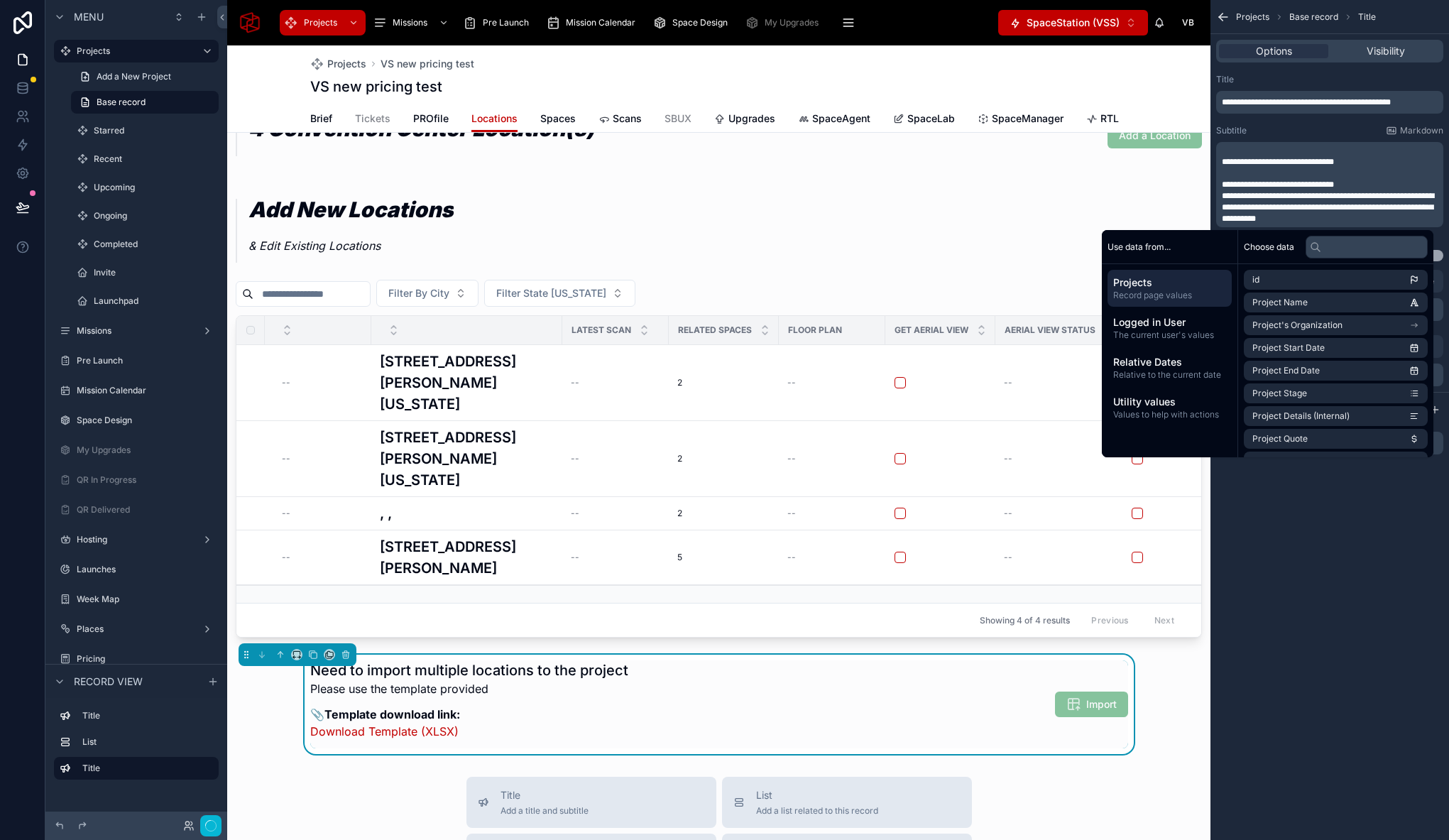
click at [1219, 158] on div "**********" at bounding box center [1329, 184] width 228 height 85
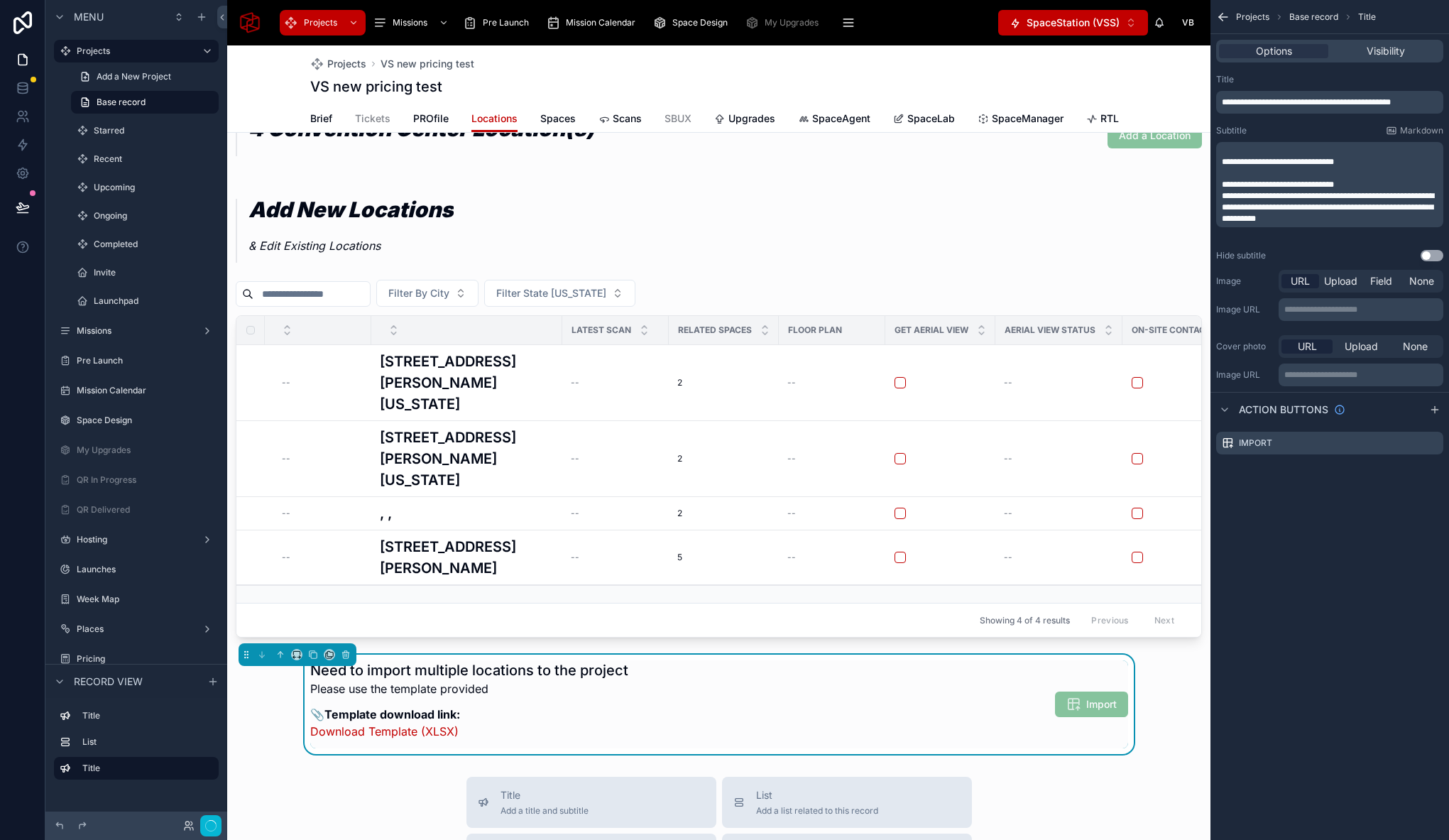
click at [1221, 159] on span "**********" at bounding box center [1278, 161] width 112 height 8
click at [293, 655] on icon at bounding box center [296, 653] width 7 height 4
click at [324, 646] on span "Large" at bounding box center [317, 652] width 27 height 17
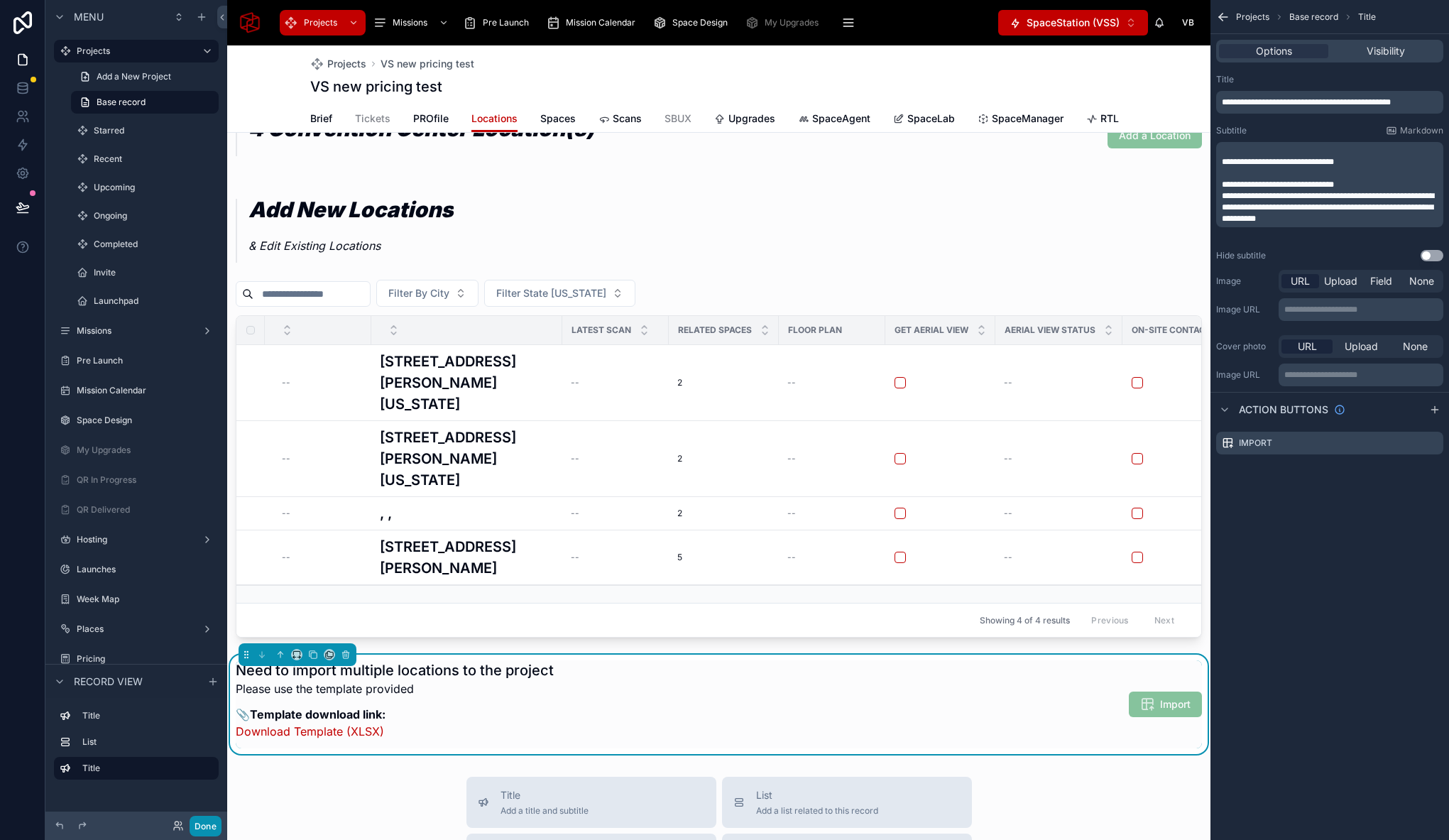
click at [209, 832] on button "Done" at bounding box center [205, 826] width 32 height 21
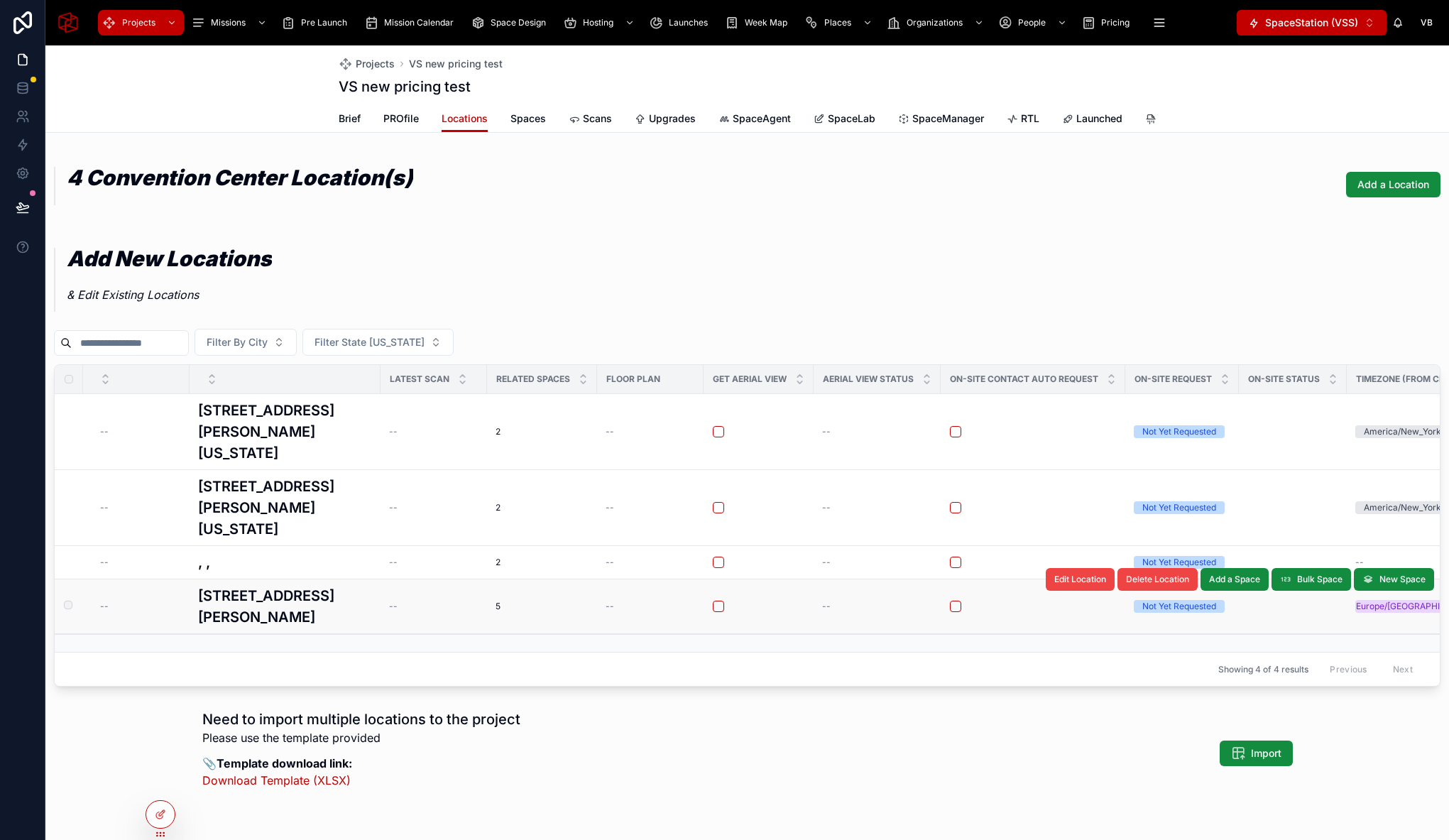
scroll to position [75, 0]
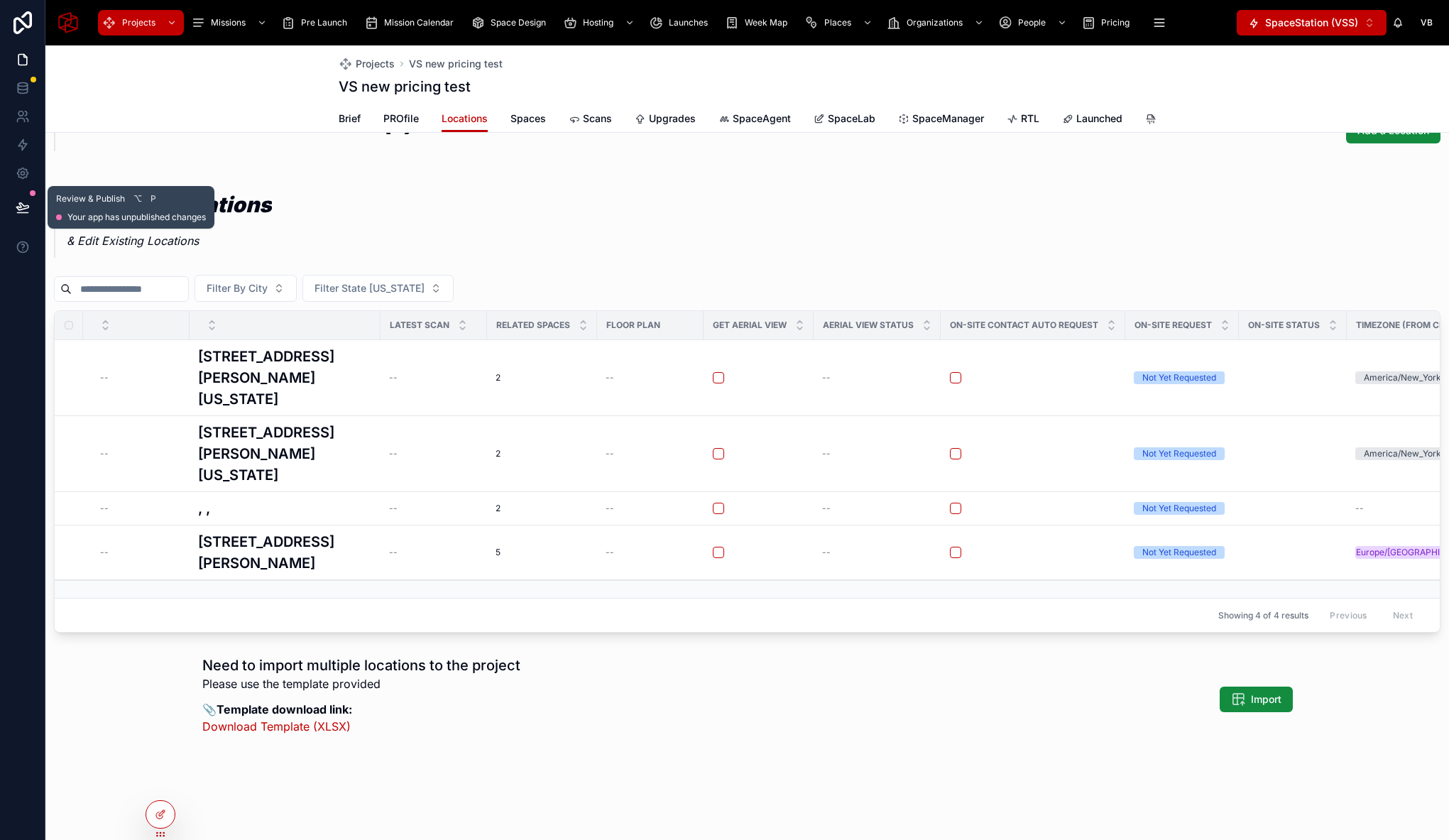
click at [27, 200] on icon at bounding box center [22, 207] width 14 height 14
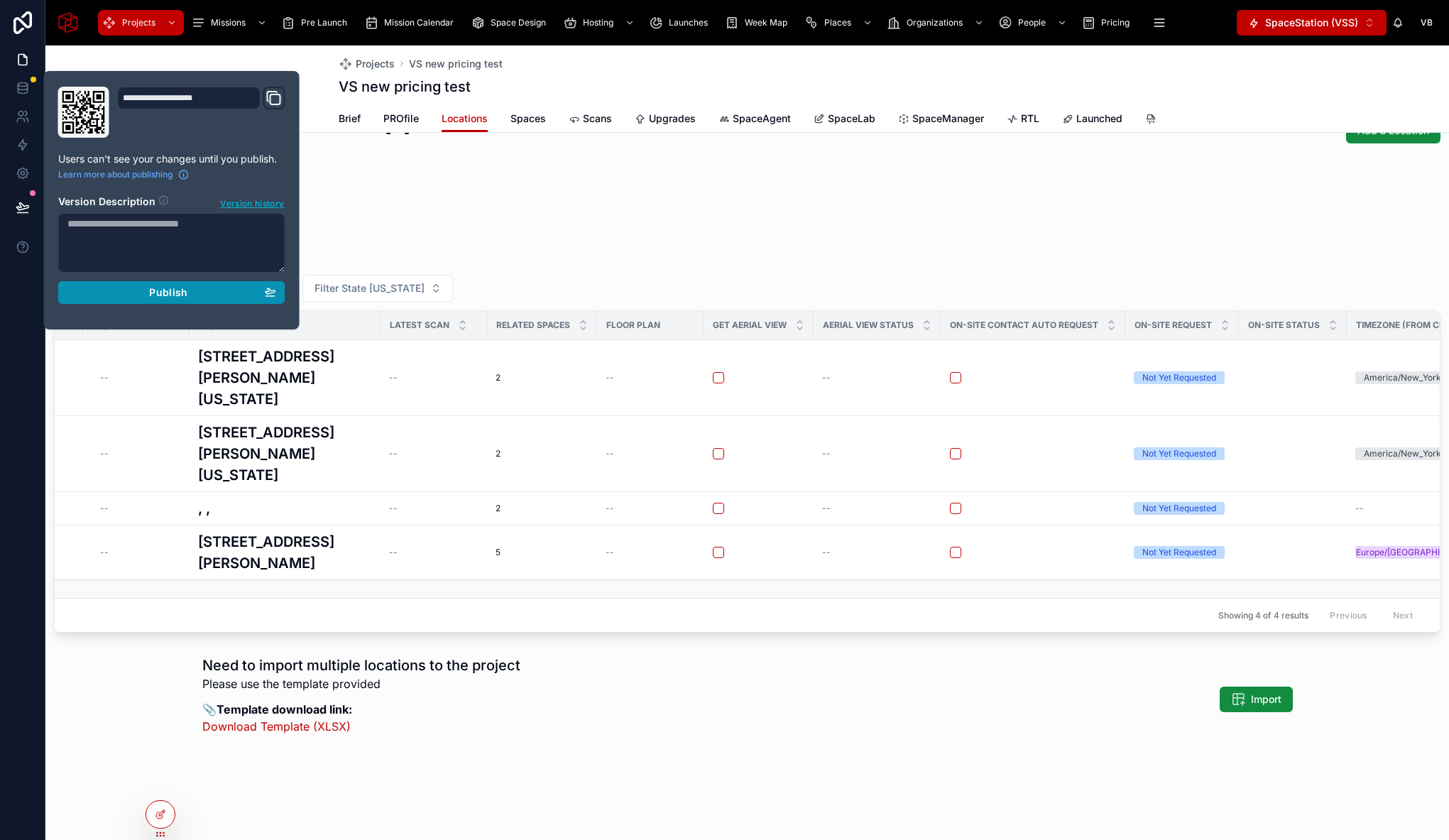
click at [153, 292] on span "Publish" at bounding box center [168, 292] width 38 height 13
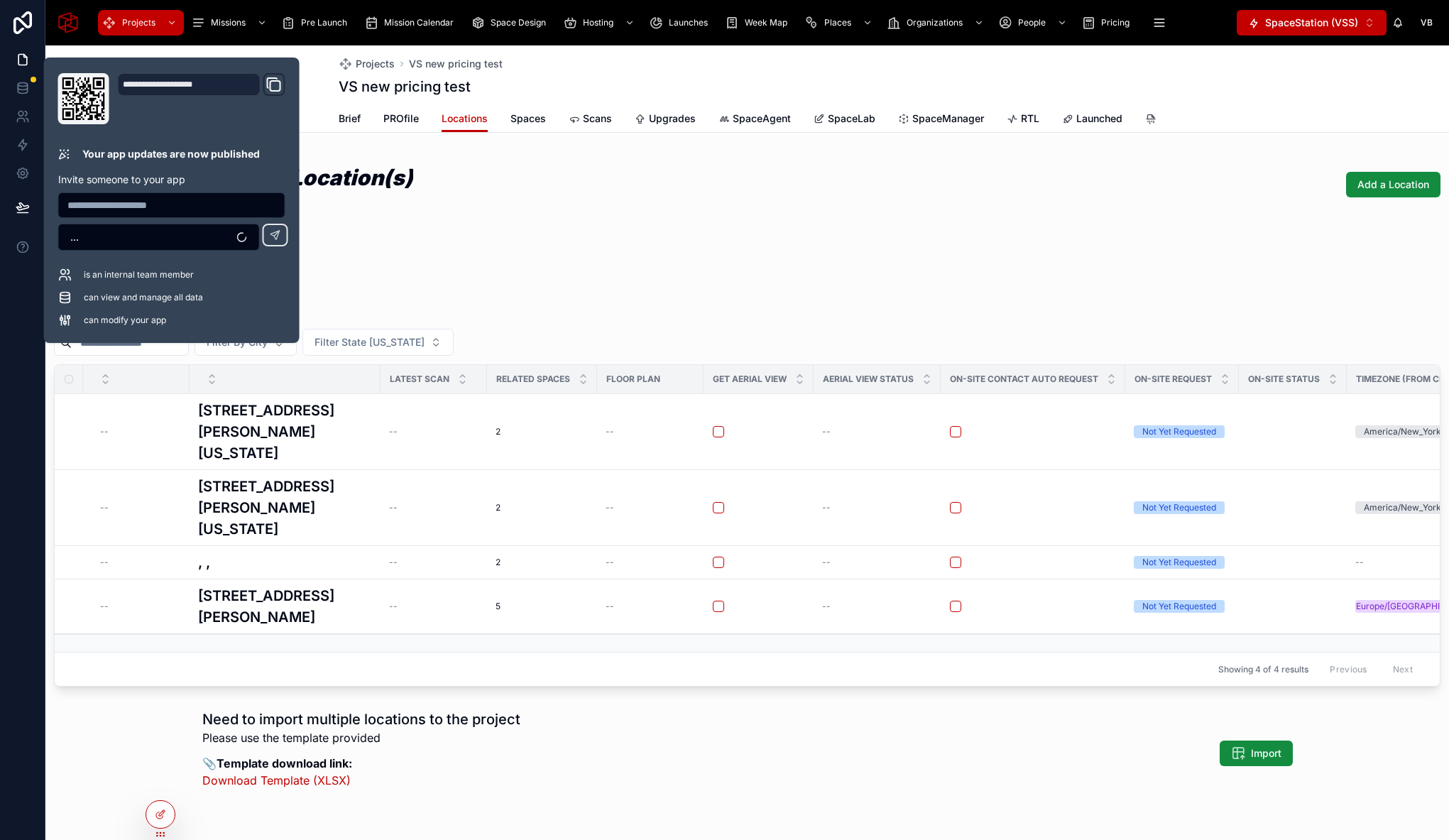
click at [155, 725] on div "Need to import multiple locations to the project Please use the template provid…" at bounding box center [747, 753] width 1403 height 99
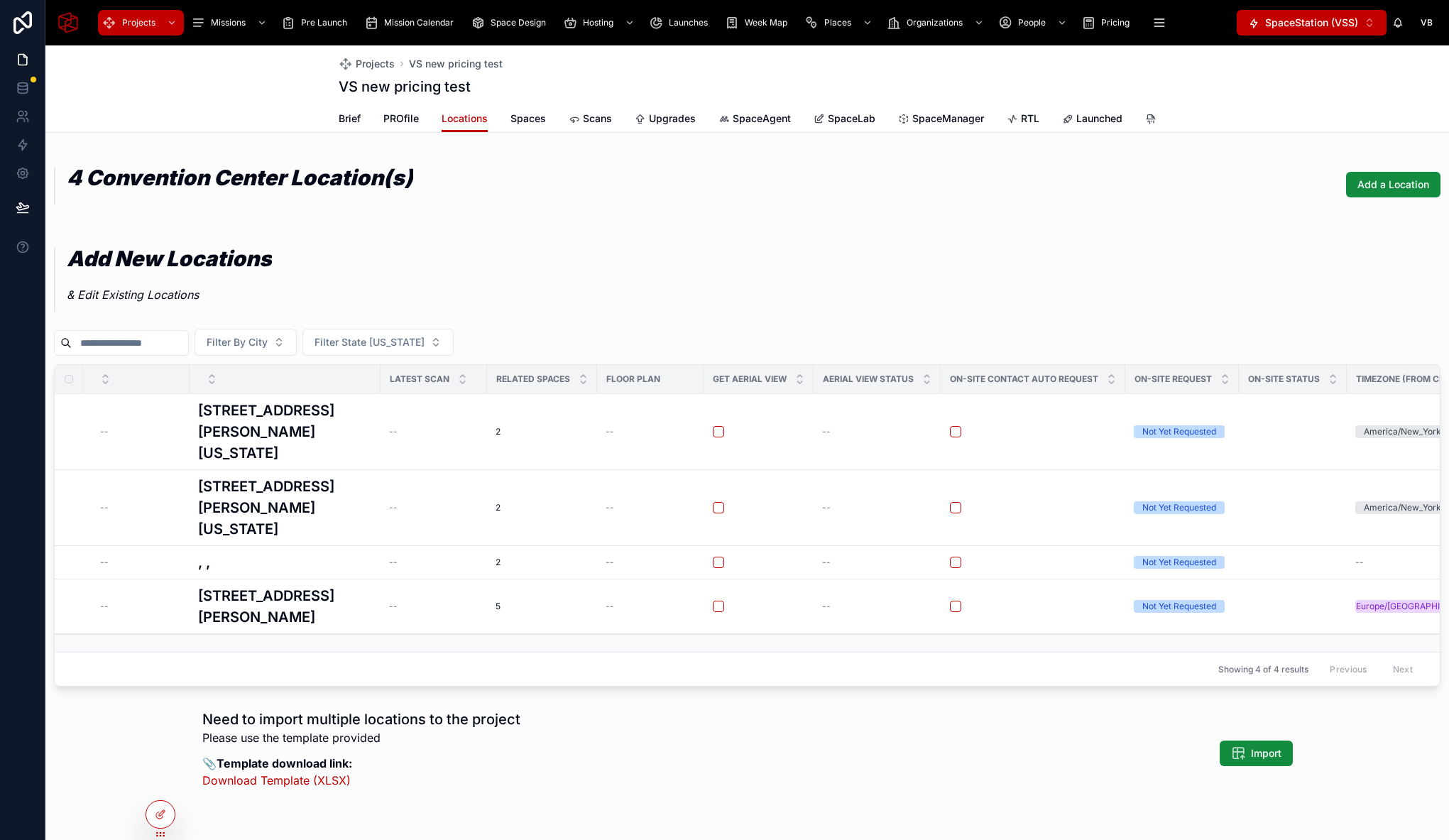
scroll to position [75, 0]
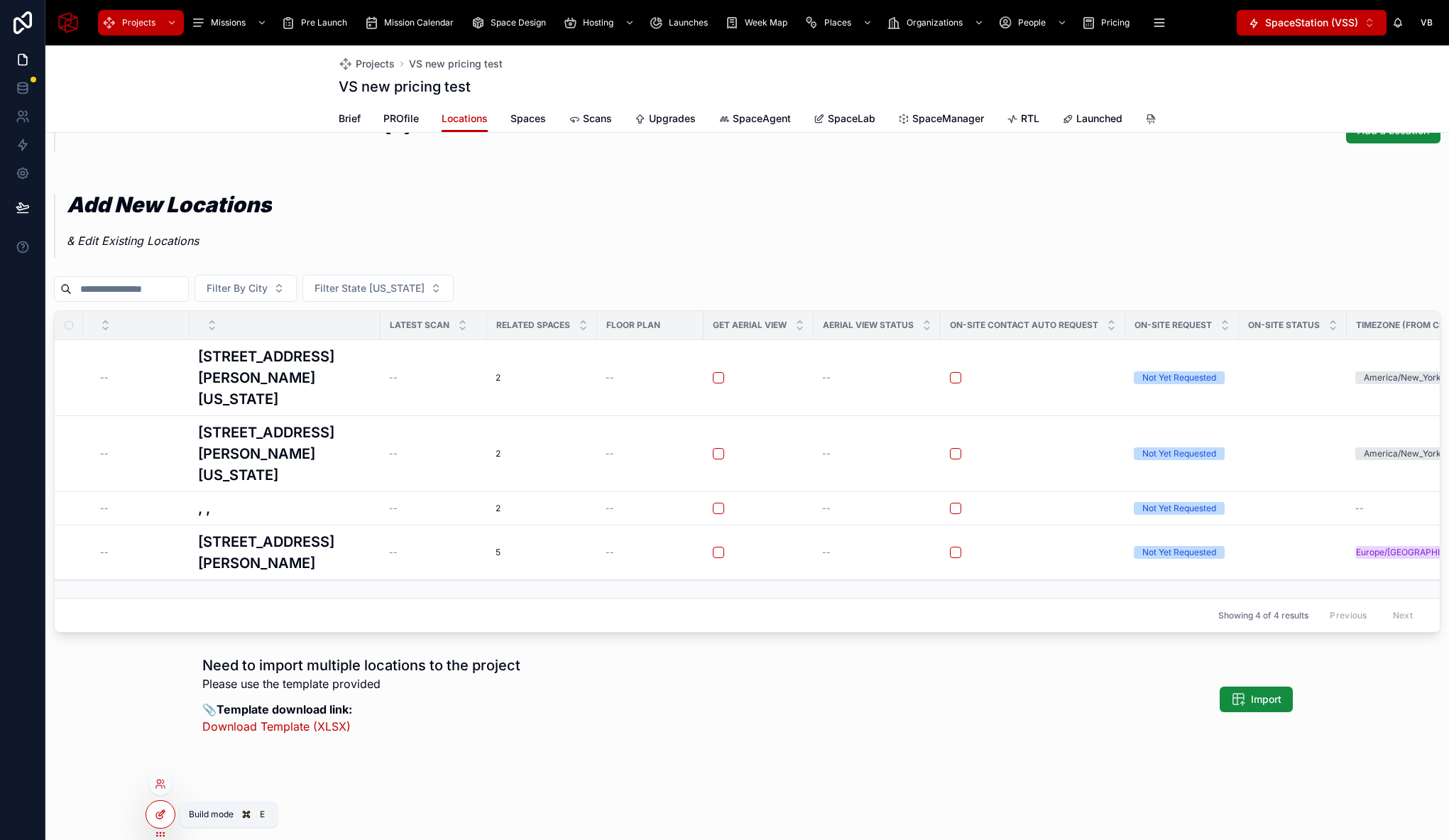
click at [155, 819] on div at bounding box center [160, 814] width 28 height 27
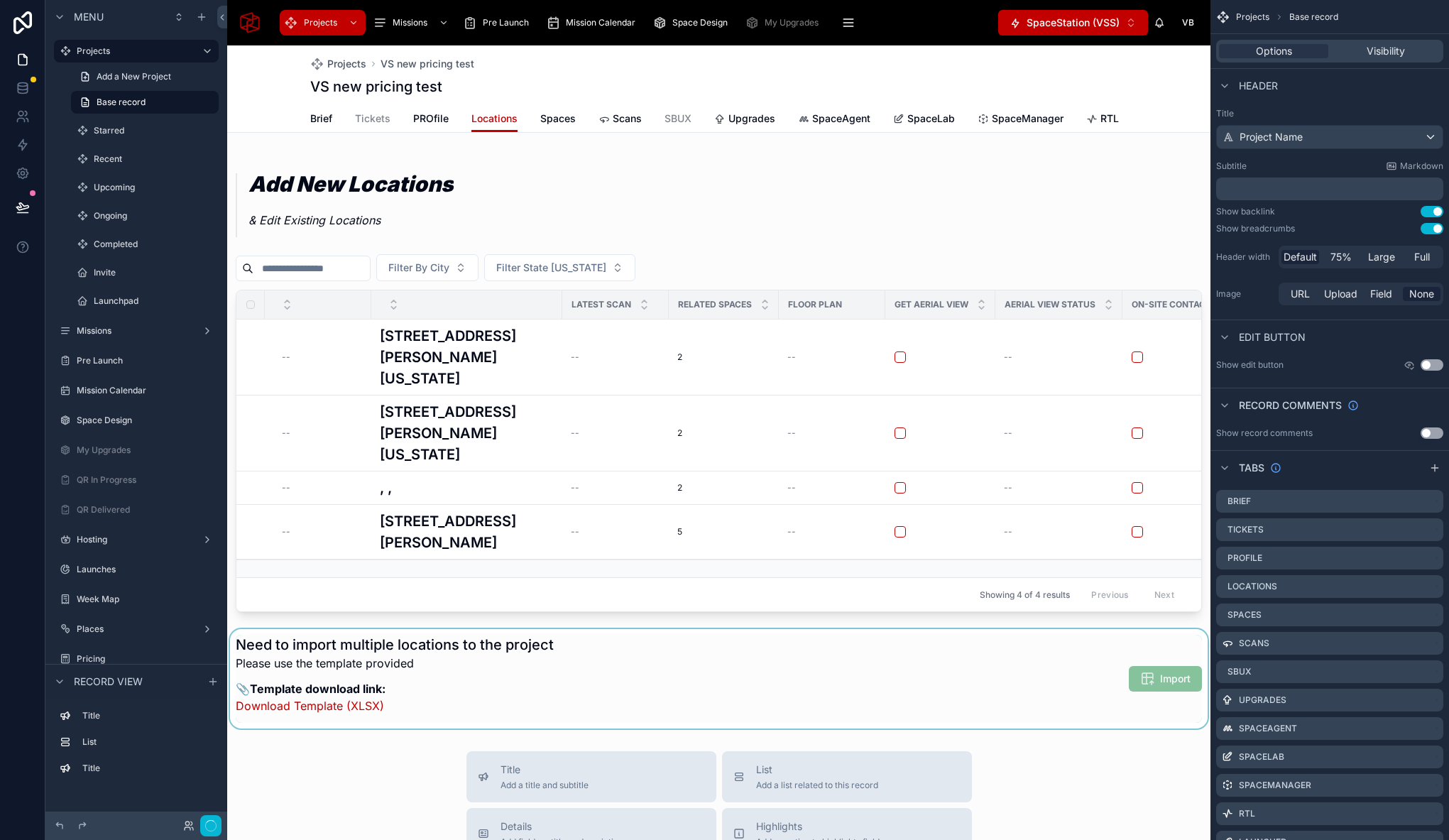
scroll to position [0, 0]
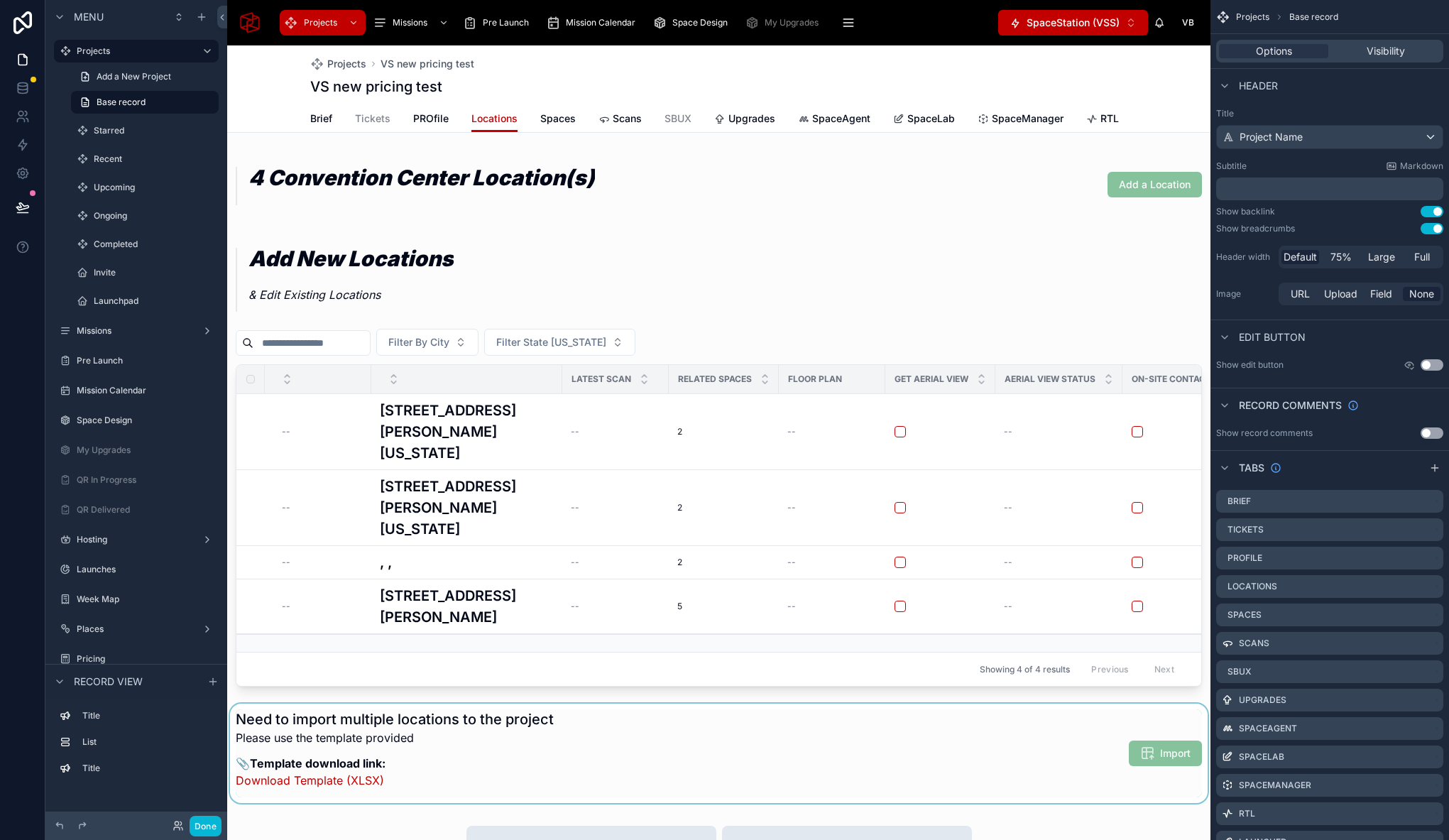
click at [254, 758] on div at bounding box center [719, 753] width 983 height 99
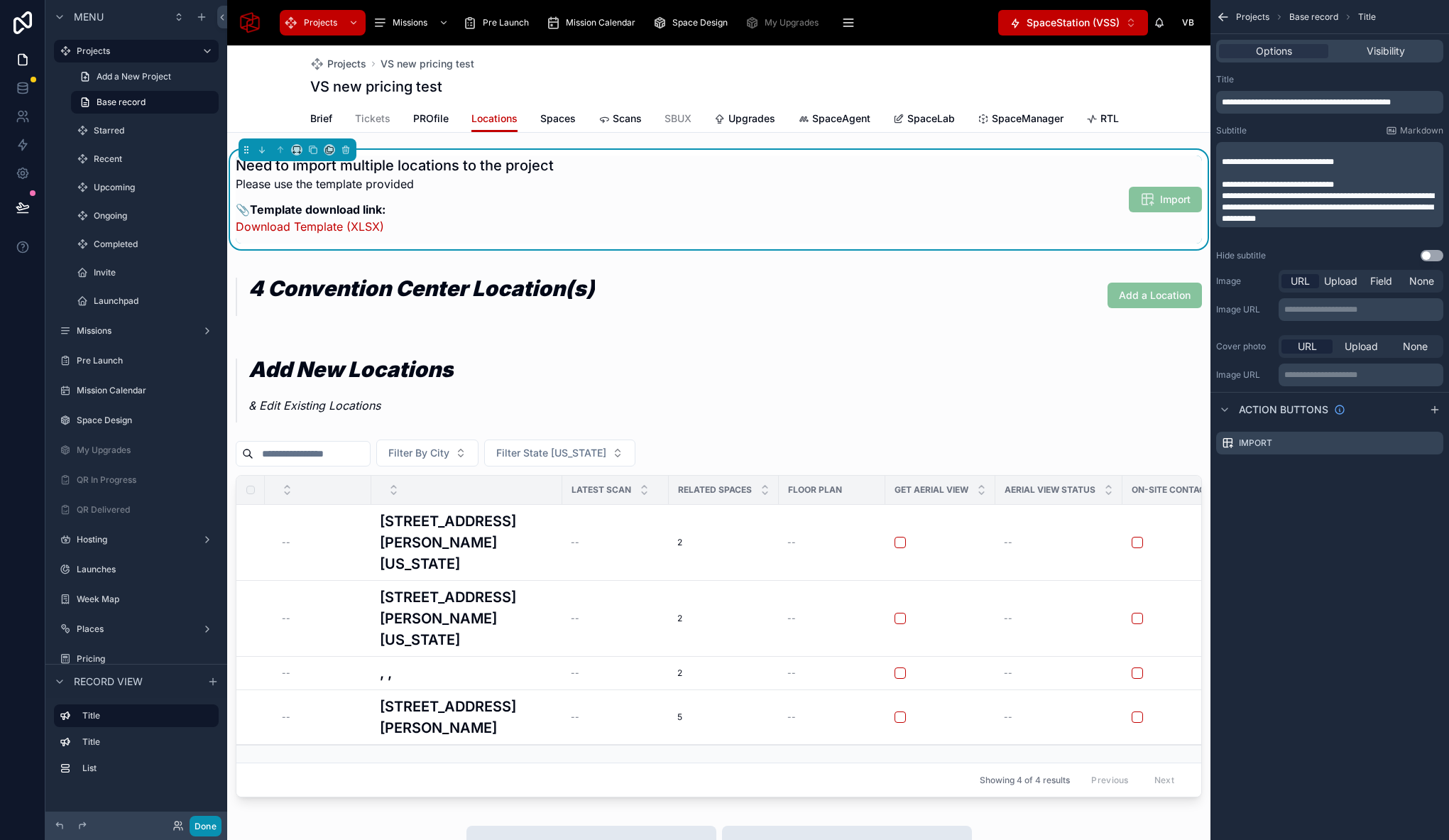
click at [204, 824] on button "Done" at bounding box center [205, 826] width 32 height 21
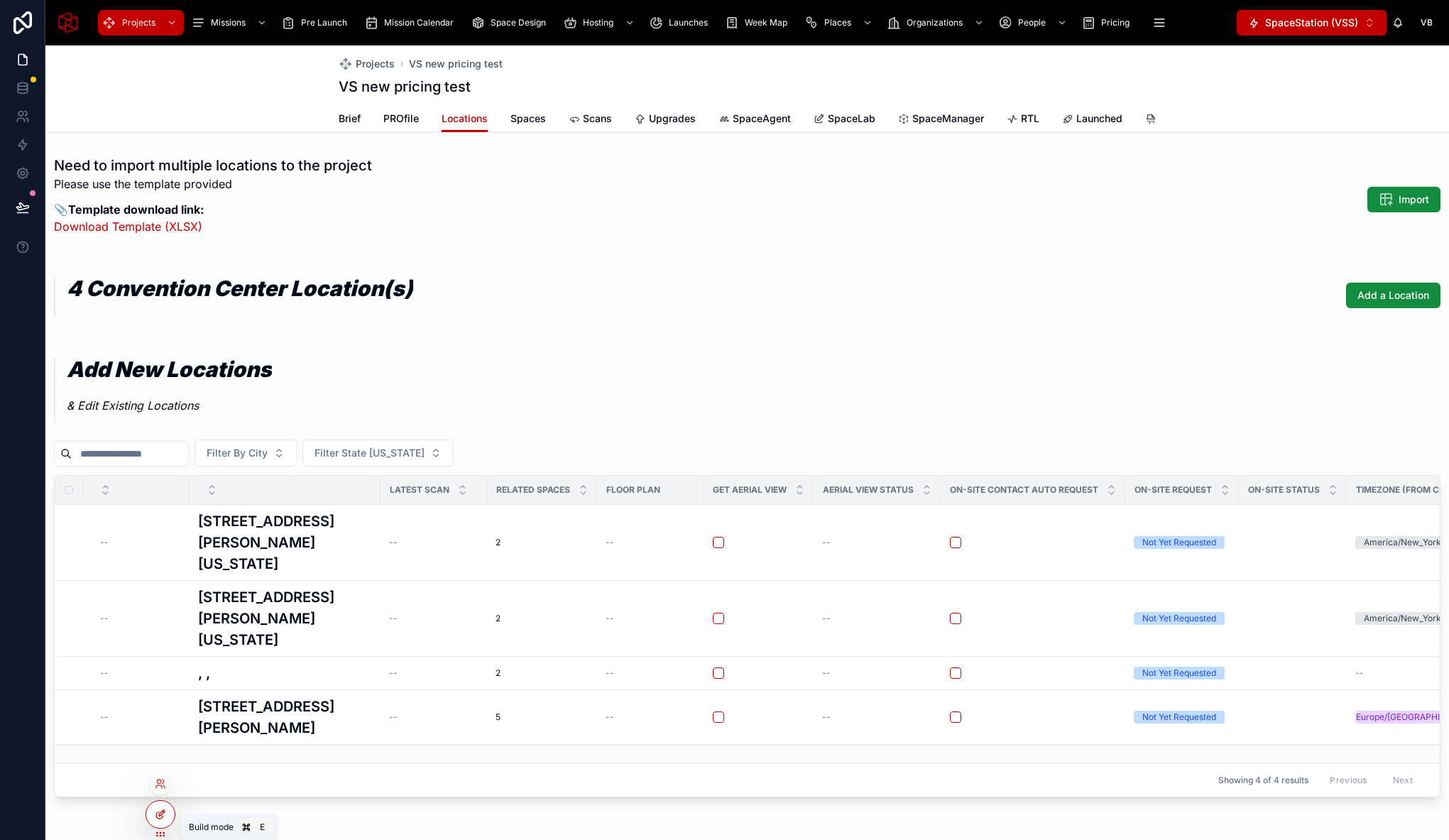
click at [160, 812] on icon at bounding box center [162, 813] width 6 height 6
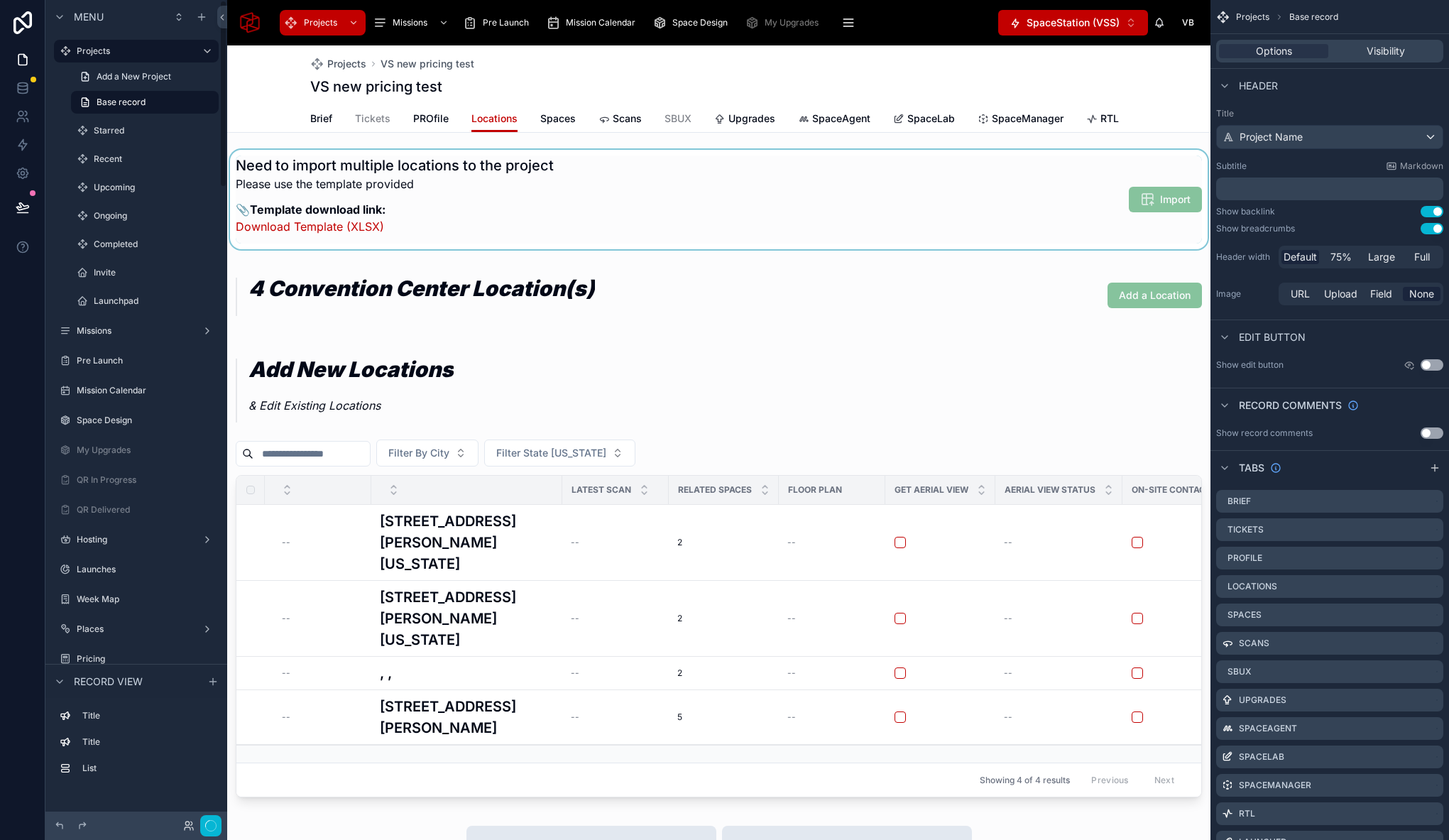
click at [495, 200] on div at bounding box center [719, 199] width 983 height 99
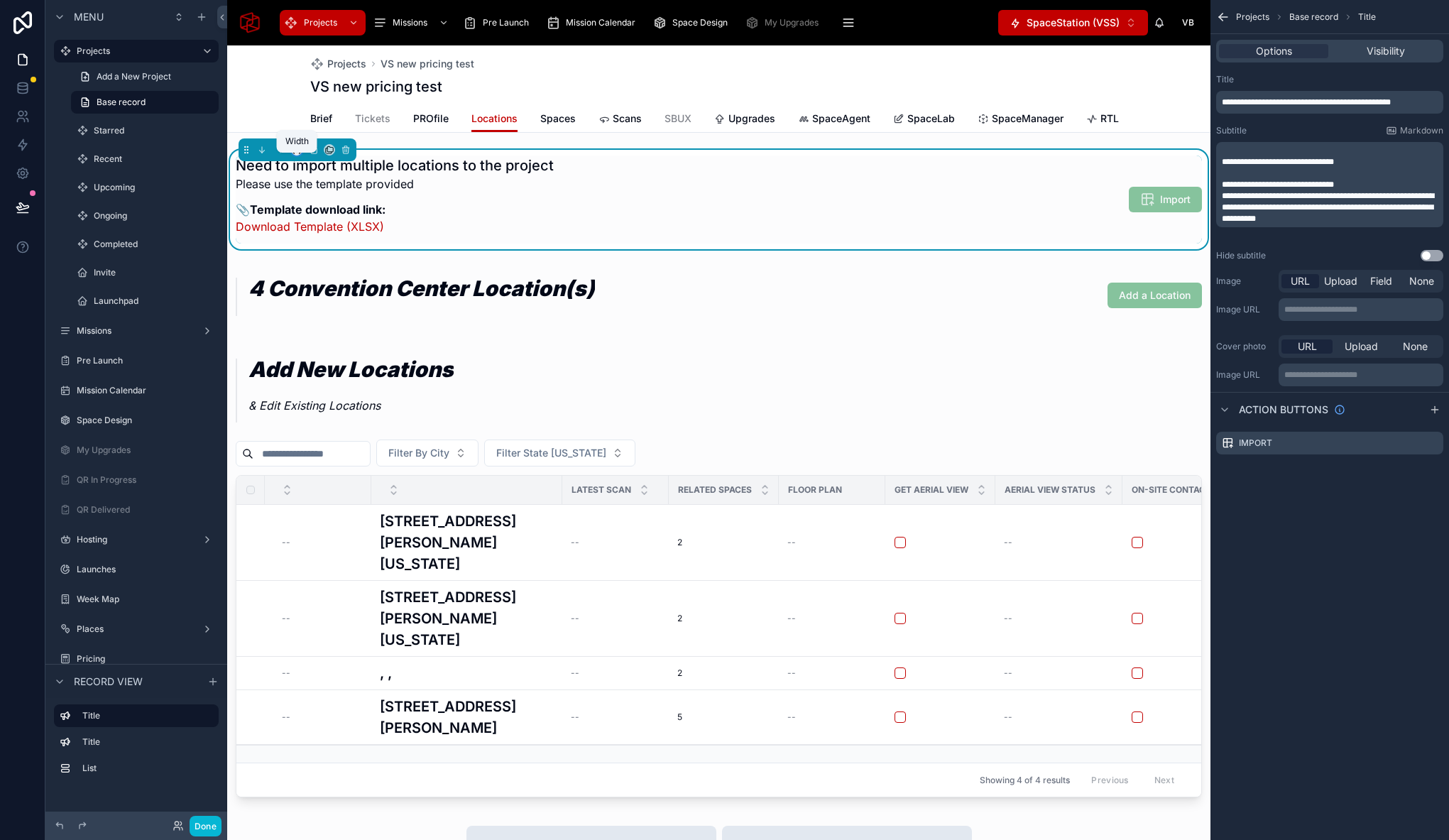
click at [293, 154] on icon at bounding box center [294, 152] width 2 height 3
click at [329, 211] on div "25%" at bounding box center [328, 214] width 49 height 17
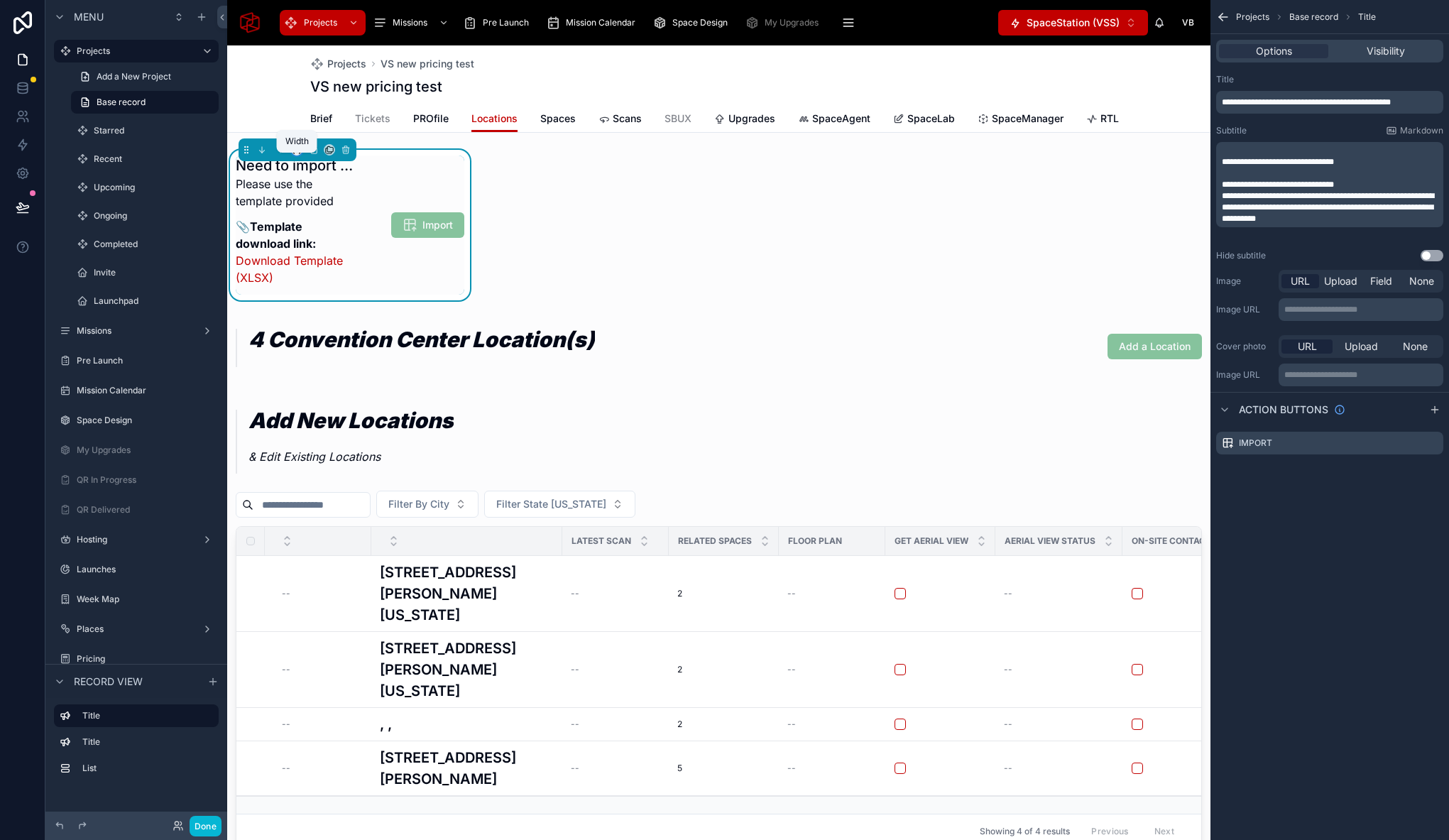
click at [298, 155] on icon at bounding box center [297, 150] width 10 height 10
click at [342, 245] on div "33%" at bounding box center [325, 241] width 44 height 17
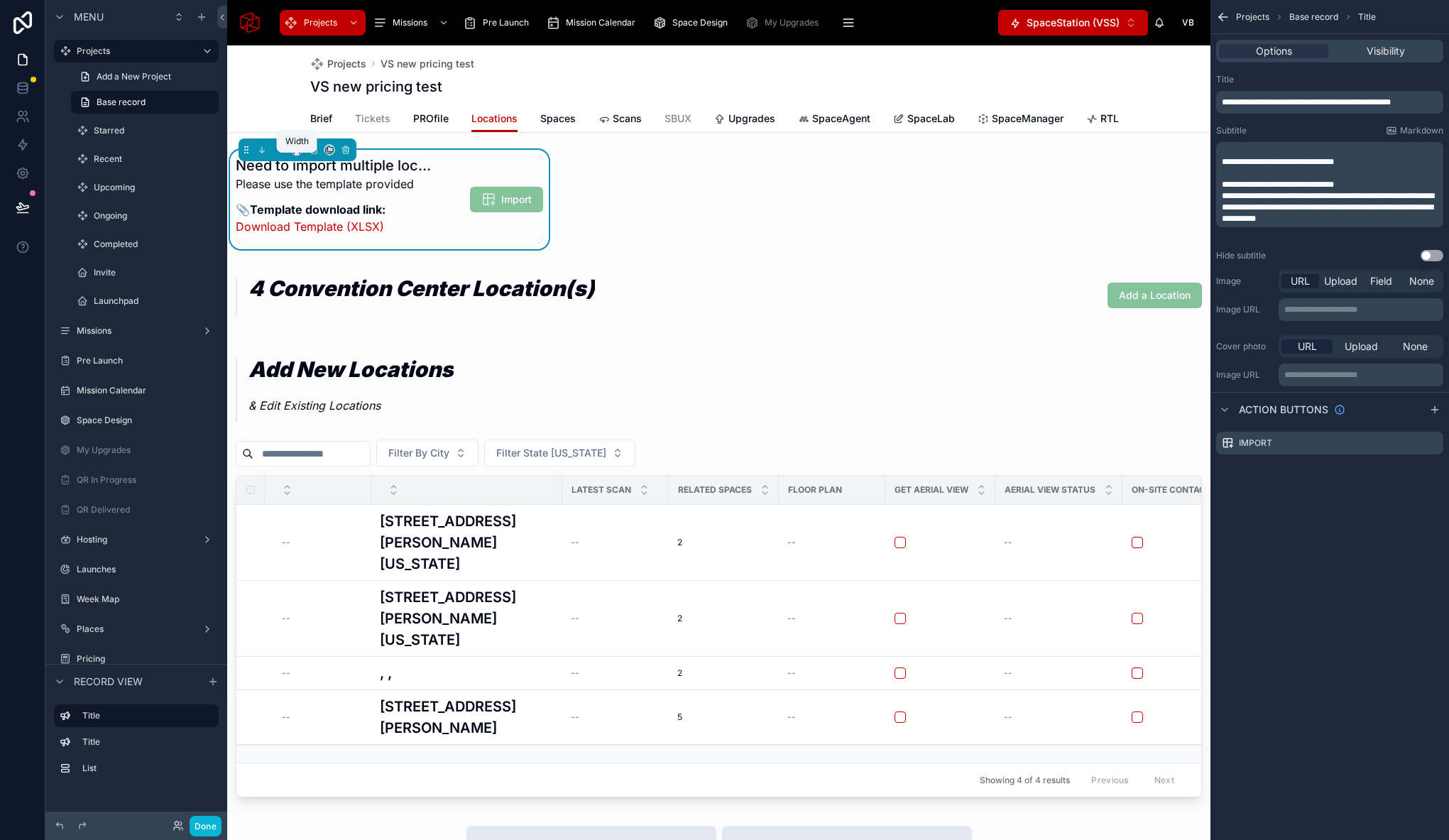
click at [294, 150] on icon at bounding box center [296, 148] width 7 height 4
click at [333, 262] on div "50%" at bounding box center [325, 268] width 44 height 17
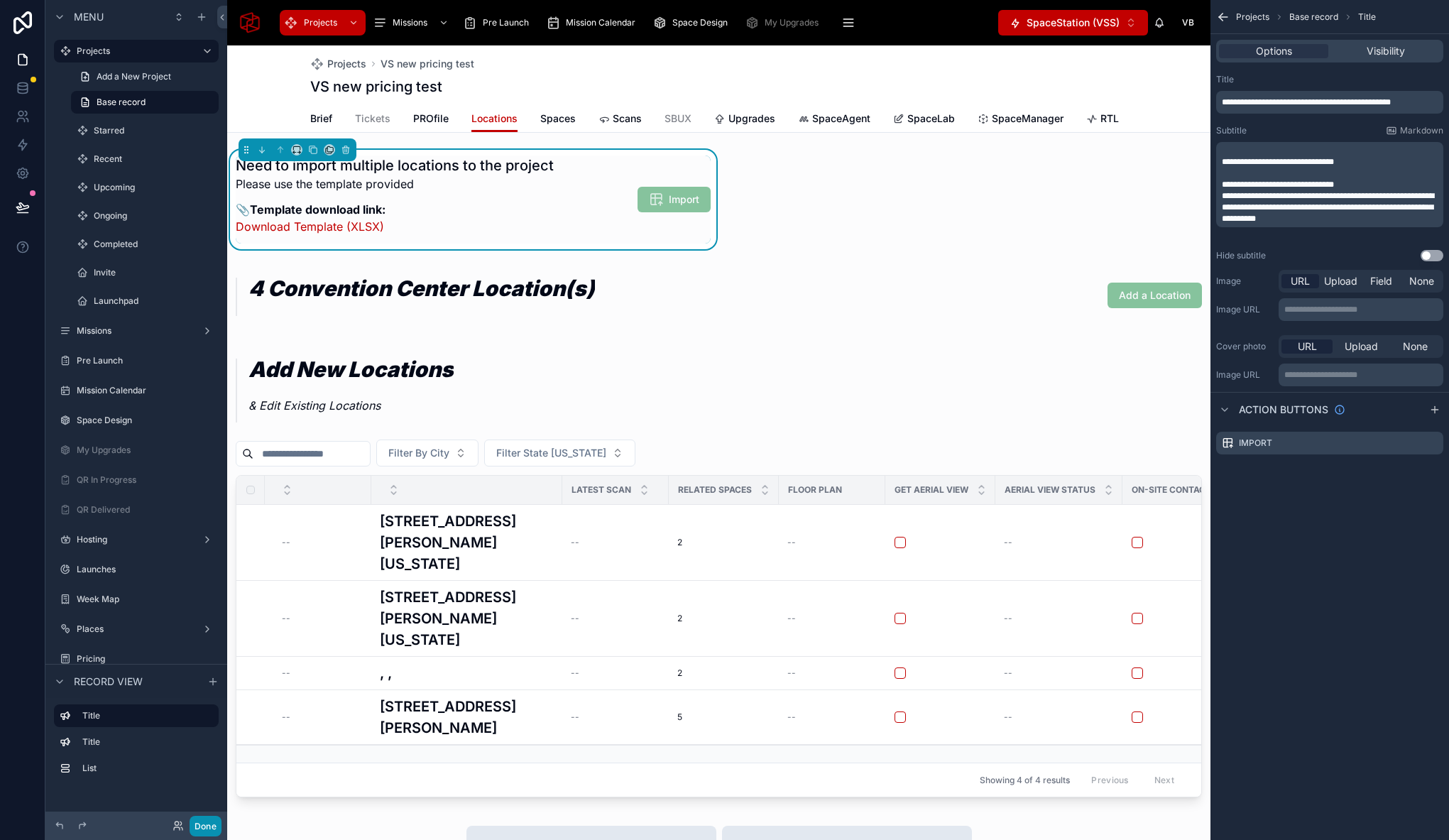
click at [214, 824] on button "Done" at bounding box center [205, 826] width 32 height 21
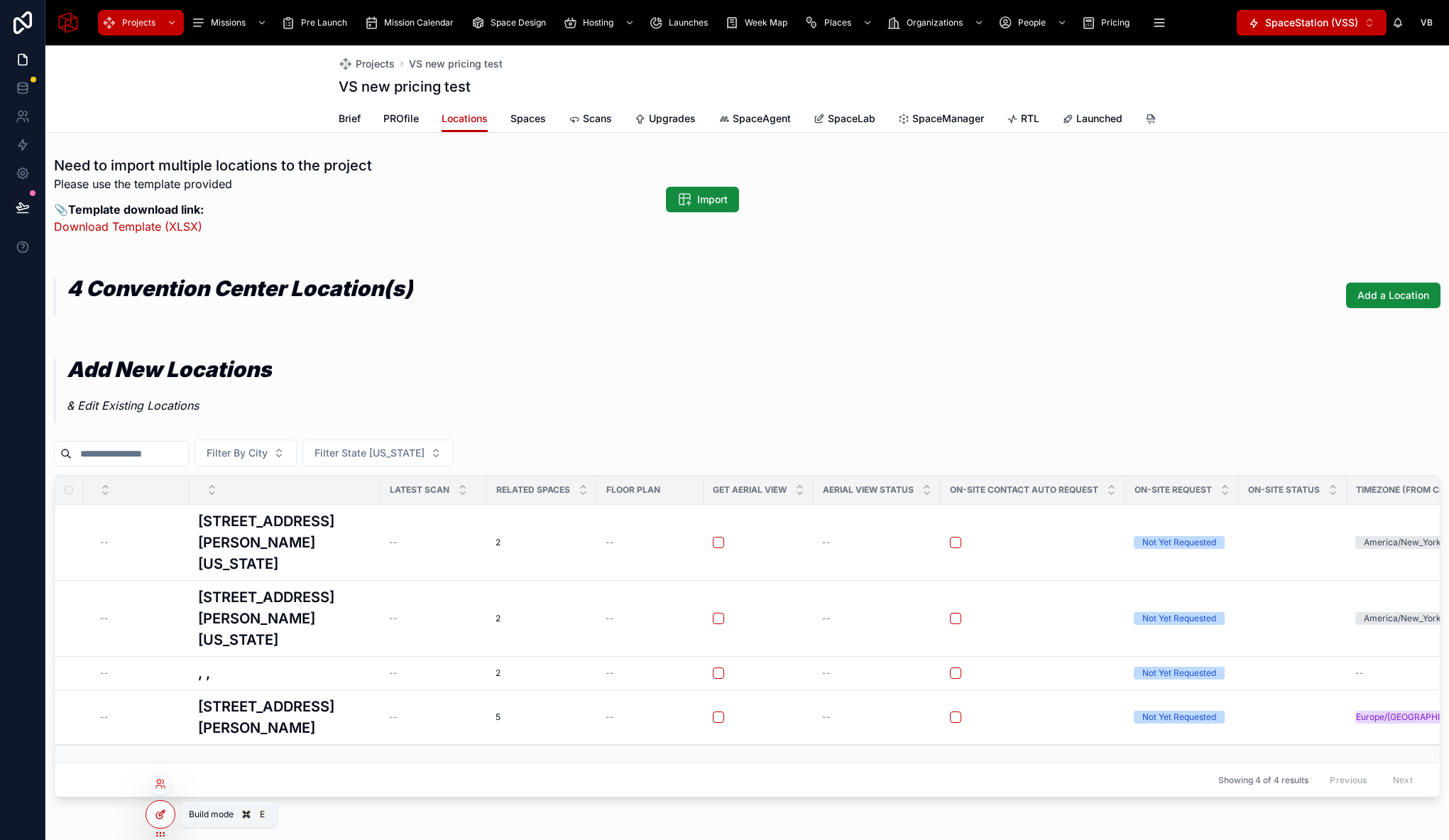
click at [169, 812] on div at bounding box center [160, 814] width 28 height 27
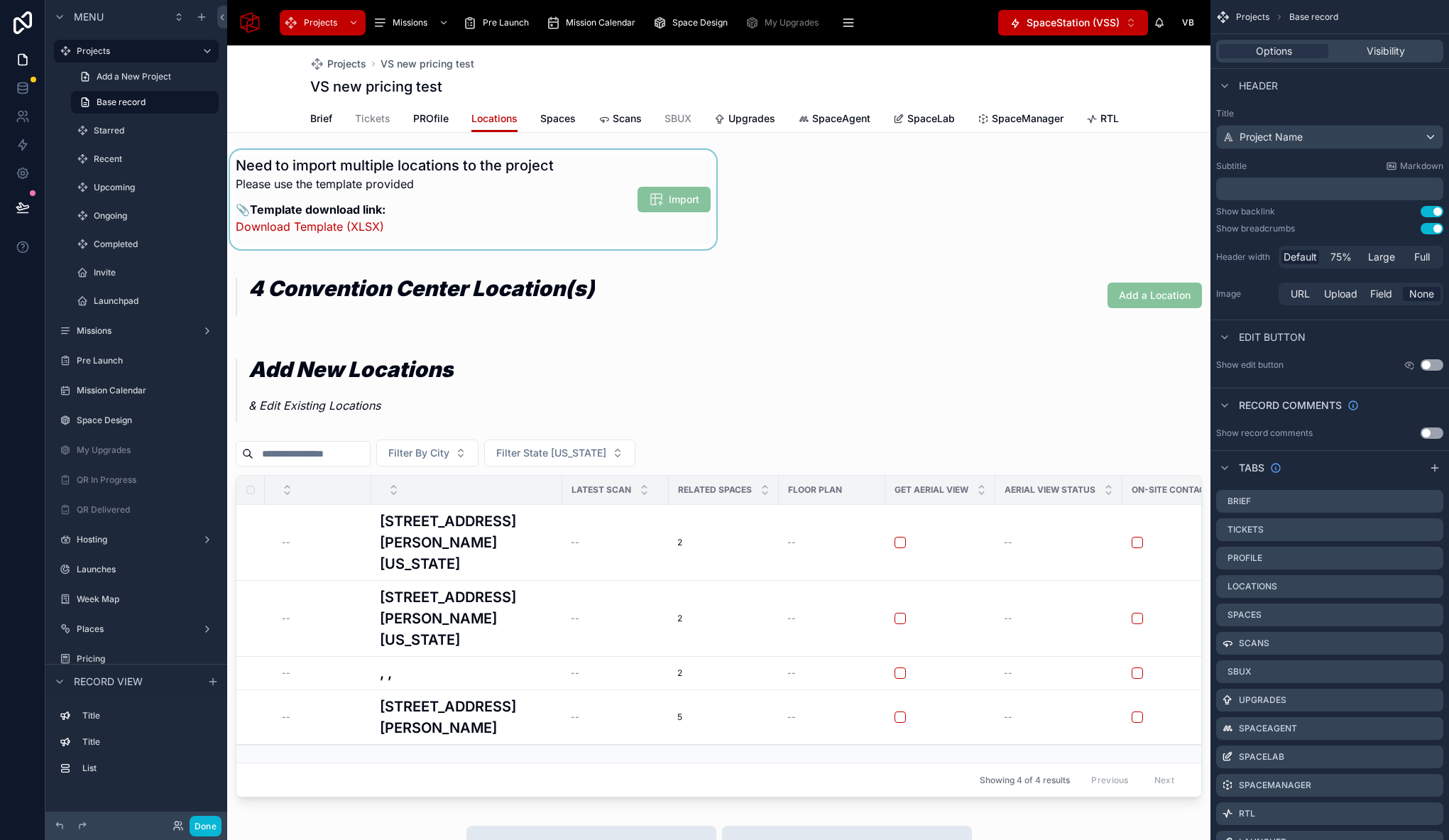
click at [399, 182] on div at bounding box center [473, 199] width 492 height 99
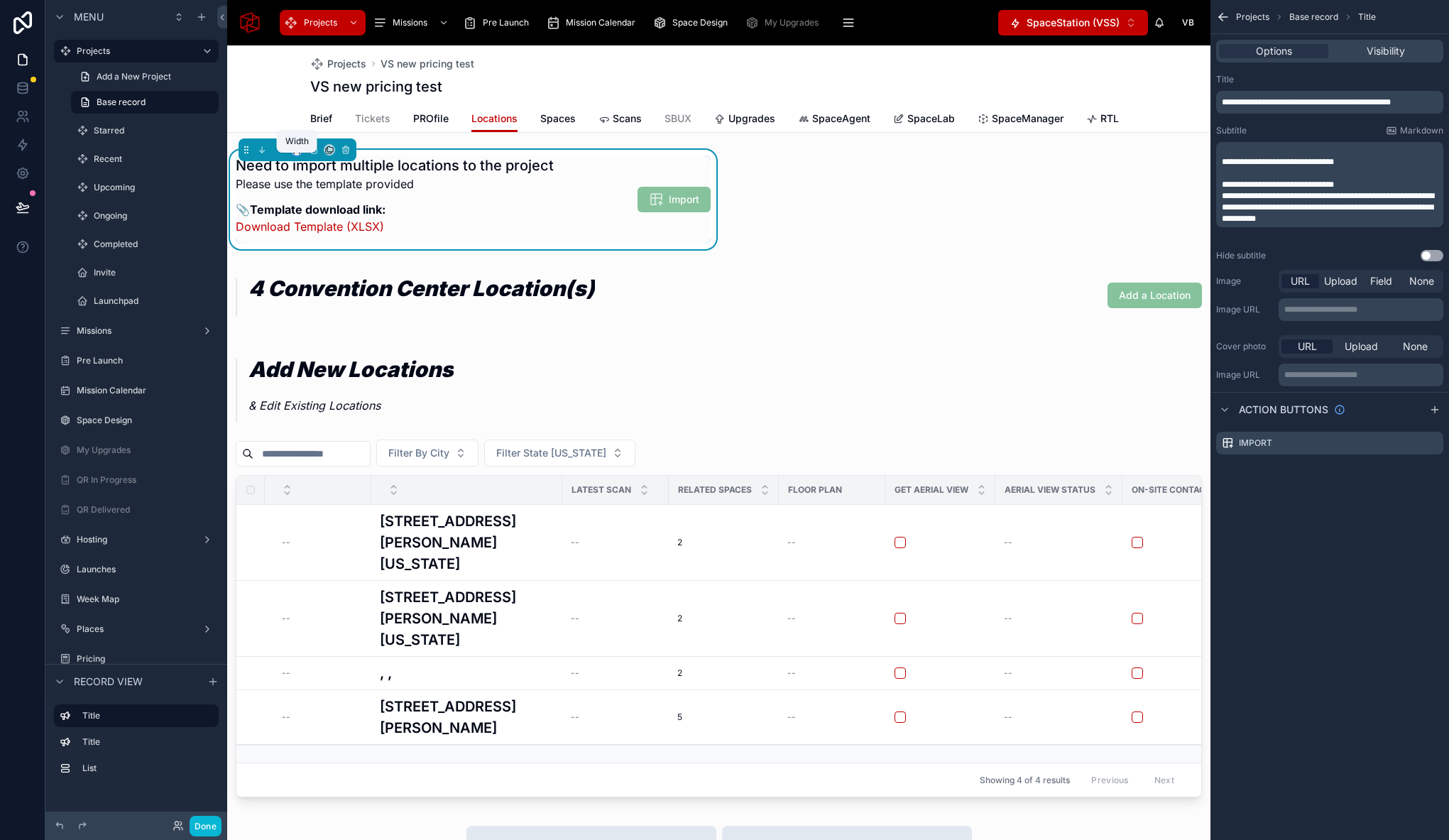
click at [298, 155] on icon at bounding box center [297, 150] width 10 height 10
click at [327, 179] on span "Default" at bounding box center [320, 186] width 34 height 17
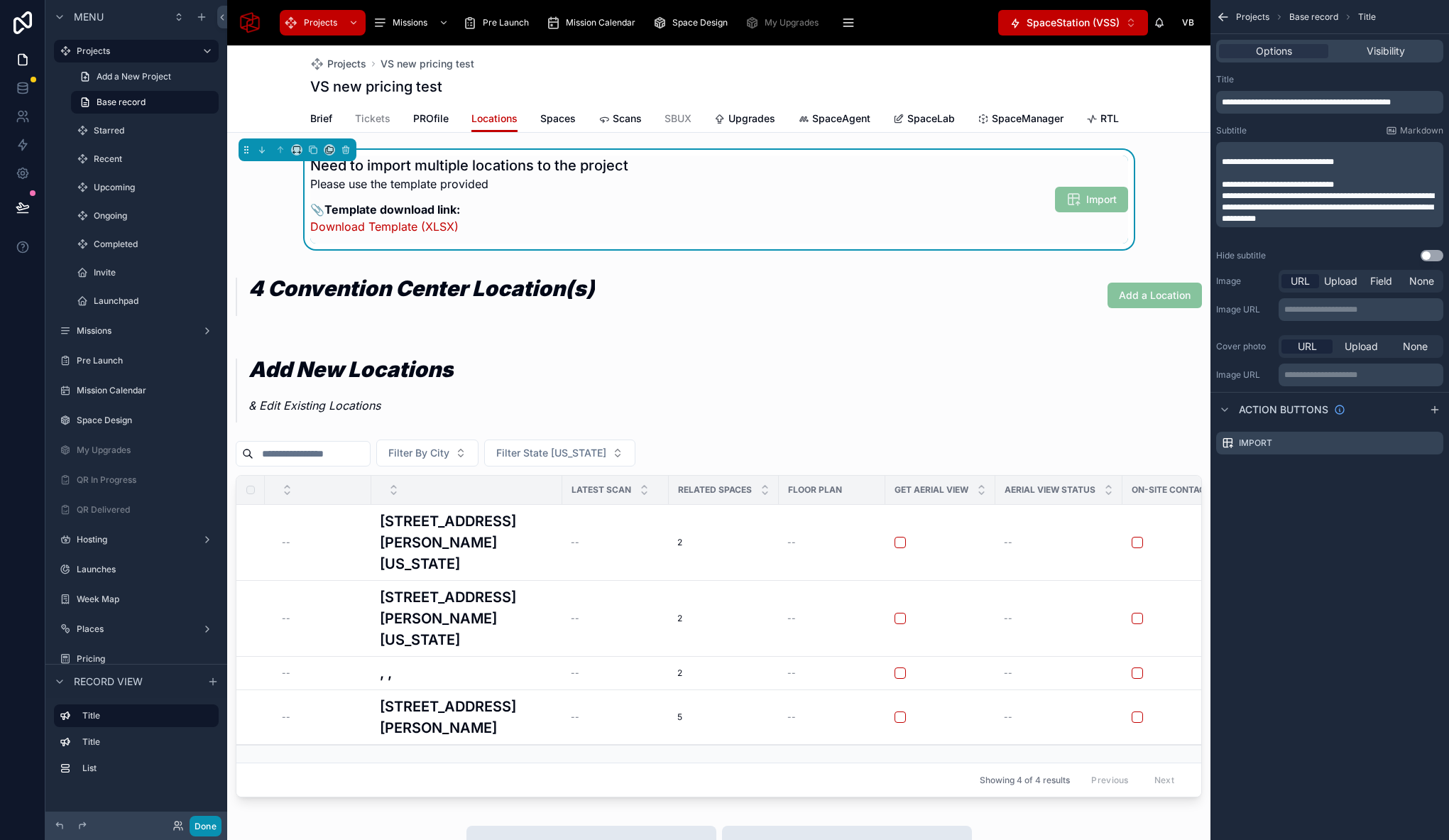
click at [209, 834] on button "Done" at bounding box center [205, 826] width 32 height 21
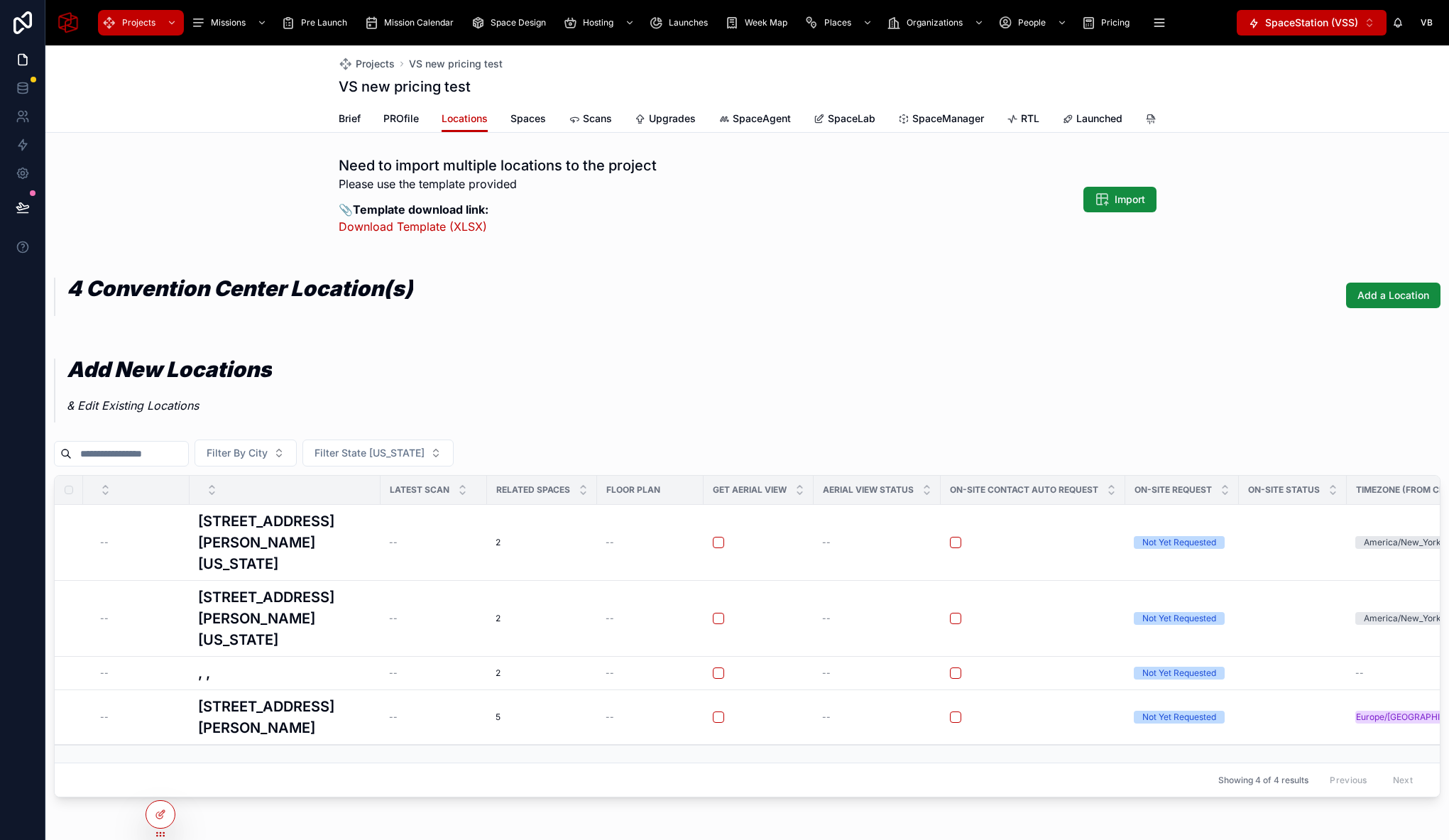
click at [286, 190] on div "Need to import multiple locations to the project Please use the template provid…" at bounding box center [747, 199] width 1403 height 99
click at [28, 209] on icon at bounding box center [22, 207] width 14 height 14
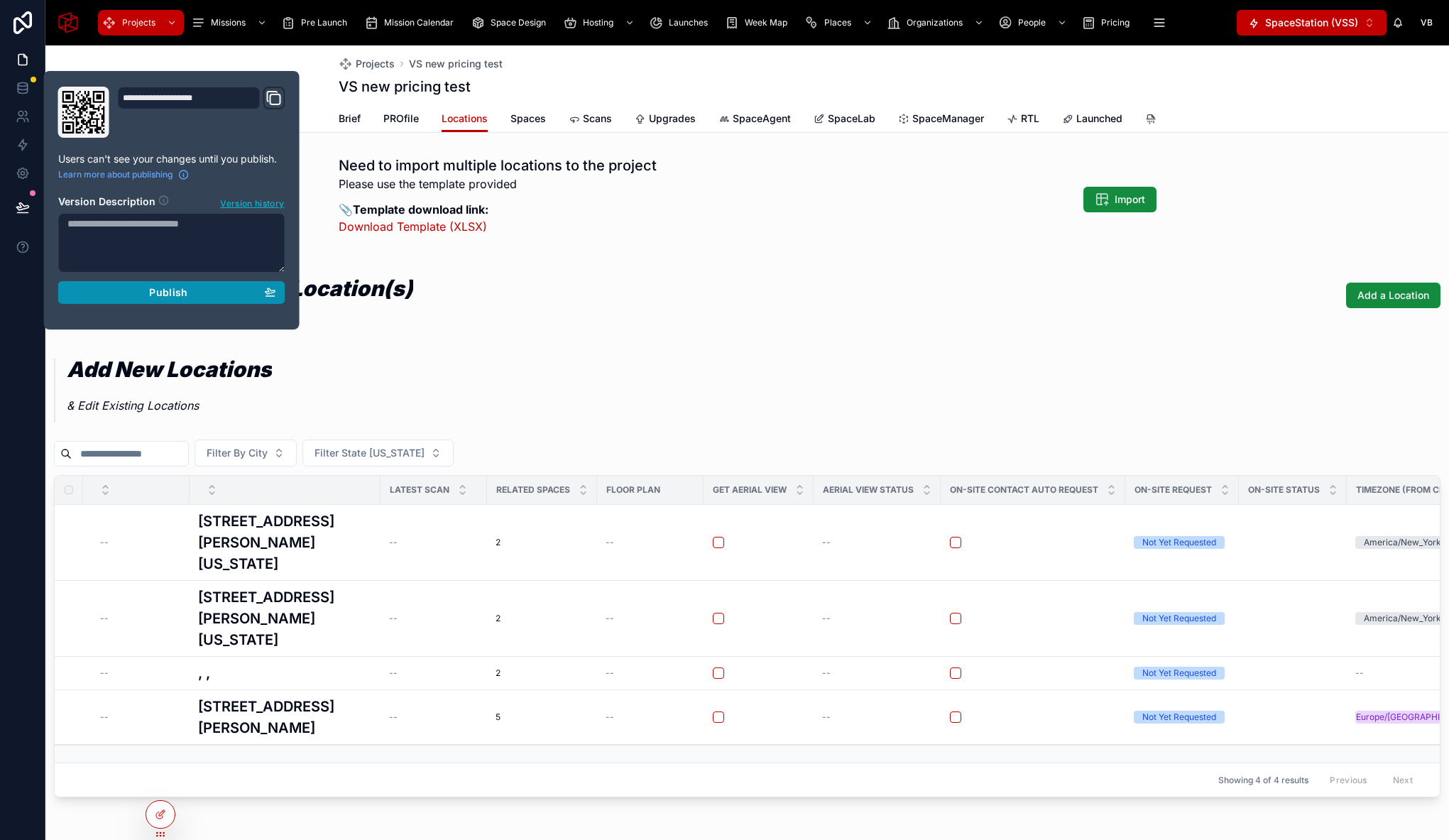
click at [230, 295] on div "Publish" at bounding box center [171, 292] width 209 height 13
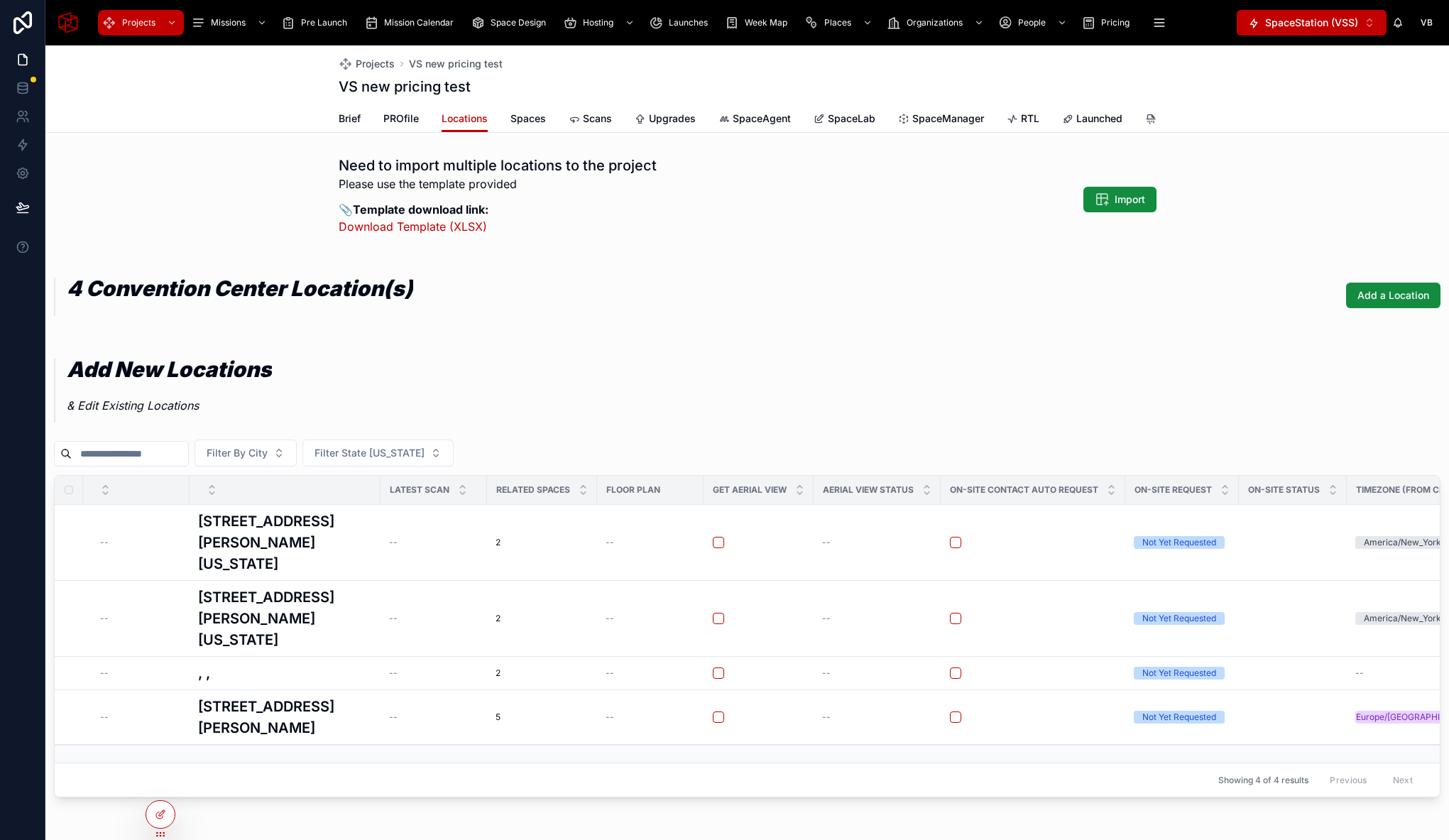
click at [318, 75] on div "Projects VS new pricing test VS new pricing test Locations Brief PROfile Locati…" at bounding box center [747, 89] width 1403 height 87
click at [1120, 207] on span "Import" at bounding box center [1130, 199] width 31 height 14
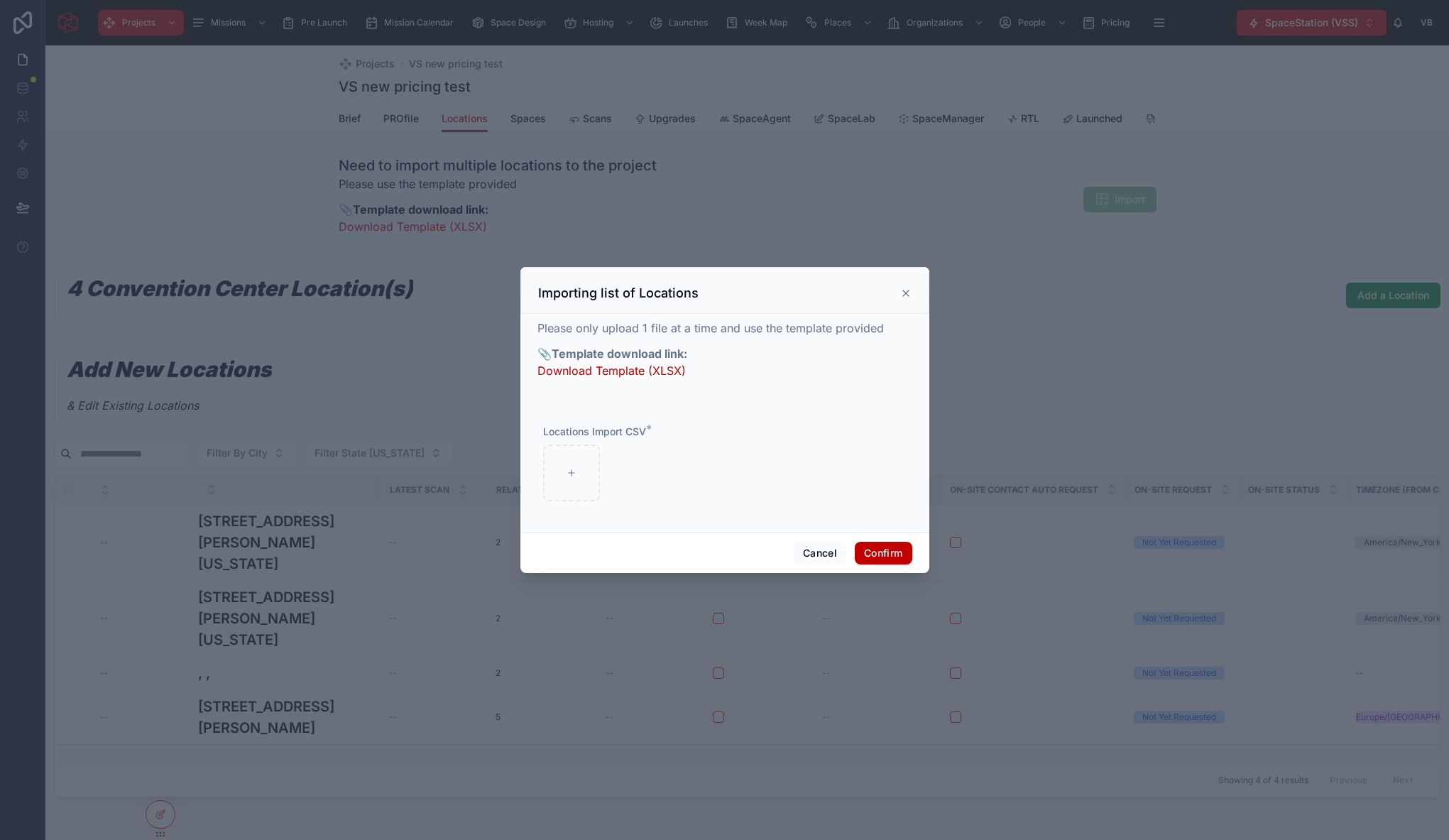
click at [908, 293] on icon at bounding box center [906, 293] width 11 height 11
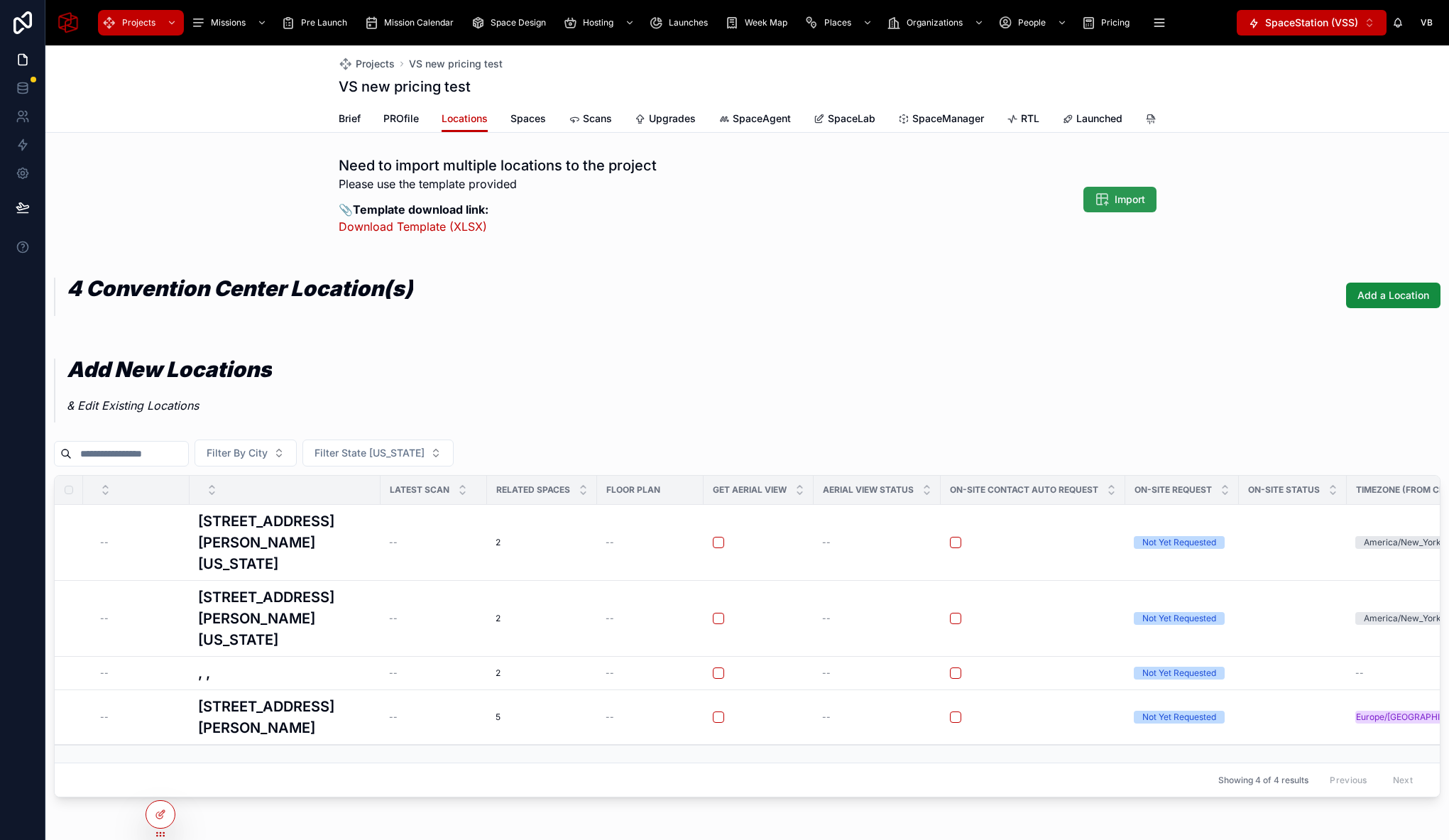
click at [1115, 207] on span "Import" at bounding box center [1130, 199] width 31 height 14
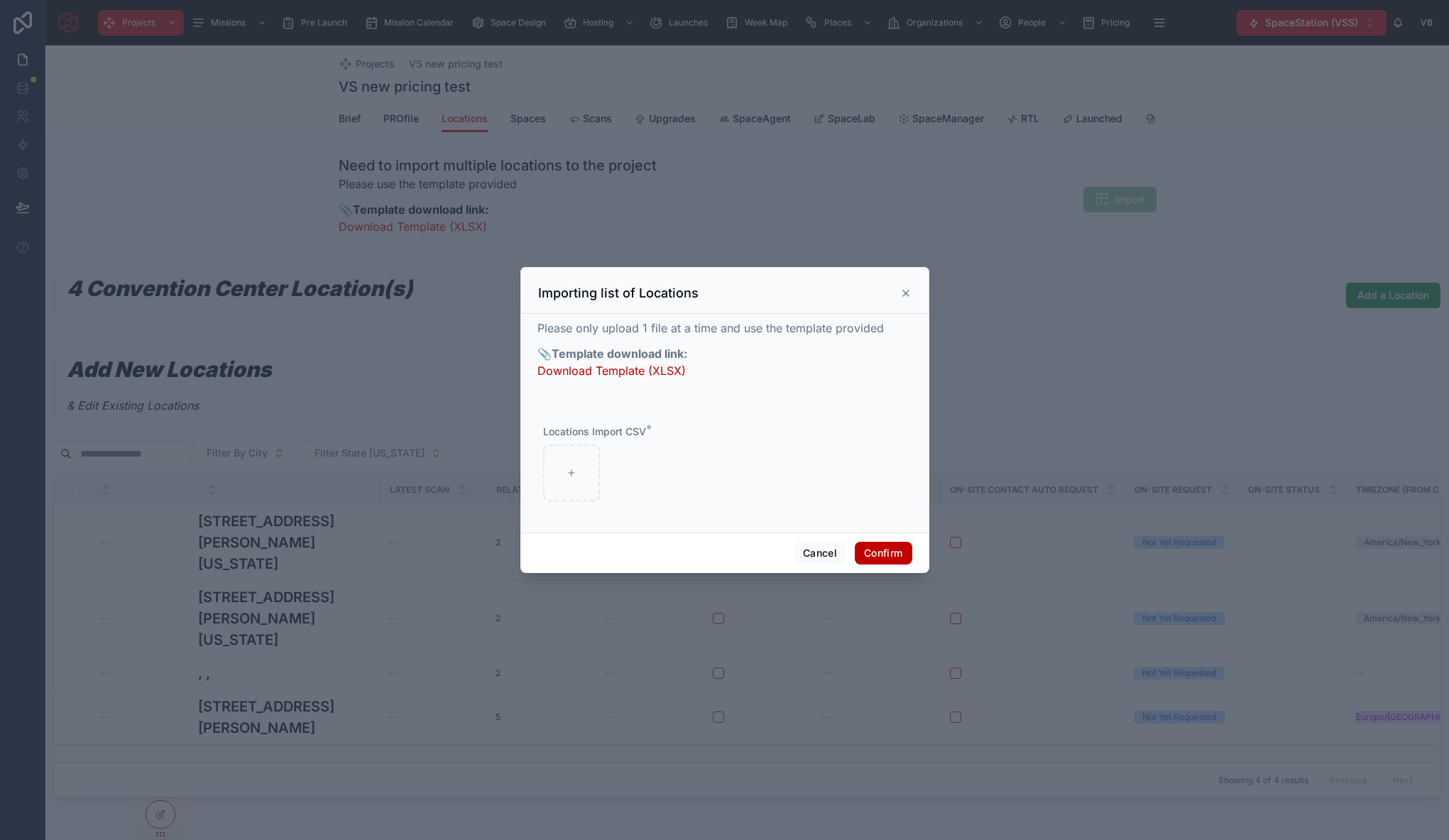
click at [907, 292] on icon at bounding box center [906, 293] width 6 height 6
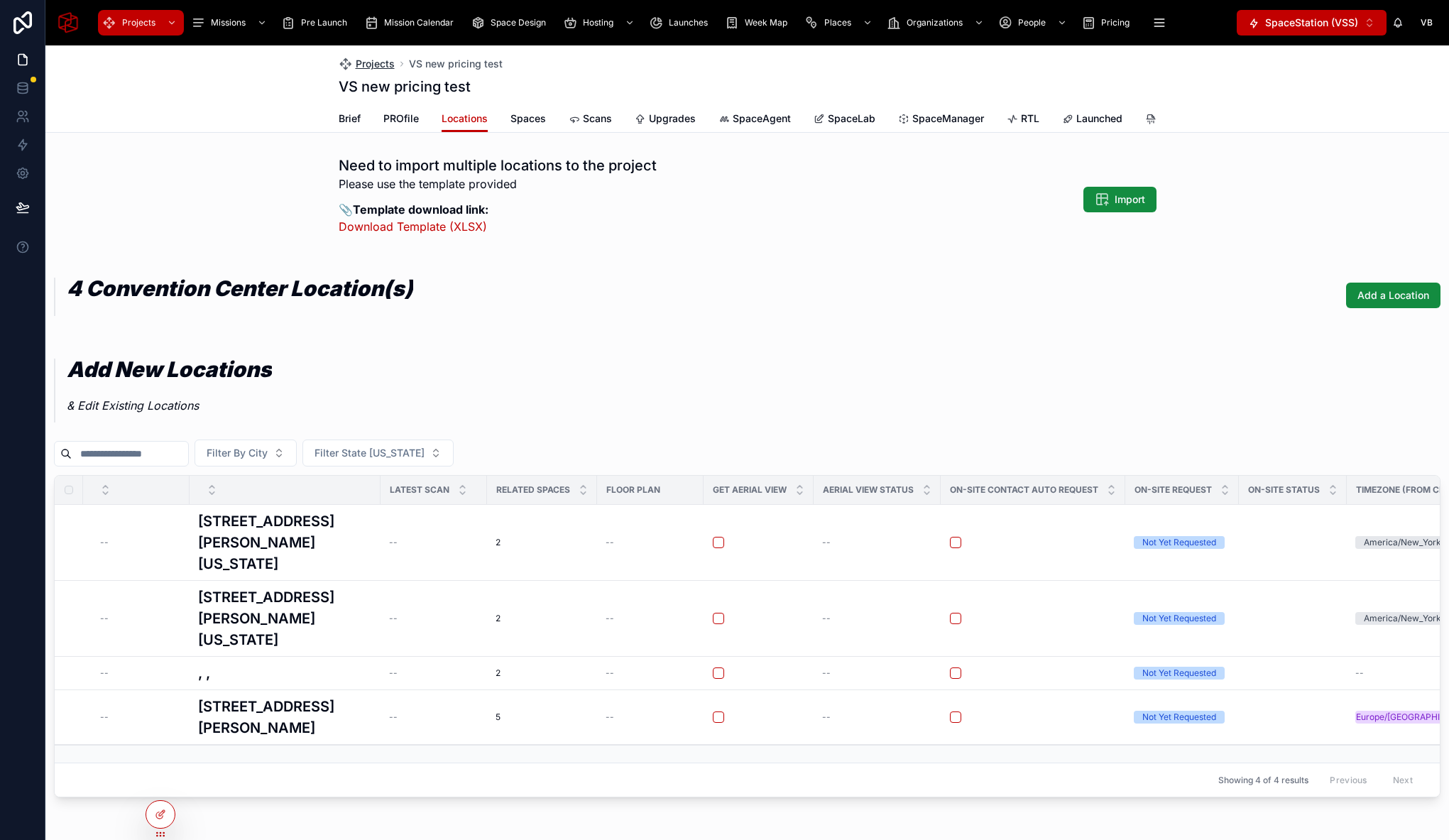
click at [366, 64] on span "Projects" at bounding box center [376, 64] width 39 height 14
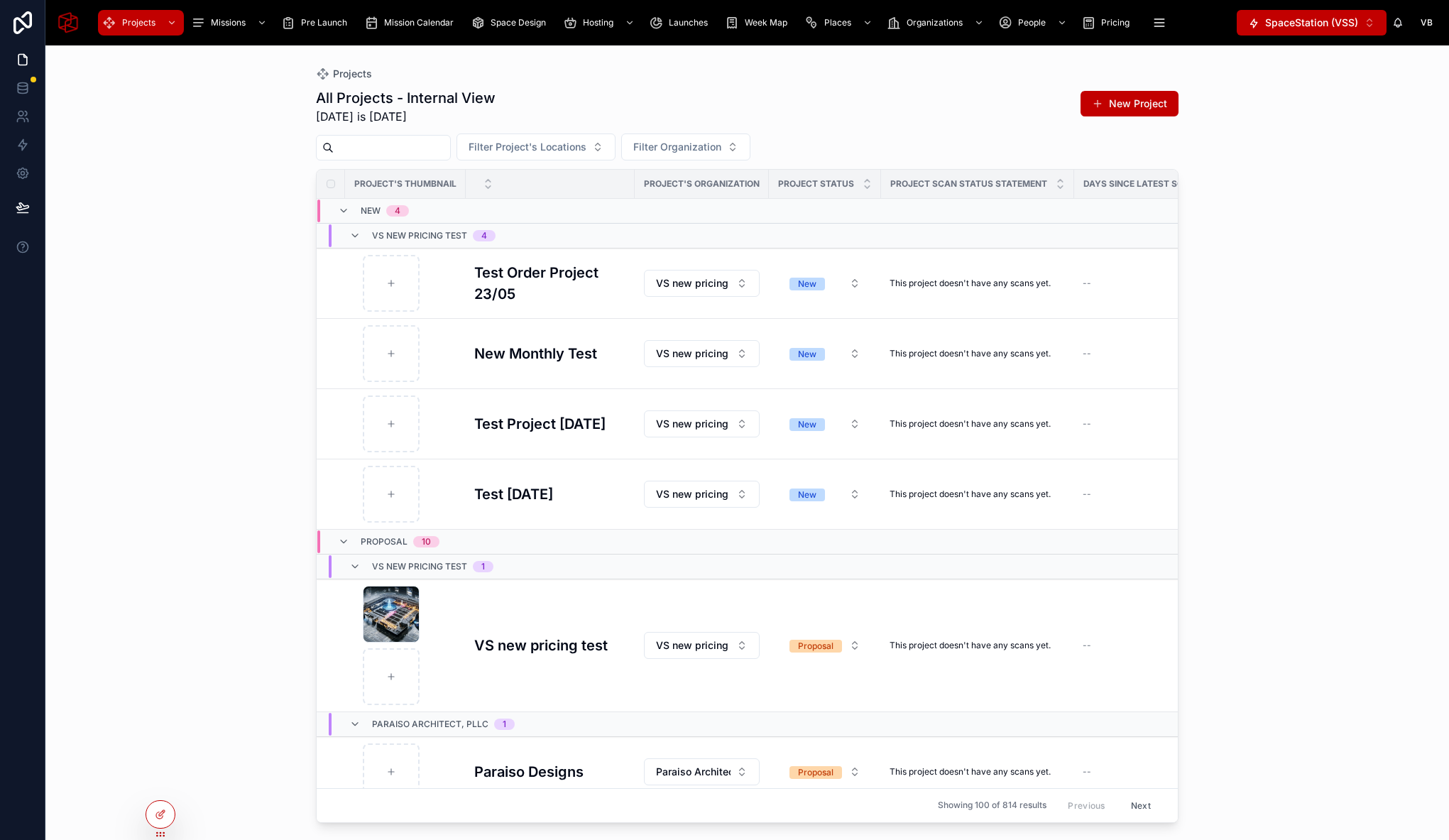
click at [400, 147] on input "text" at bounding box center [392, 147] width 116 height 20
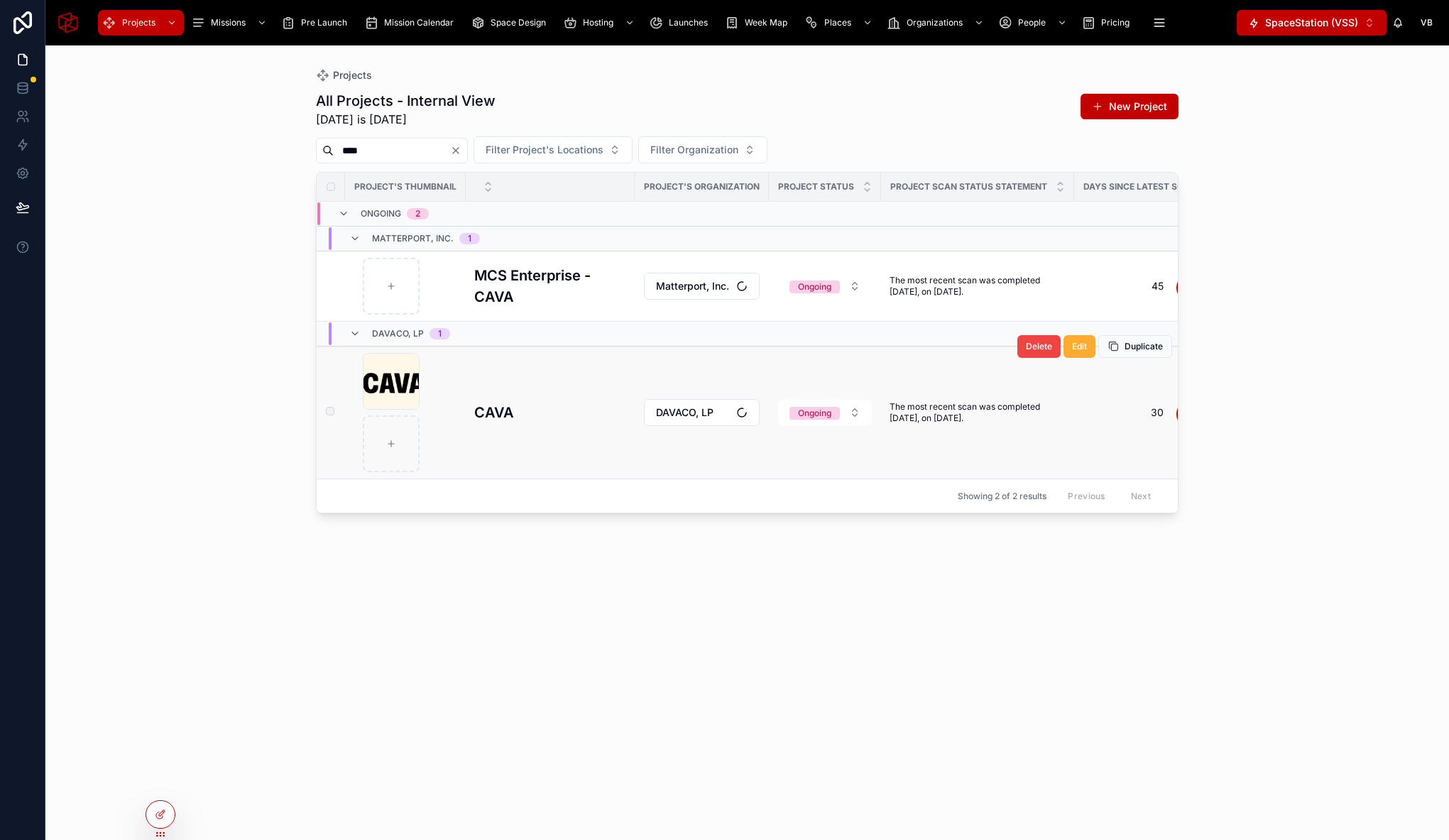
type input "****"
click at [533, 386] on td "CAVA CAVA" at bounding box center [550, 413] width 169 height 133
click at [506, 403] on h3 "CAVA" at bounding box center [494, 412] width 39 height 22
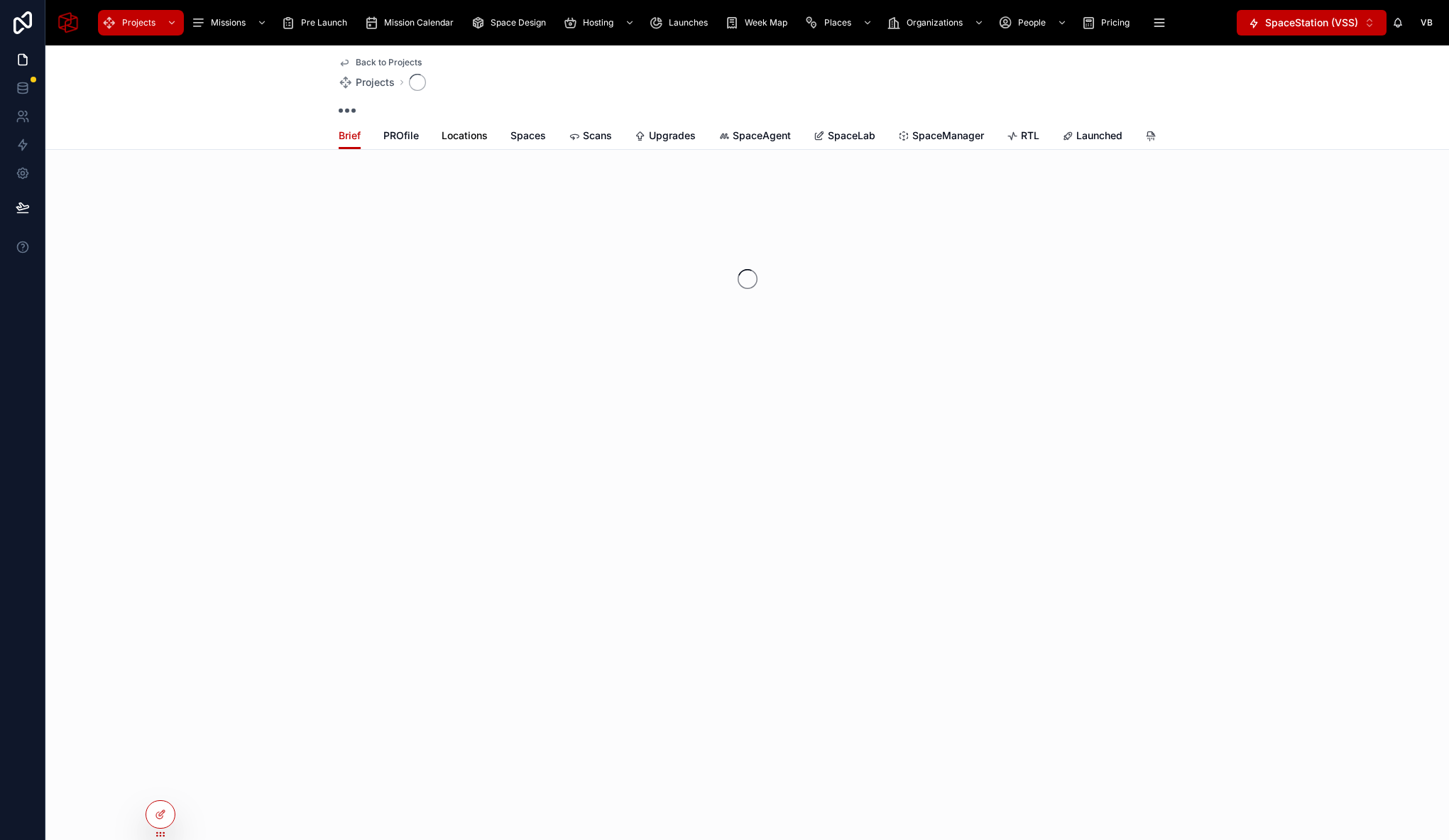
click at [440, 137] on div "Brief PROfile Locations Spaces Scans Upgrades SpaceAgent SpaceLab SpaceManager …" at bounding box center [747, 135] width 818 height 27
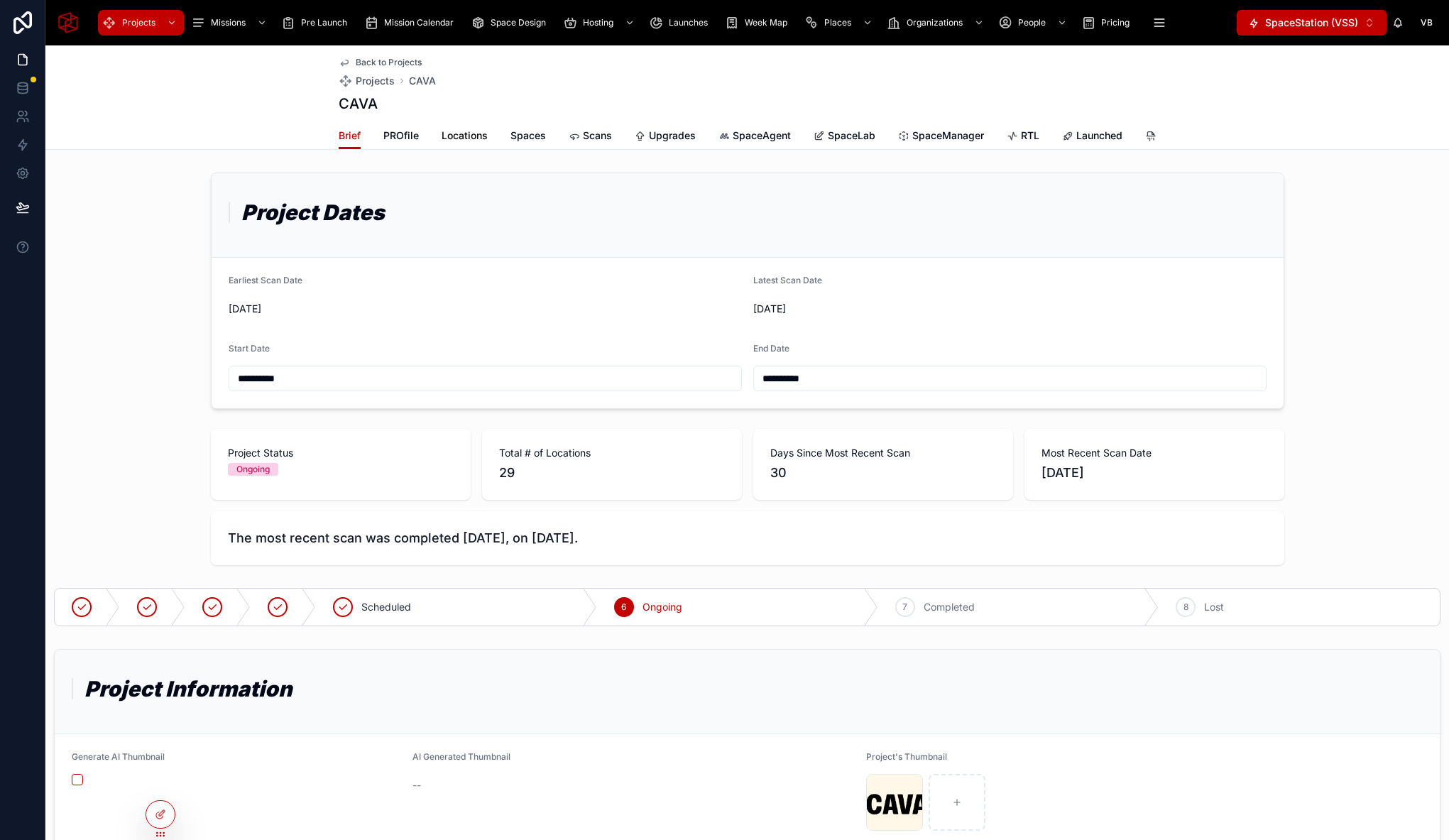
click at [463, 135] on span "Locations" at bounding box center [464, 135] width 46 height 14
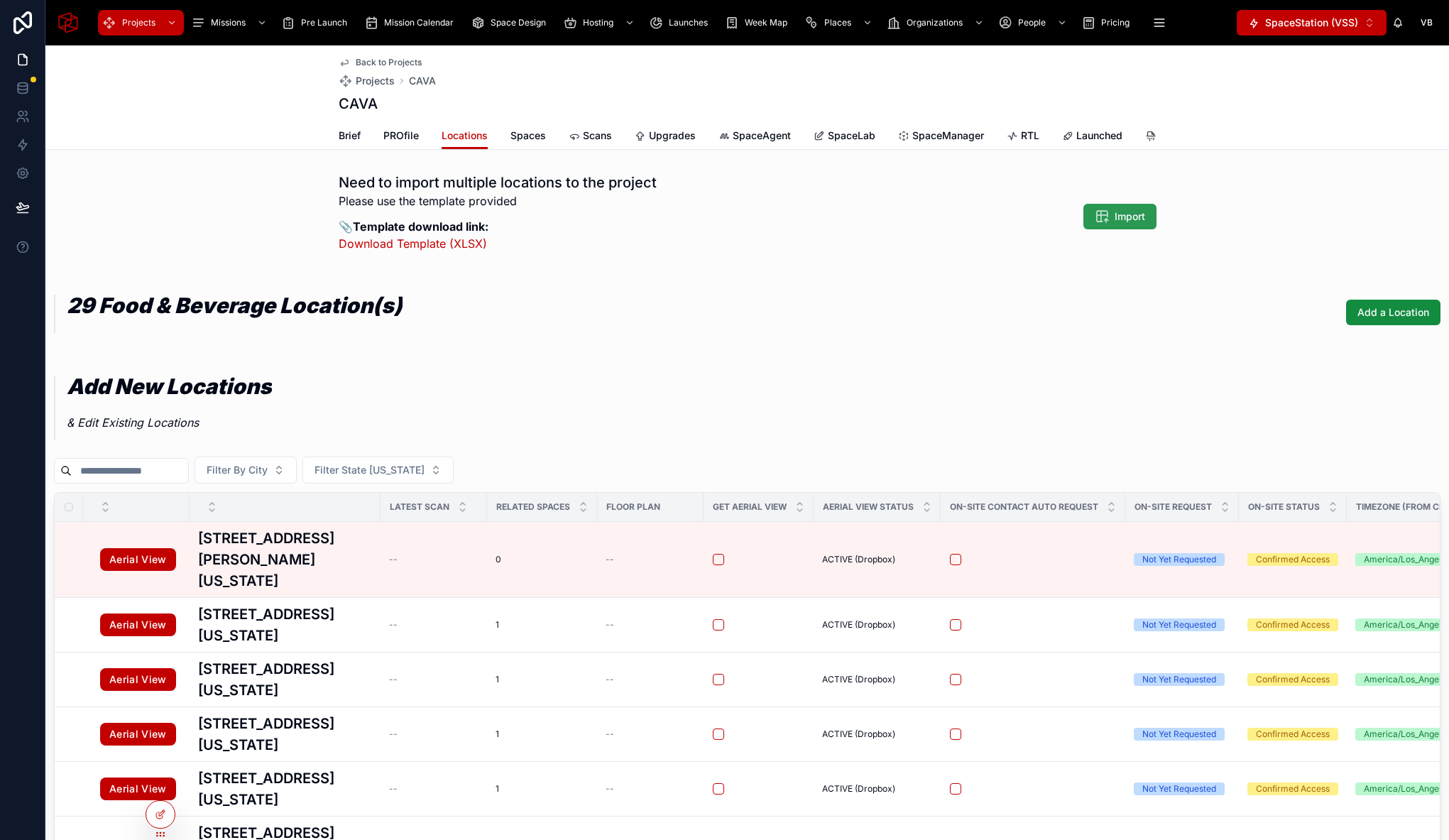
click at [1115, 224] on span "Import" at bounding box center [1130, 216] width 31 height 14
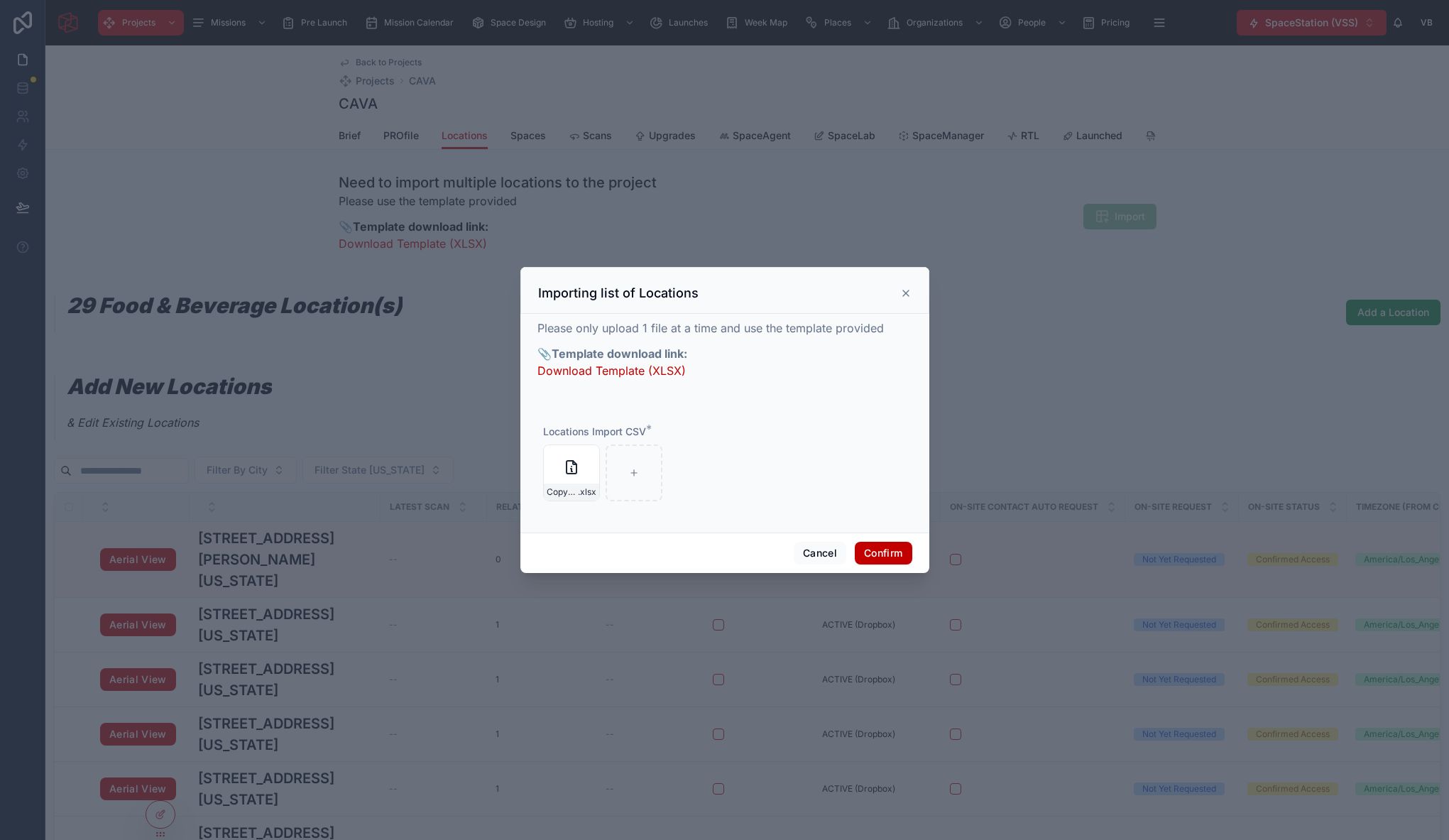
click at [909, 293] on icon at bounding box center [906, 293] width 11 height 11
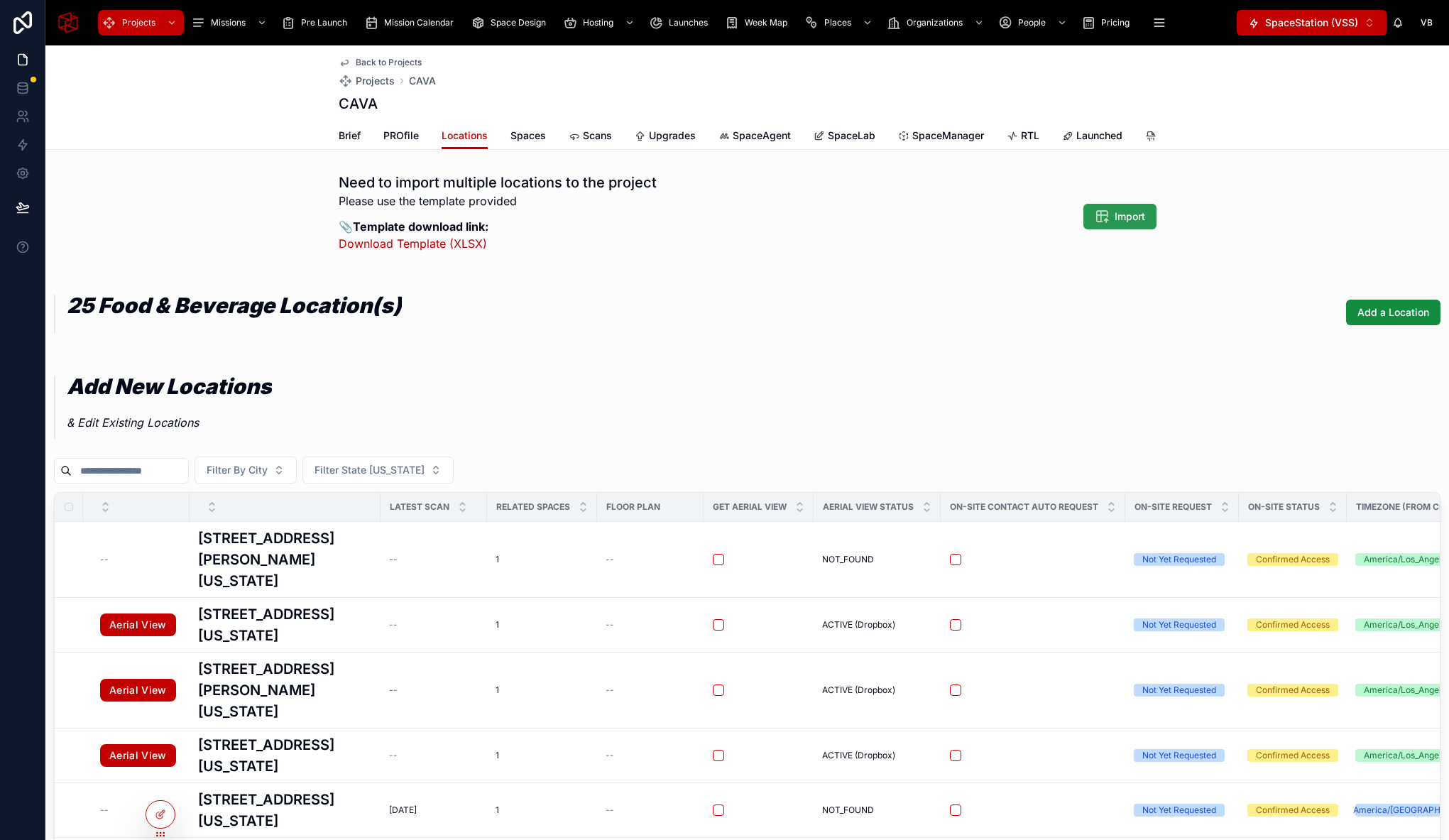
click at [1123, 224] on span "Import" at bounding box center [1130, 216] width 31 height 14
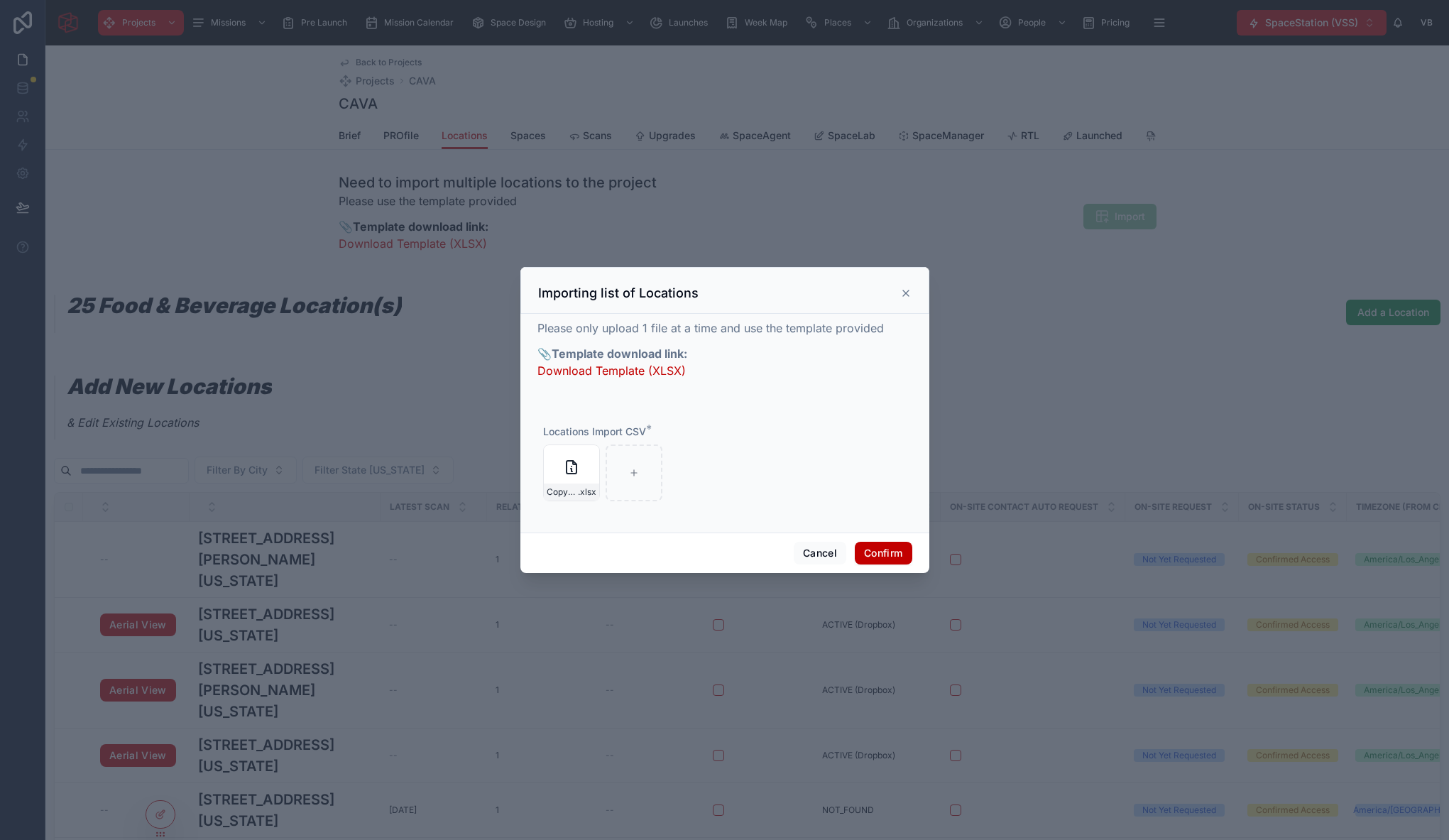
click at [903, 292] on icon at bounding box center [906, 293] width 11 height 11
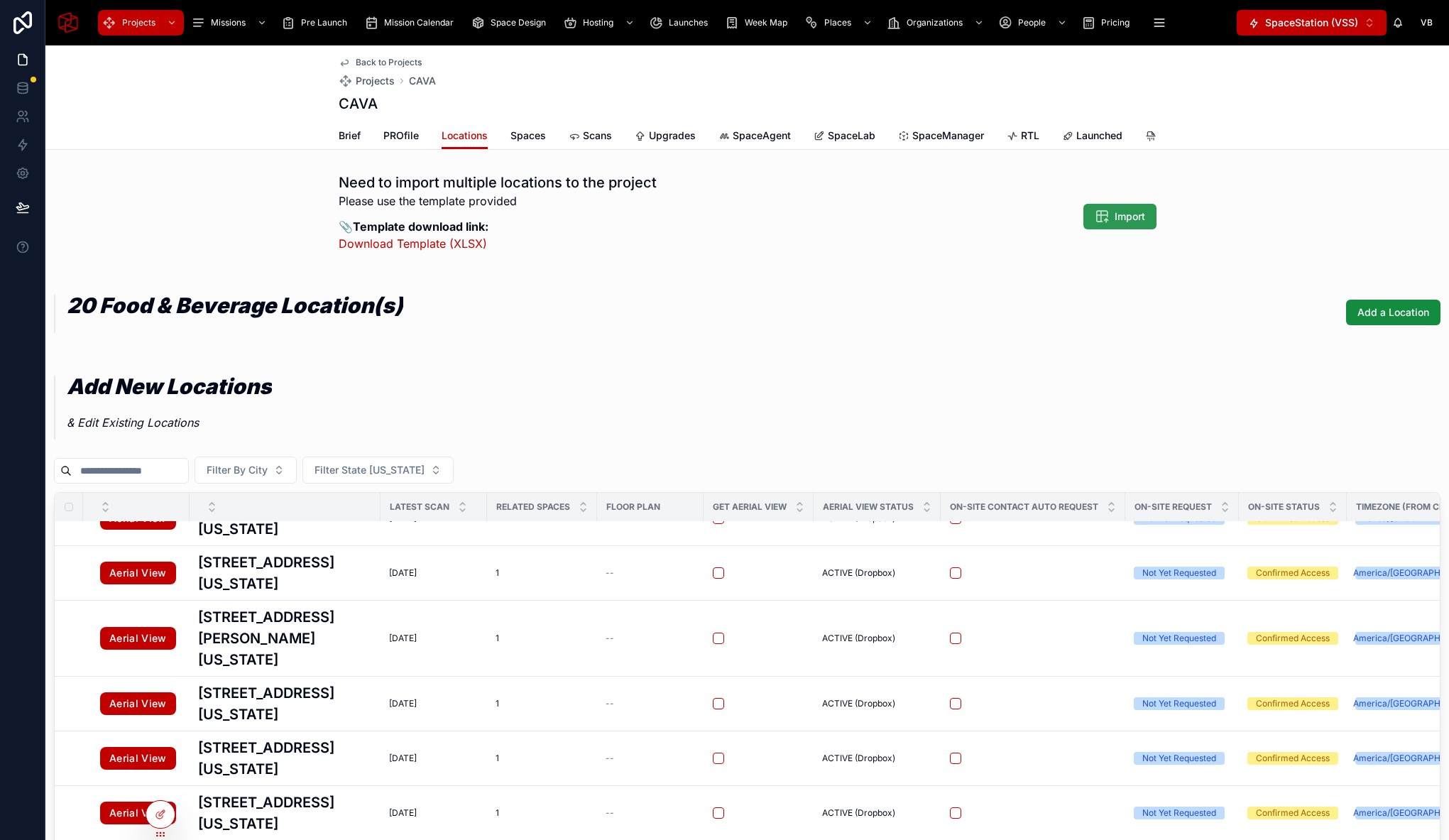
click at [1118, 224] on span "Import" at bounding box center [1130, 216] width 31 height 14
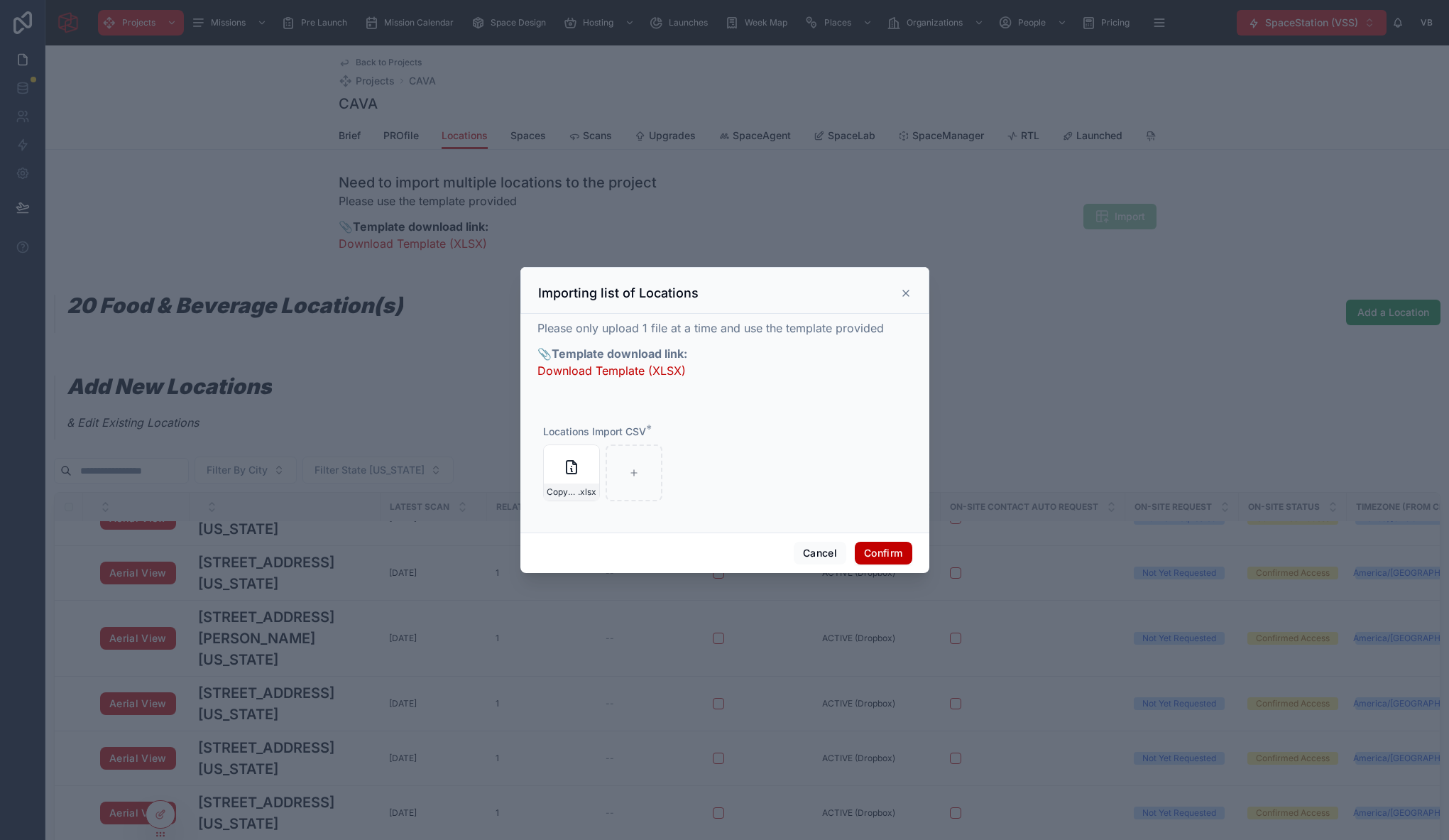
click at [903, 293] on icon at bounding box center [906, 293] width 11 height 11
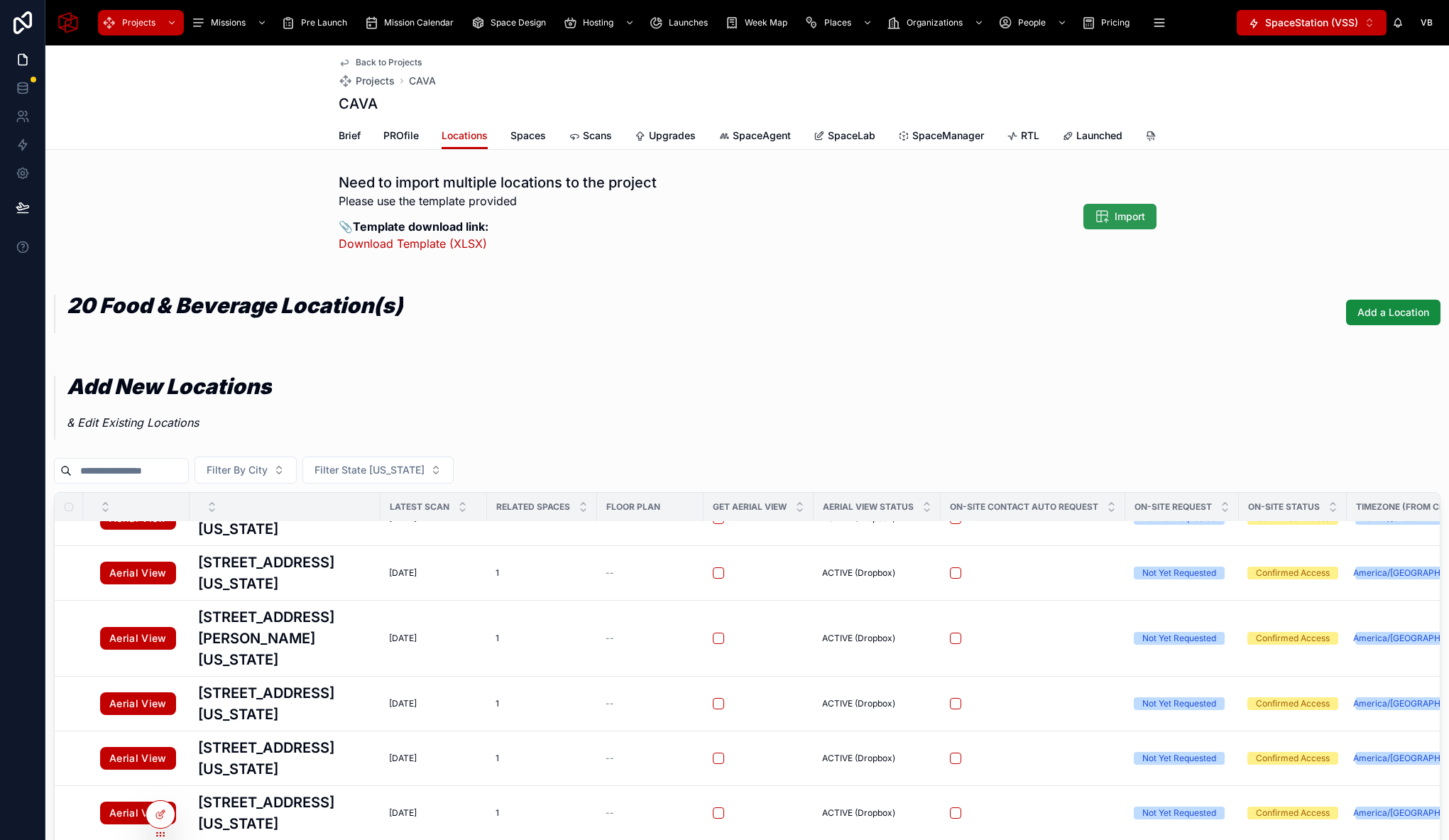
click at [1134, 224] on span "Import" at bounding box center [1130, 216] width 31 height 14
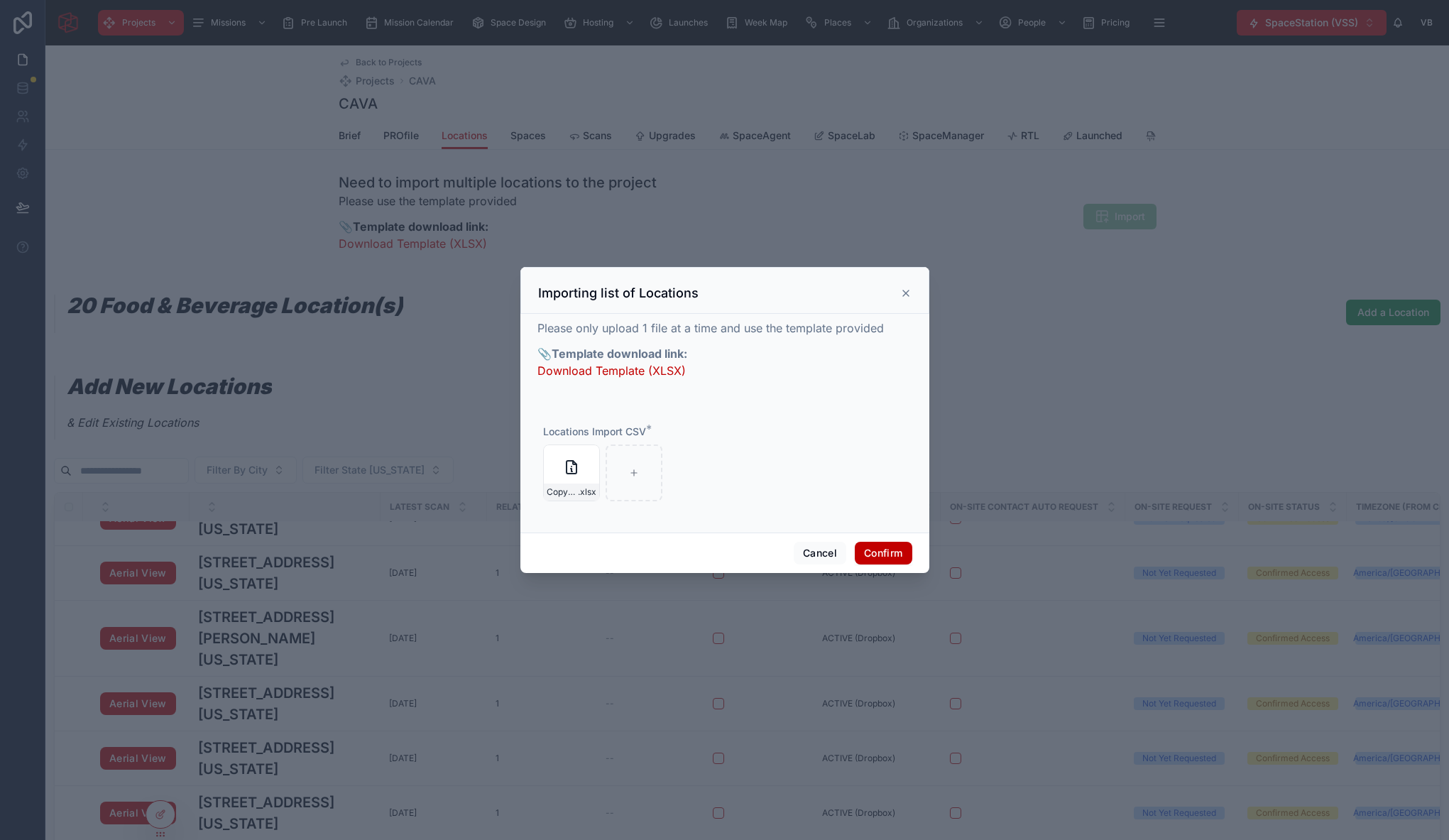
click at [286, 239] on div at bounding box center [724, 420] width 1449 height 840
click at [897, 557] on button "Confirm" at bounding box center [883, 553] width 57 height 22
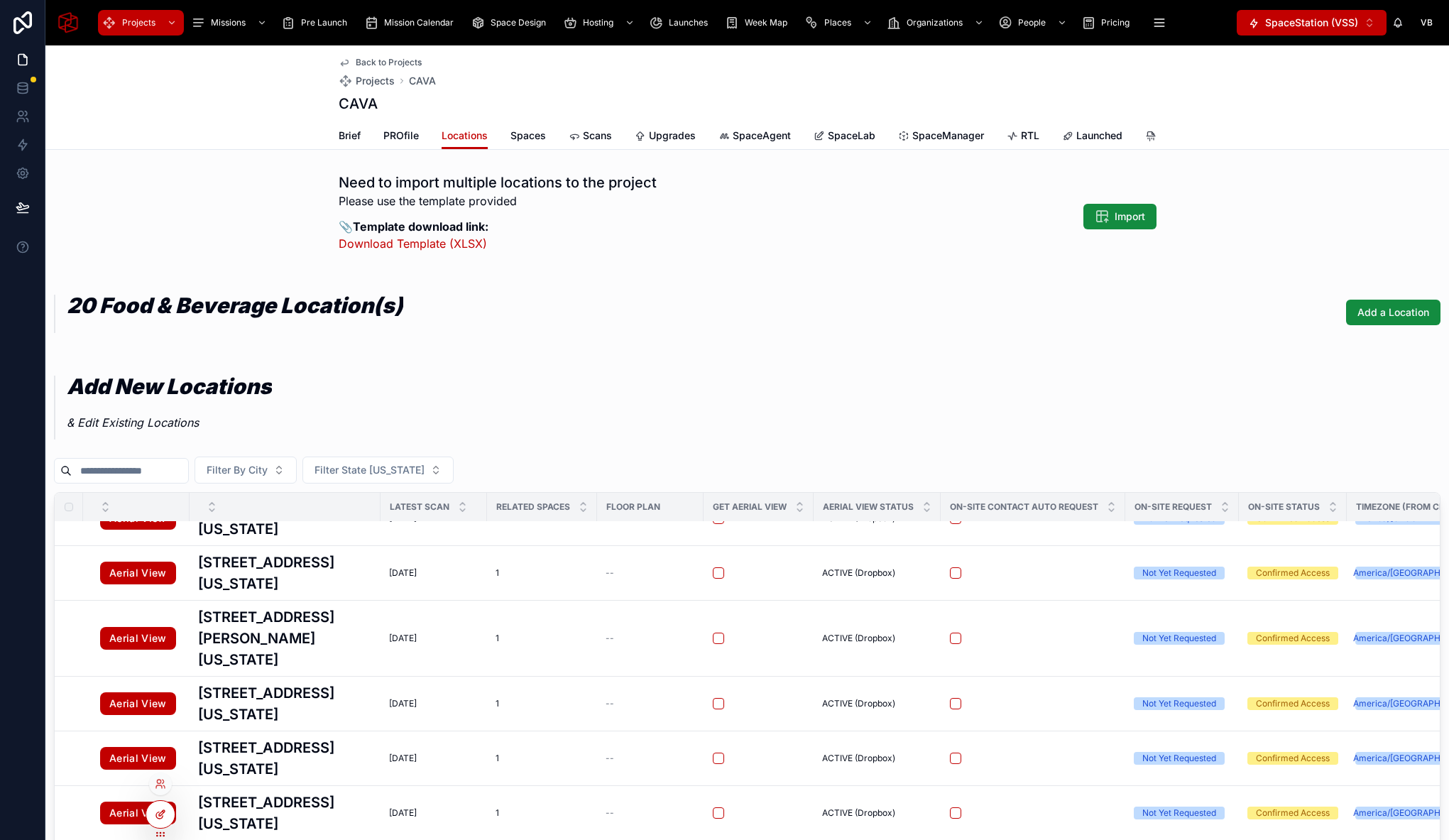
click at [163, 817] on icon at bounding box center [160, 814] width 11 height 11
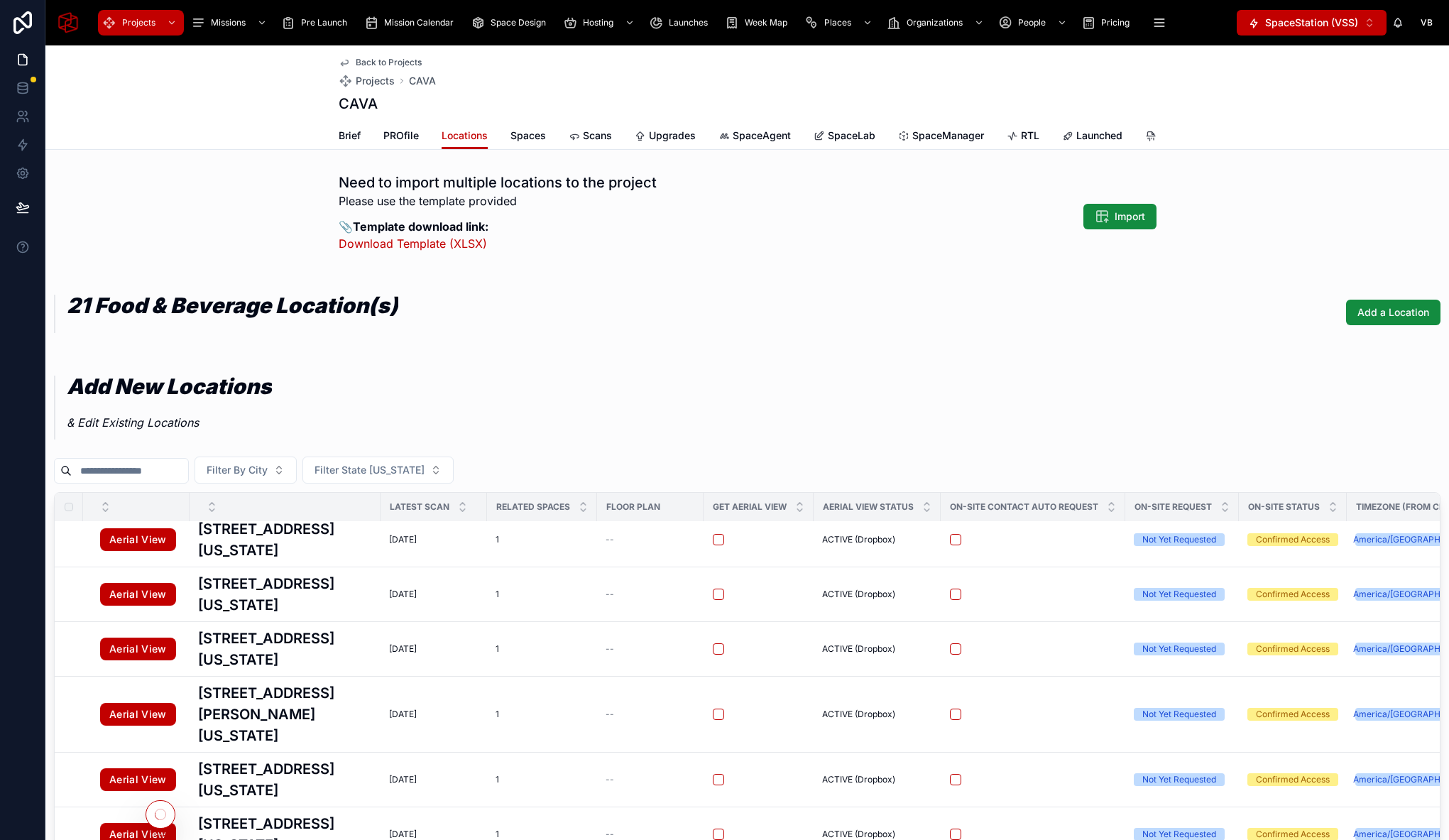
scroll to position [140, 0]
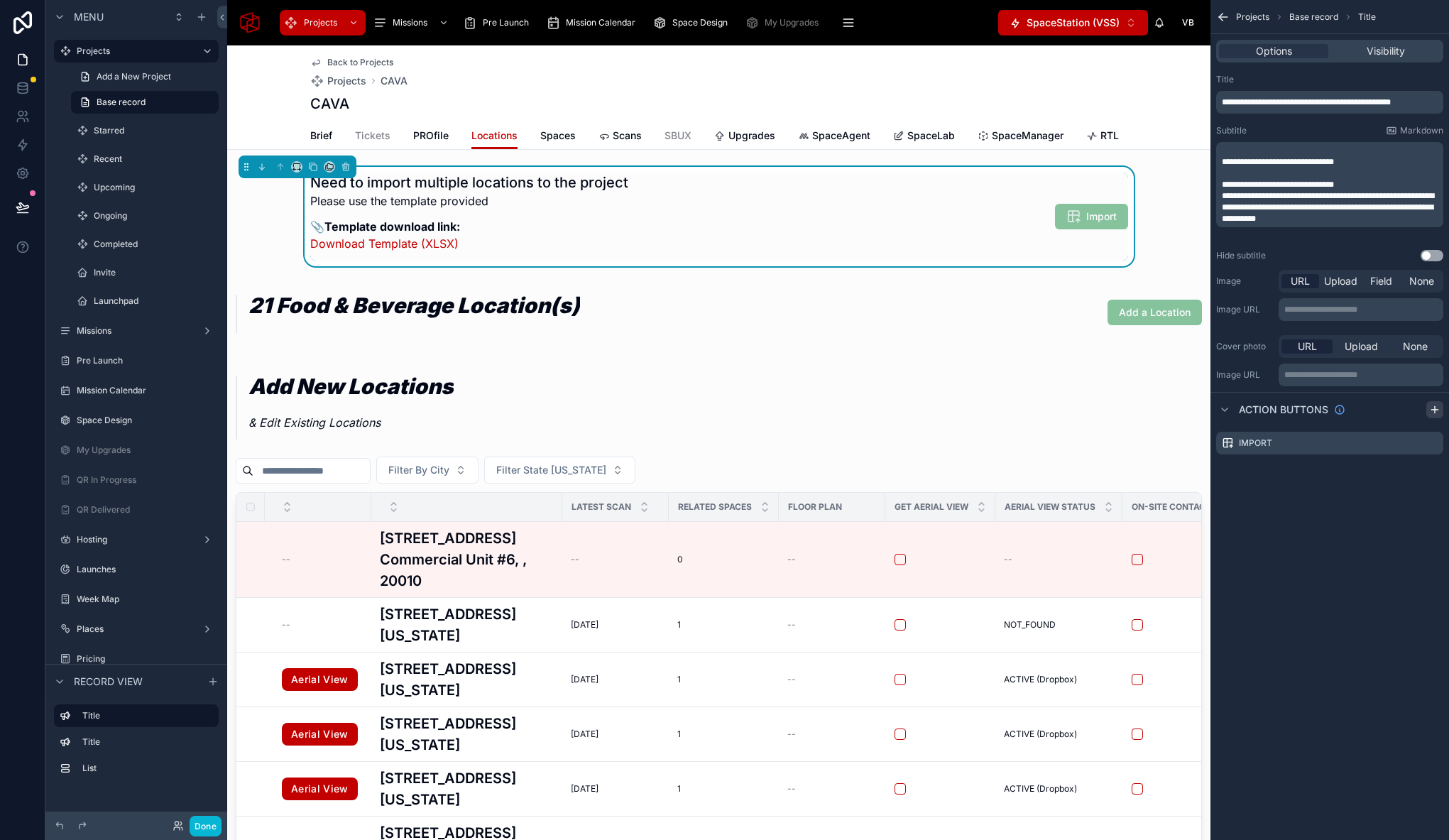
click at [1435, 406] on icon "scrollable content" at bounding box center [1435, 409] width 0 height 7
click at [0, 0] on icon "scrollable content" at bounding box center [0, 0] width 0 height 0
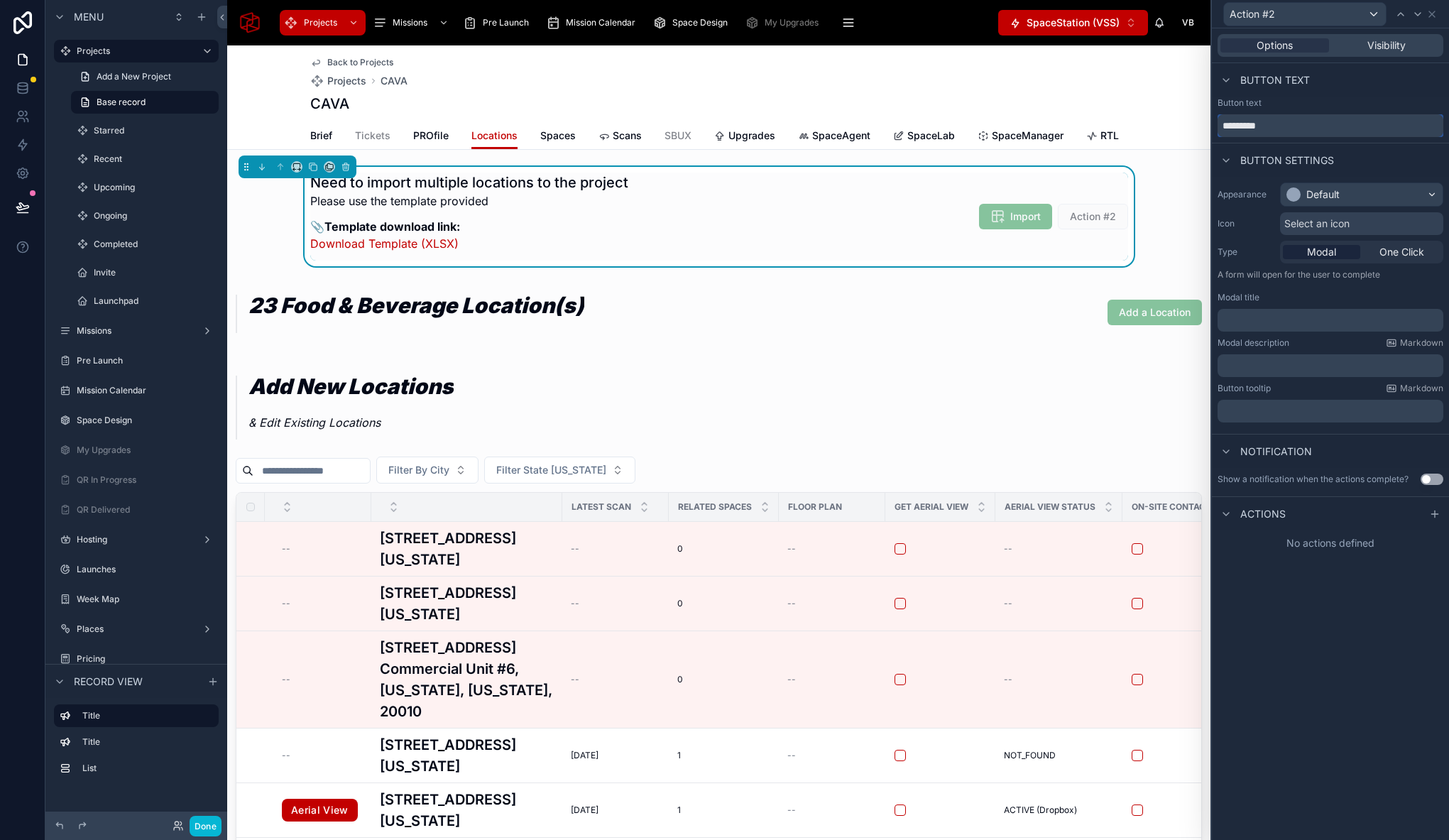
click at [1220, 125] on input "*********" at bounding box center [1330, 125] width 226 height 22
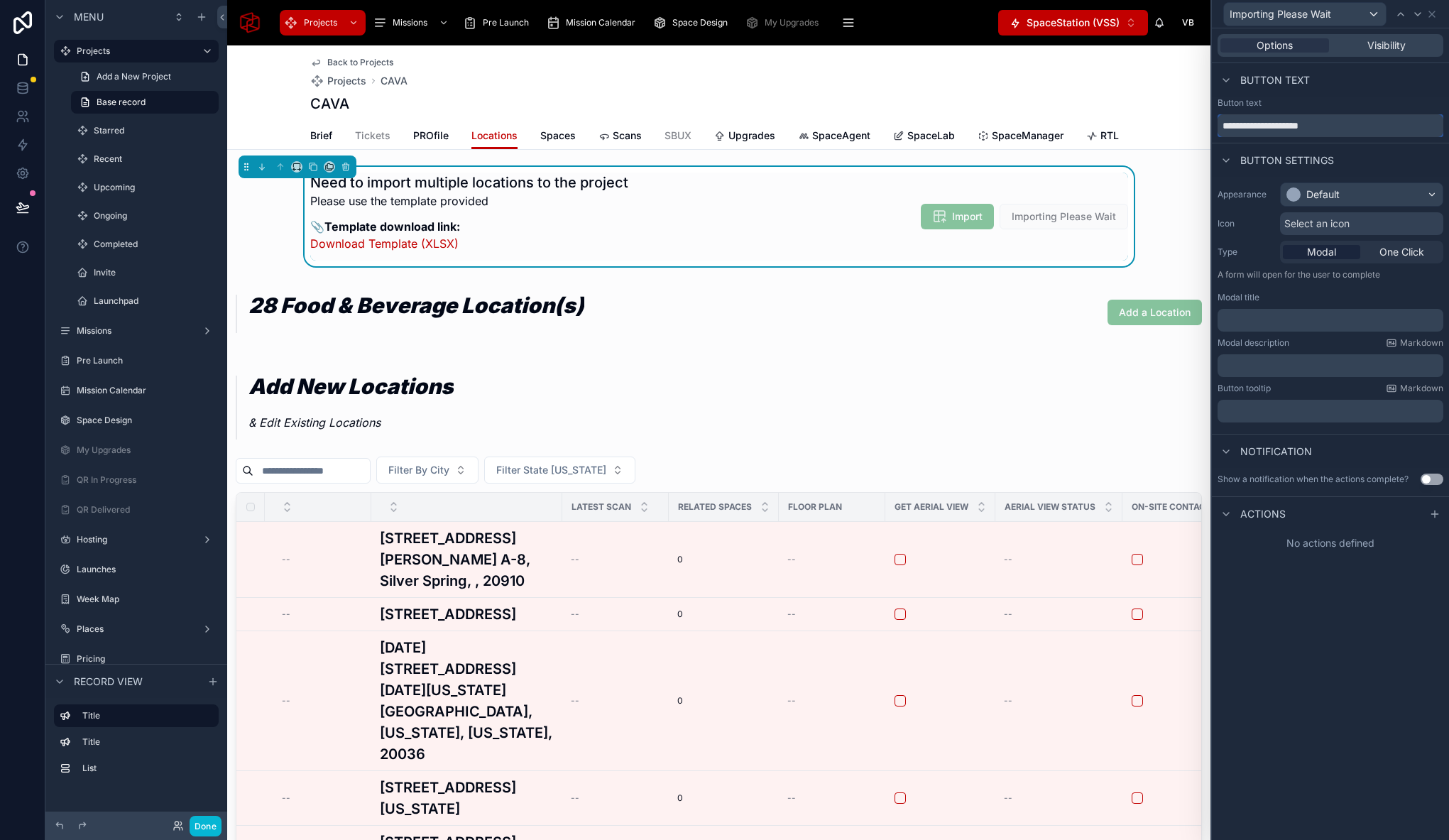
type input "**********"
click at [1356, 203] on div "Default" at bounding box center [1361, 195] width 162 height 22
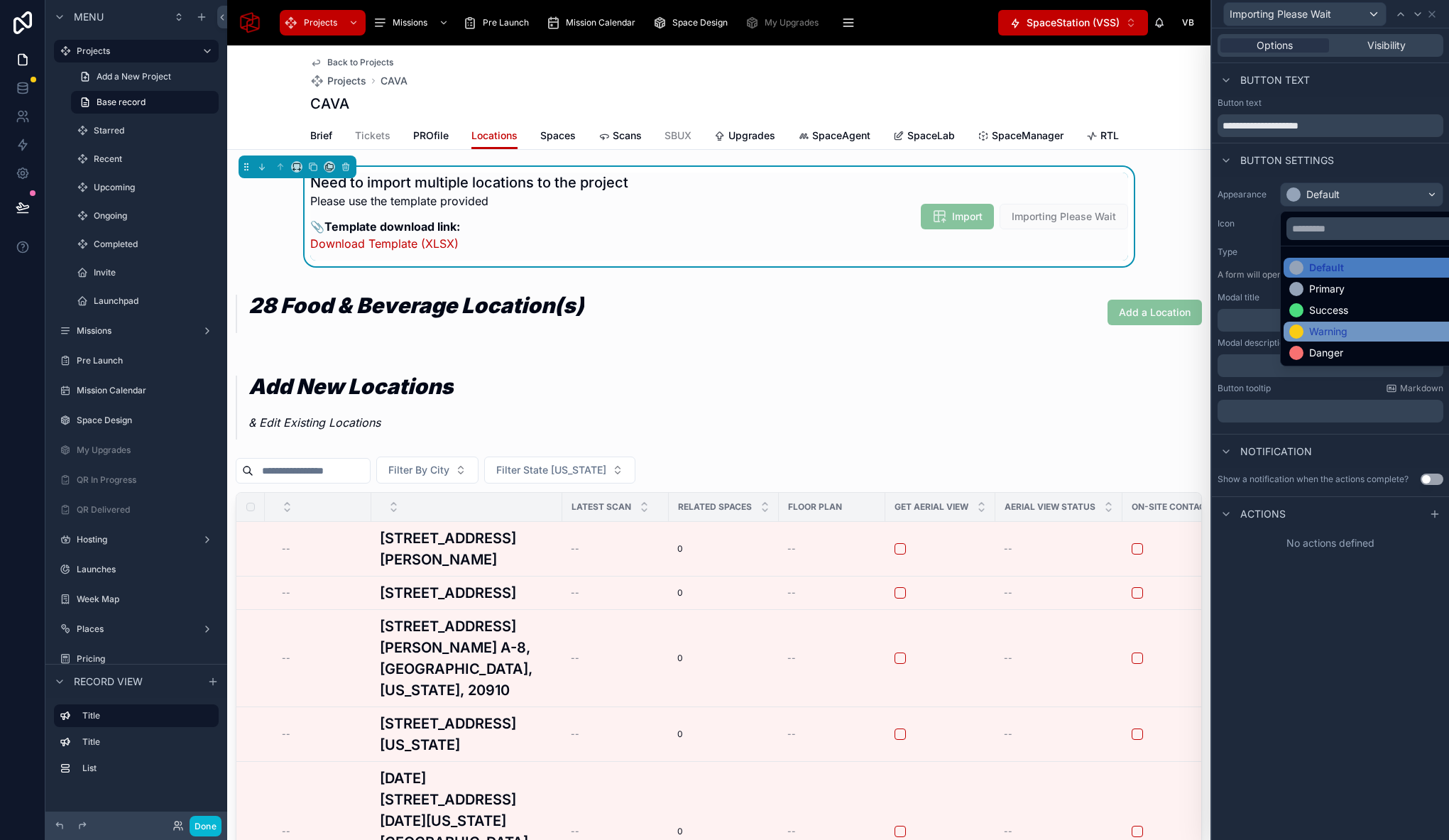
click at [1322, 332] on div "Warning" at bounding box center [1328, 331] width 38 height 14
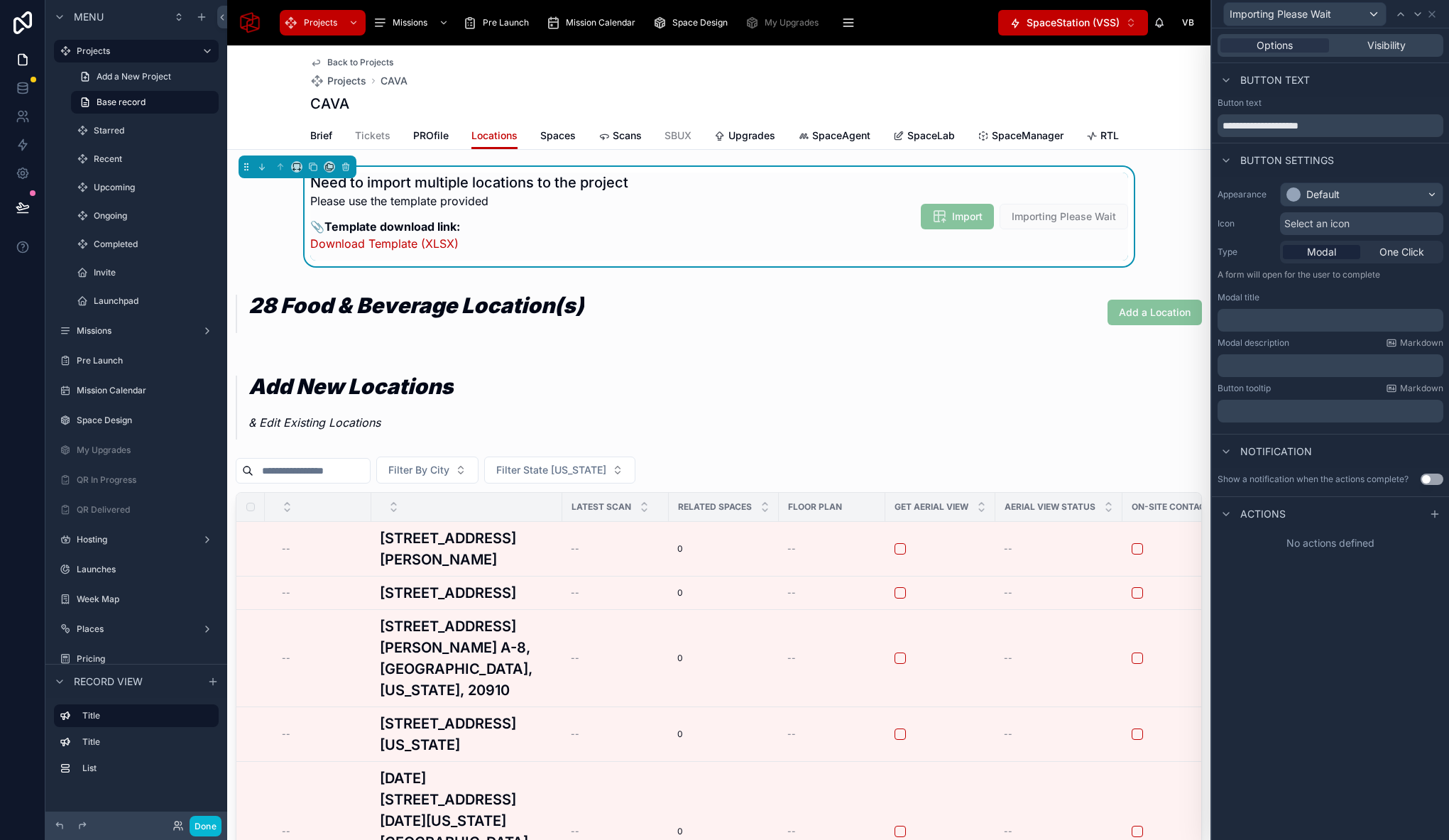
click at [1299, 215] on div "Select an icon" at bounding box center [1362, 224] width 163 height 22
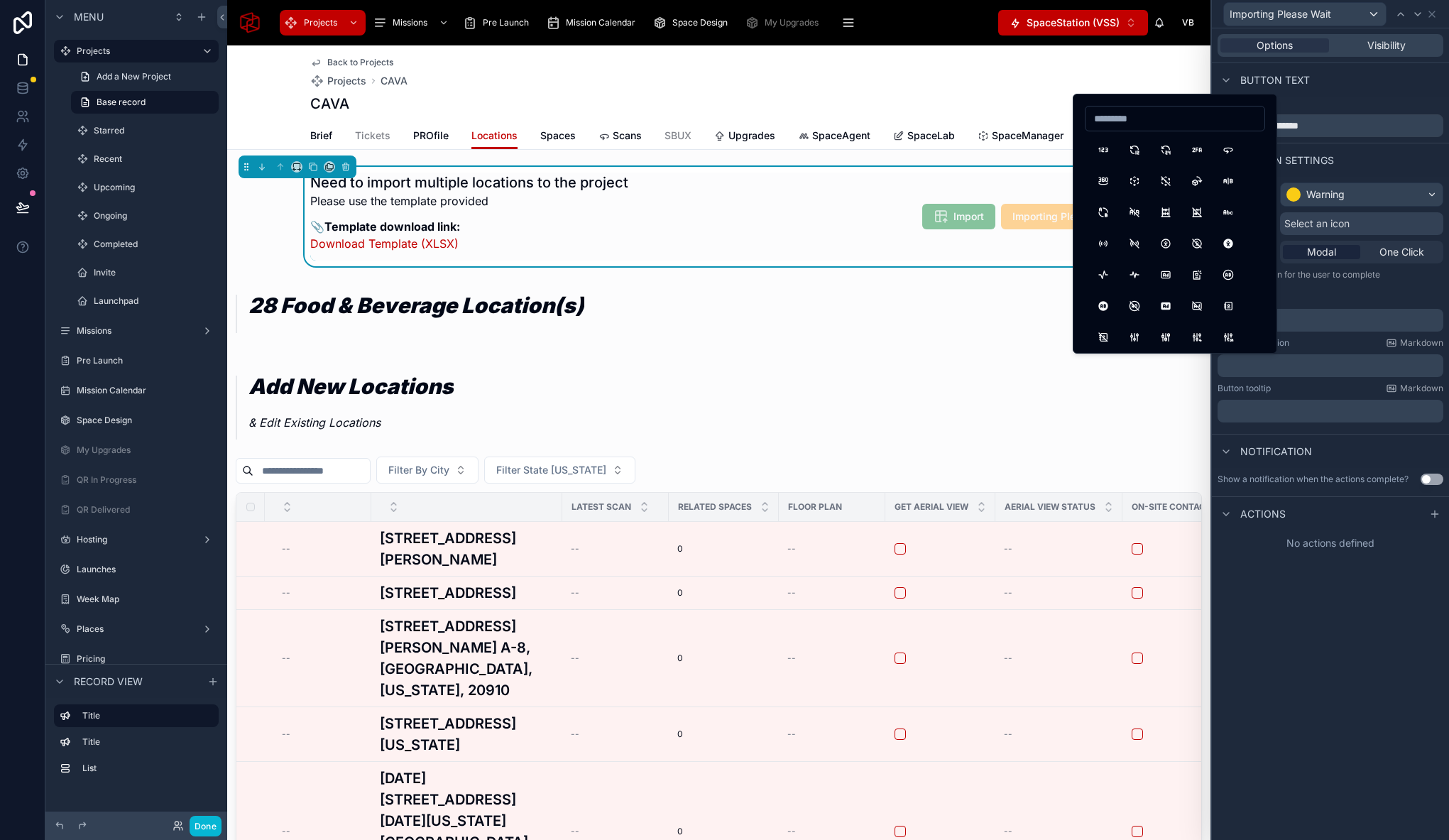
click at [1146, 120] on input at bounding box center [1175, 118] width 179 height 20
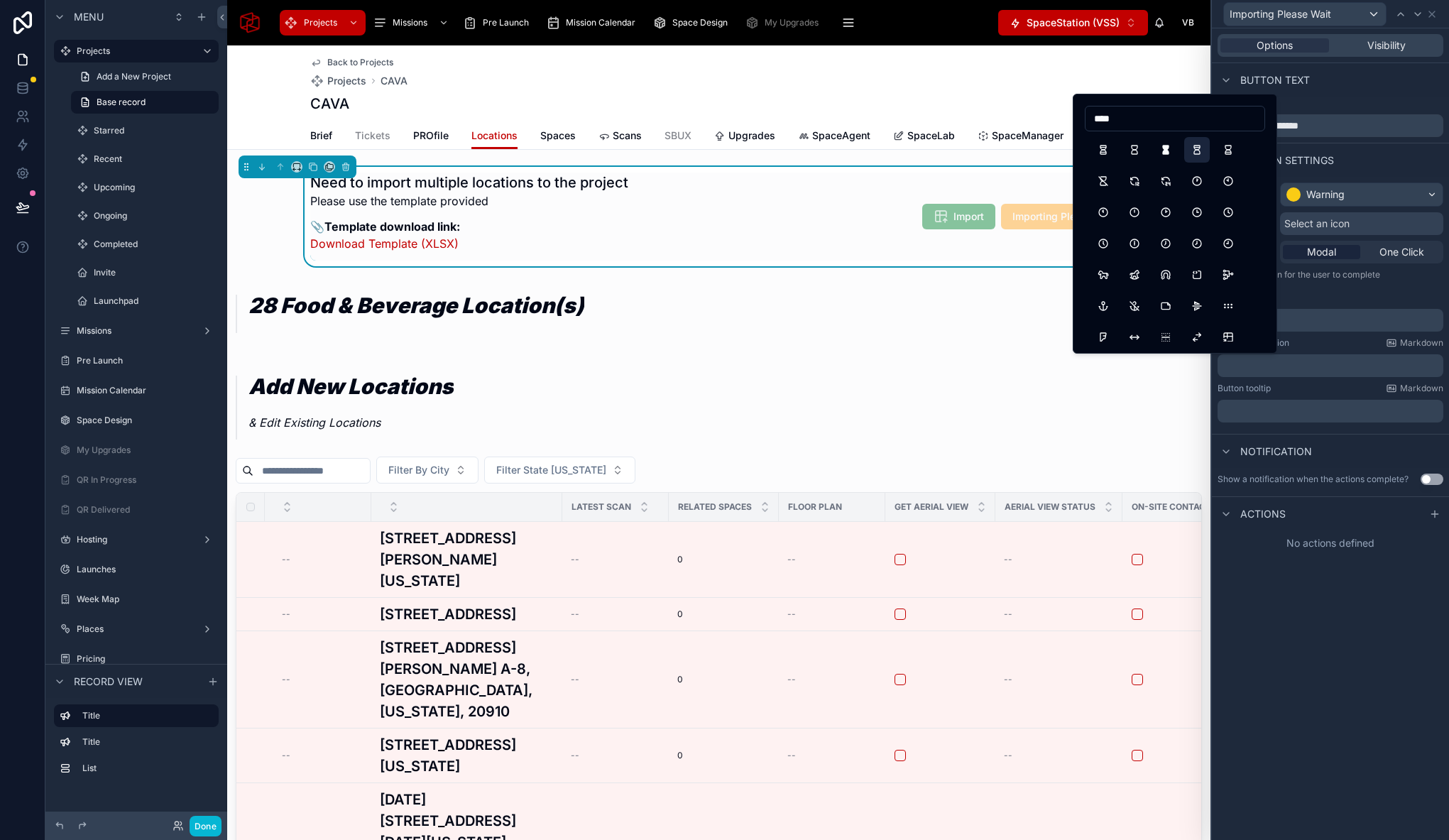
type input "****"
click at [1192, 151] on button "HourglassHigh" at bounding box center [1196, 149] width 25 height 25
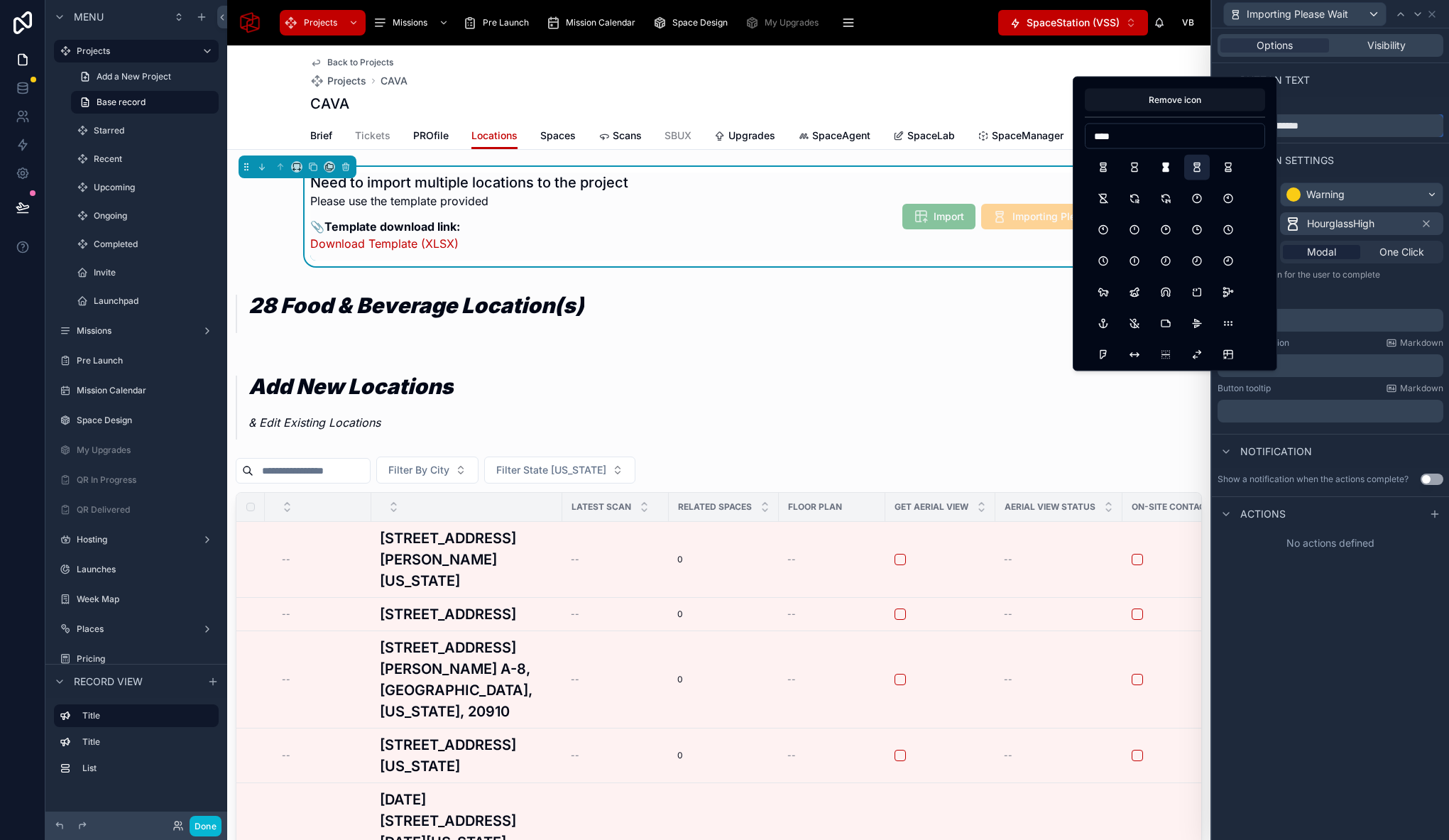
click at [1343, 127] on input "**********" at bounding box center [1330, 125] width 226 height 22
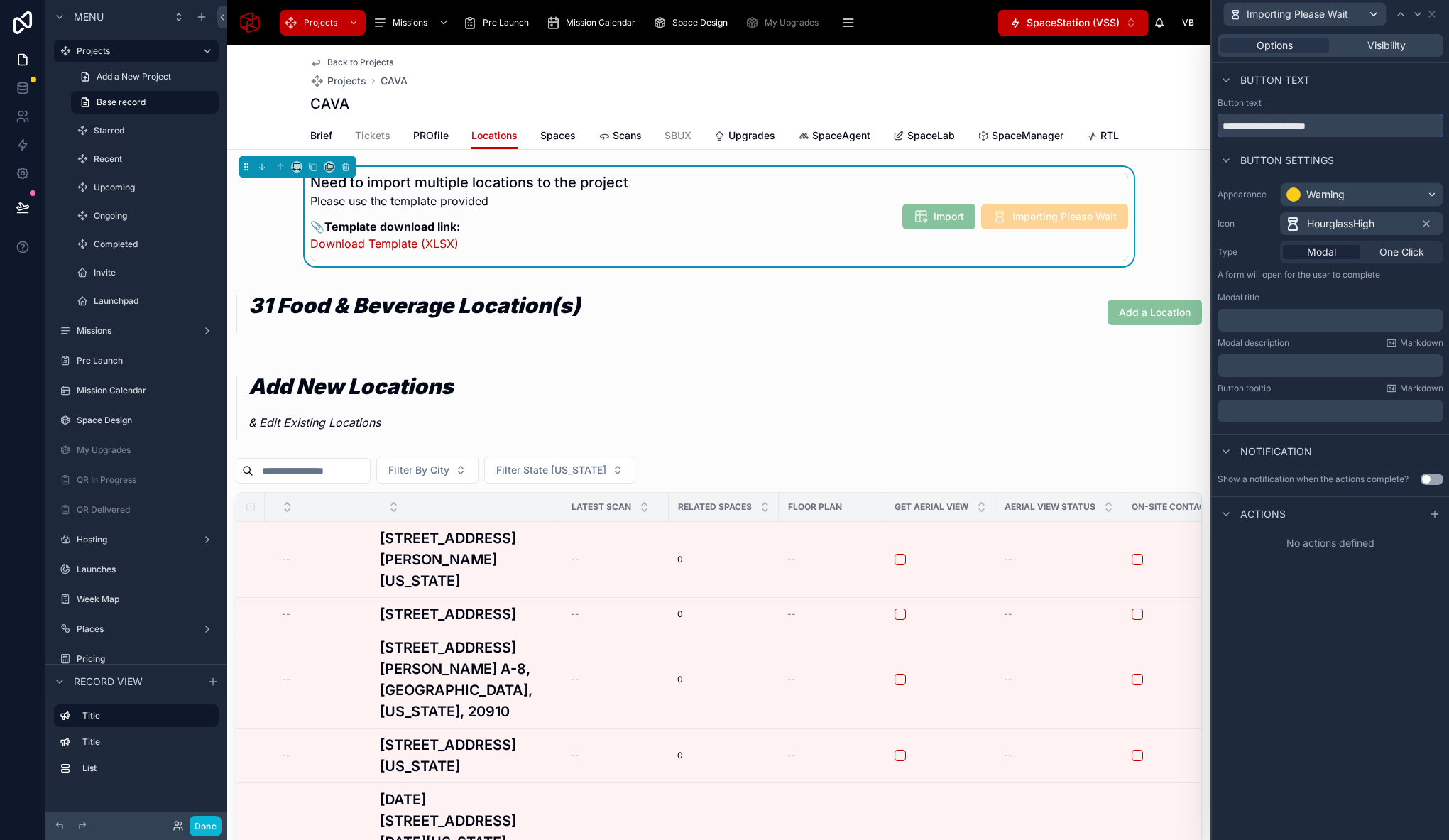
type input "**********"
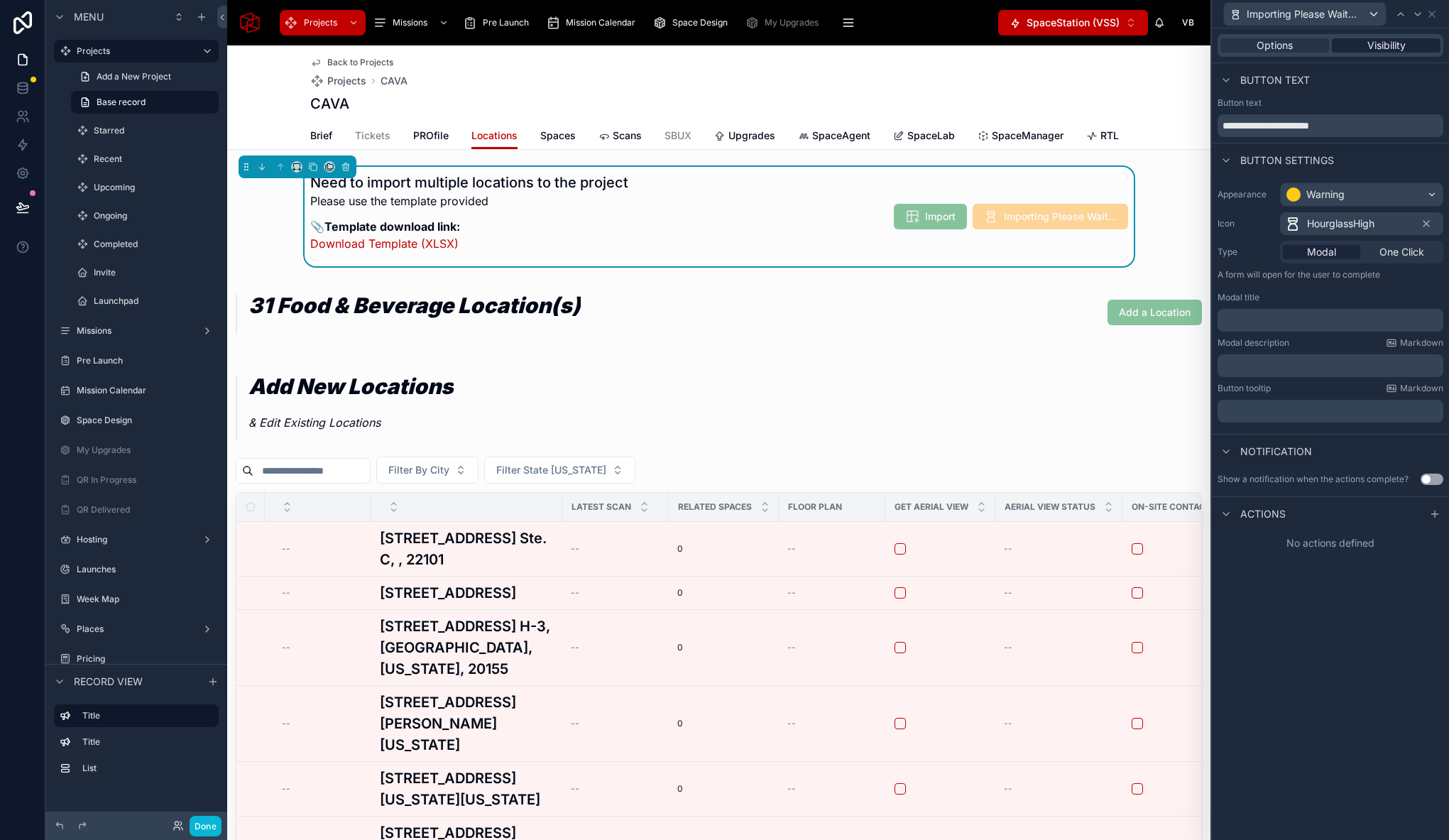
click at [1388, 52] on span "Visibility" at bounding box center [1386, 45] width 38 height 14
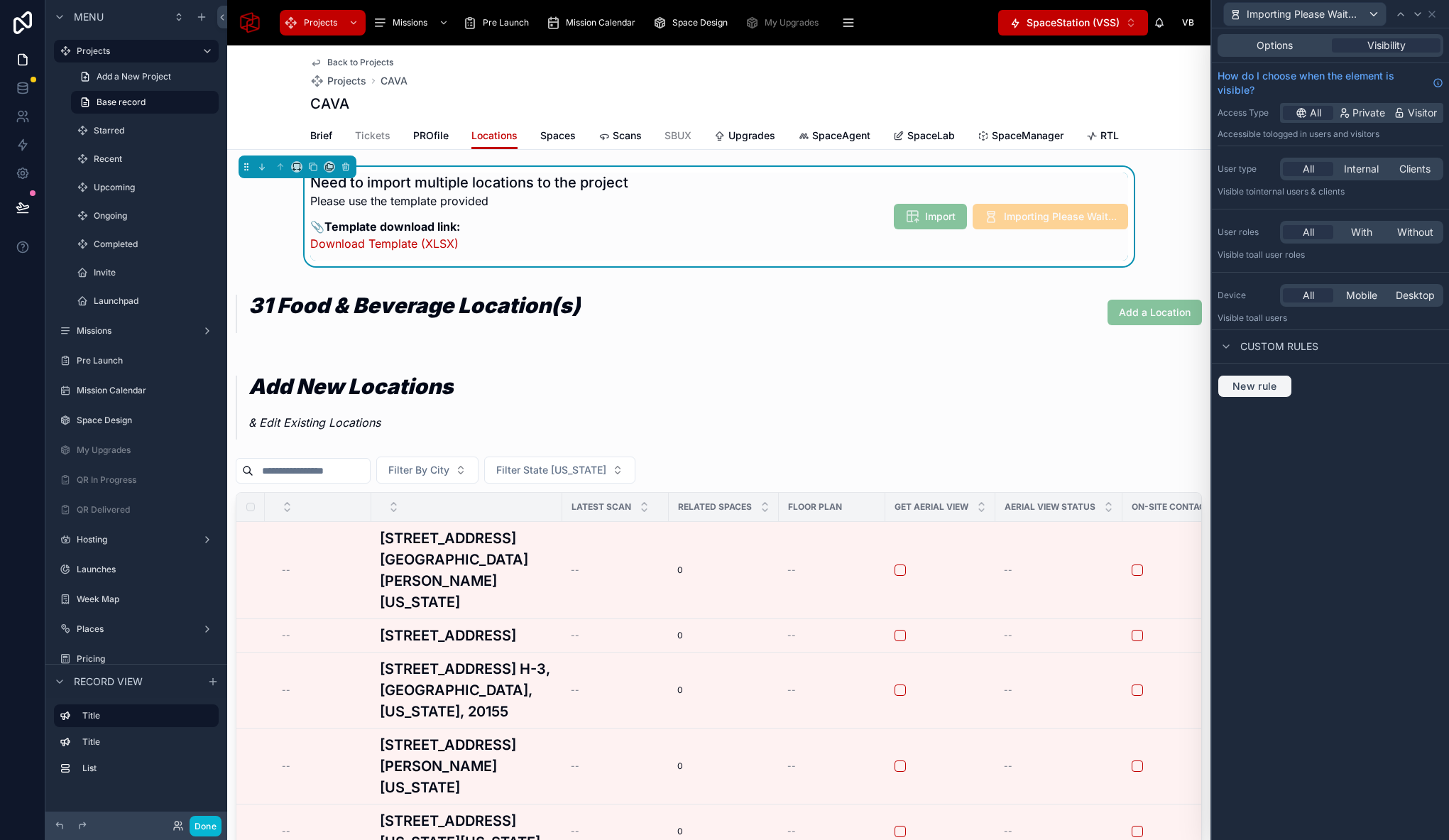
click at [1262, 391] on button "New rule" at bounding box center [1255, 386] width 75 height 22
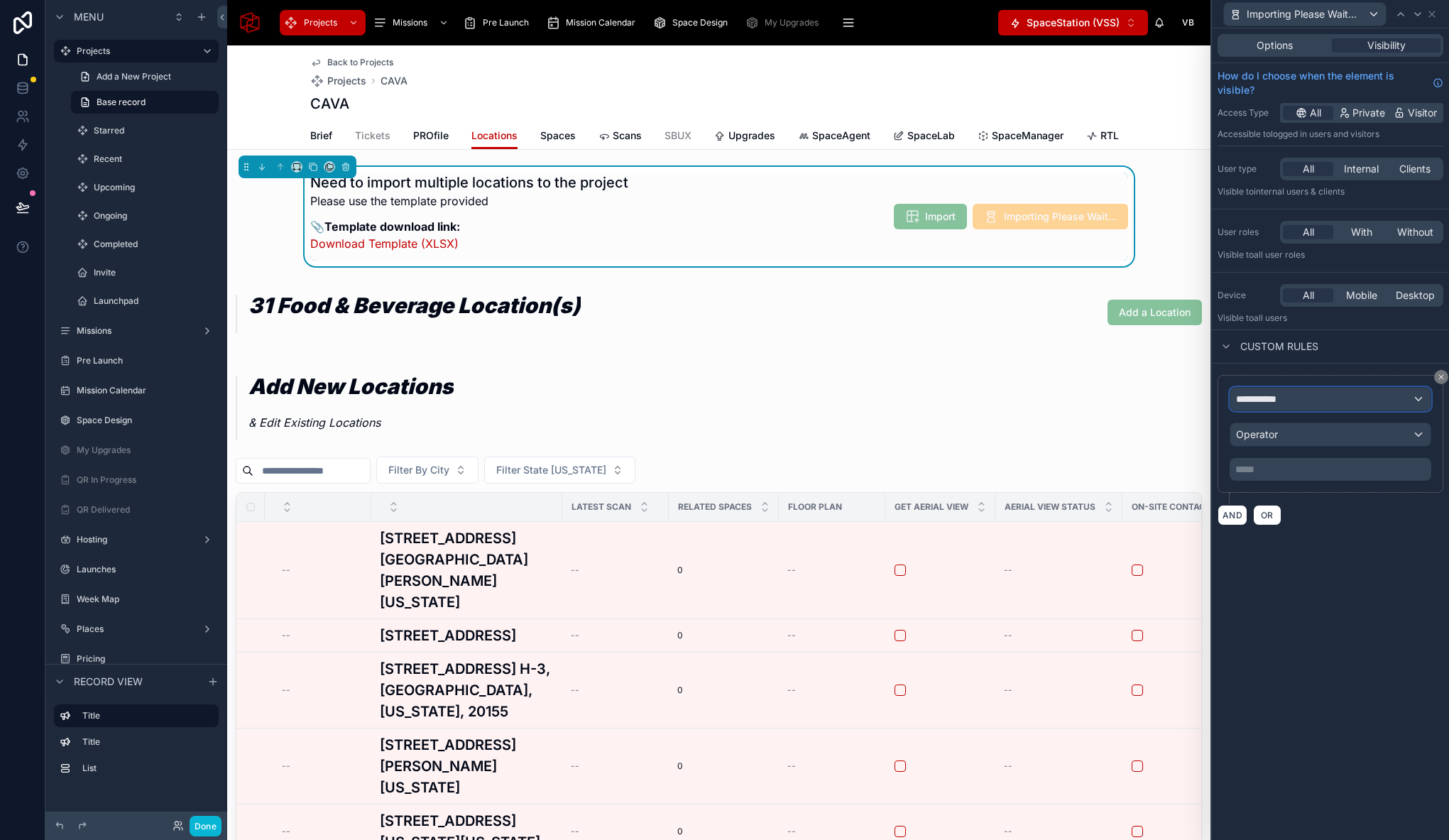
click at [1248, 399] on span "**********" at bounding box center [1263, 398] width 52 height 14
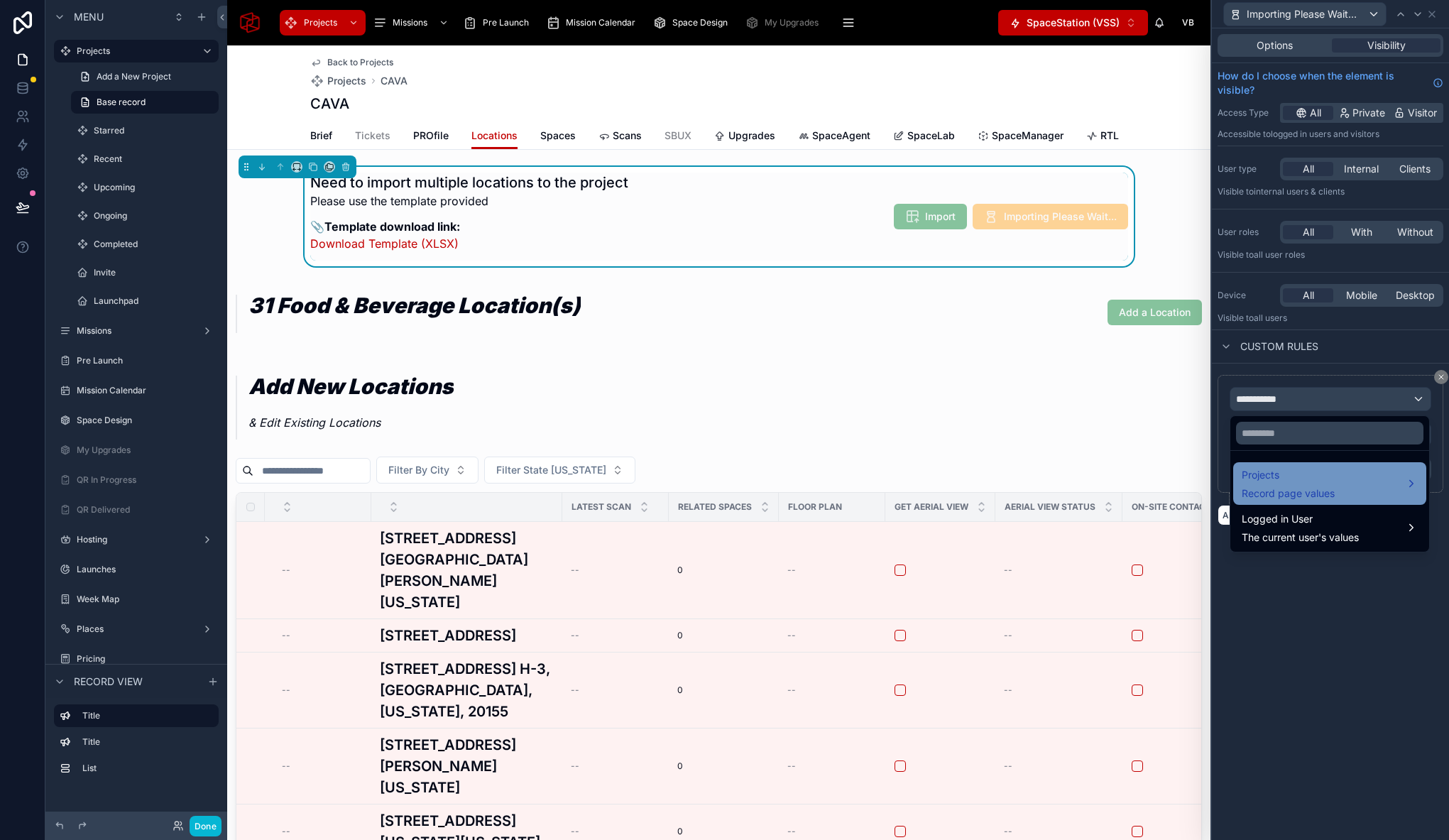
click at [1280, 477] on span "Projects" at bounding box center [1288, 475] width 93 height 17
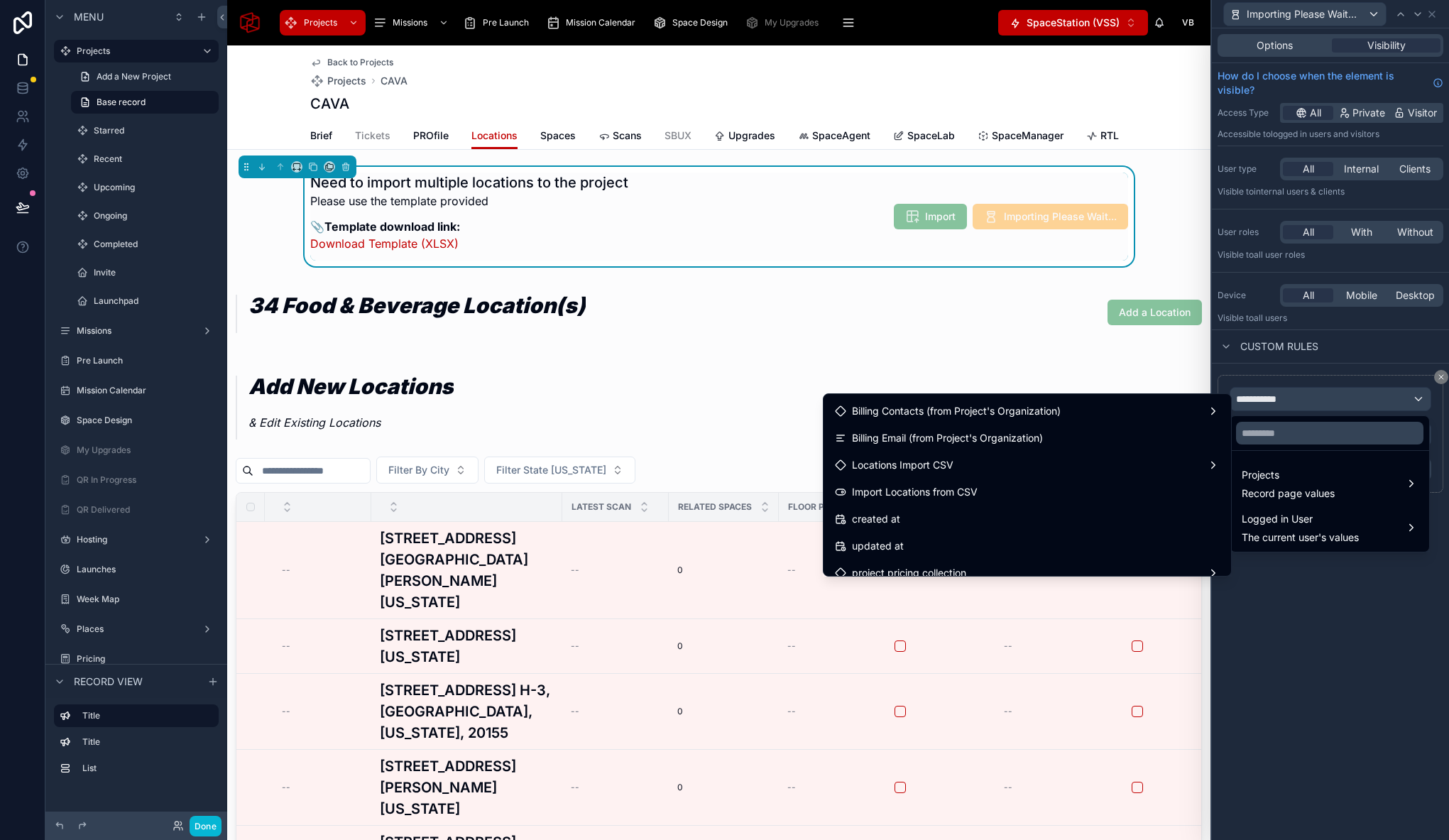
scroll to position [5784, 0]
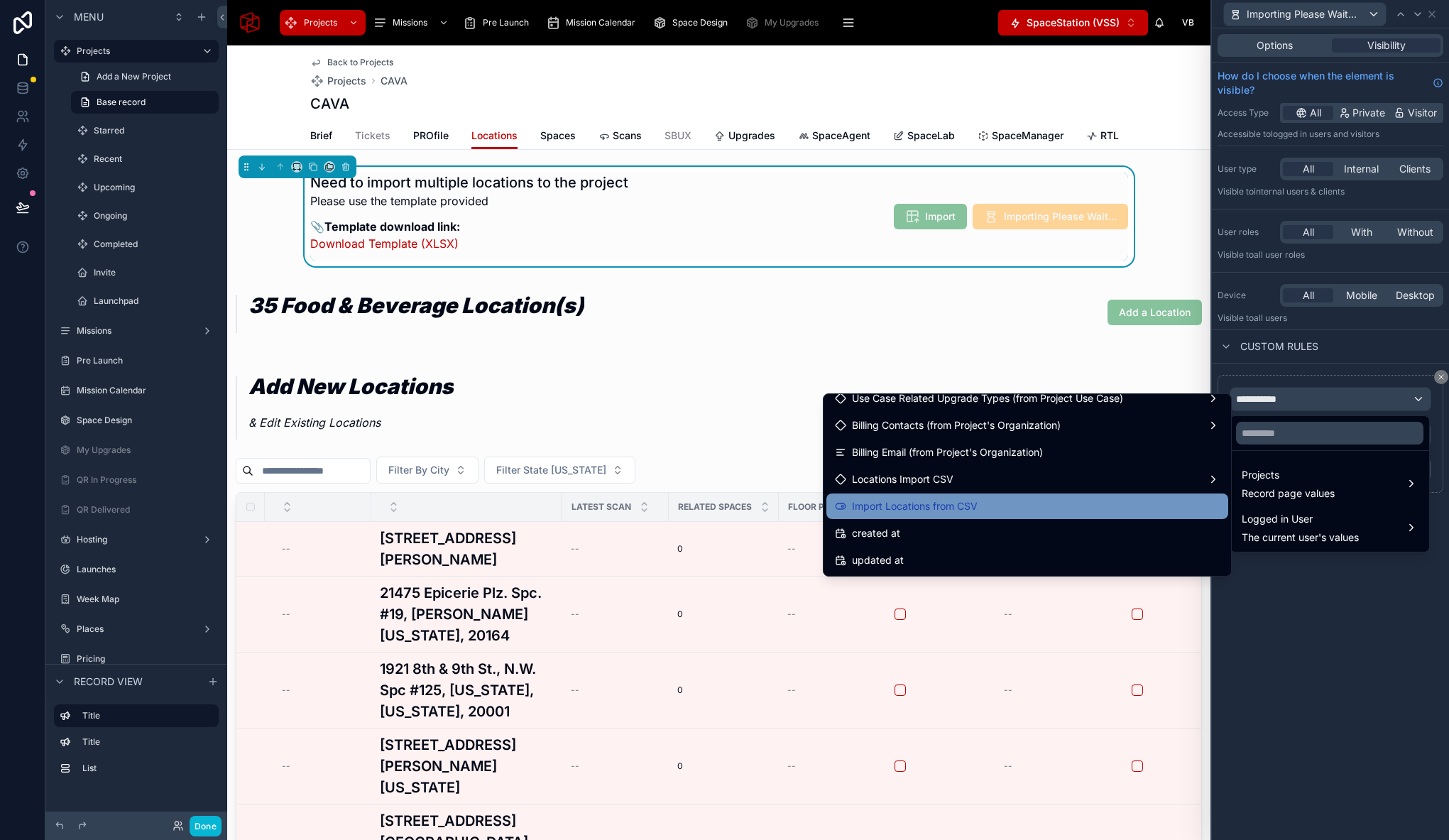
click at [1038, 506] on div "Import Locations from CSV" at bounding box center [1027, 506] width 385 height 17
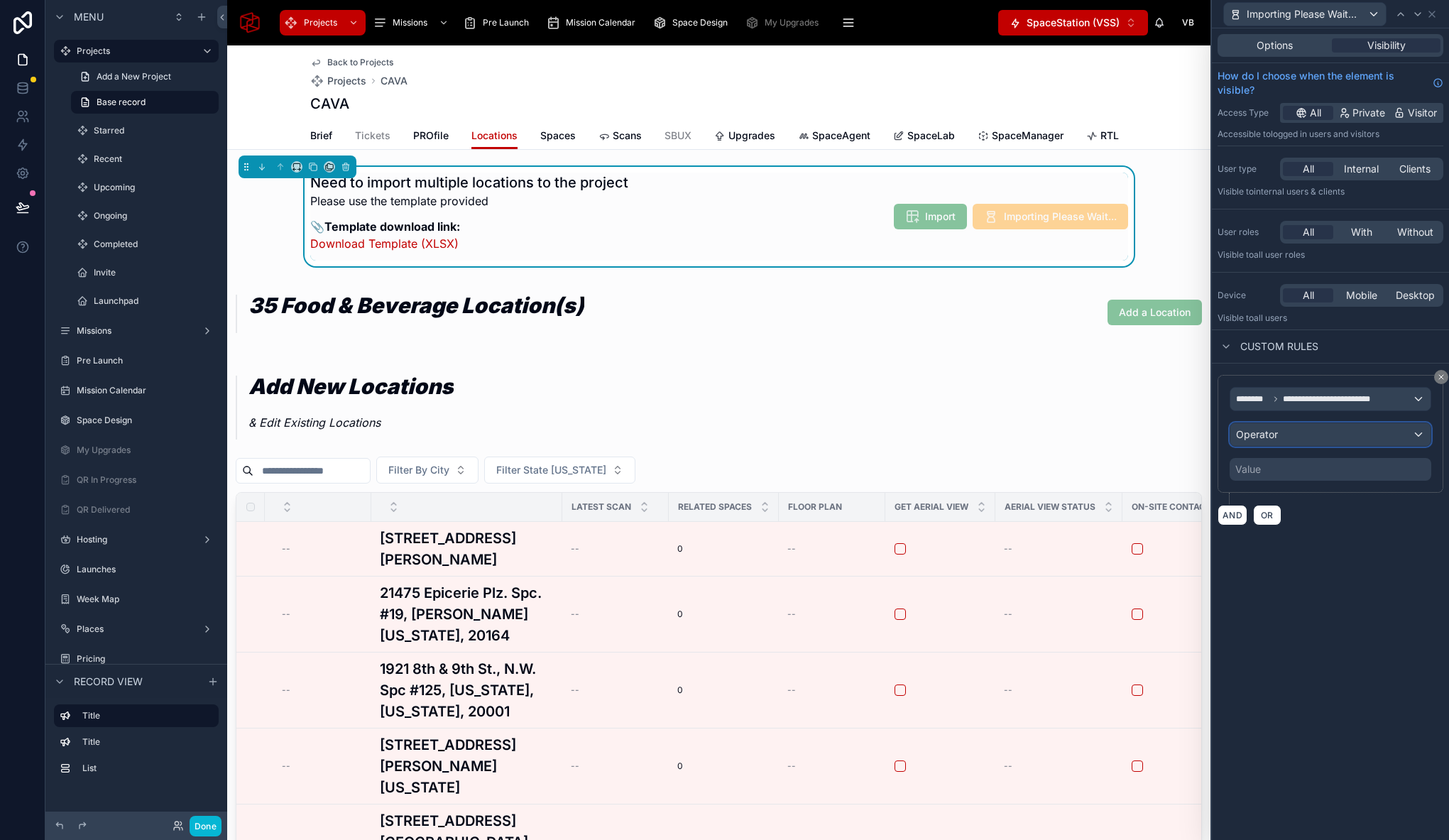
click at [1320, 430] on div "Operator" at bounding box center [1330, 435] width 200 height 22
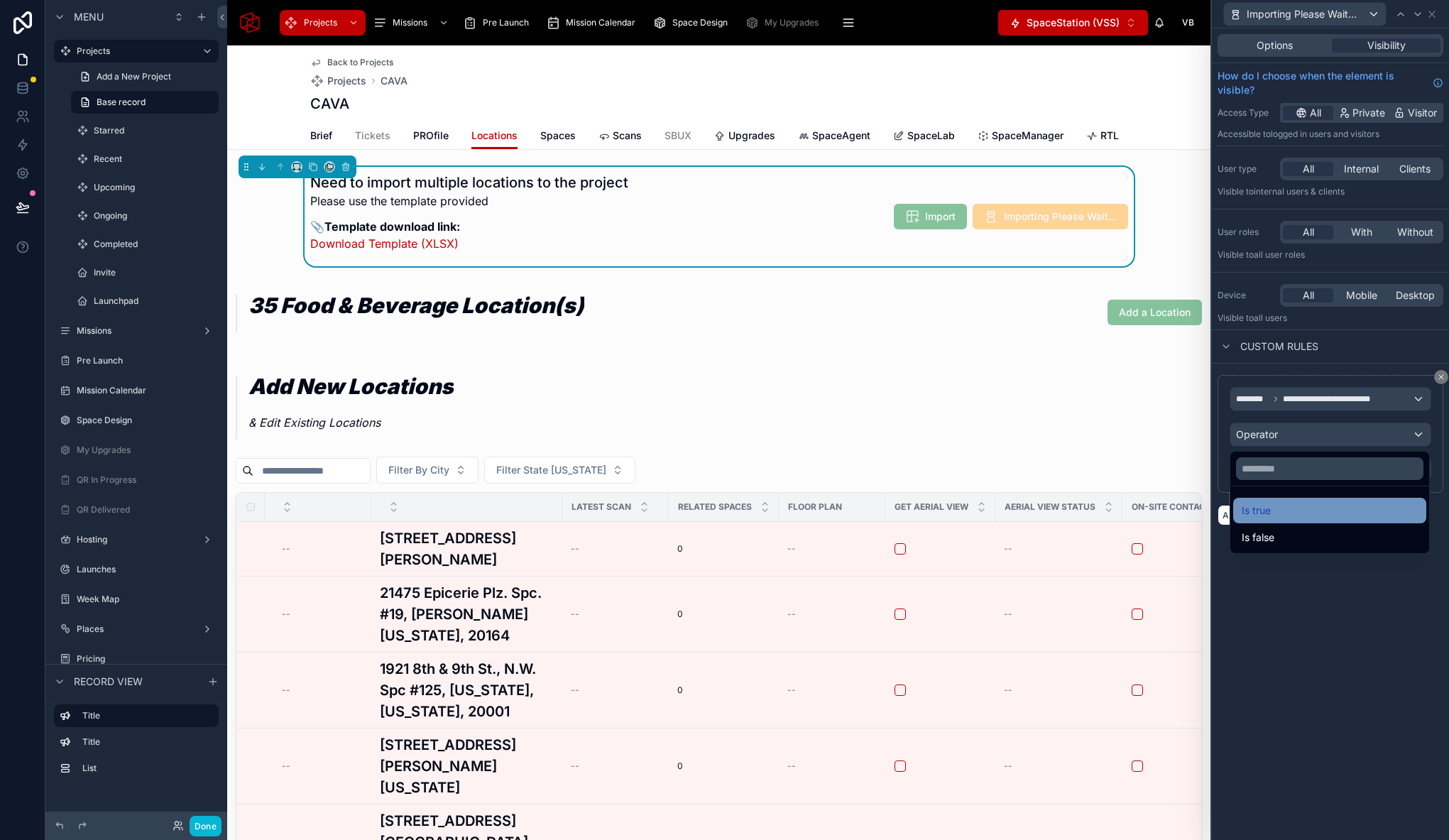
click at [1289, 513] on div "Is true" at bounding box center [1330, 510] width 176 height 17
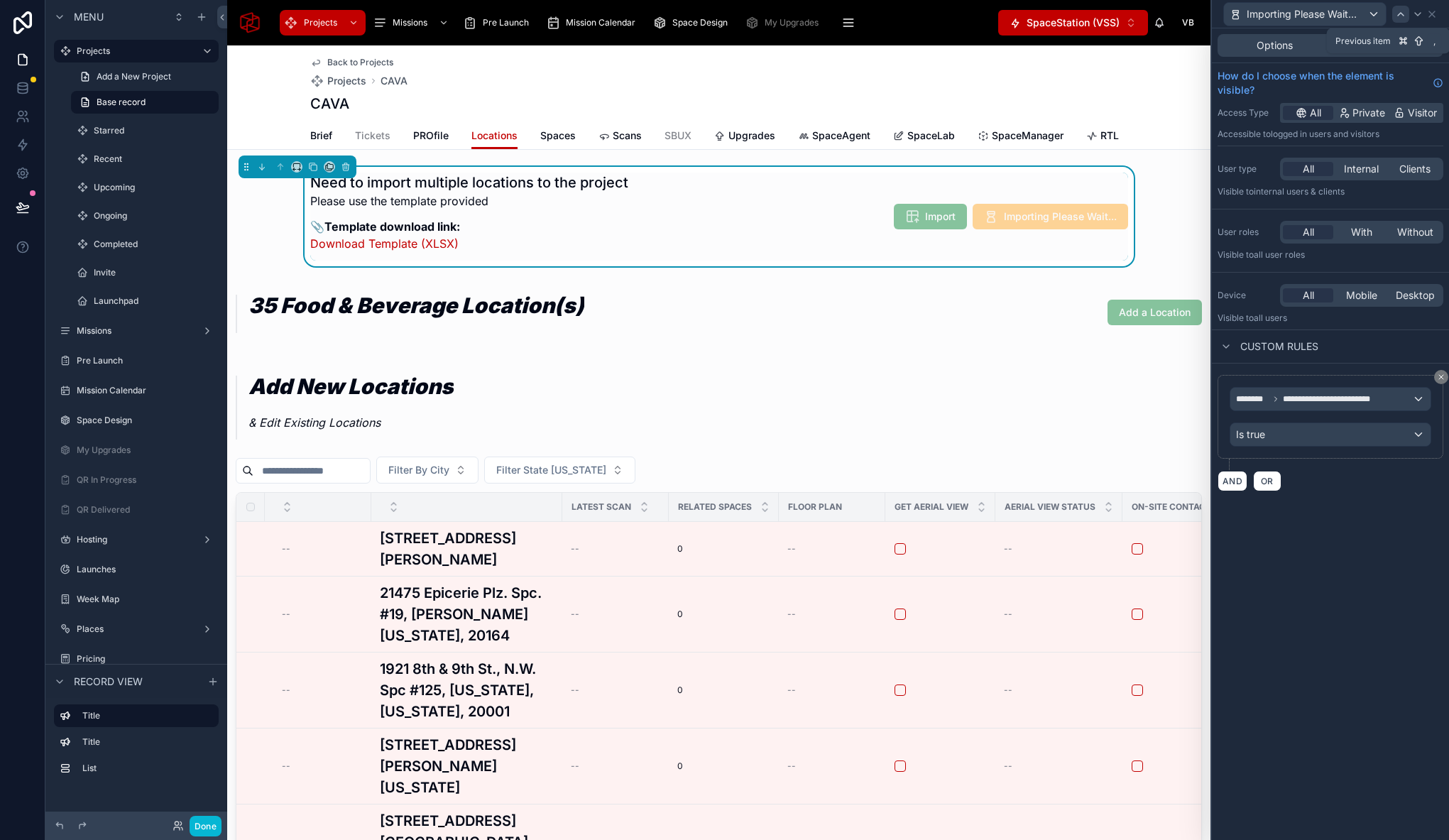
click at [1406, 16] on div at bounding box center [1400, 14] width 17 height 17
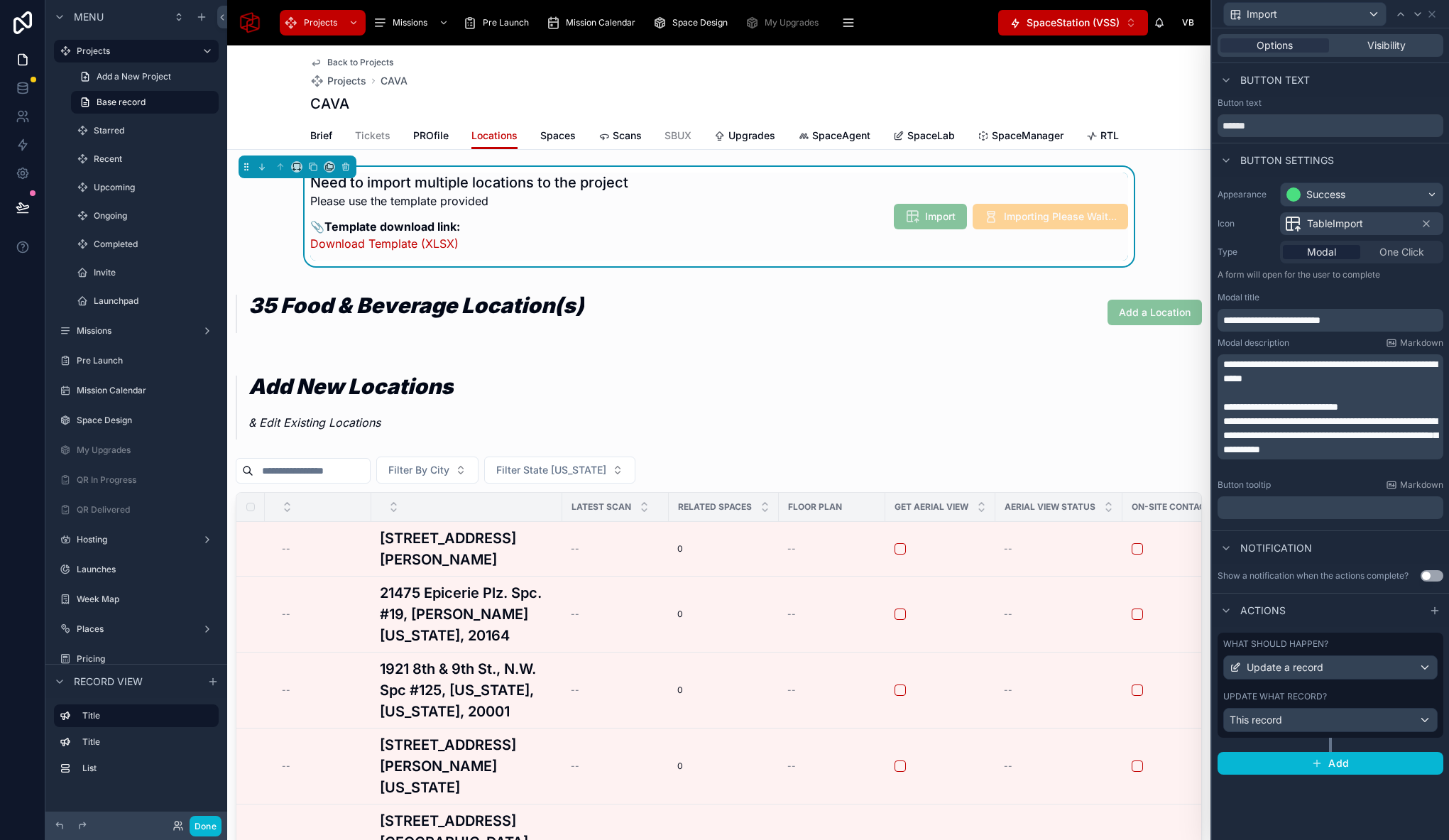
click at [1366, 46] on div "Visibility" at bounding box center [1386, 45] width 109 height 14
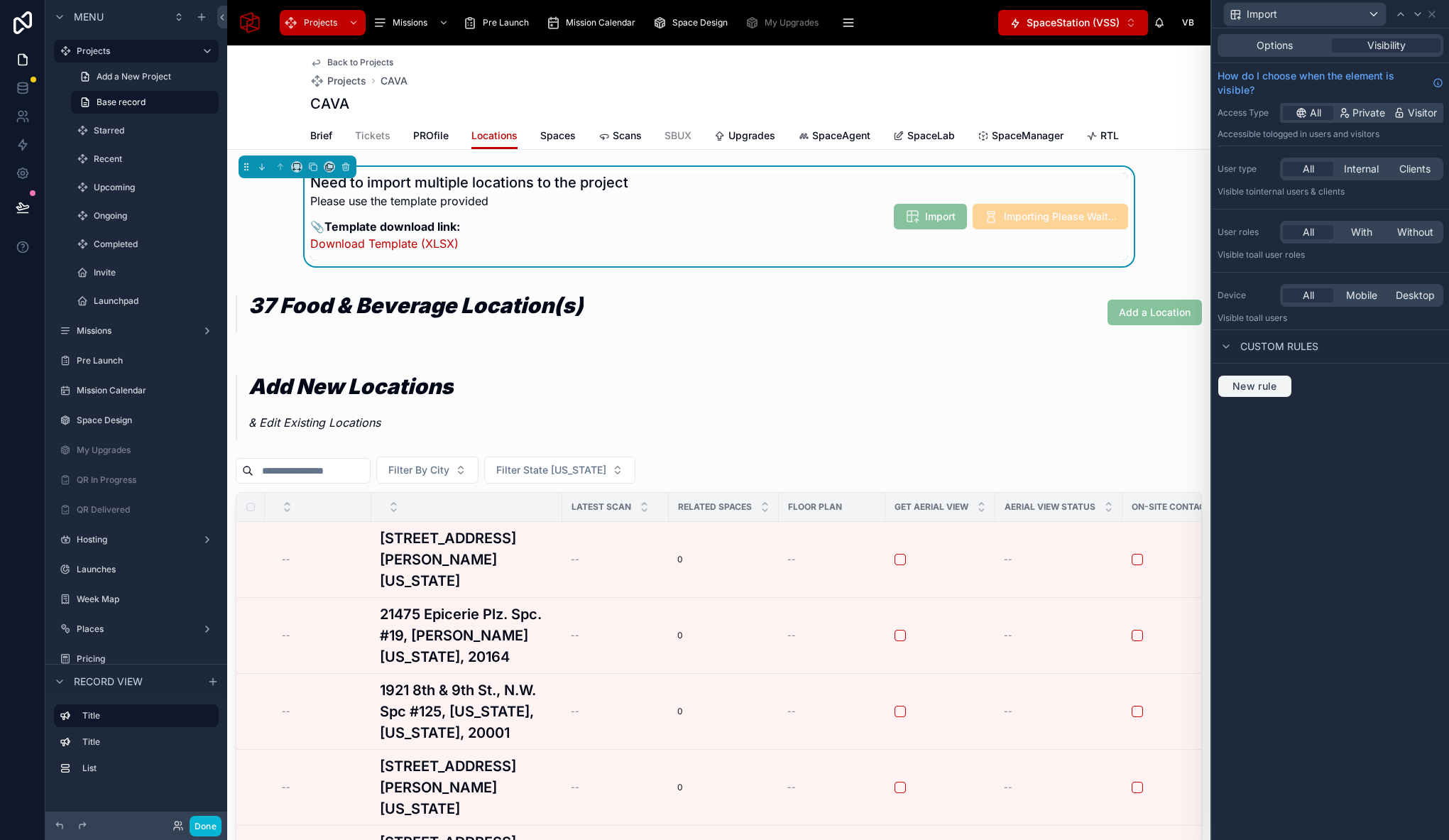
click at [1260, 378] on button "New rule" at bounding box center [1255, 386] width 75 height 22
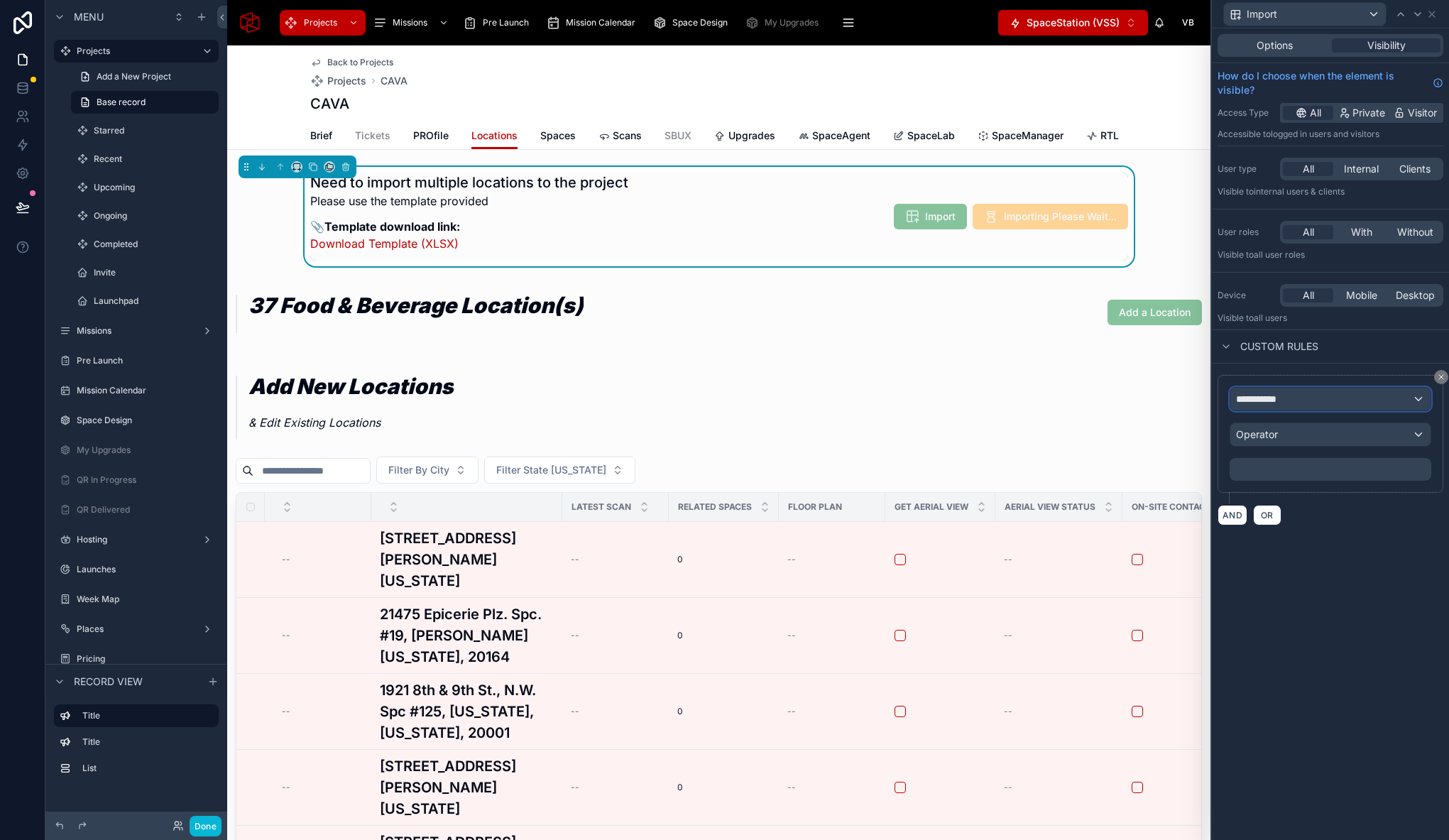
click at [1253, 397] on span "**********" at bounding box center [1256, 398] width 40 height 14
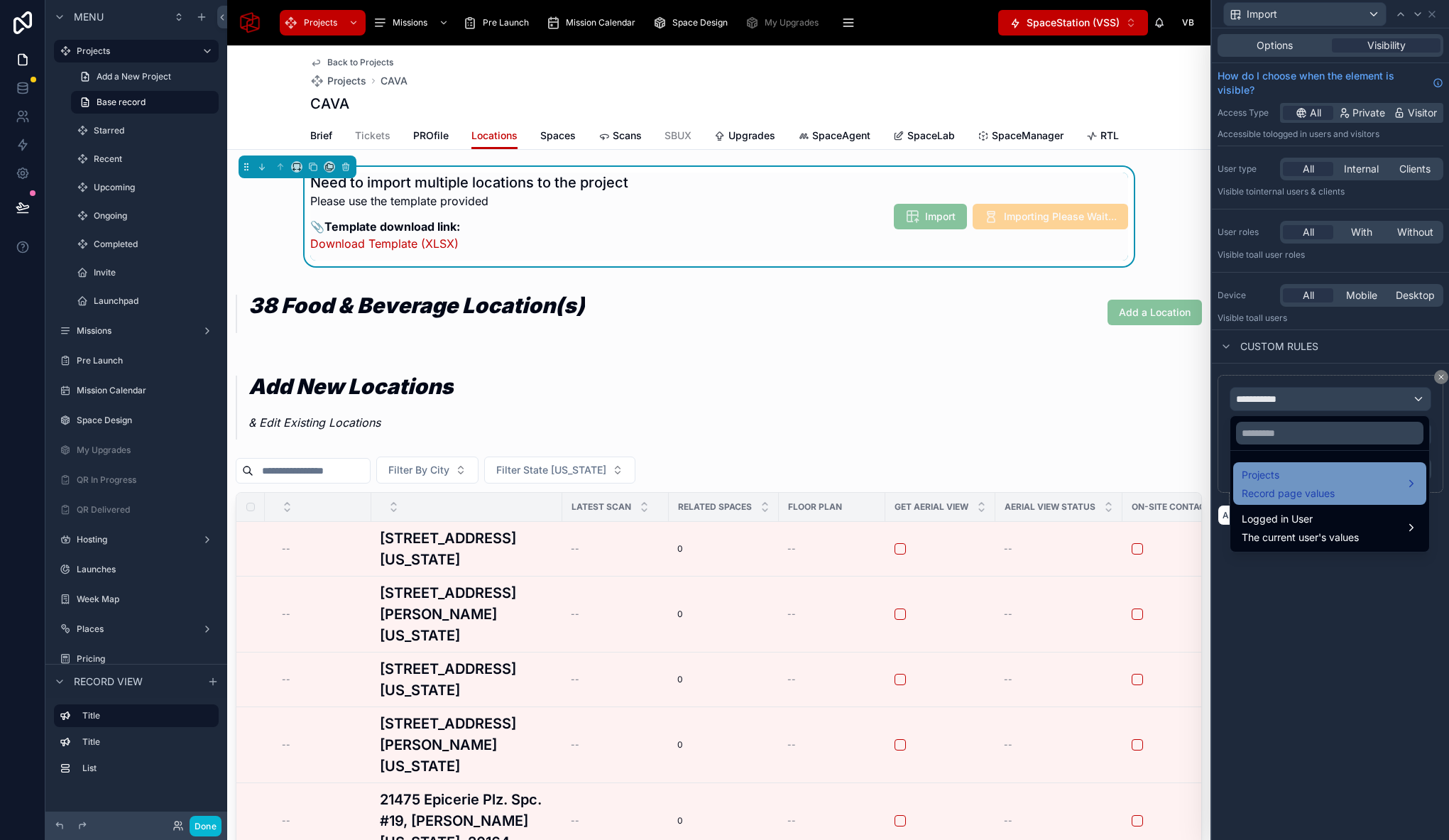
drag, startPoint x: 1285, startPoint y: 472, endPoint x: 1274, endPoint y: 479, distance: 13.0
click at [1285, 472] on span "Projects" at bounding box center [1288, 475] width 93 height 17
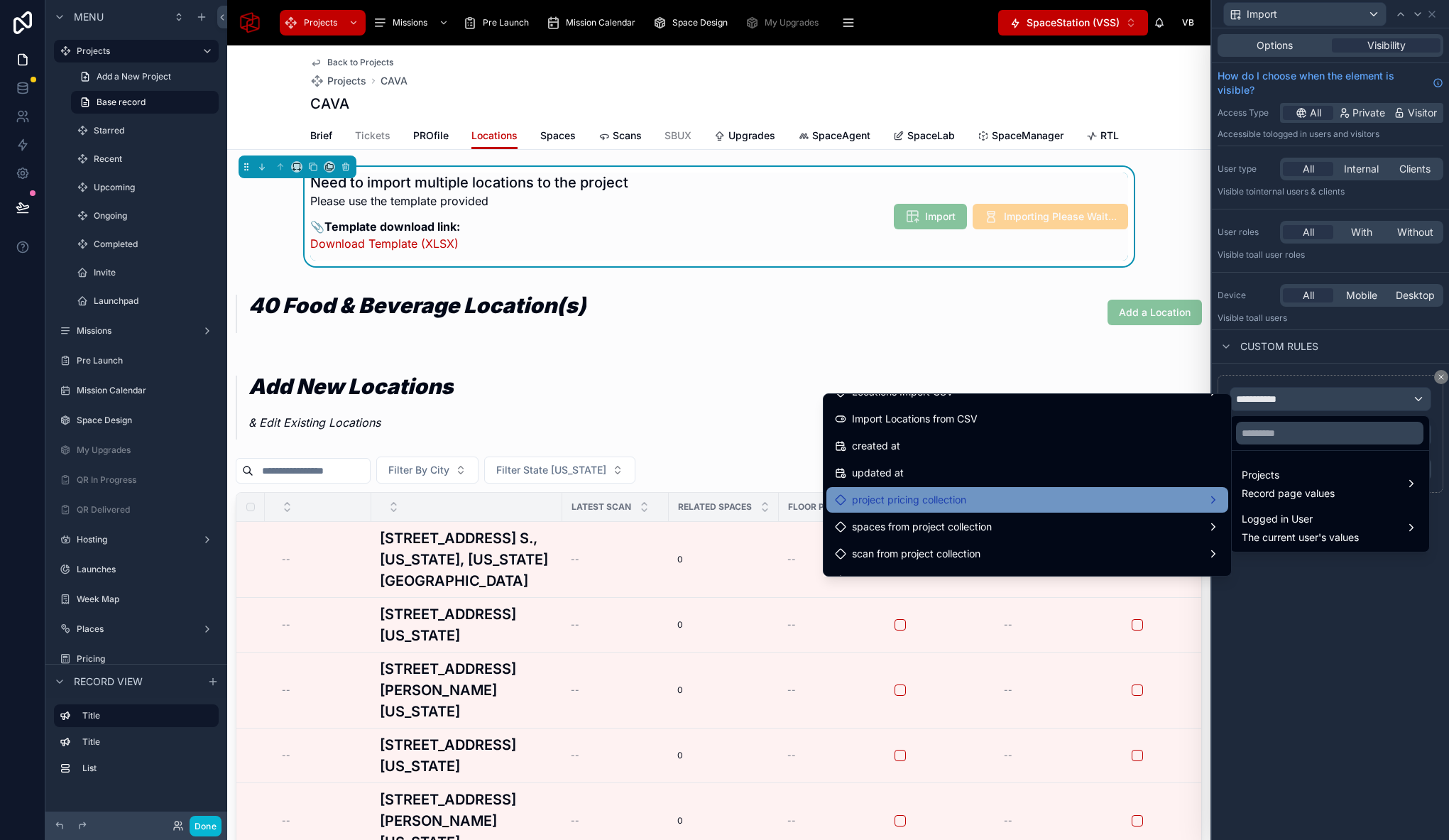
scroll to position [5863, 0]
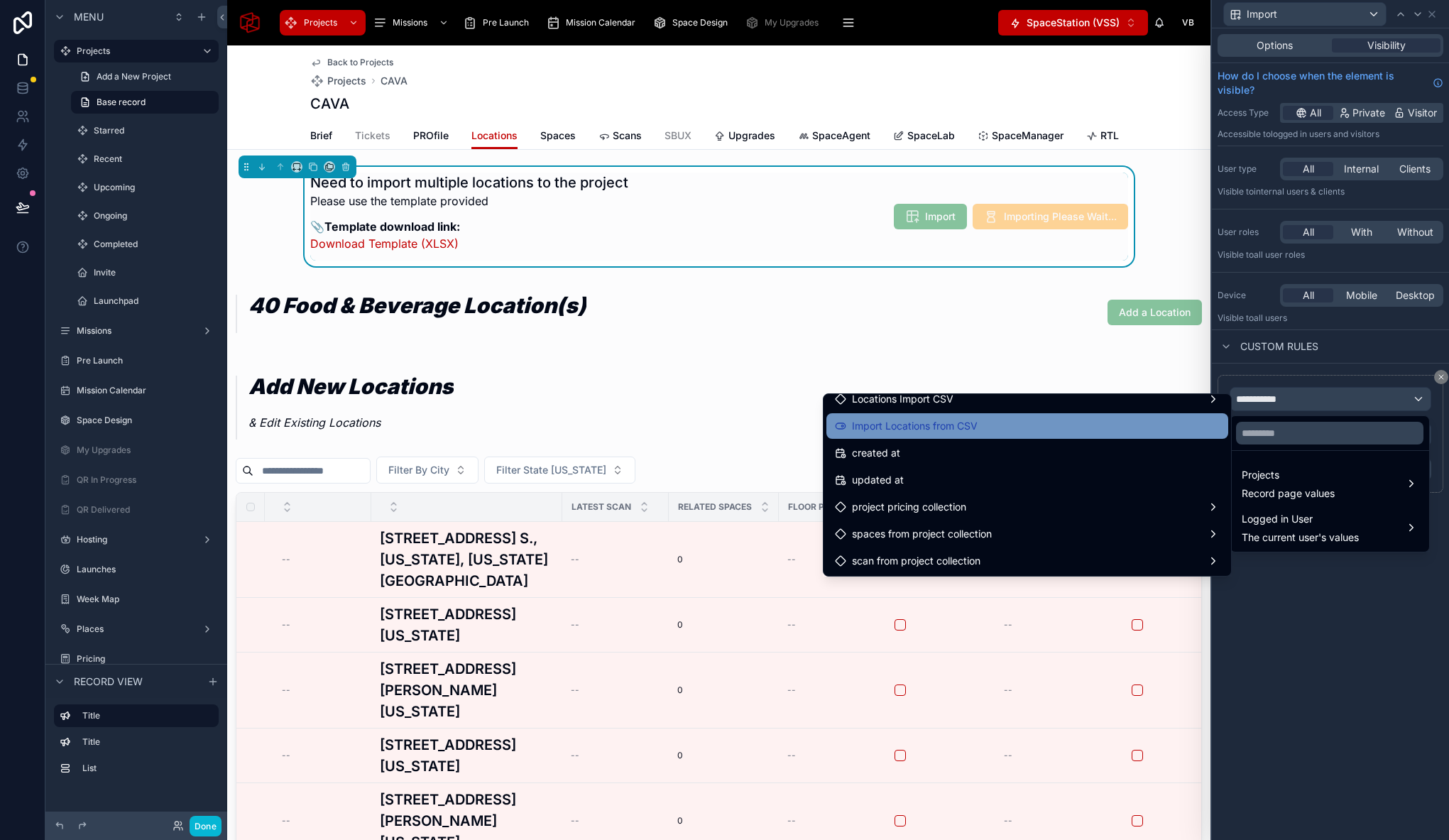
click at [975, 432] on span "Import Locations from CSV" at bounding box center [915, 426] width 126 height 17
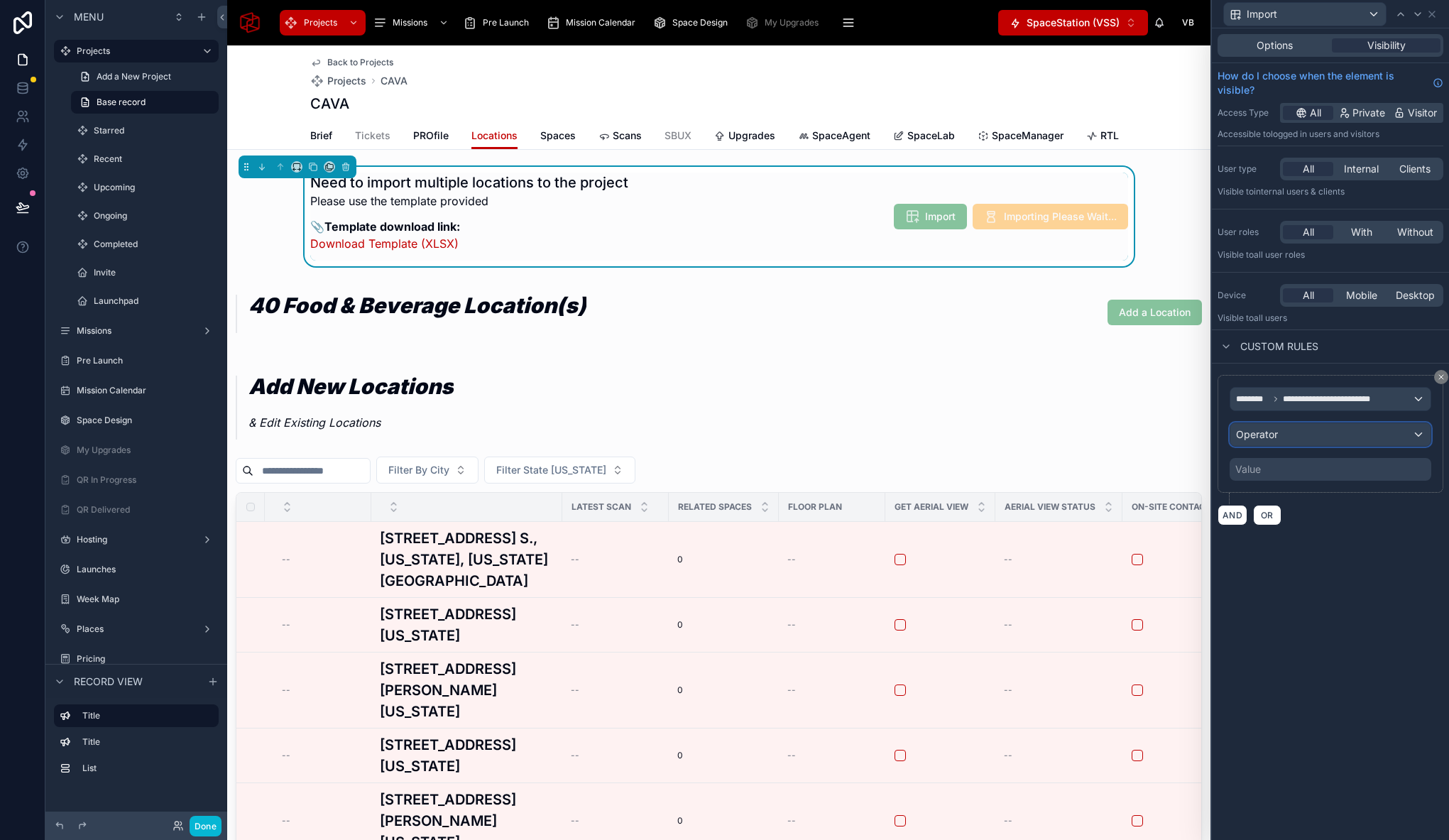
click at [1281, 430] on div "Operator" at bounding box center [1330, 435] width 200 height 22
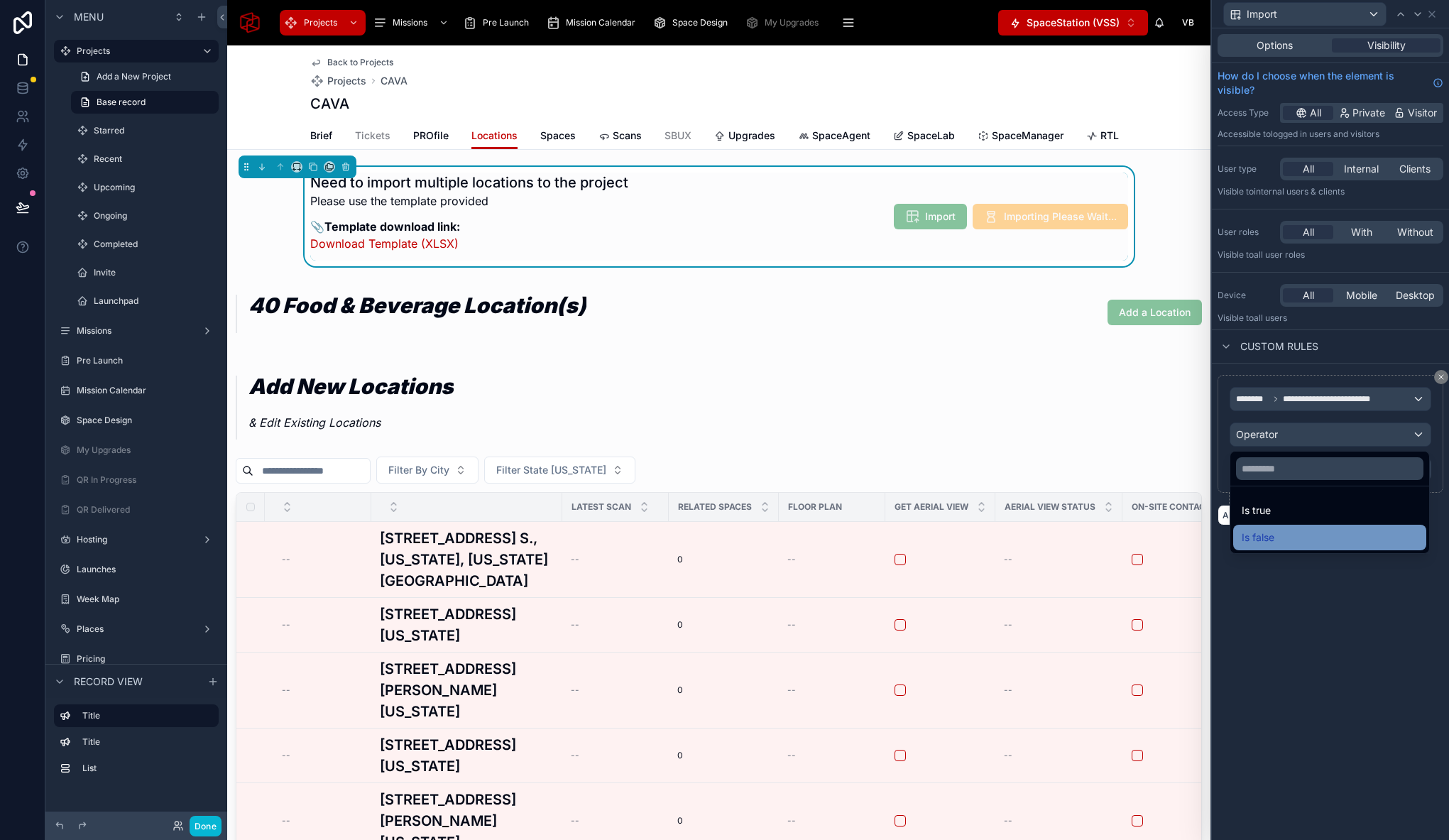
click at [1277, 535] on div "Is false" at bounding box center [1330, 538] width 176 height 17
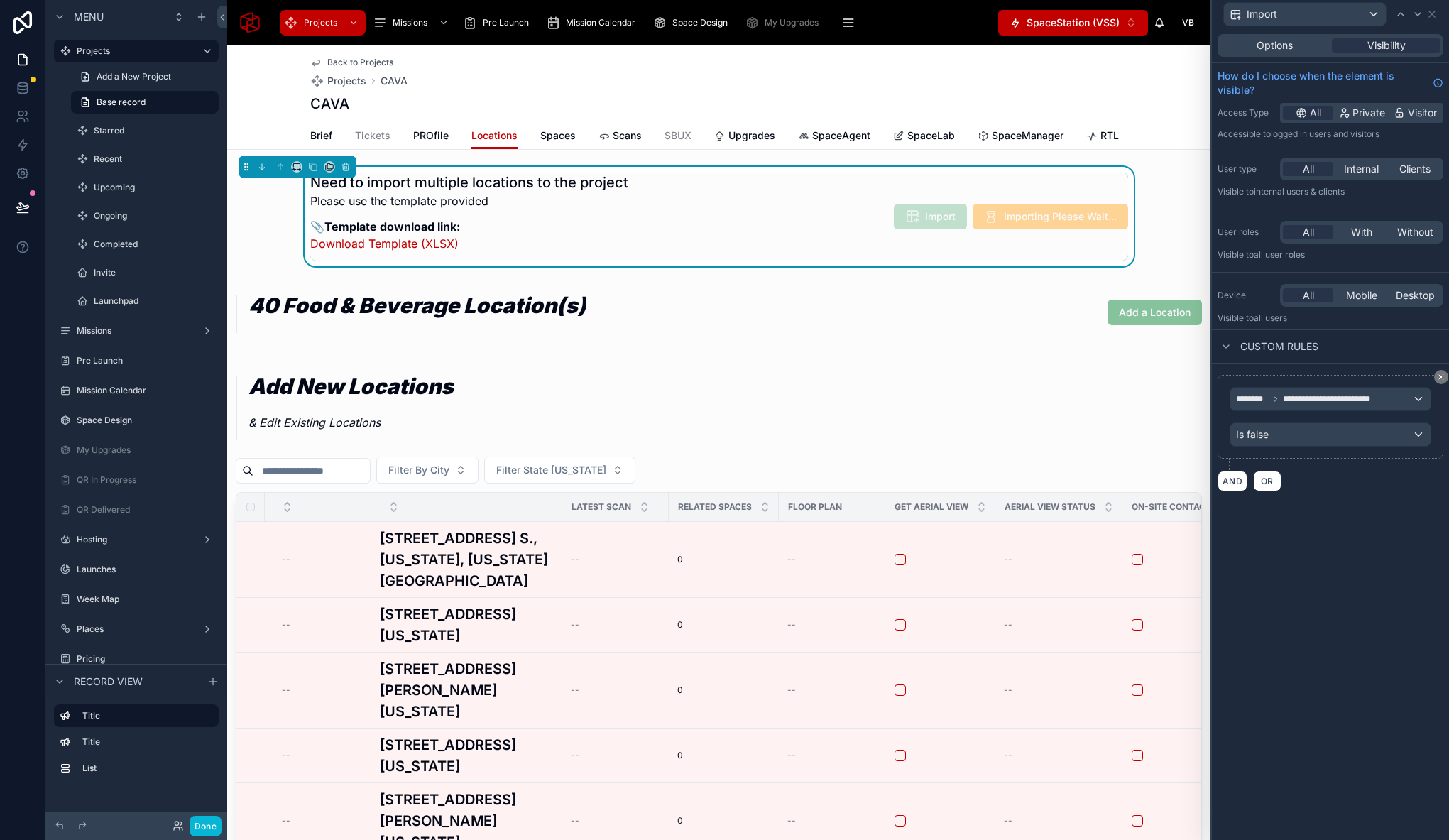
click at [225, 825] on div "Done" at bounding box center [137, 825] width 182 height 28
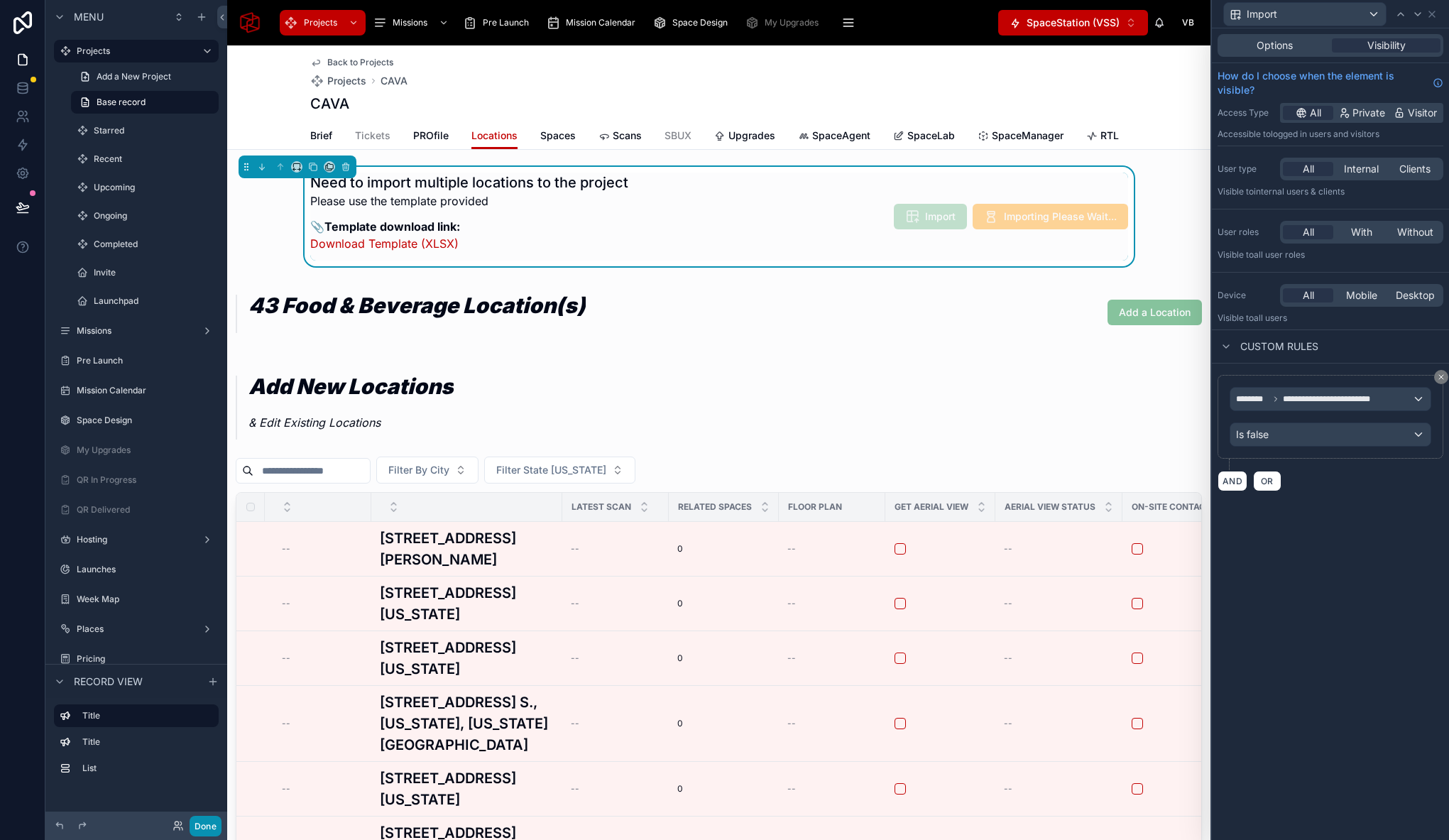
click at [212, 828] on button "Done" at bounding box center [205, 826] width 32 height 21
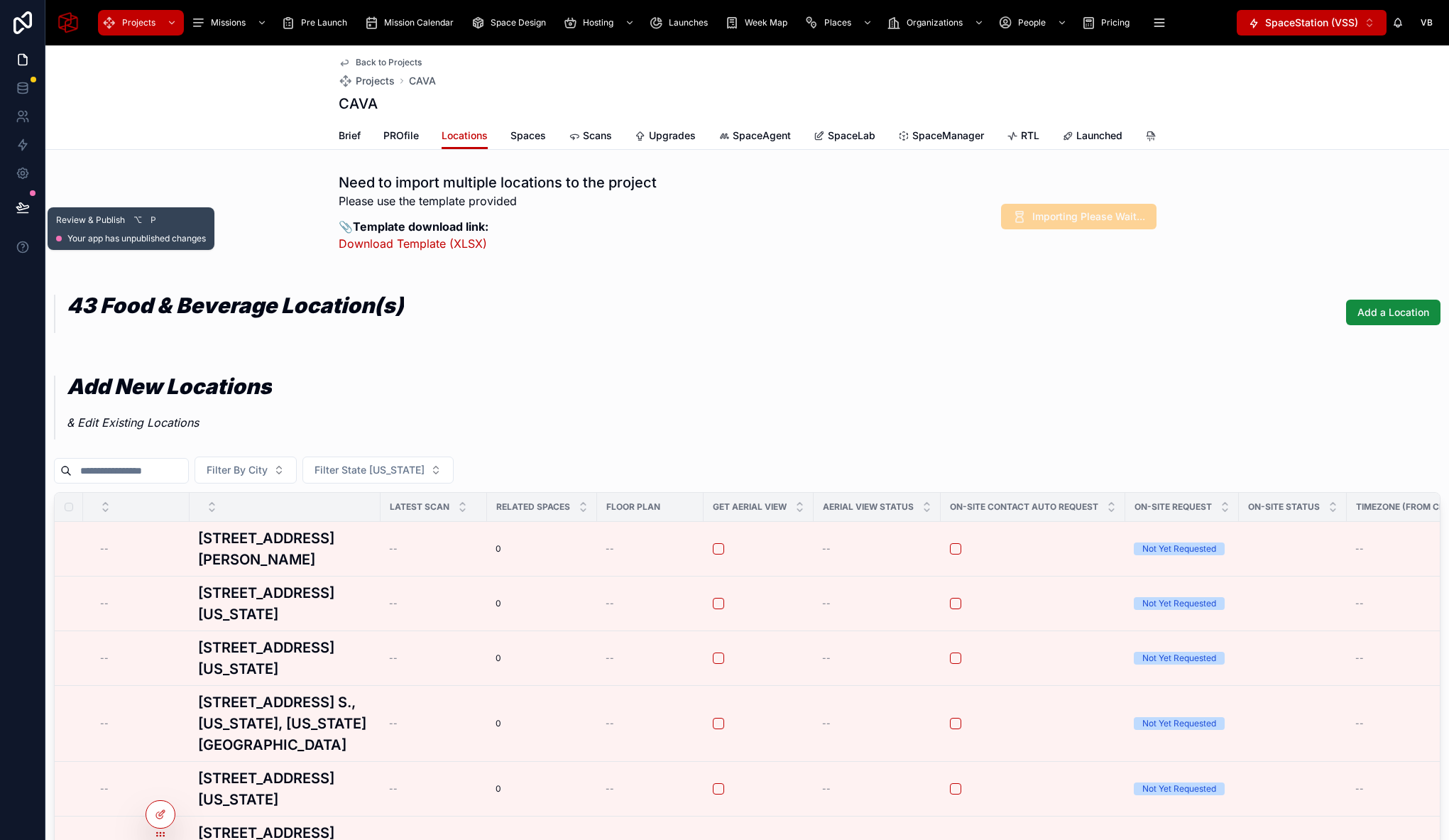
click at [13, 204] on button at bounding box center [22, 207] width 31 height 39
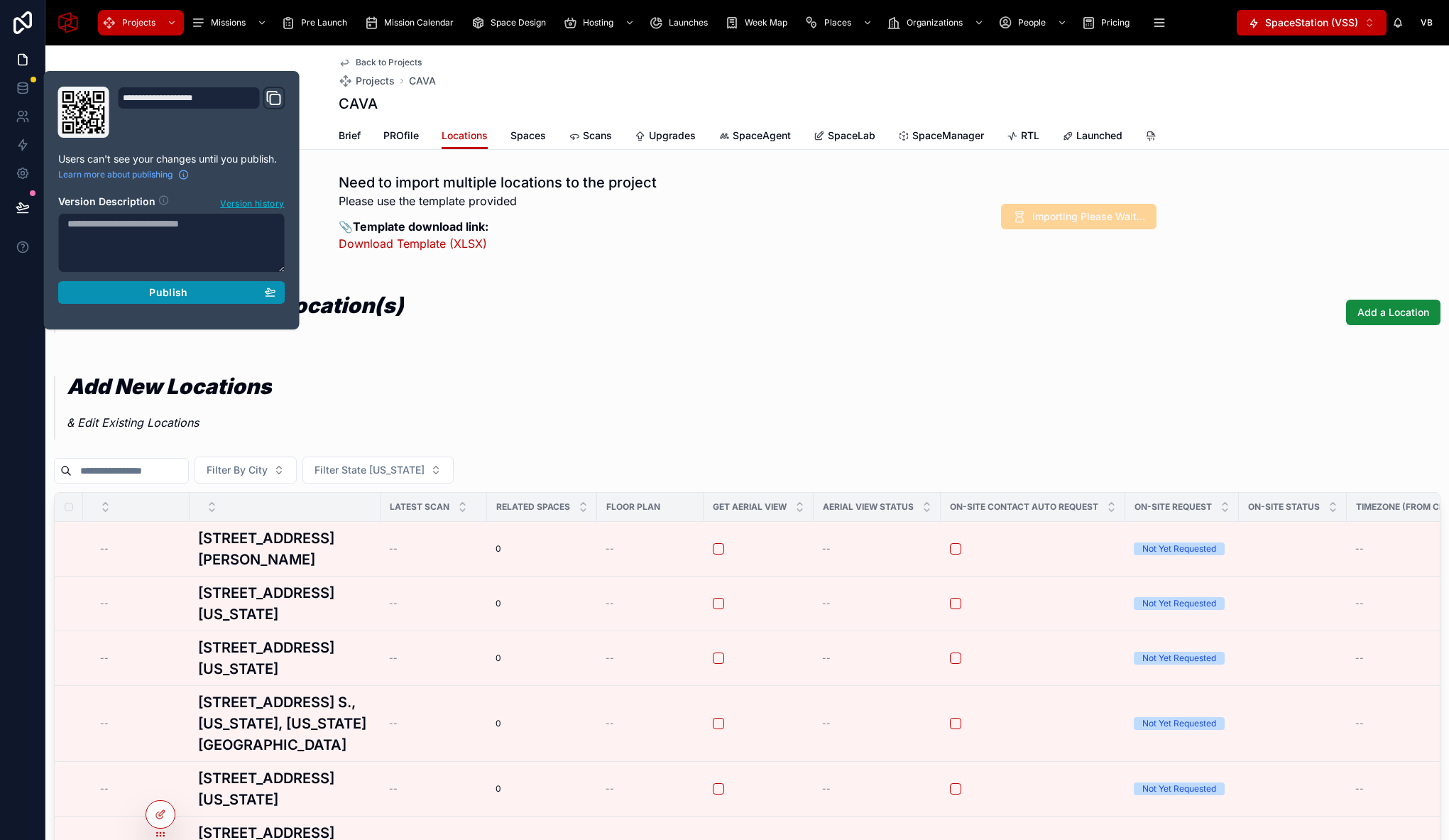
click at [163, 287] on span "Publish" at bounding box center [168, 292] width 38 height 13
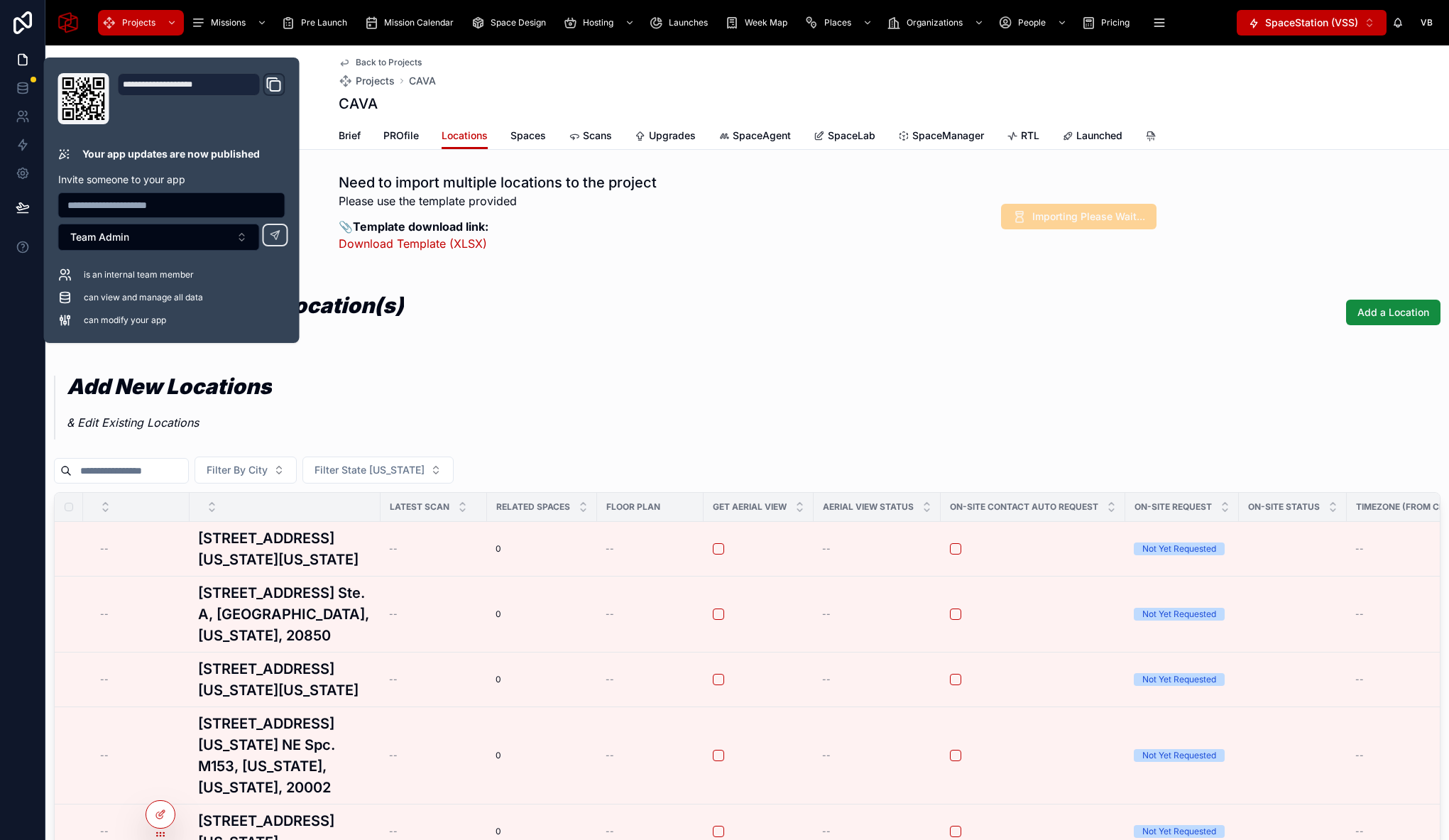
click at [1263, 198] on div "Need to import multiple locations to the project Please use the template provid…" at bounding box center [747, 216] width 1403 height 99
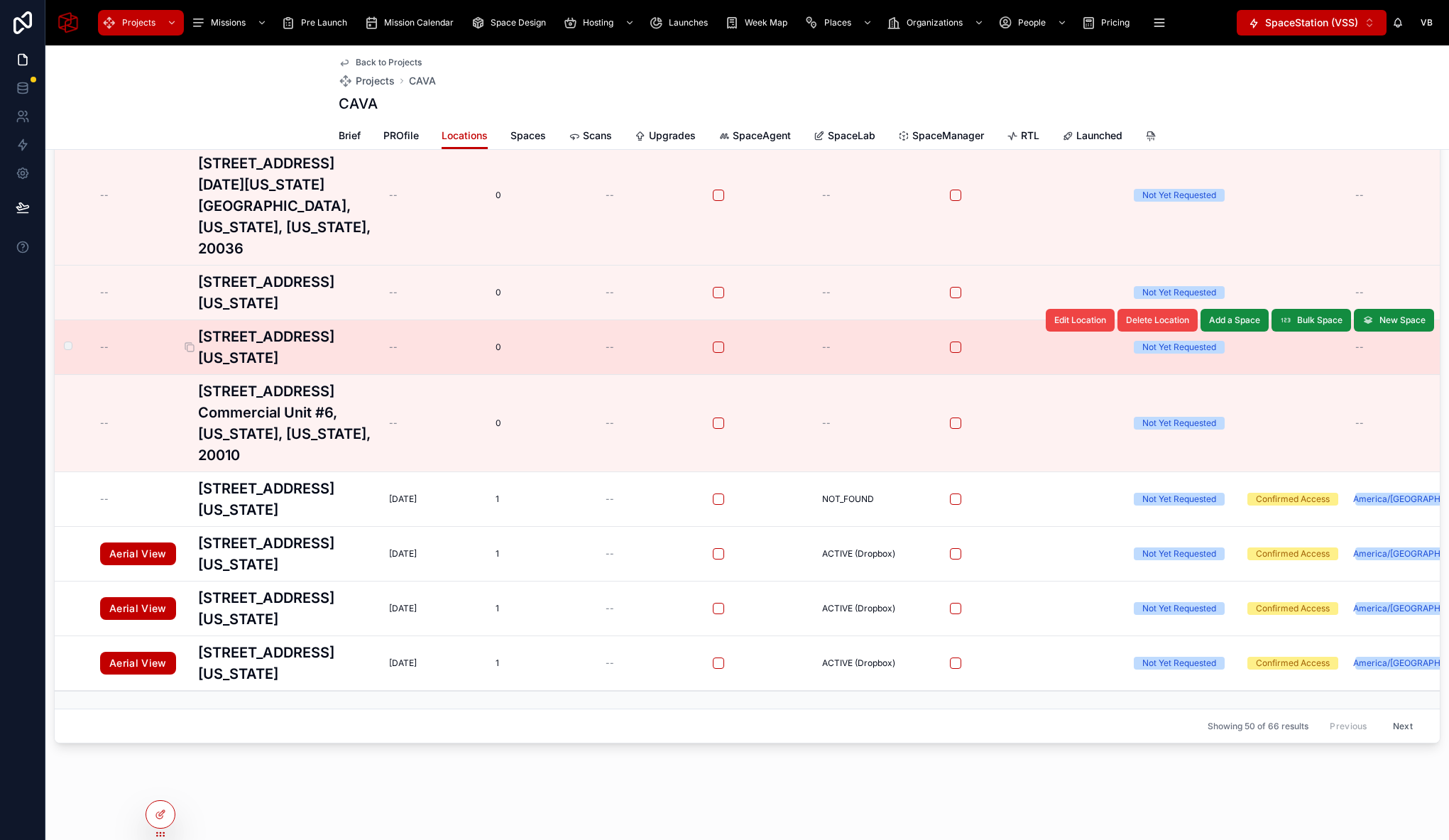
scroll to position [3184, 0]
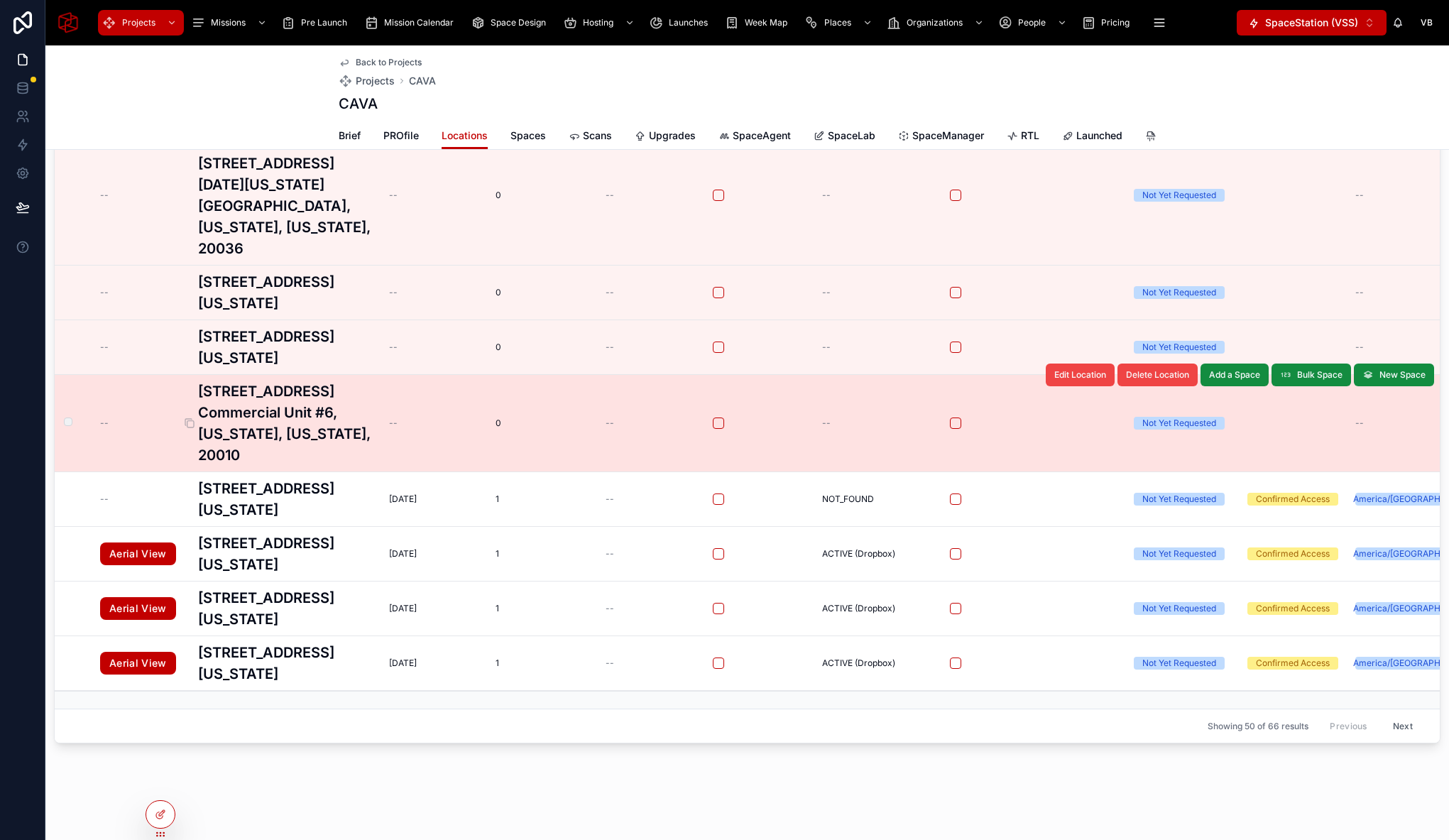
click at [295, 401] on h3 "[STREET_ADDRESS] Commercial Unit #6, [US_STATE], [US_STATE], 20010" at bounding box center [285, 422] width 174 height 85
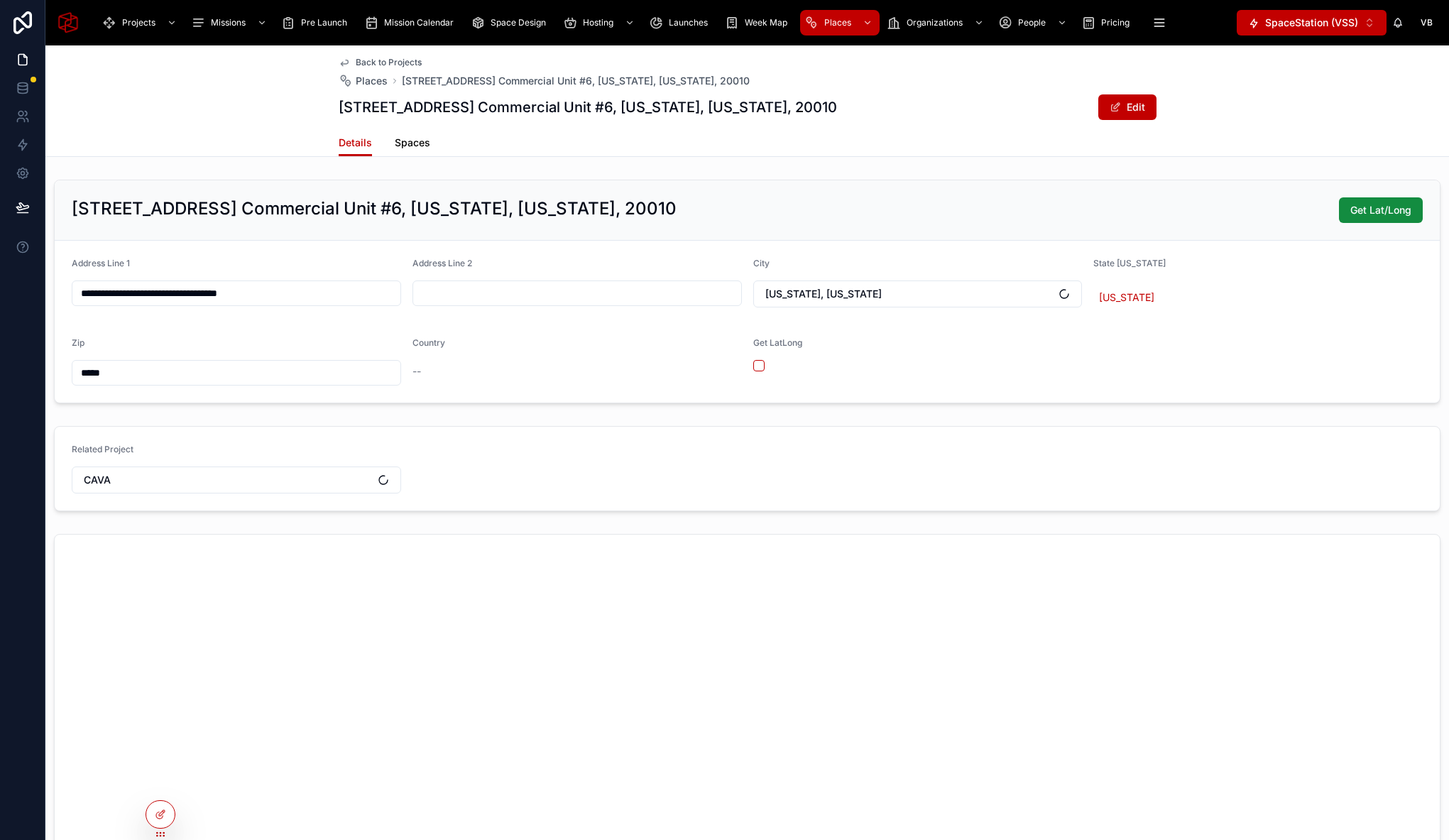
click at [401, 142] on span "Spaces" at bounding box center [412, 142] width 36 height 14
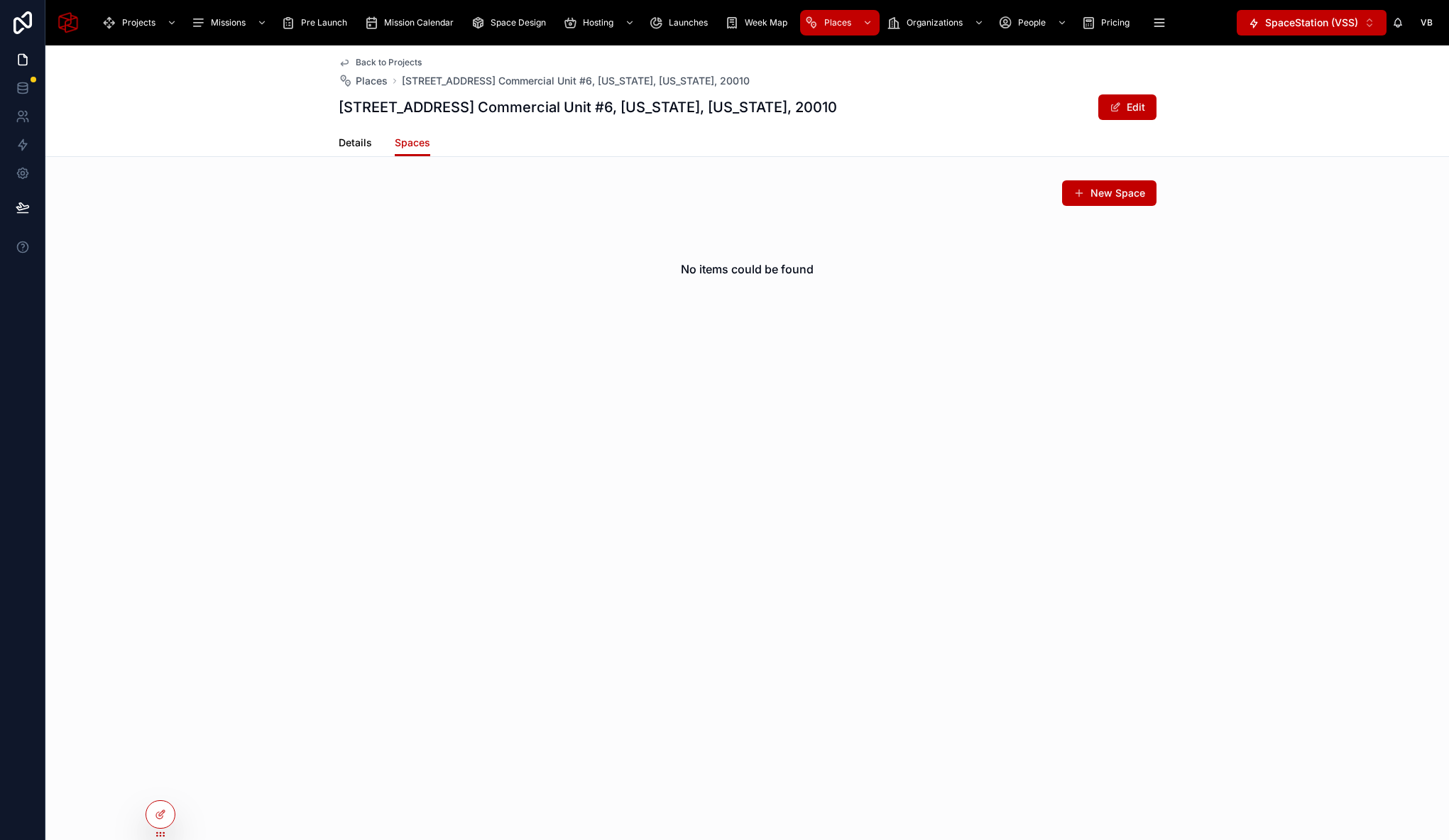
click at [362, 141] on span "Details" at bounding box center [356, 142] width 34 height 14
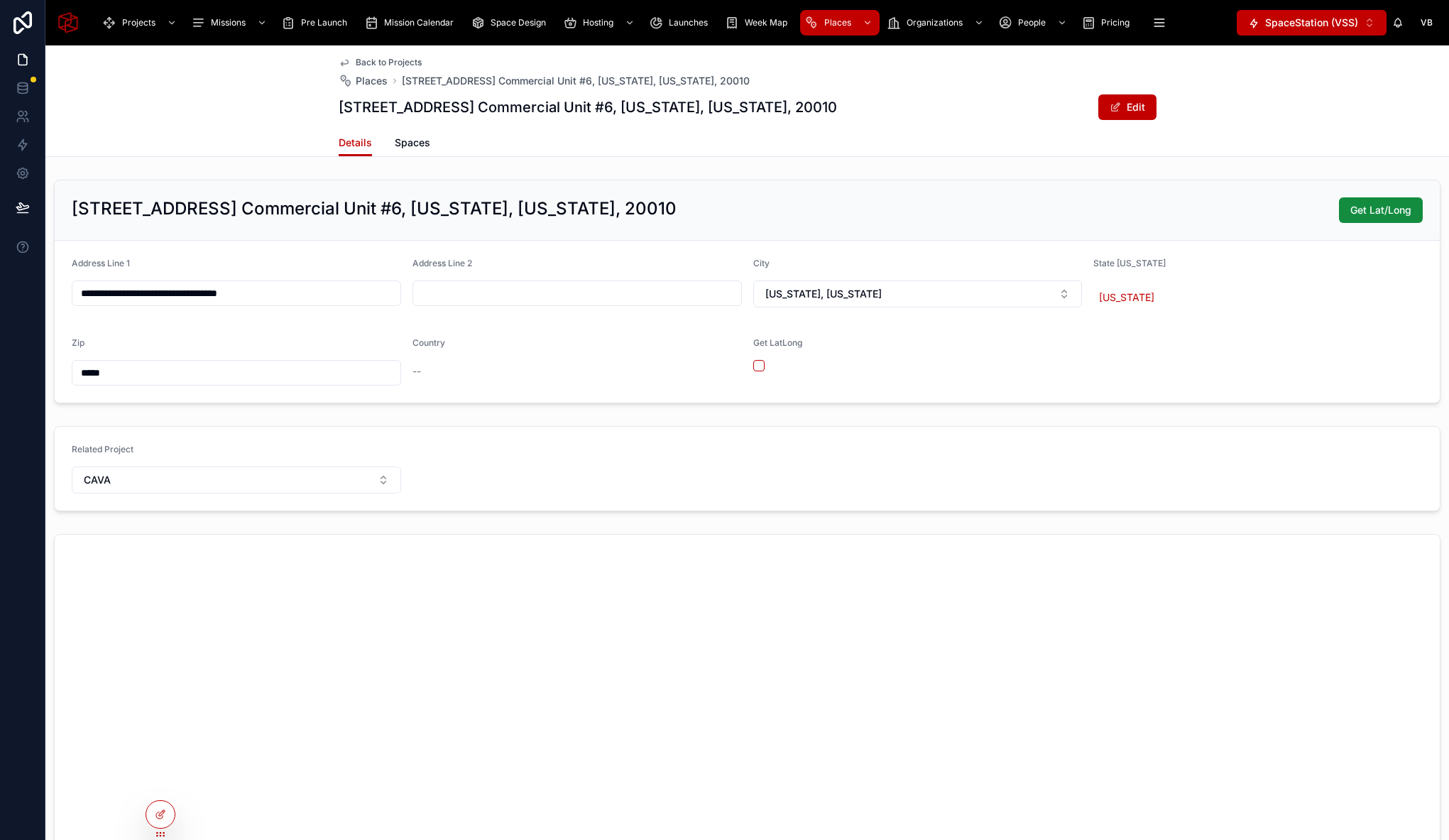
click at [379, 60] on span "Back to Projects" at bounding box center [389, 63] width 66 height 11
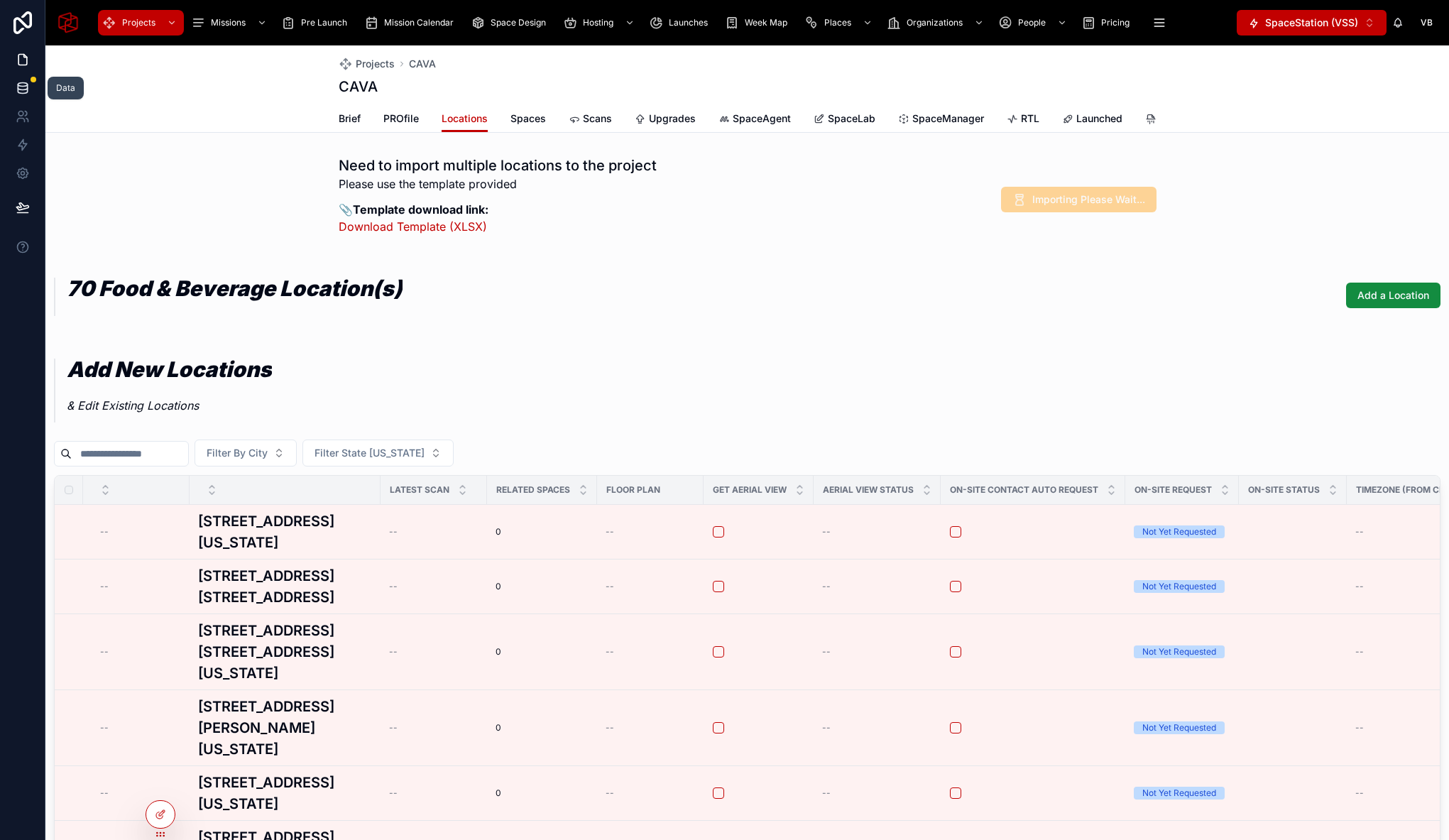
click at [24, 90] on icon at bounding box center [22, 87] width 14 height 14
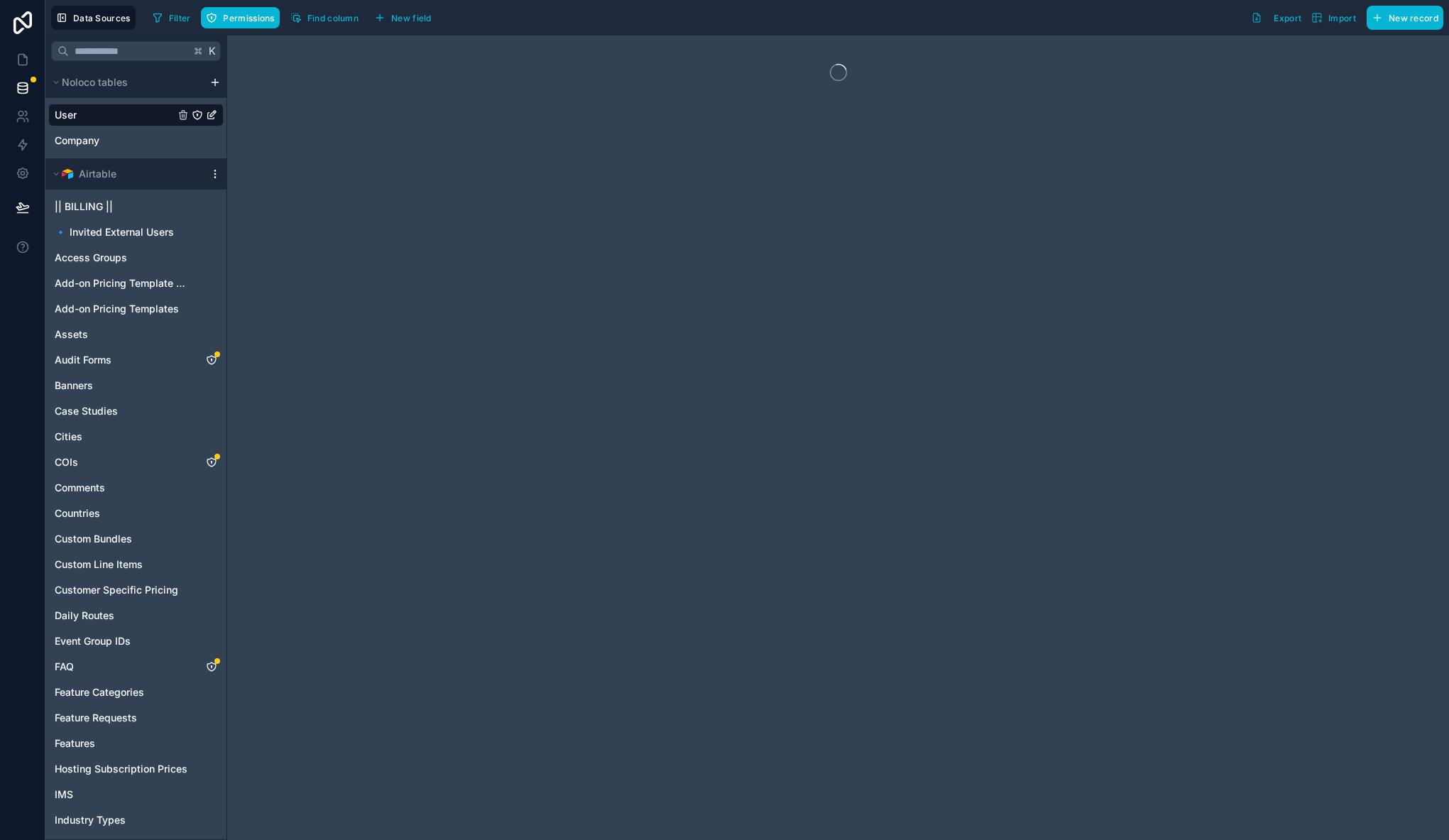
click at [212, 173] on icon "scrollable content" at bounding box center [215, 174] width 11 height 11
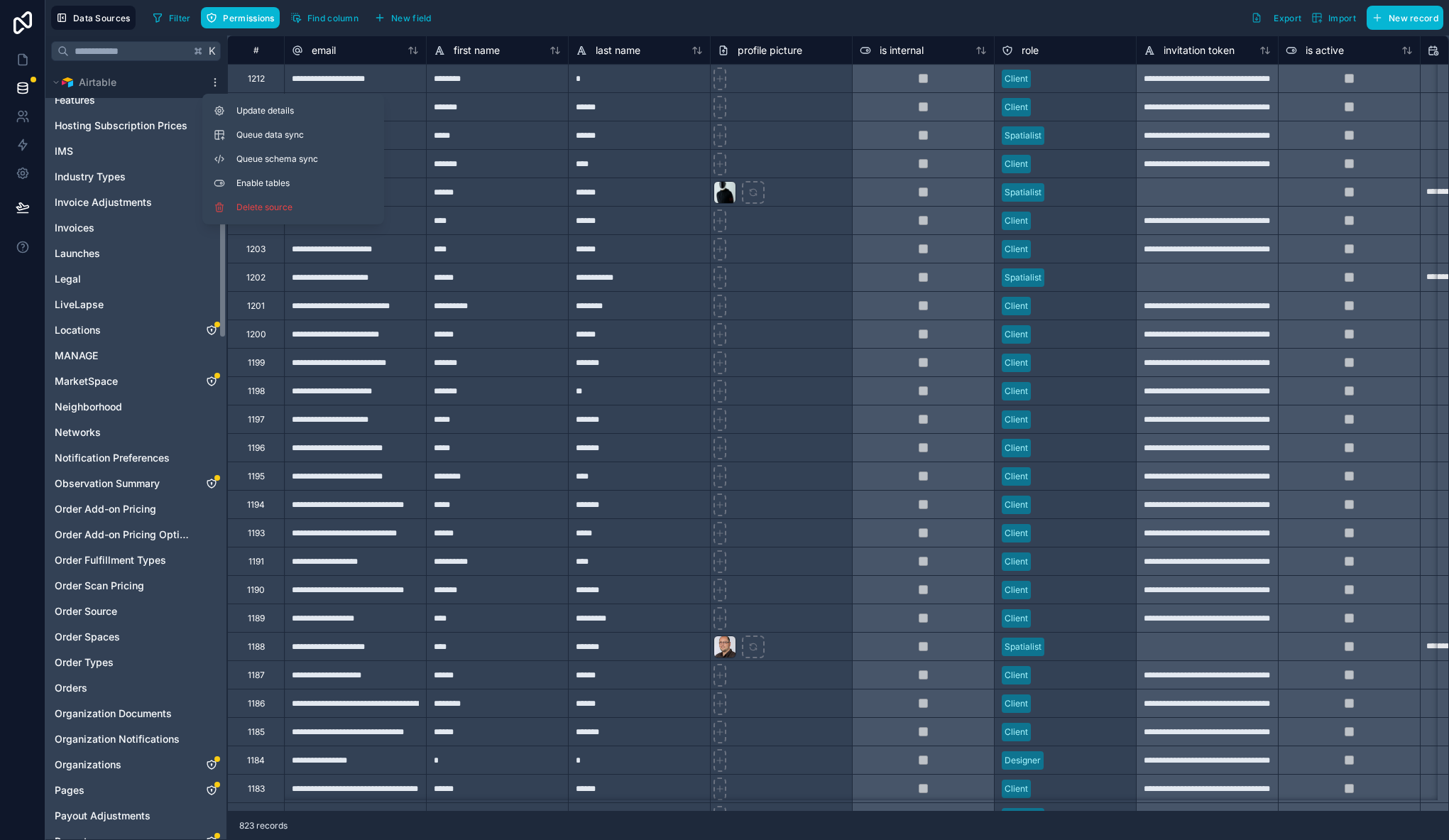
scroll to position [196, 0]
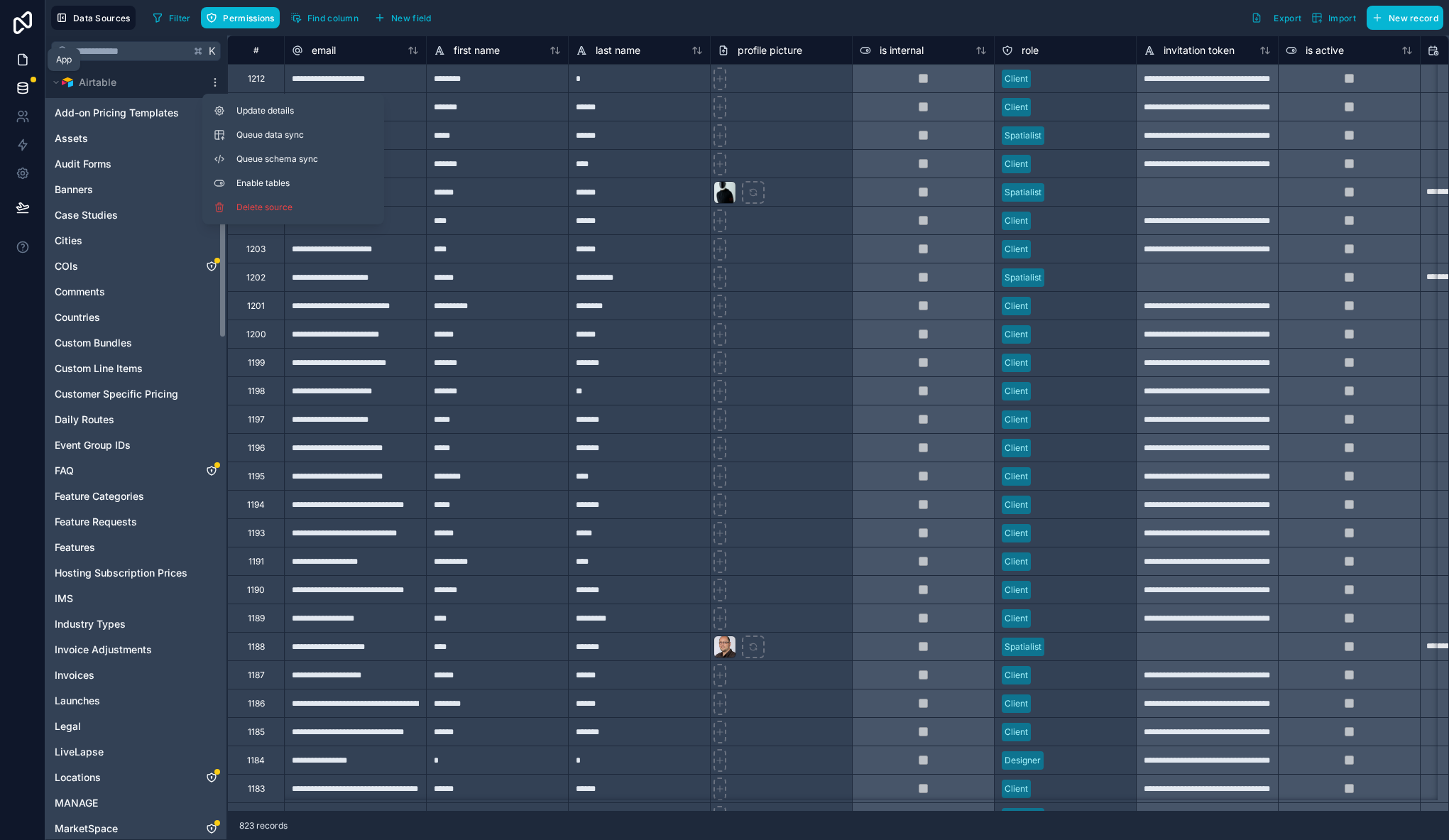
click at [17, 58] on icon at bounding box center [22, 59] width 14 height 14
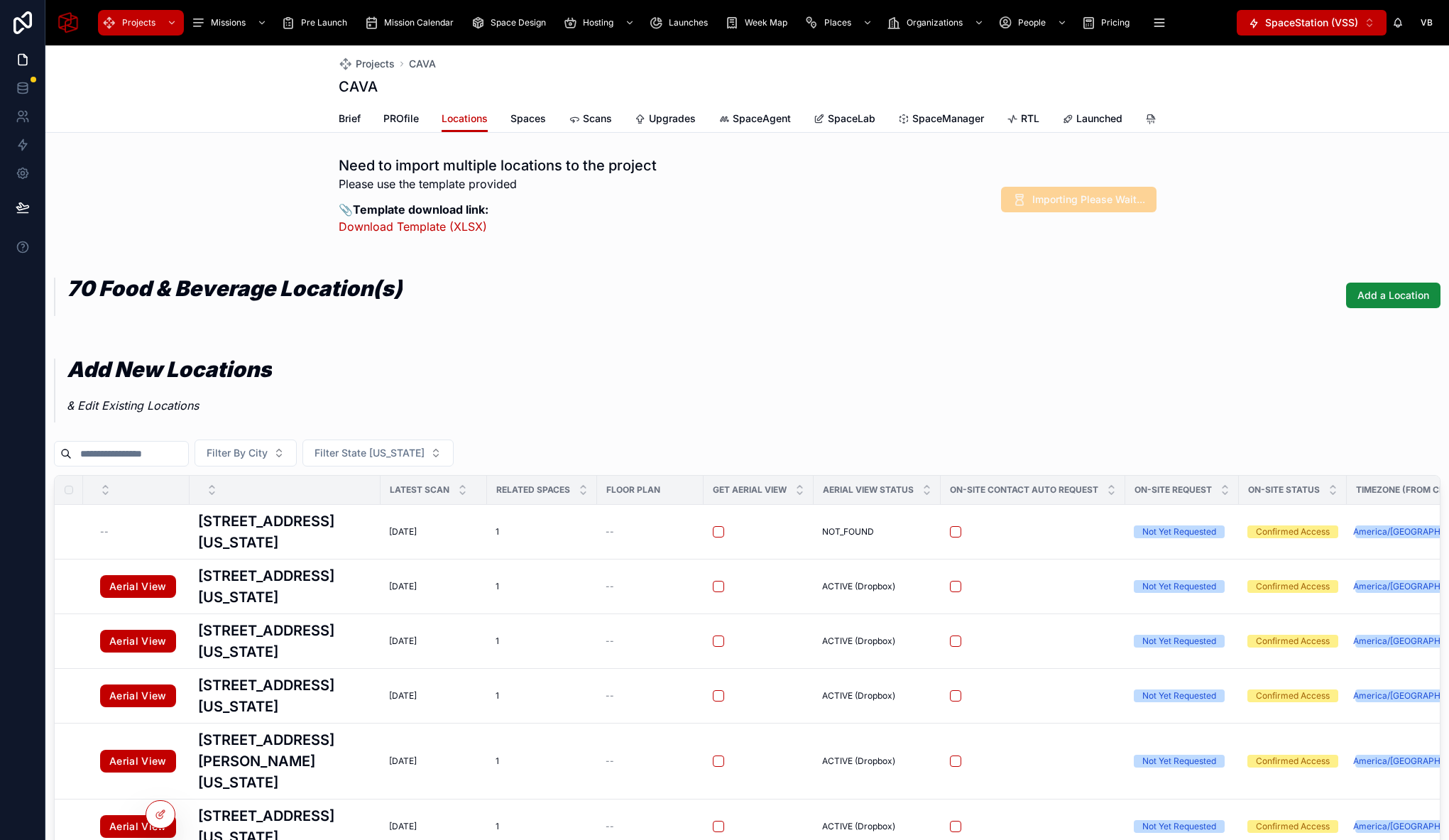
click at [726, 316] on div "70 Food & Beverage Location(s) Add a Location" at bounding box center [747, 295] width 1386 height 58
